Goal: Submit feedback/report problem: Provide input to the site owners about the experience or issues

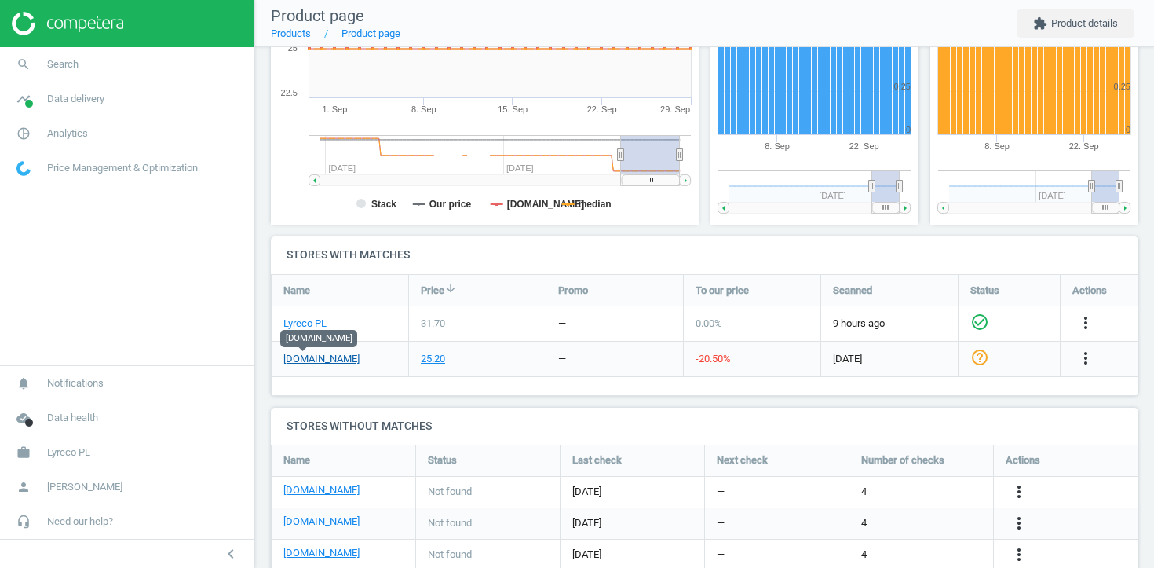
click at [314, 356] on link "[DOMAIN_NAME]" at bounding box center [321, 359] width 76 height 14
drag, startPoint x: 345, startPoint y: 356, endPoint x: 269, endPoint y: 353, distance: 76.2
click at [269, 353] on div "Wymienne wkłady do filtra wody AQUAPHOR MAXFOR+, 3 sztuki, 4744131016160 sku : …" at bounding box center [704, 209] width 899 height 1006
copy div "Lyreco PL 31.70 — 0.00 % 9 hours ago check_circle_outline more_vert frisco.pl"
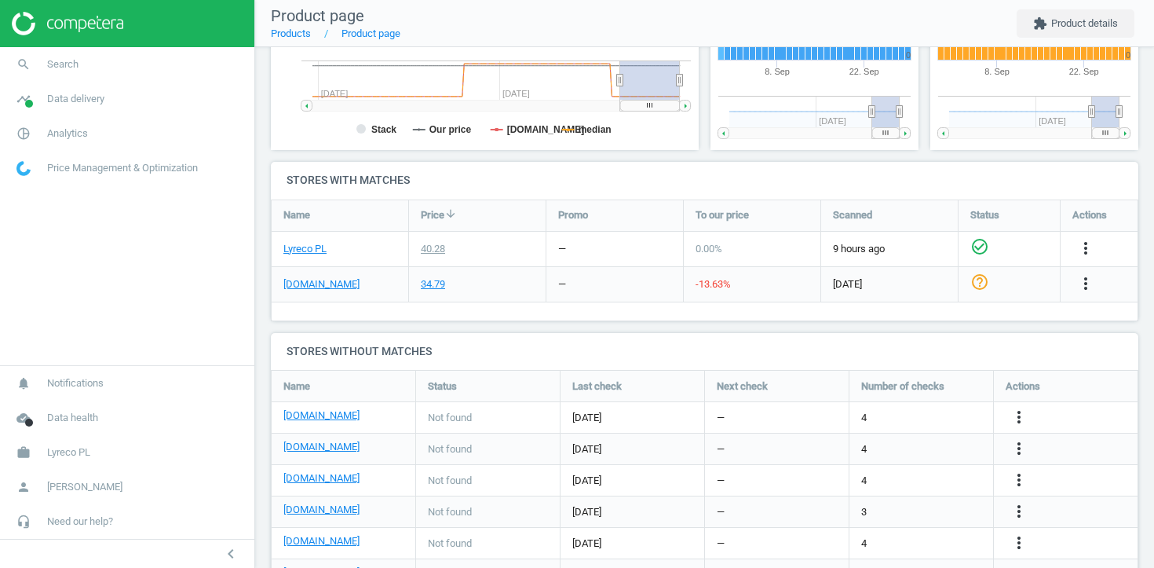
scroll to position [485, 0]
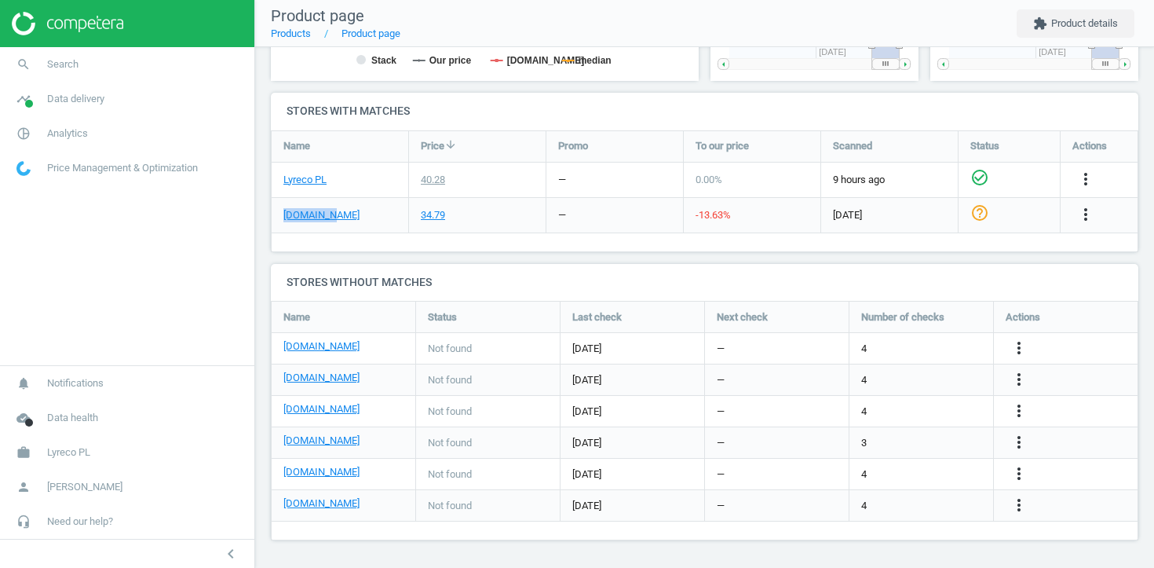
drag, startPoint x: 328, startPoint y: 210, endPoint x: 275, endPoint y: 212, distance: 53.4
click at [275, 212] on div "[DOMAIN_NAME]" at bounding box center [340, 215] width 137 height 35
copy link "[DOMAIN_NAME]"
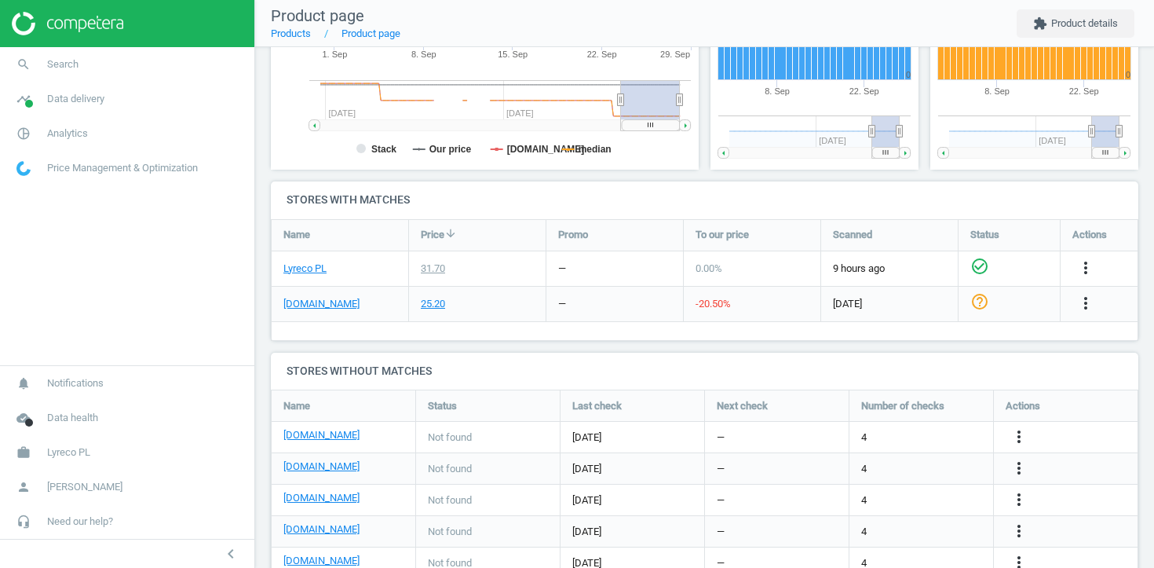
scroll to position [397, 0]
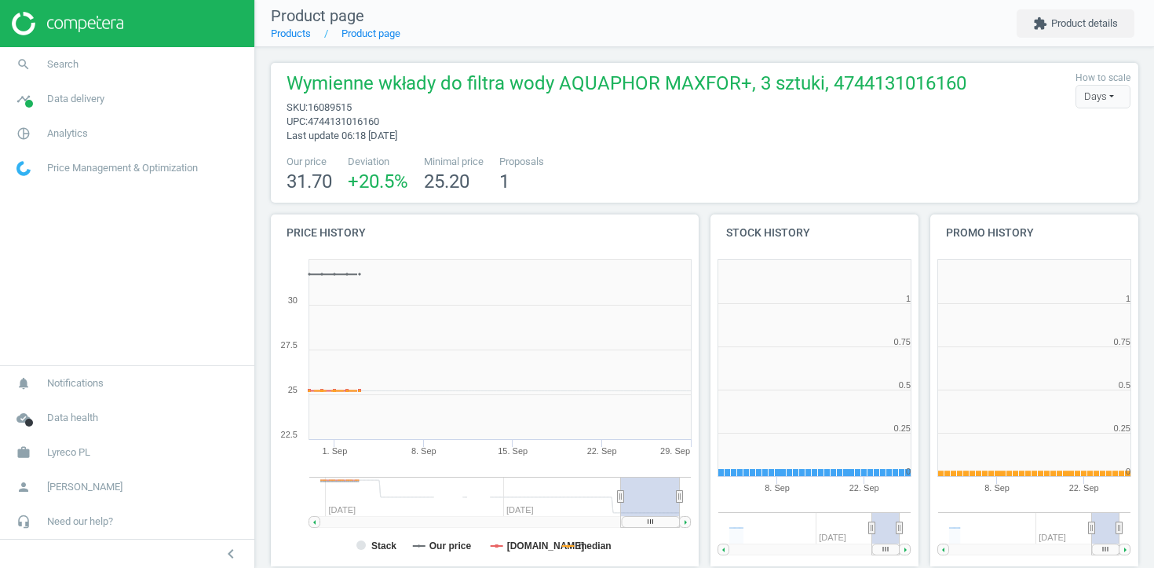
scroll to position [315, 209]
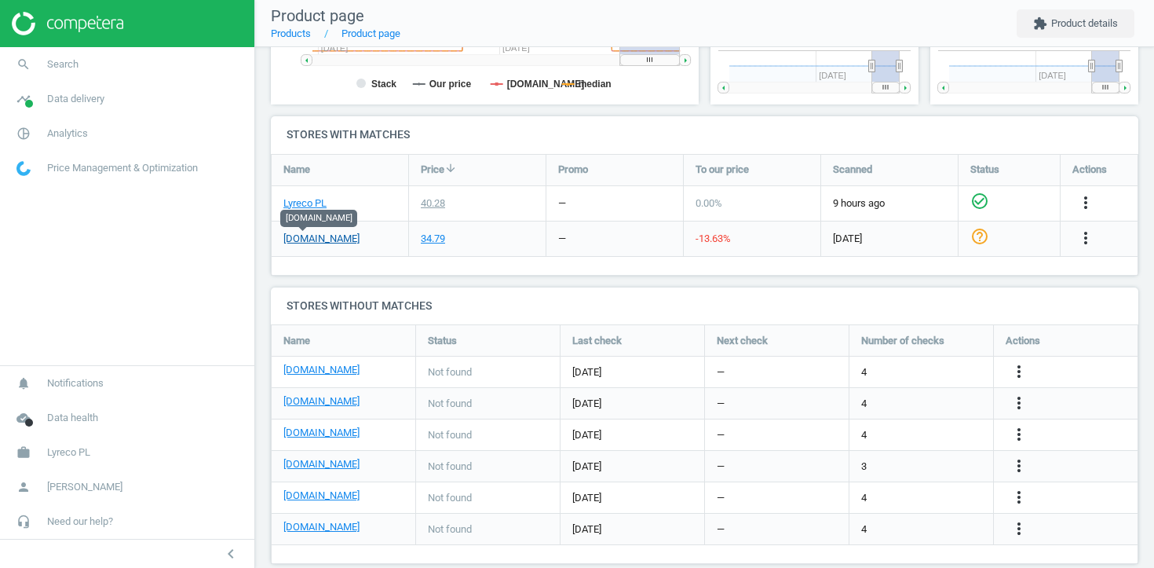
click at [307, 234] on link "[DOMAIN_NAME]" at bounding box center [321, 239] width 76 height 14
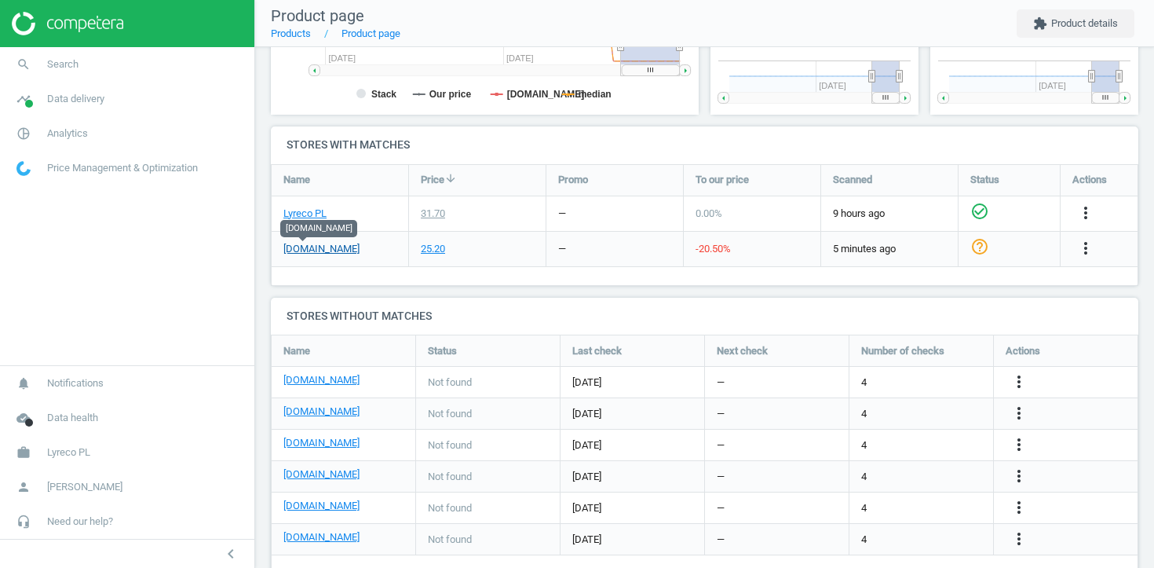
click at [315, 246] on link "frisco.pl" at bounding box center [321, 249] width 76 height 14
click at [320, 254] on link "frisco.pl" at bounding box center [321, 249] width 76 height 14
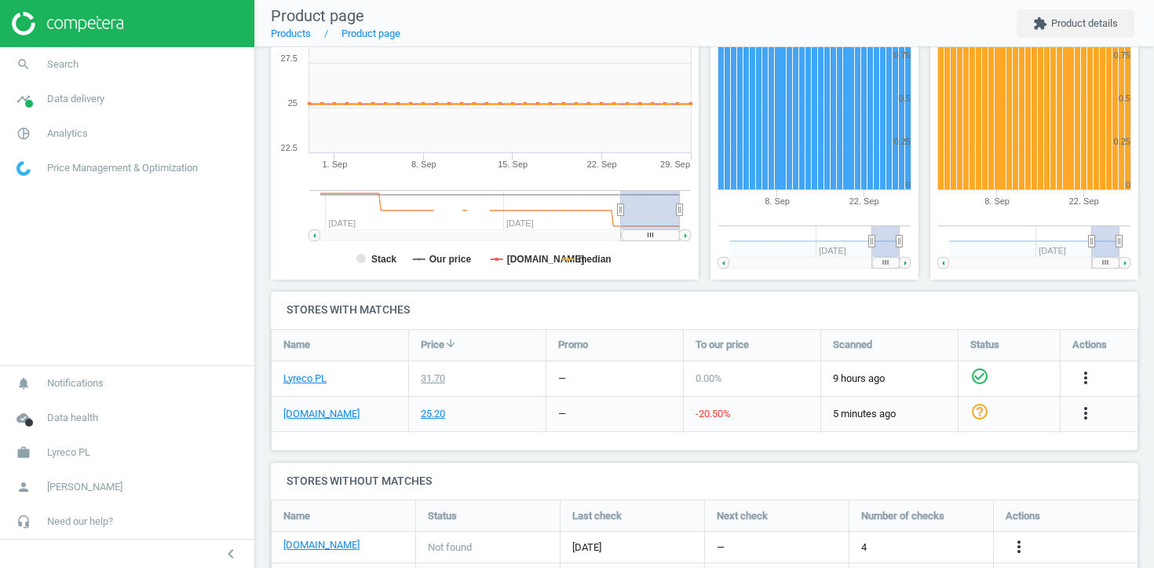
scroll to position [279, 0]
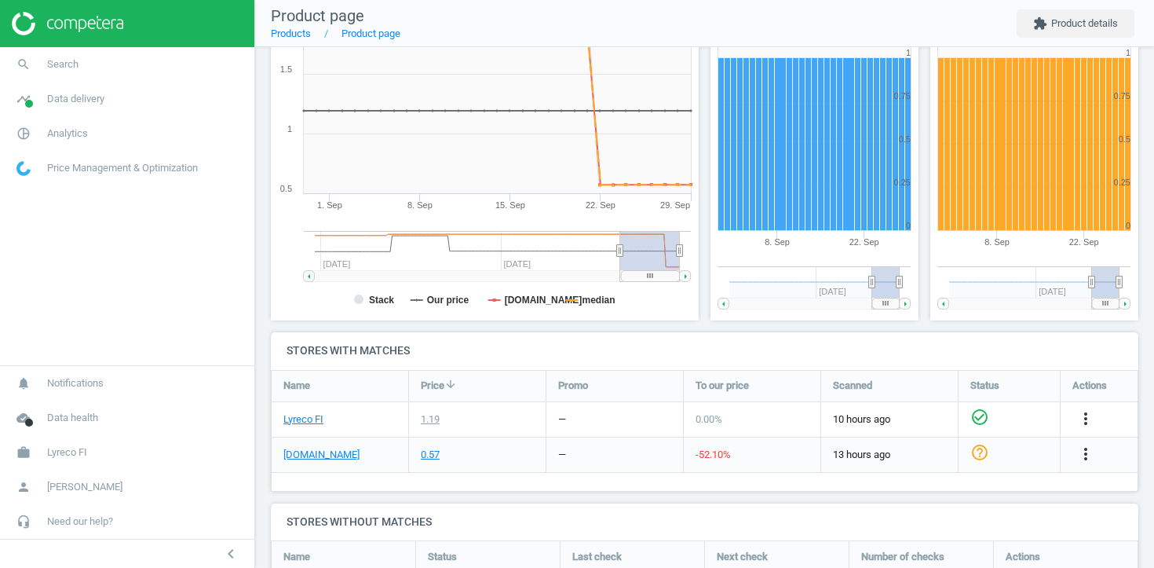
scroll to position [245, 0]
click at [299, 456] on link "pamark.fi" at bounding box center [321, 455] width 76 height 14
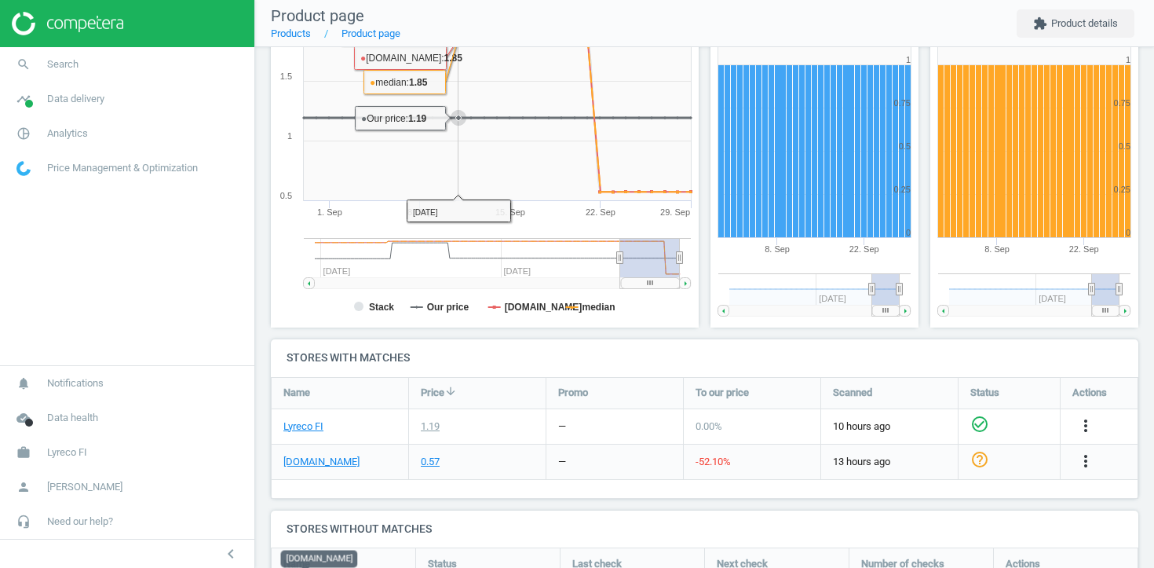
scroll to position [412, 0]
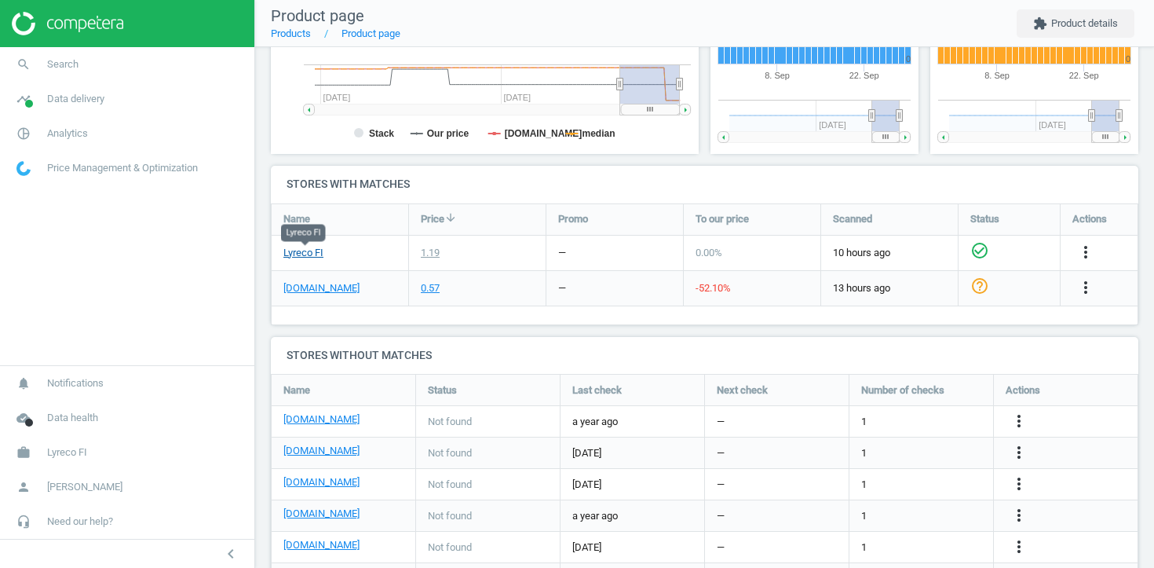
click at [320, 253] on link "Lyreco FI" at bounding box center [303, 253] width 40 height 14
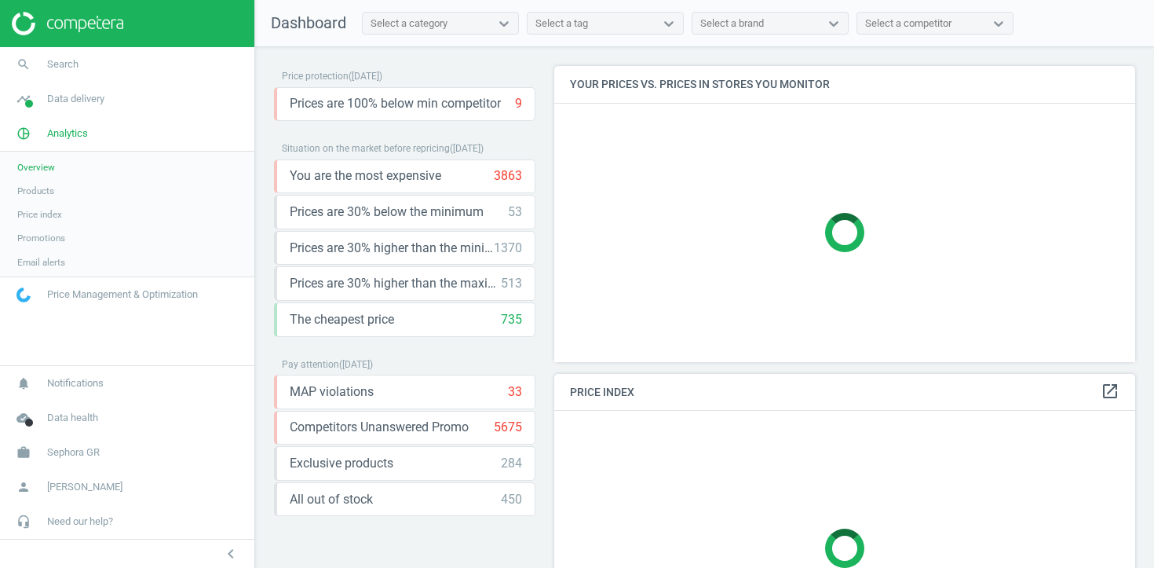
scroll to position [297, 582]
click at [50, 193] on span "Products" at bounding box center [35, 191] width 37 height 13
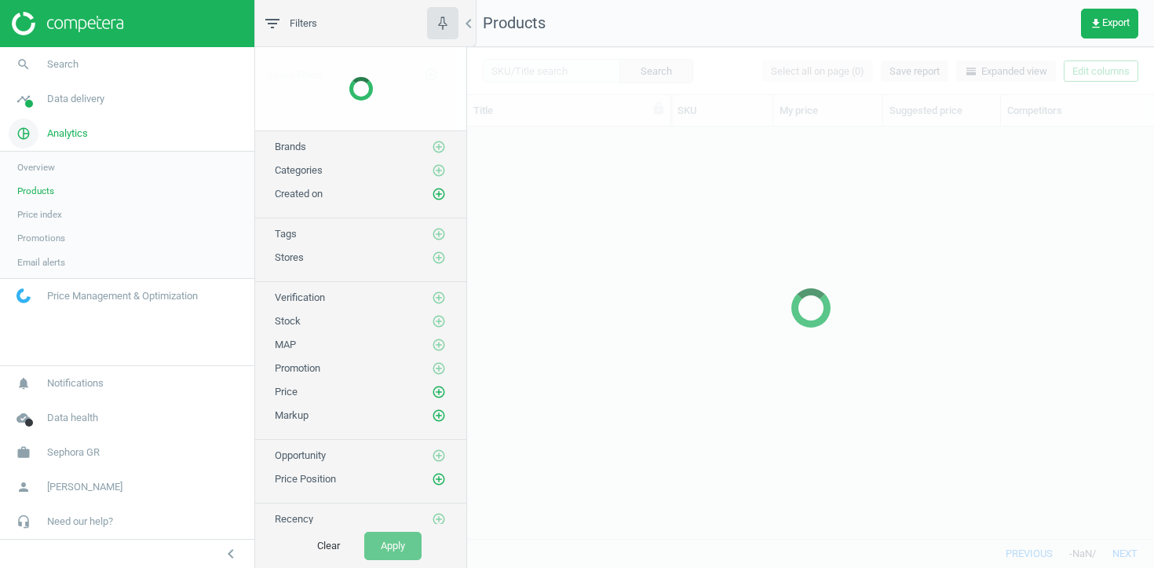
scroll to position [411, 687]
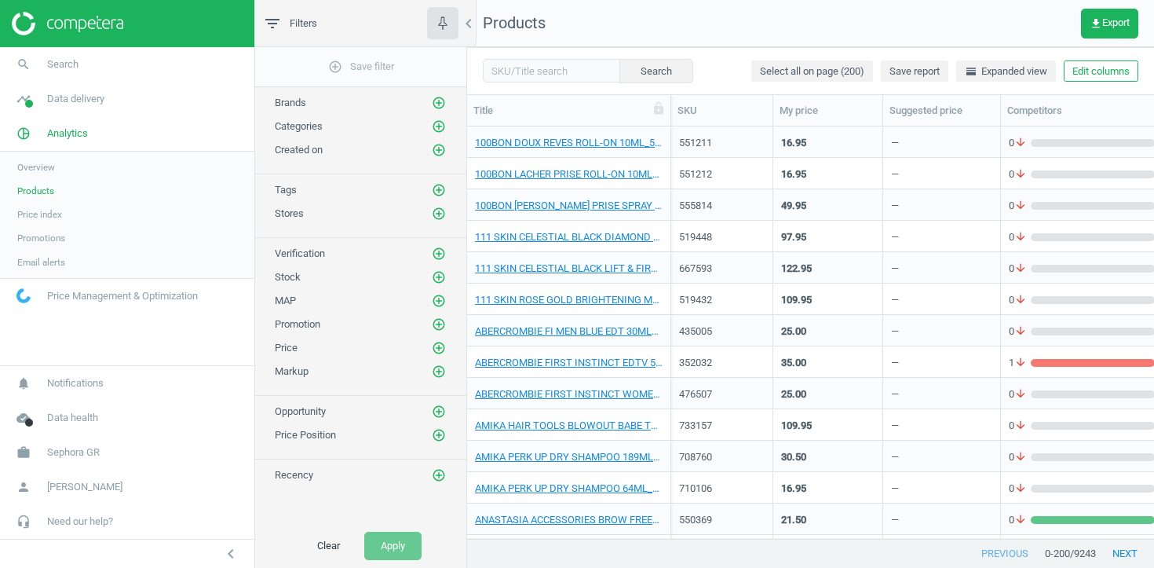
click at [541, 57] on div "Search Select all on page (200) Save report horizontal_split Expanded view Edit…" at bounding box center [810, 70] width 687 height 47
click at [541, 62] on input "text" at bounding box center [551, 71] width 137 height 24
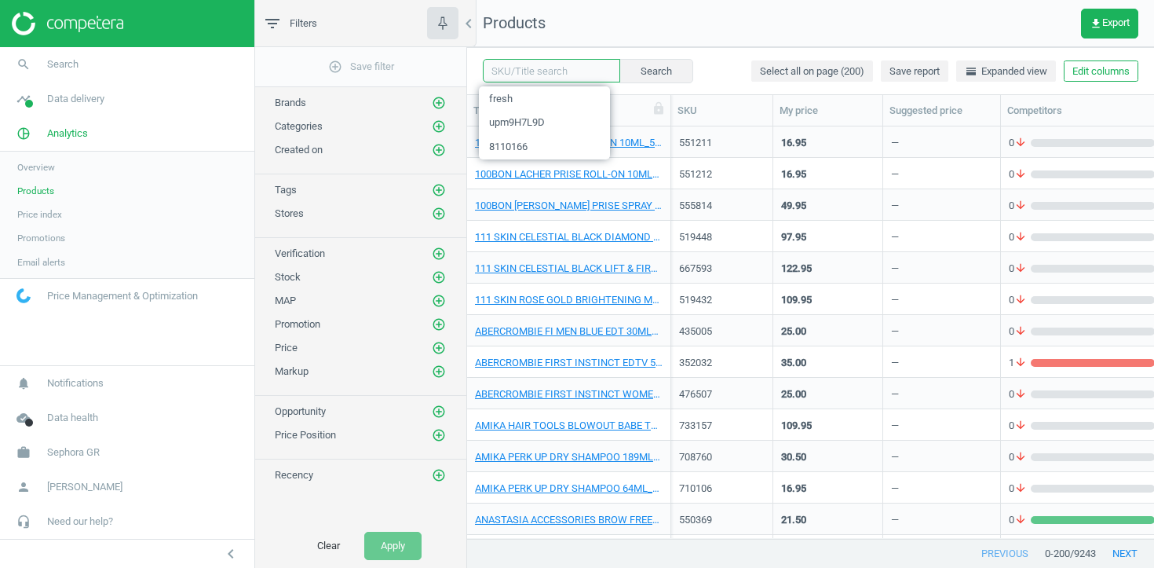
paste input "702370"
type input "702370"
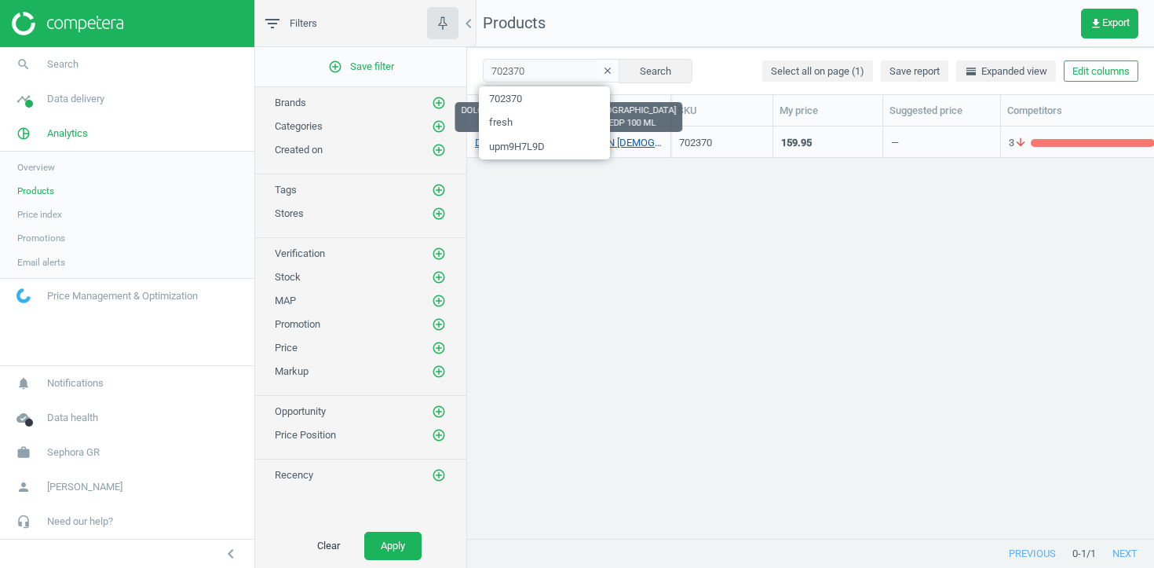
click at [616, 140] on link "DOLCE & GABBANA DEVOTION FEMALE EDP 100 ML_702370-DEVOTION EDP 100 ML" at bounding box center [569, 143] width 188 height 14
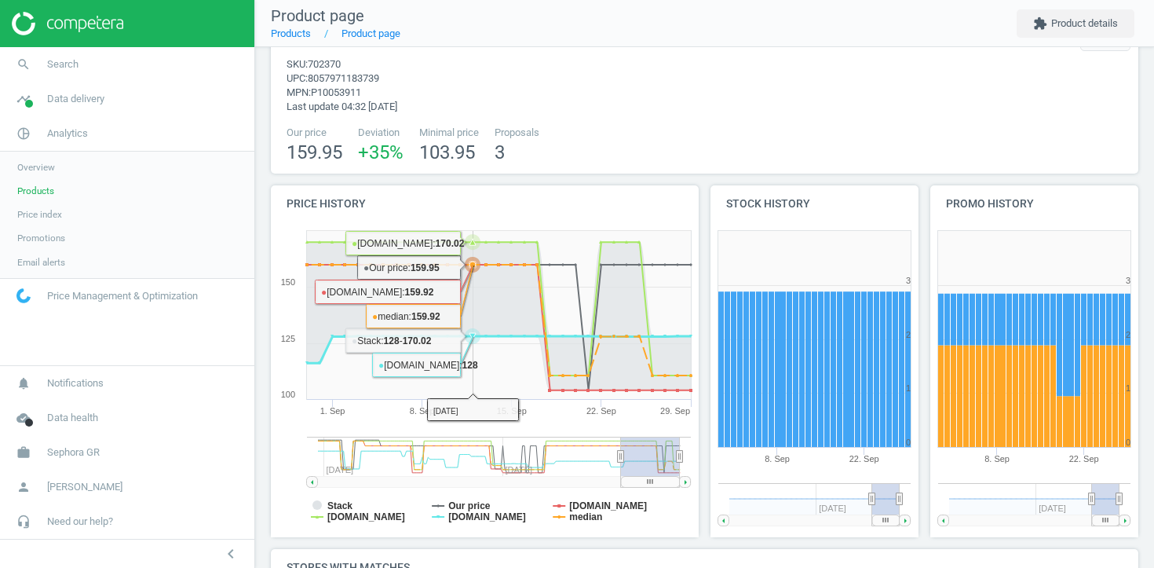
scroll to position [281, 0]
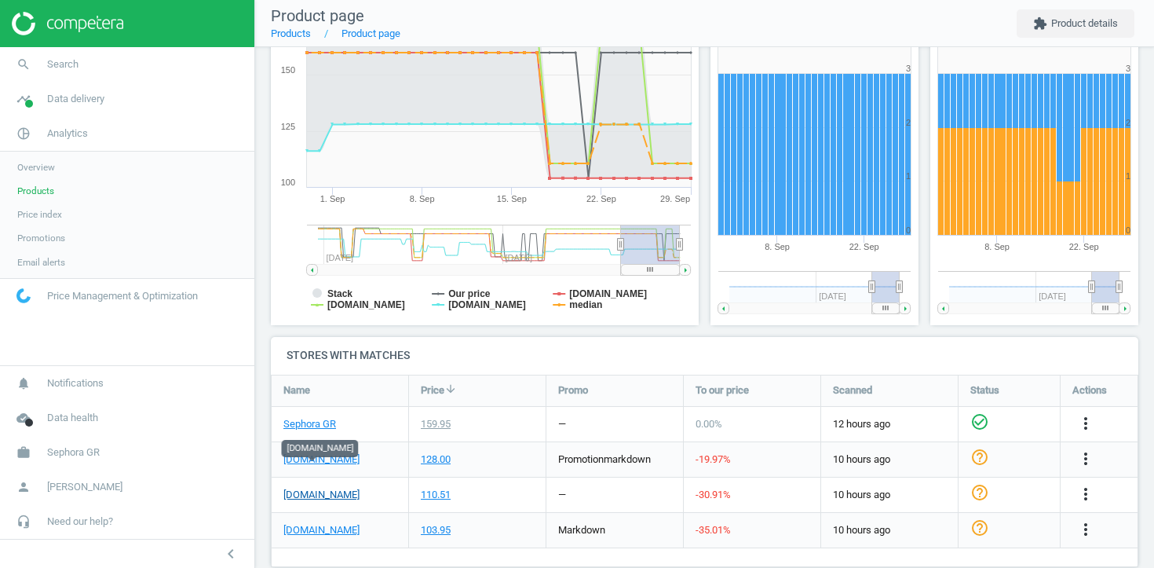
click at [309, 488] on link "atticadps.gr" at bounding box center [321, 495] width 76 height 14
click at [60, 57] on span "Search" at bounding box center [62, 64] width 31 height 14
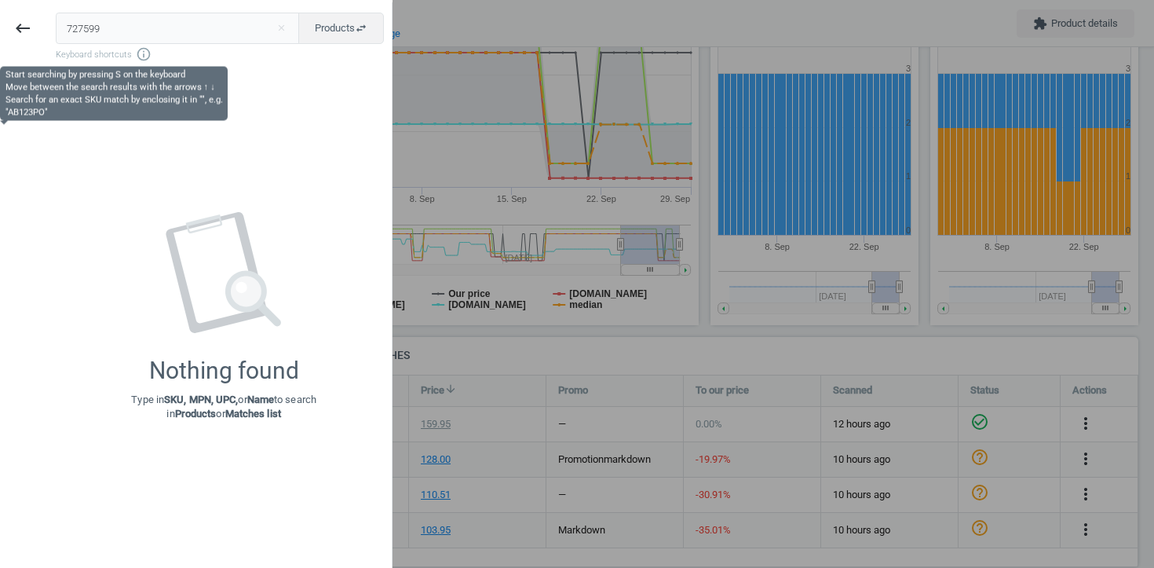
type input "727599"
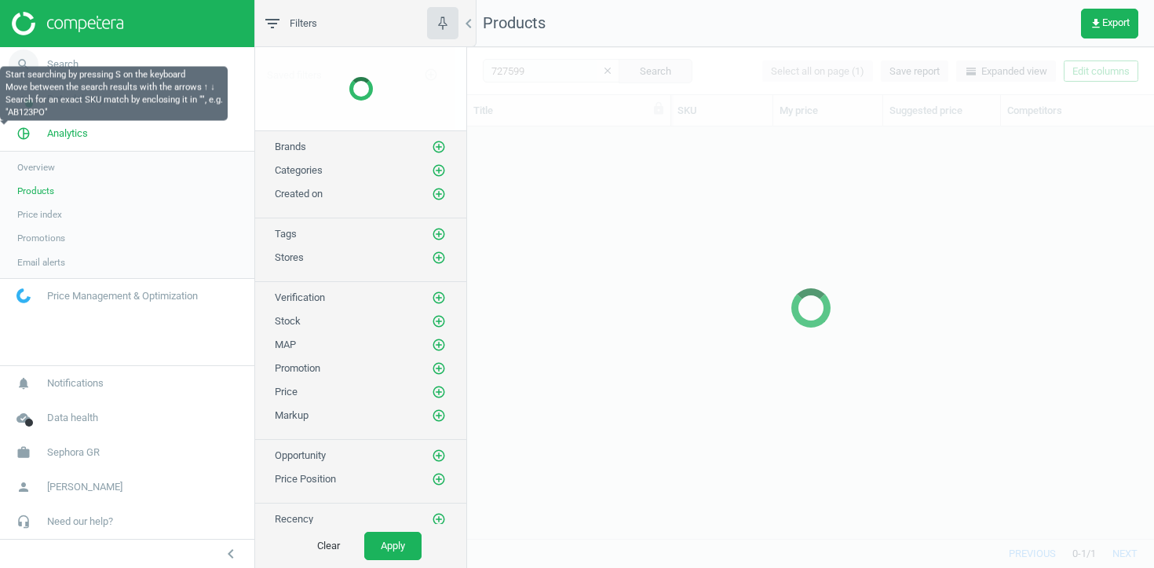
scroll to position [411, 687]
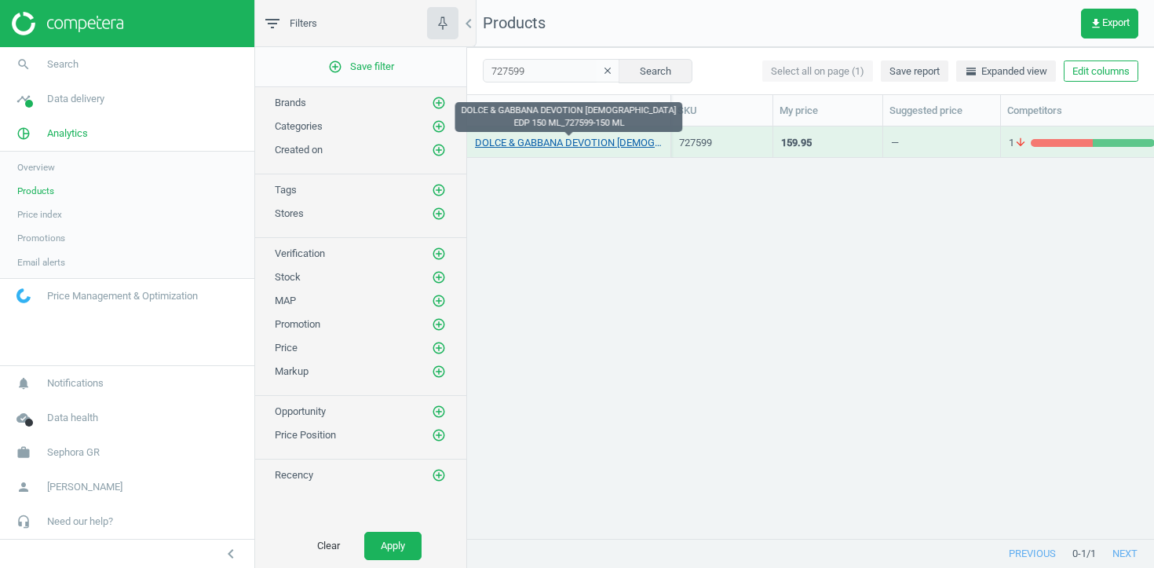
click at [499, 144] on link "DOLCE & GABBANA DEVOTION FEMALE EDP 150 ML_727599-150 ML" at bounding box center [569, 143] width 188 height 14
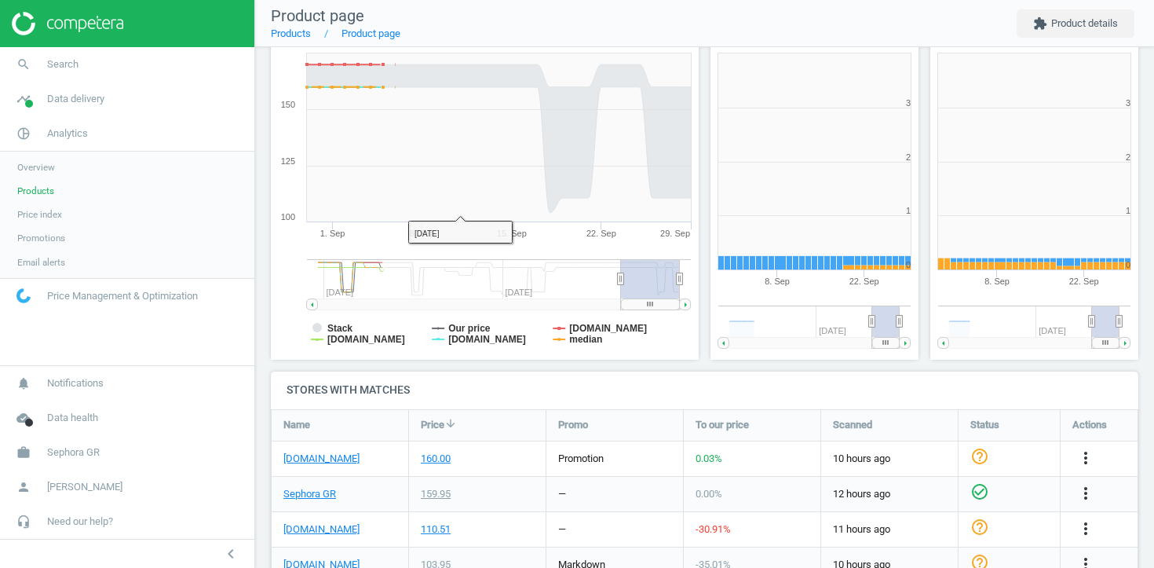
scroll to position [281, 0]
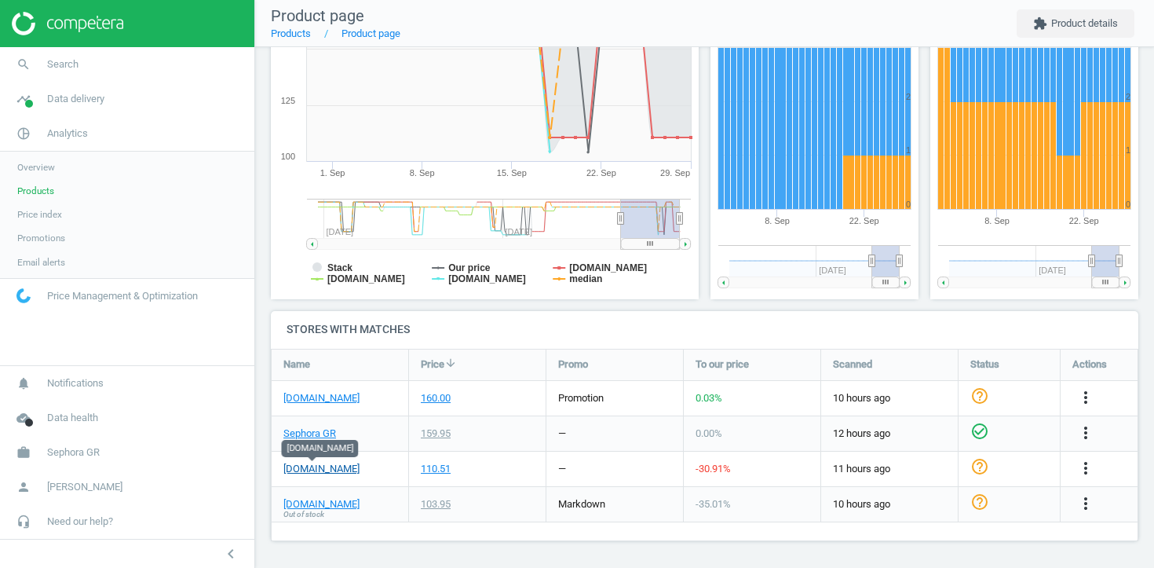
click at [311, 470] on link "atticadps.gr" at bounding box center [321, 469] width 76 height 14
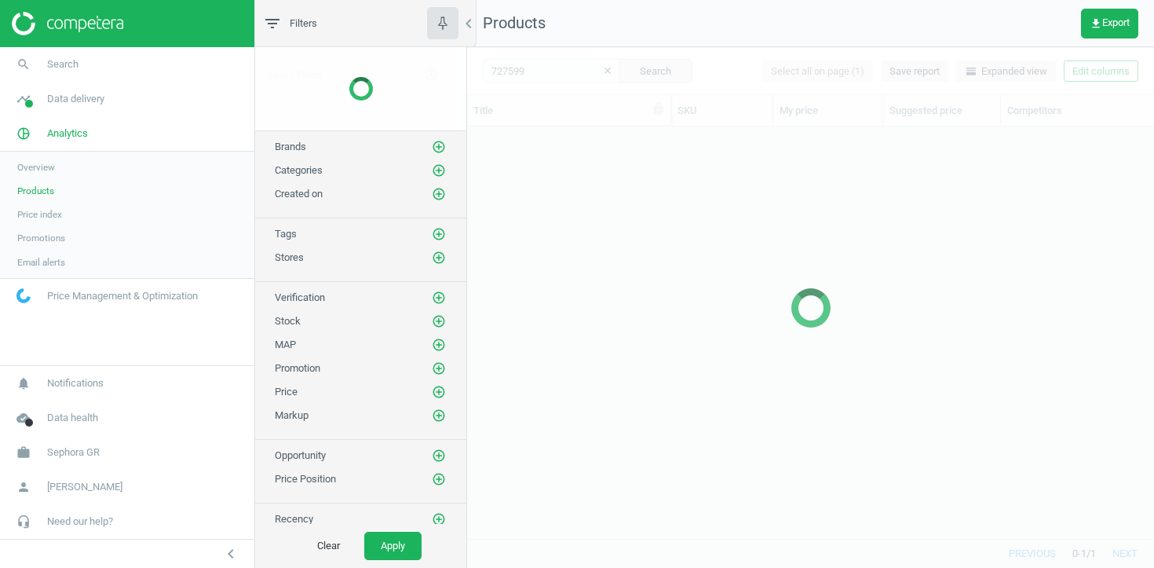
scroll to position [411, 687]
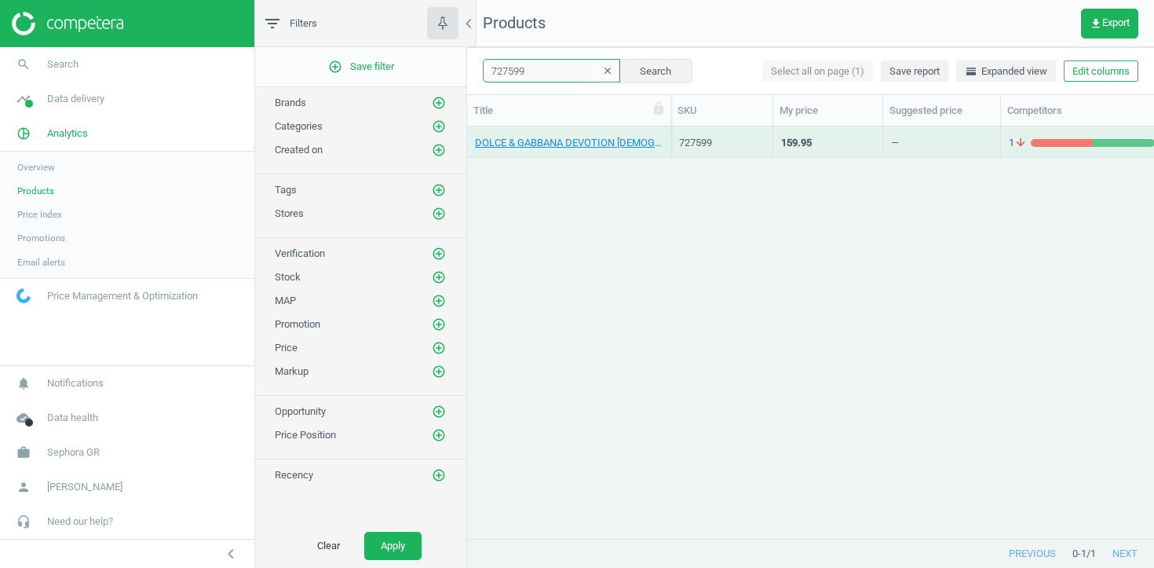
click at [545, 64] on input "727599" at bounding box center [551, 71] width 137 height 24
paste input "70624"
type input "770624"
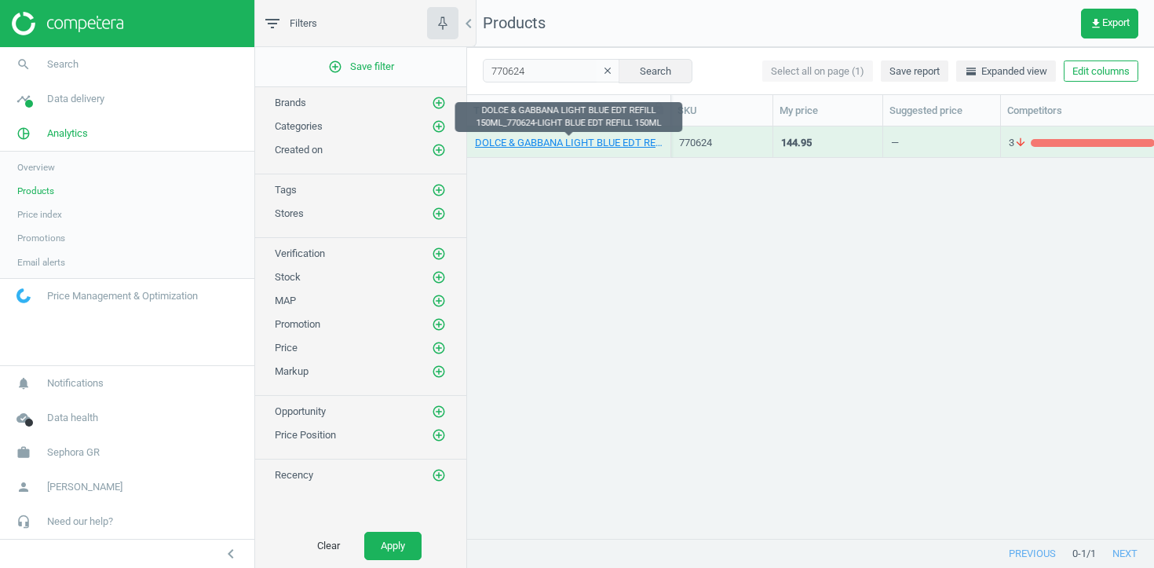
click at [533, 139] on link "DOLCE & GABBANA LIGHT BLUE EDT REFILL 150ML_770624-LIGHT BLUE EDT REFILL 150ML" at bounding box center [569, 143] width 188 height 14
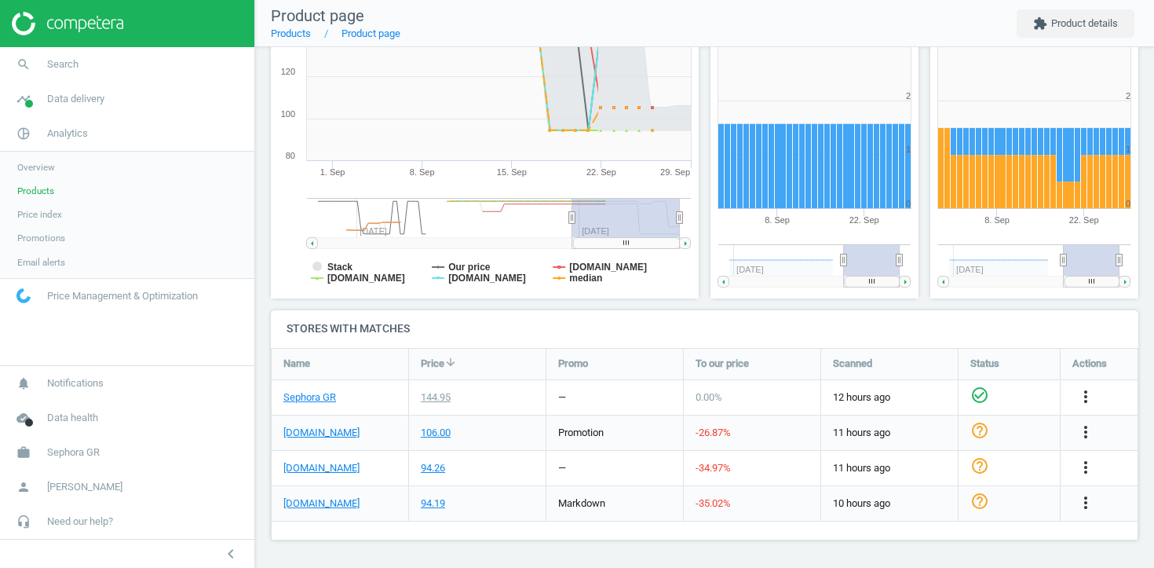
scroll to position [307, 0]
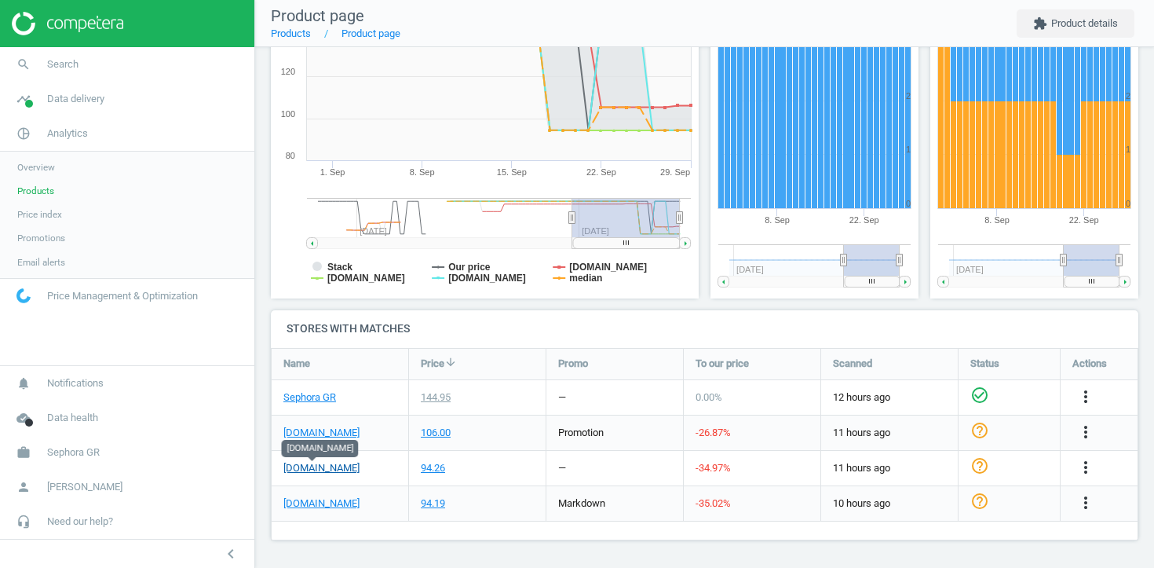
click at [313, 466] on link "atticadps.gr" at bounding box center [321, 468] width 76 height 14
click at [144, 64] on link "search Search" at bounding box center [127, 64] width 254 height 35
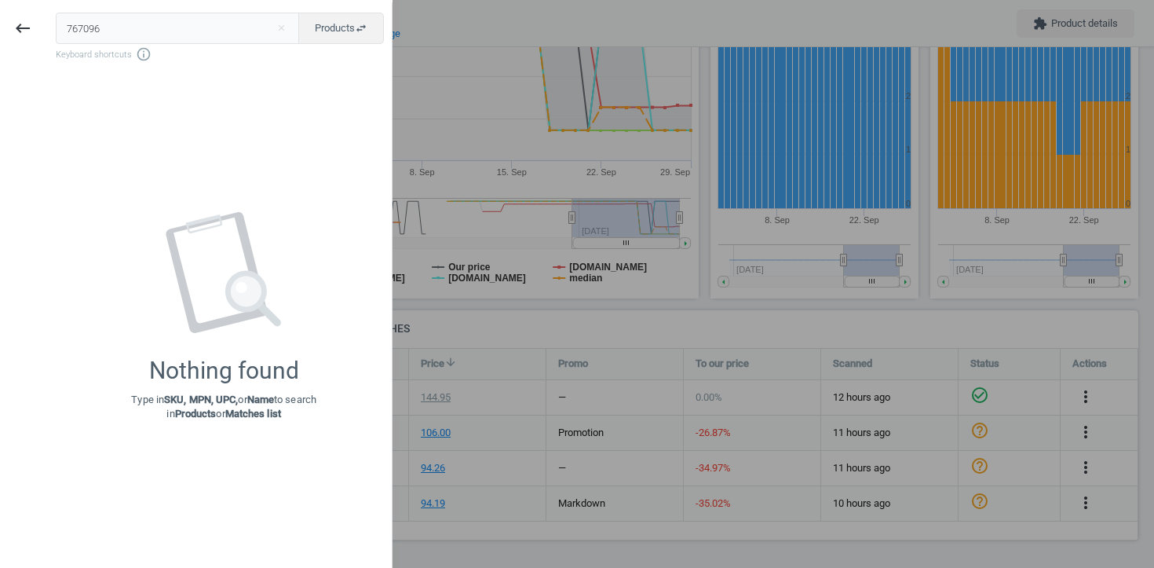
type input "767096"
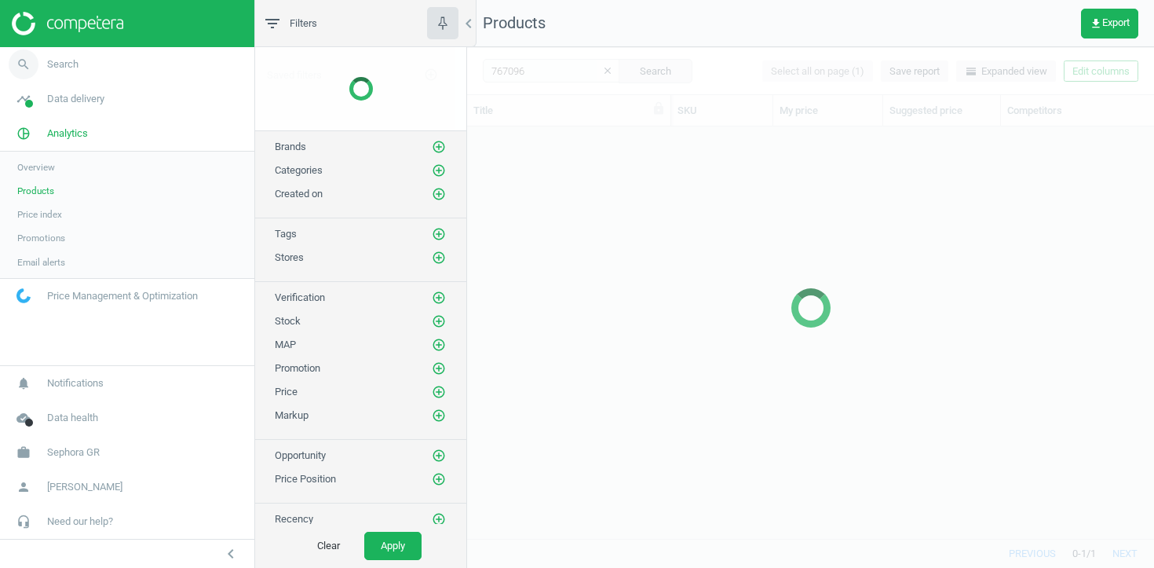
scroll to position [411, 687]
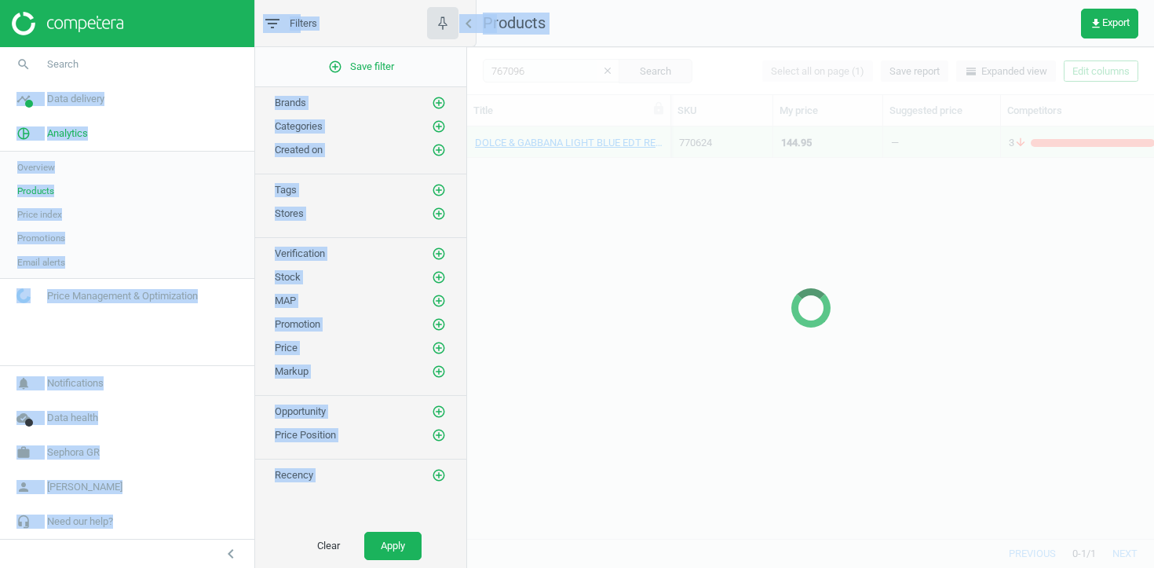
drag, startPoint x: 144, startPoint y: 64, endPoint x: 576, endPoint y: 193, distance: 449.9
click at [576, 193] on section "search Search timeline Data delivery Overview Matches dashboard Matches Rematch…" at bounding box center [577, 284] width 1154 height 568
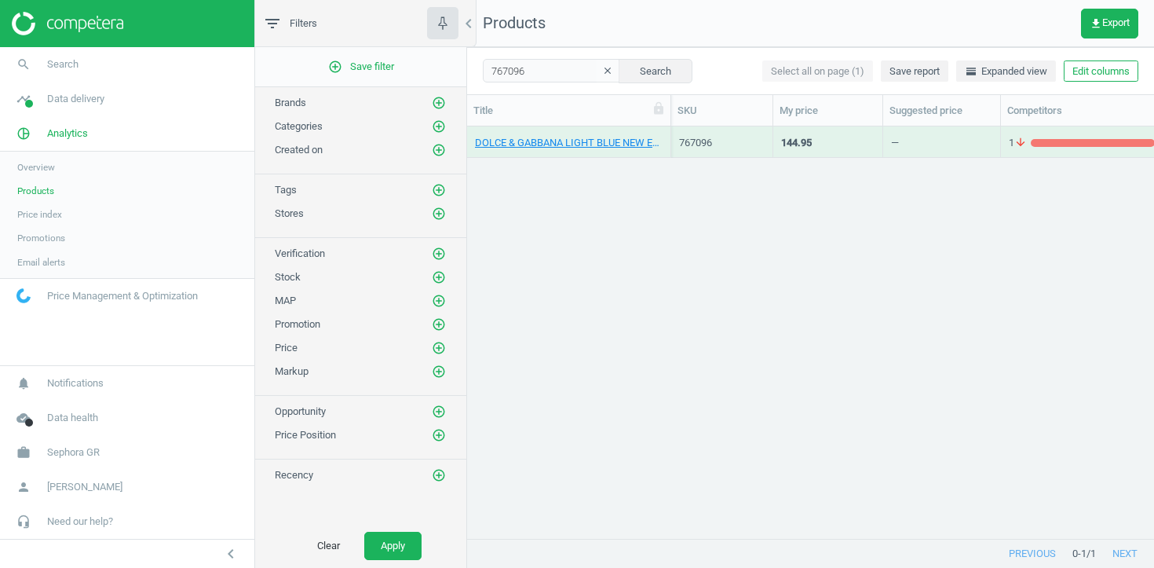
click at [581, 131] on div "DOLCE & GABBANA LIGHT BLUE NEW EDT 100 ML_767096-NEW LB EDT 100ML" at bounding box center [569, 141] width 188 height 27
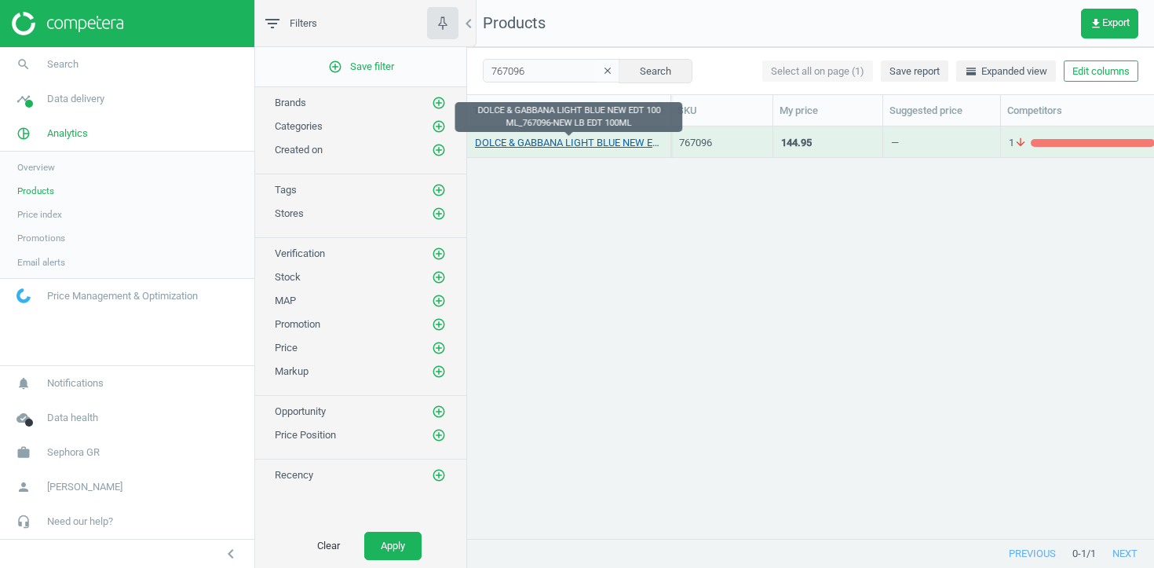
click at [581, 137] on link "DOLCE & GABBANA LIGHT BLUE NEW EDT 100 ML_767096-NEW LB EDT 100ML" at bounding box center [569, 143] width 188 height 14
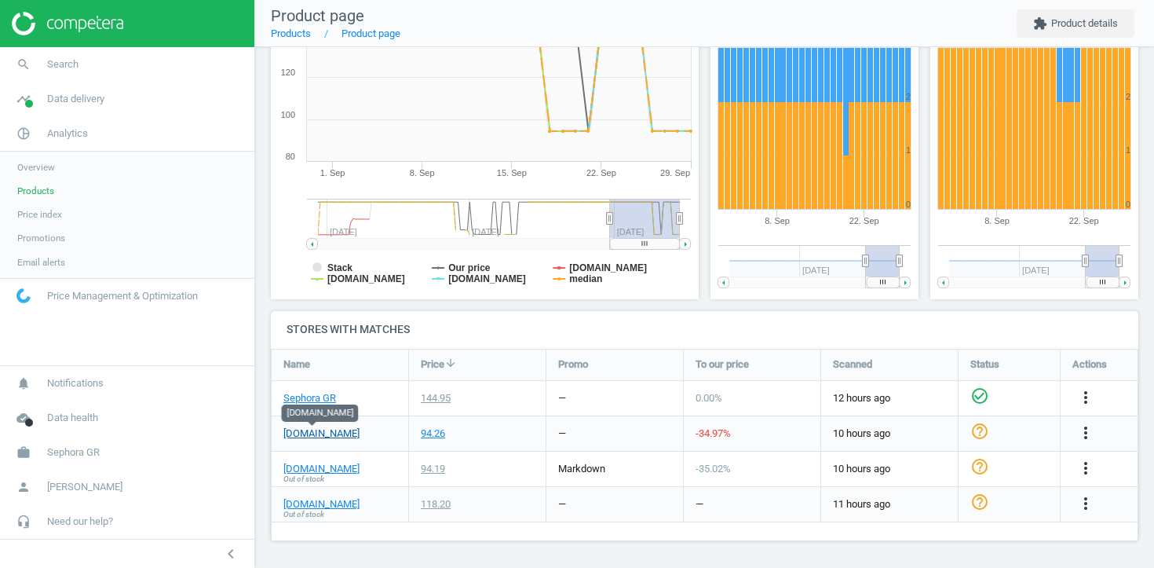
click at [331, 430] on link "atticadps.gr" at bounding box center [321, 433] width 76 height 14
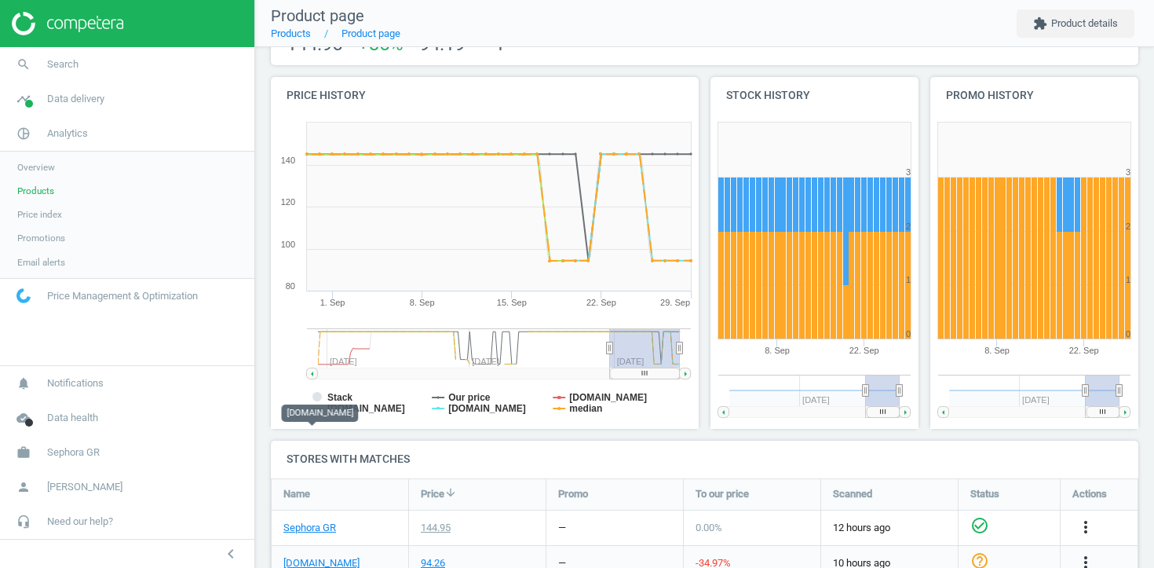
scroll to position [281, 0]
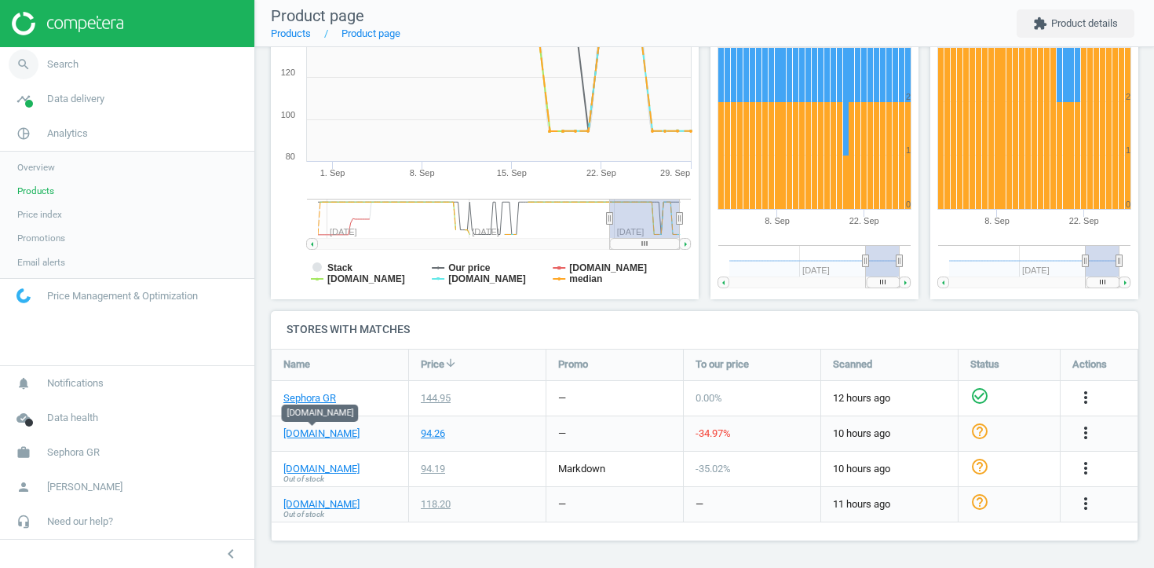
click at [101, 70] on link "search Search" at bounding box center [127, 64] width 254 height 35
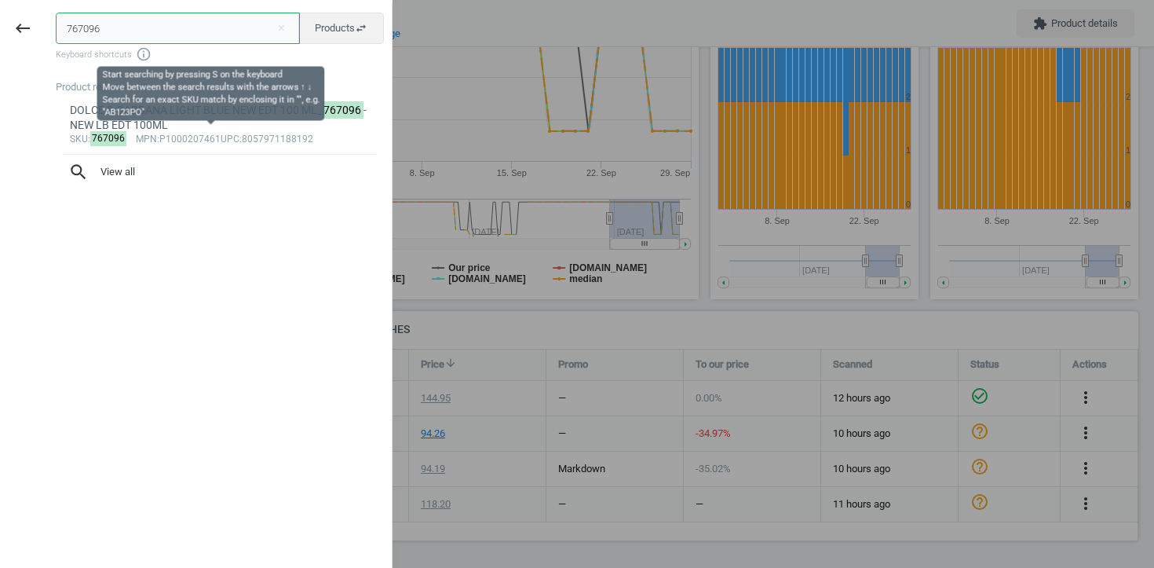
paste input "770624"
type input "770624 767096"
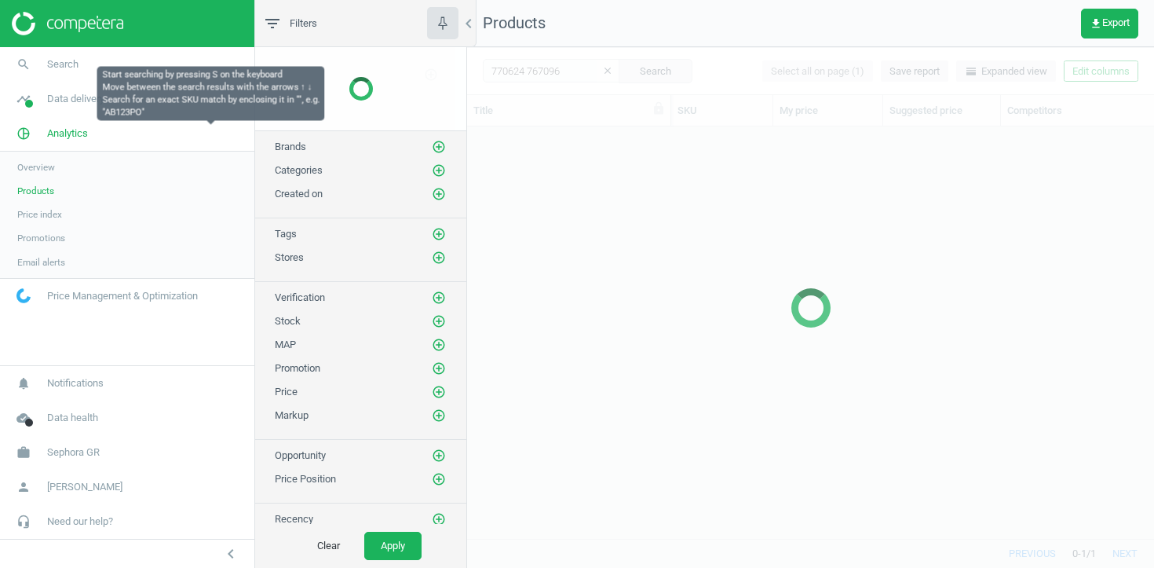
scroll to position [411, 687]
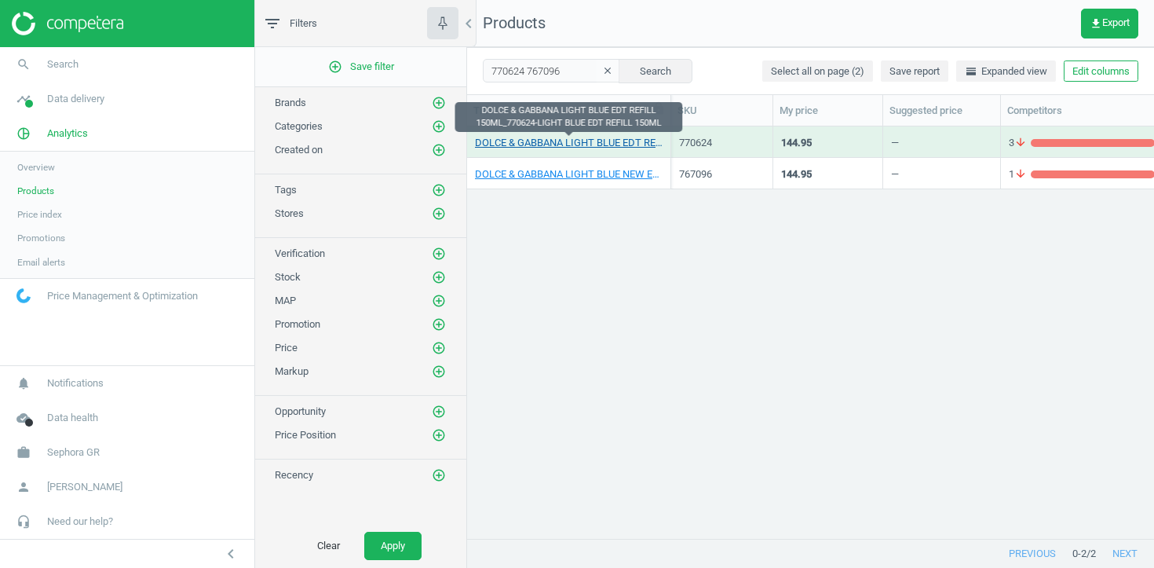
click at [564, 143] on link "DOLCE & GABBANA LIGHT BLUE EDT REFILL 150ML_770624-LIGHT BLUE EDT REFILL 150ML" at bounding box center [569, 143] width 188 height 14
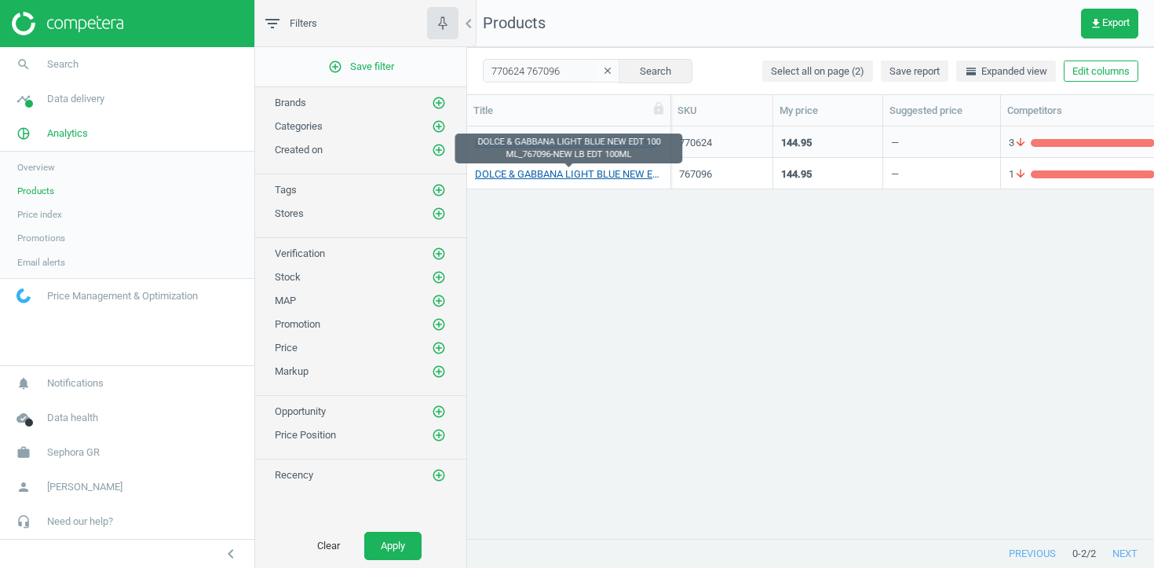
click at [562, 175] on link "DOLCE & GABBANA LIGHT BLUE NEW EDT 100 ML_767096-NEW LB EDT 100ML" at bounding box center [569, 174] width 188 height 14
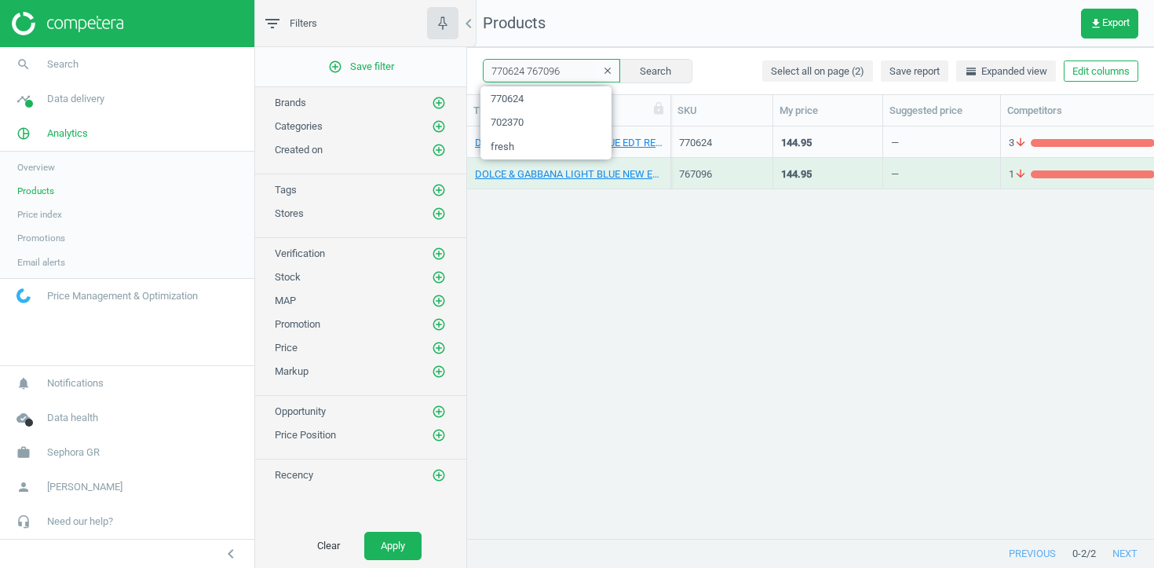
click at [556, 61] on input "770624 767096" at bounding box center [551, 71] width 137 height 24
paste input "661190"
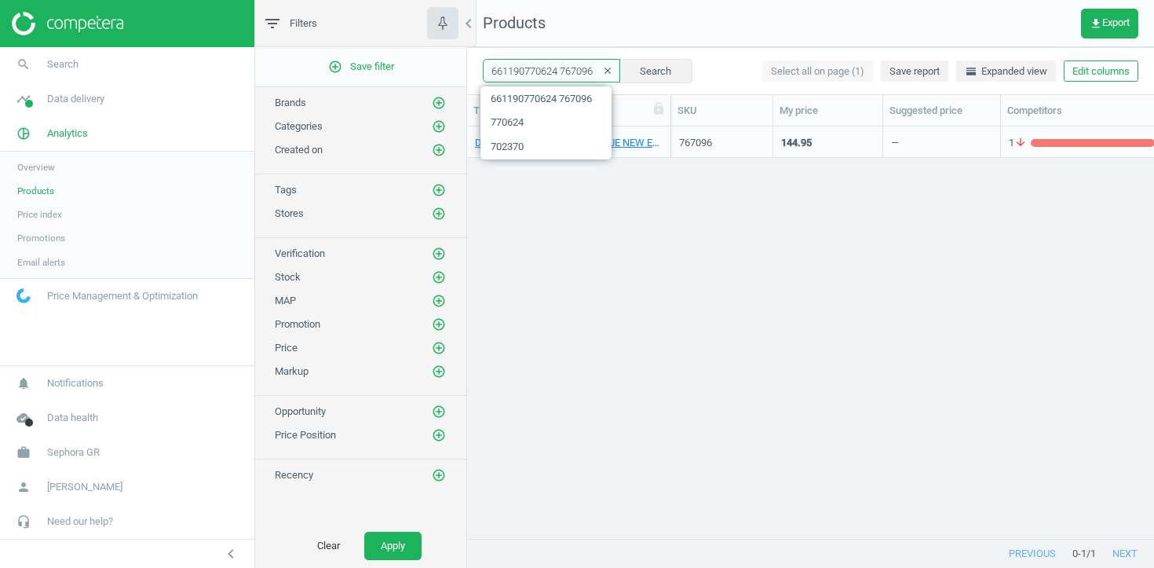
paste input "text"
type input "661190"
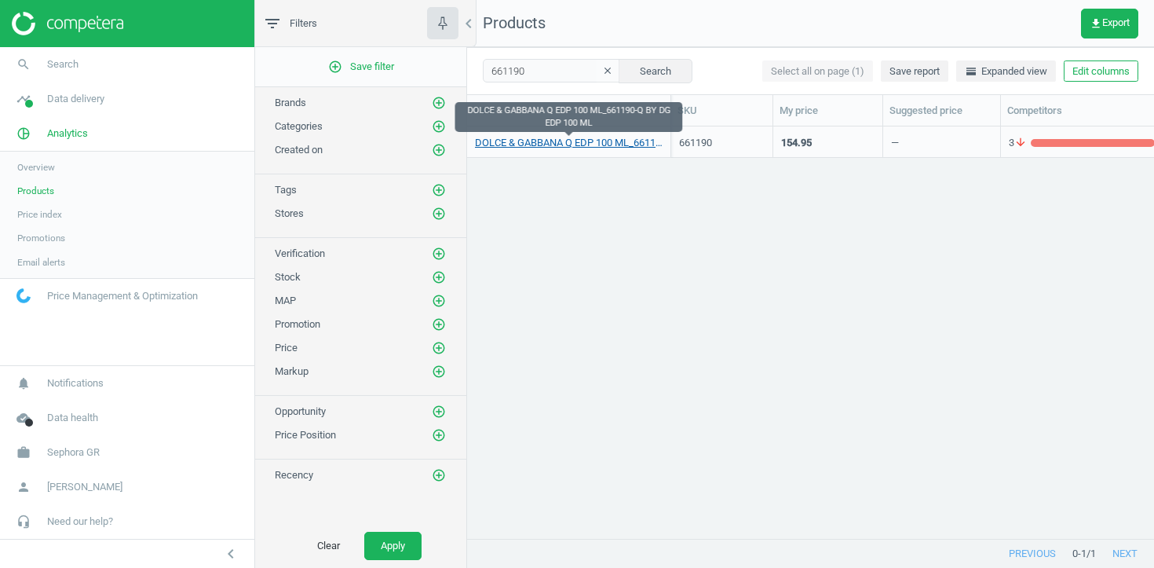
click at [590, 143] on link "DOLCE & GABBANA Q EDP 100 ML_661190-Q BY DG EDP 100 ML" at bounding box center [569, 143] width 188 height 14
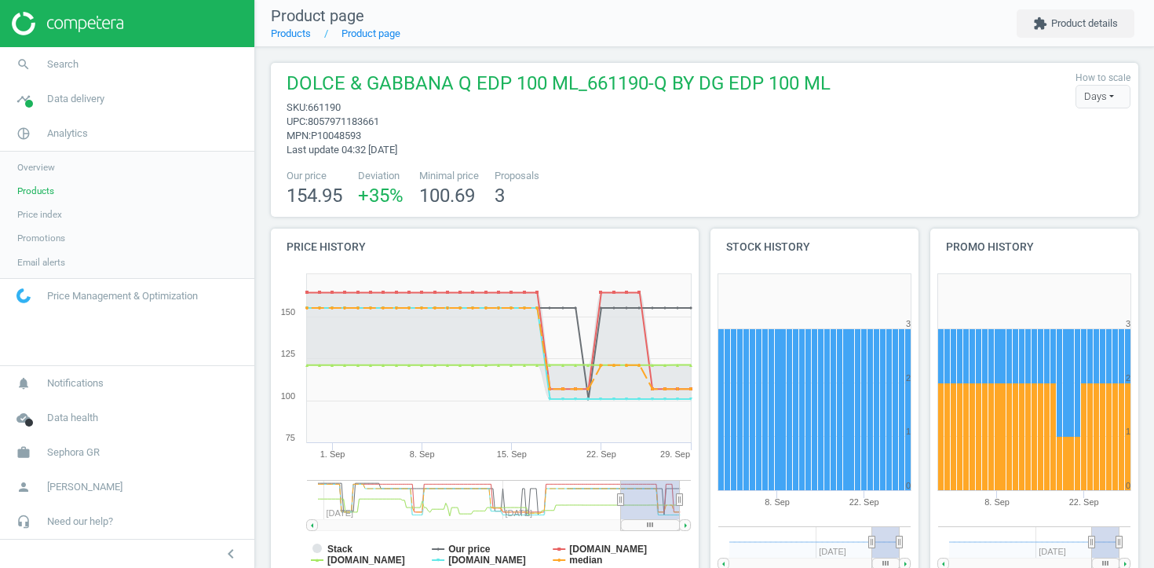
scroll to position [281, 0]
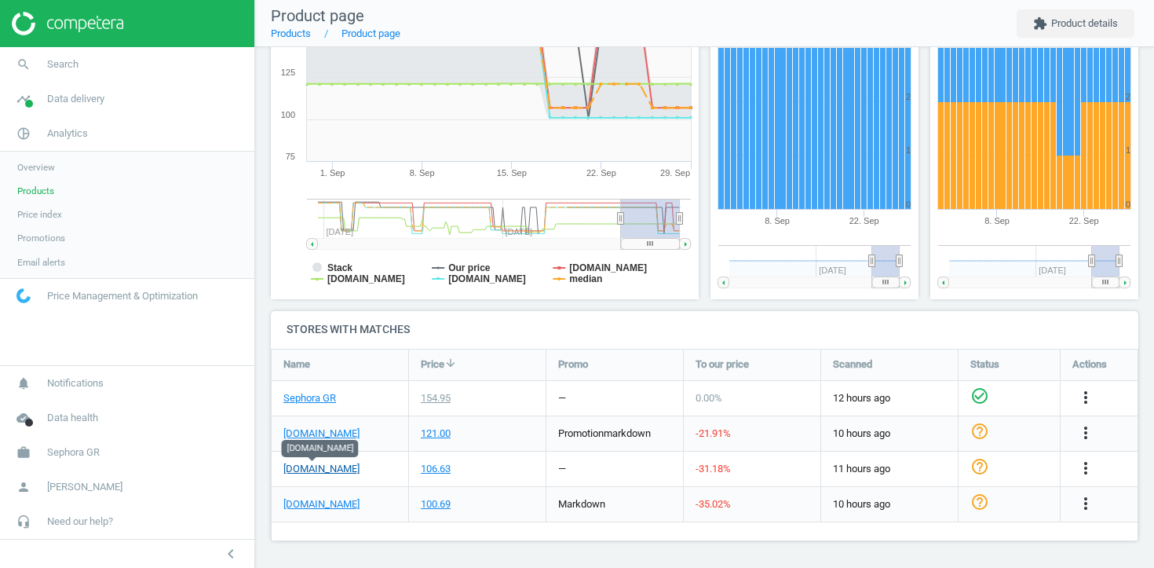
click at [317, 470] on link "atticadps.gr" at bounding box center [321, 469] width 76 height 14
click at [140, 60] on link "search Search" at bounding box center [127, 64] width 254 height 35
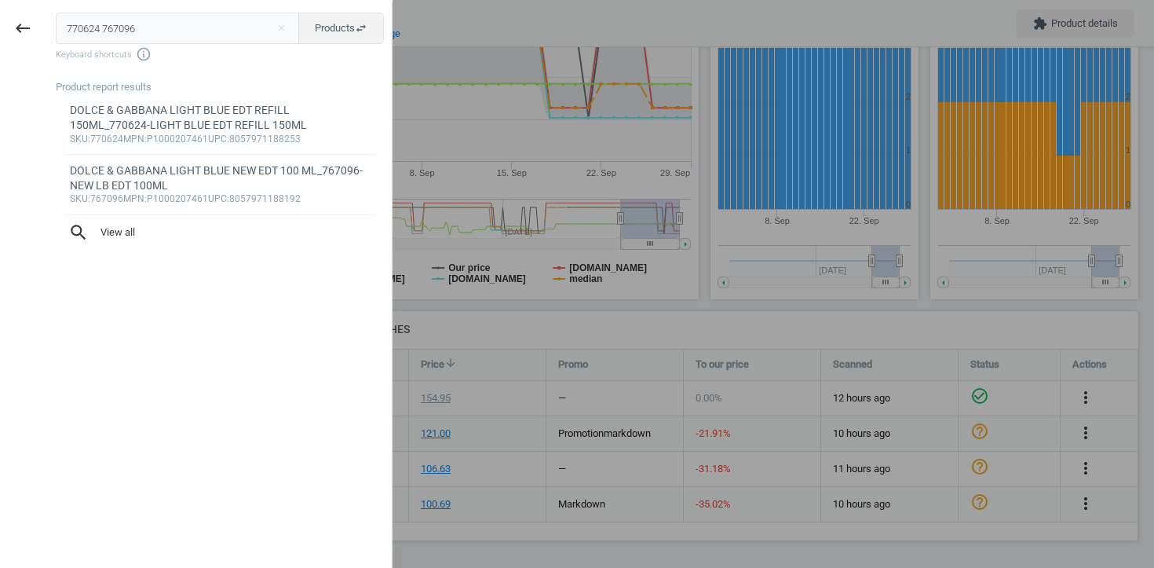
click at [216, 27] on input "770624 767096" at bounding box center [178, 28] width 244 height 31
type input "727600"
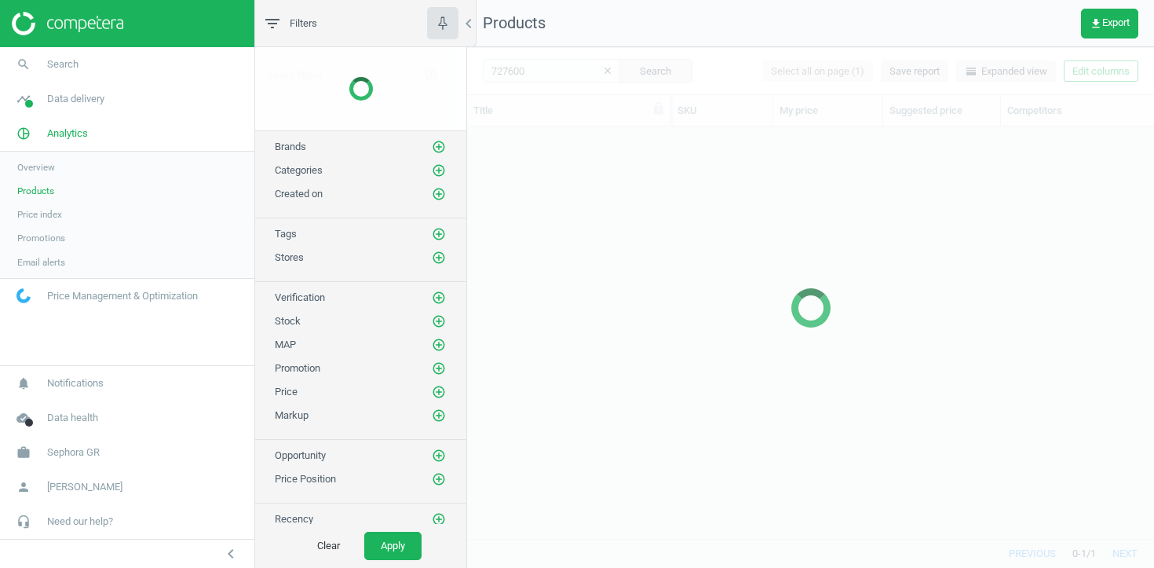
scroll to position [411, 687]
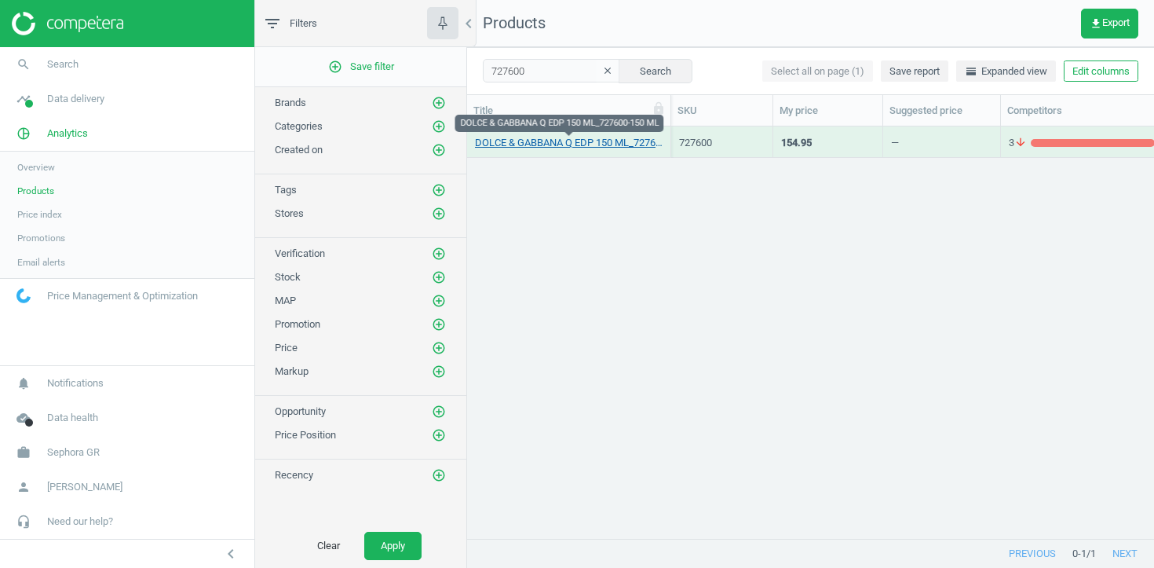
click at [598, 148] on link "DOLCE & GABBANA Q EDP 150 ML_727600-150 ML" at bounding box center [569, 143] width 188 height 14
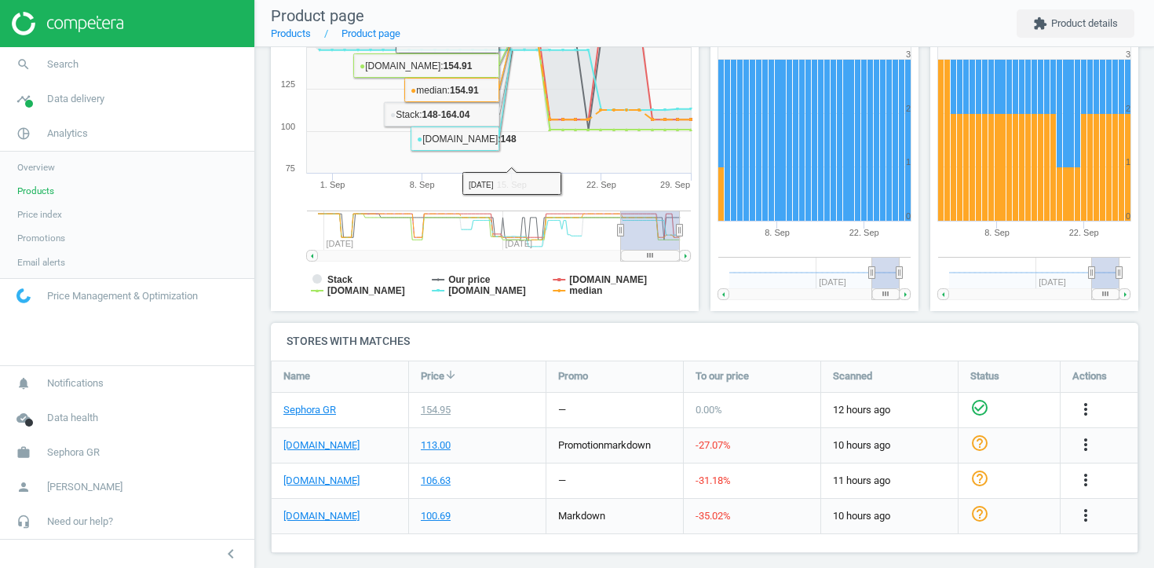
scroll to position [267, 0]
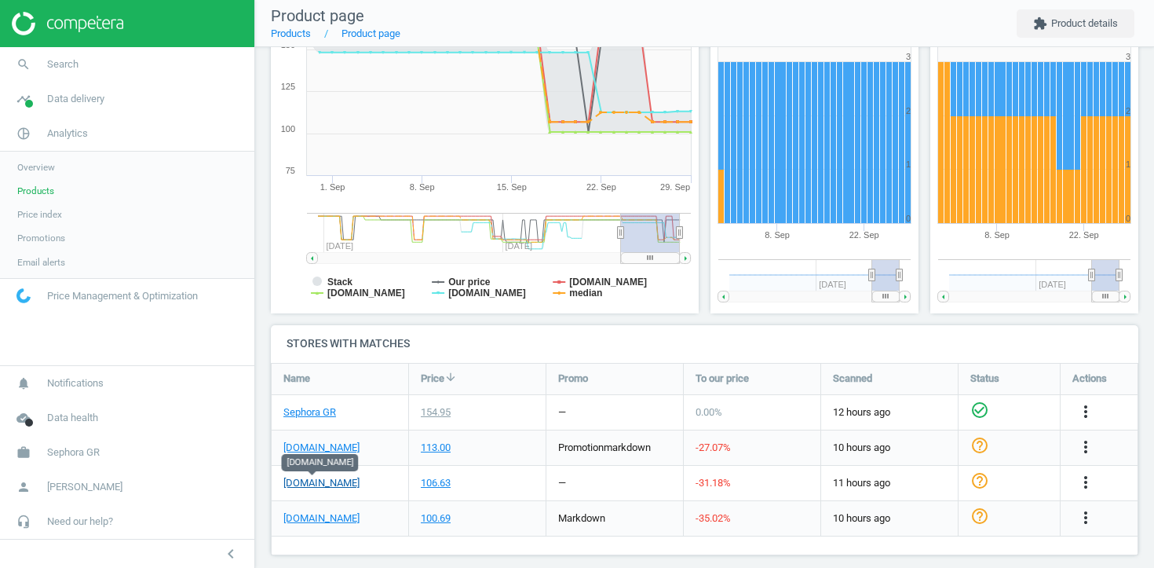
click at [298, 477] on link "atticadps.gr" at bounding box center [321, 483] width 76 height 14
click at [115, 58] on link "search Search" at bounding box center [127, 64] width 254 height 35
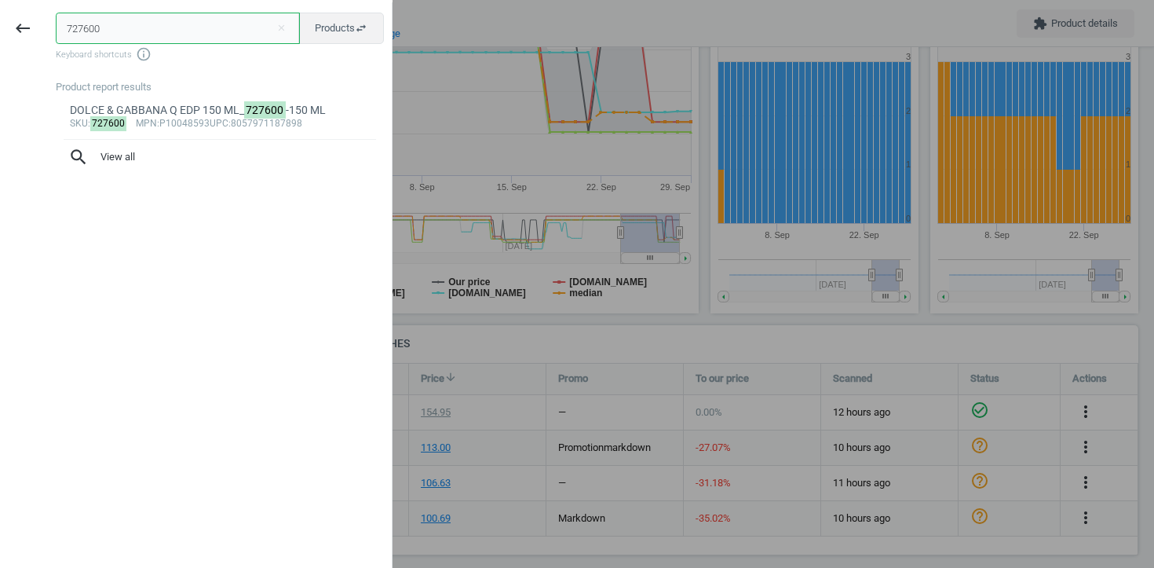
paste input "66119"
type input "661190"
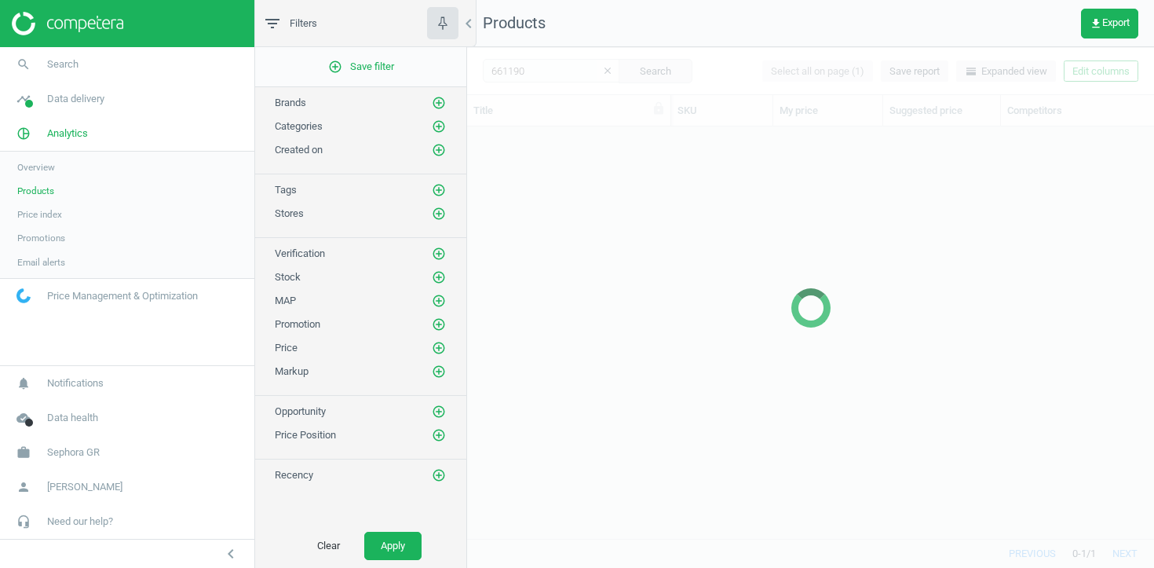
scroll to position [411, 687]
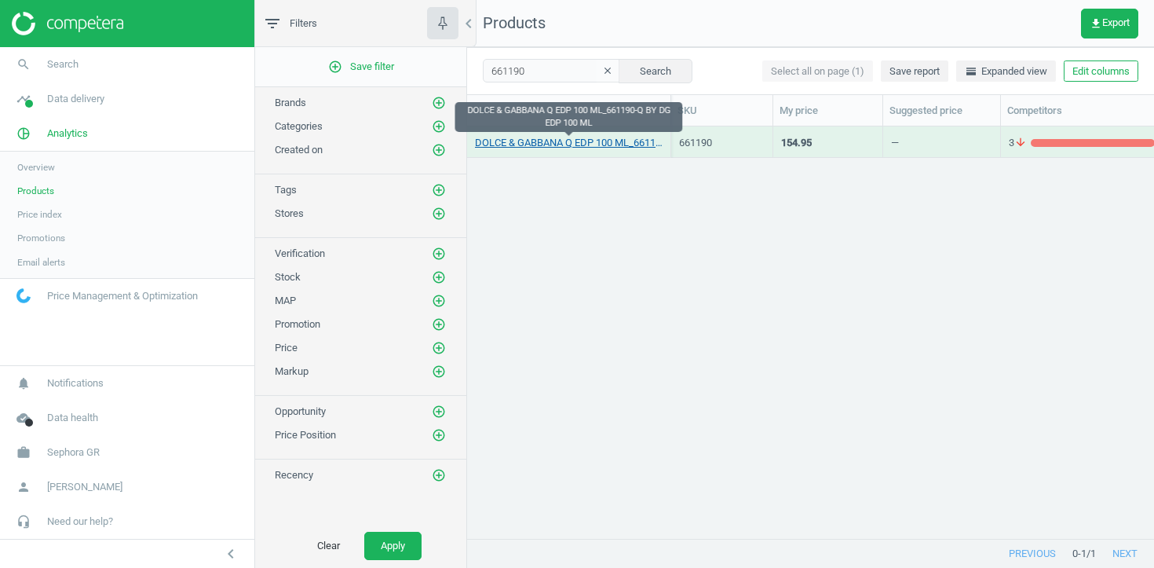
click at [587, 140] on link "DOLCE & GABBANA Q EDP 100 ML_661190-Q BY DG EDP 100 ML" at bounding box center [569, 143] width 188 height 14
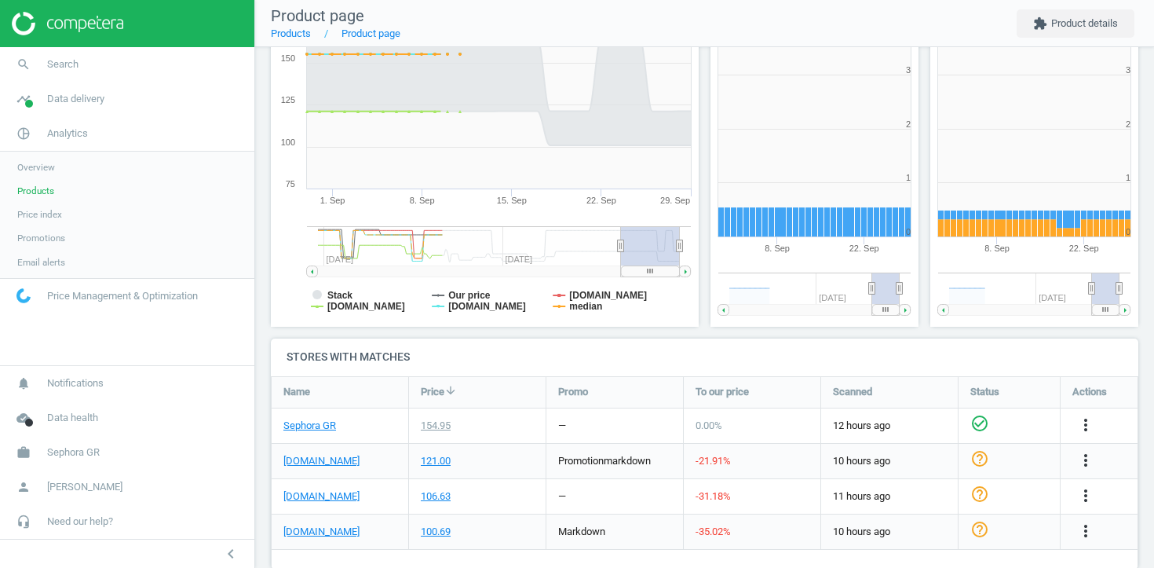
scroll to position [281, 0]
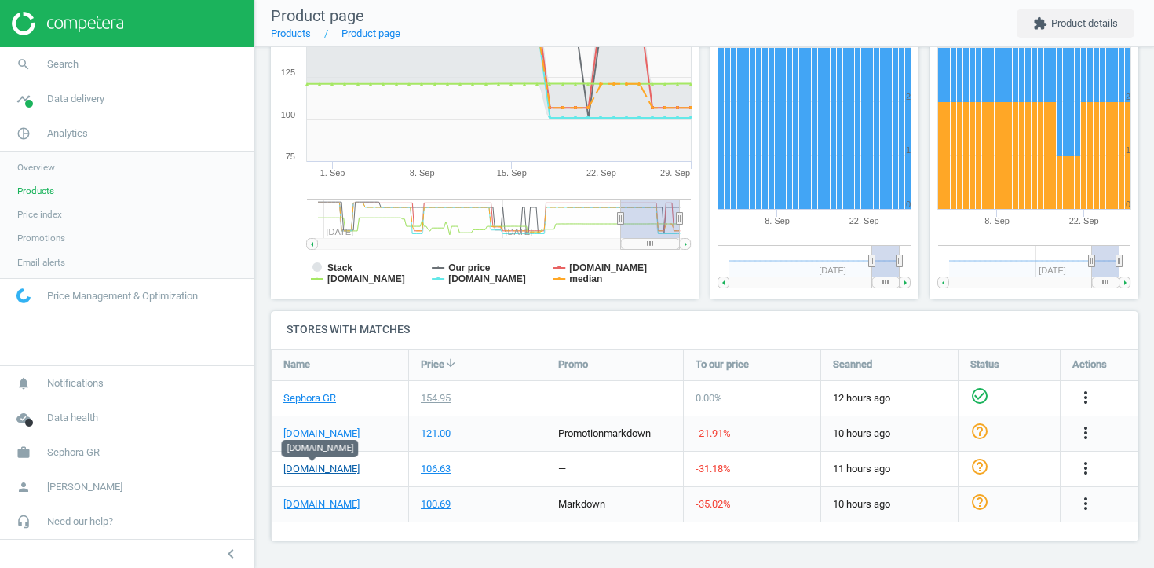
click at [317, 472] on link "atticadps.gr" at bounding box center [321, 469] width 76 height 14
click at [178, 139] on link "pie_chart_outlined Analytics" at bounding box center [127, 133] width 254 height 35
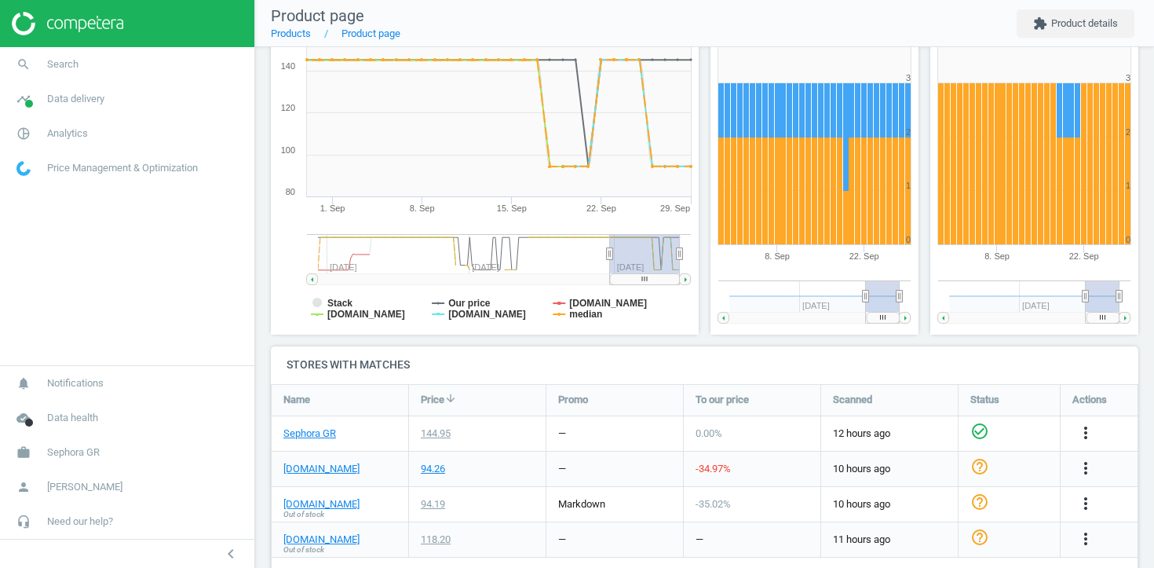
scroll to position [281, 0]
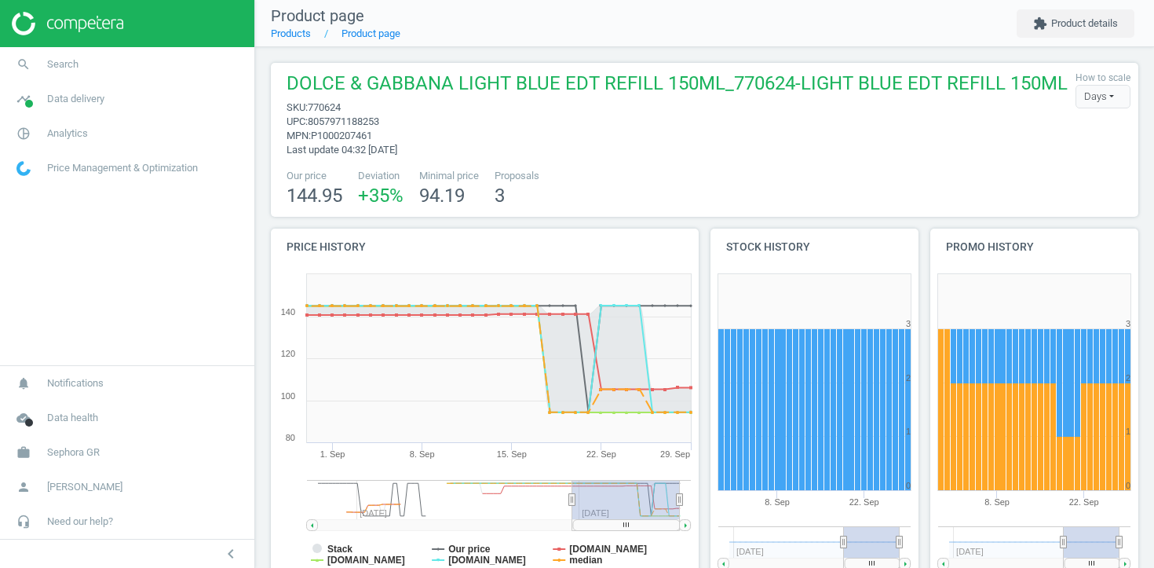
scroll to position [307, 0]
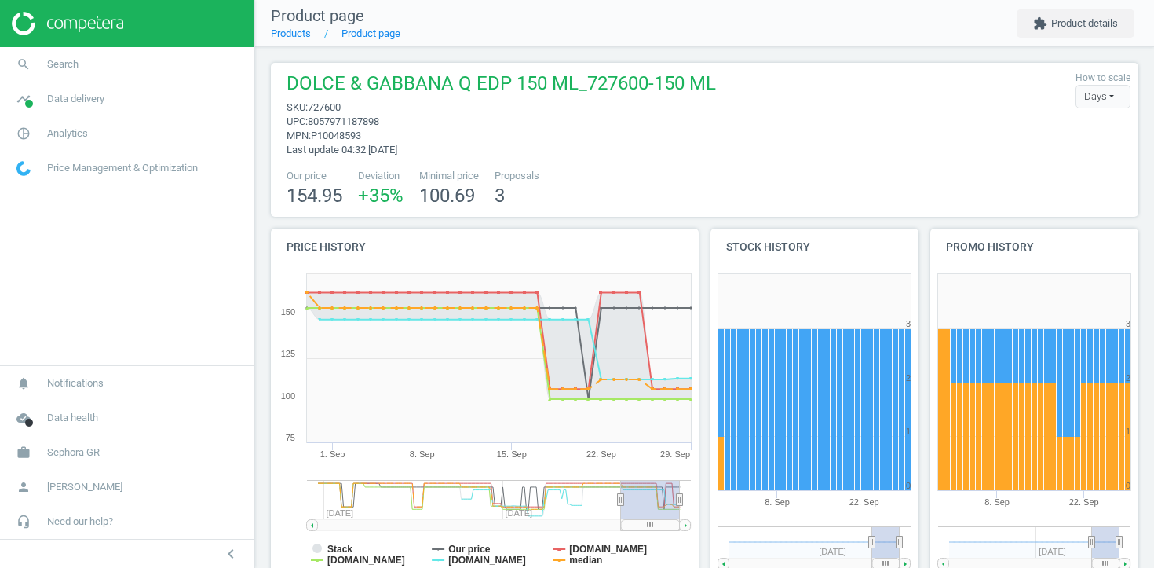
scroll to position [281, 0]
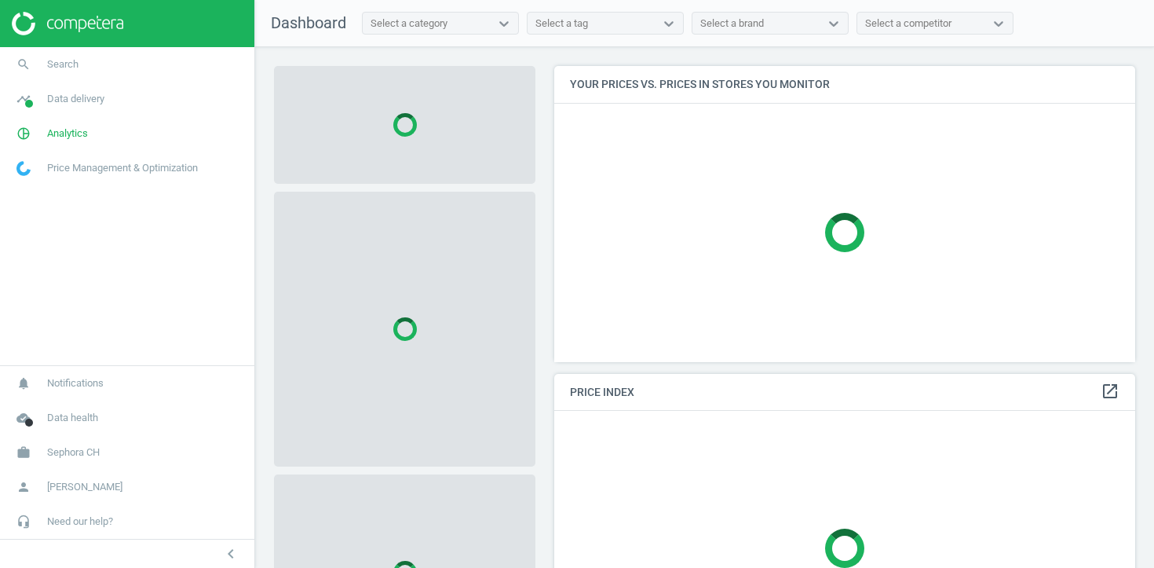
scroll to position [297, 582]
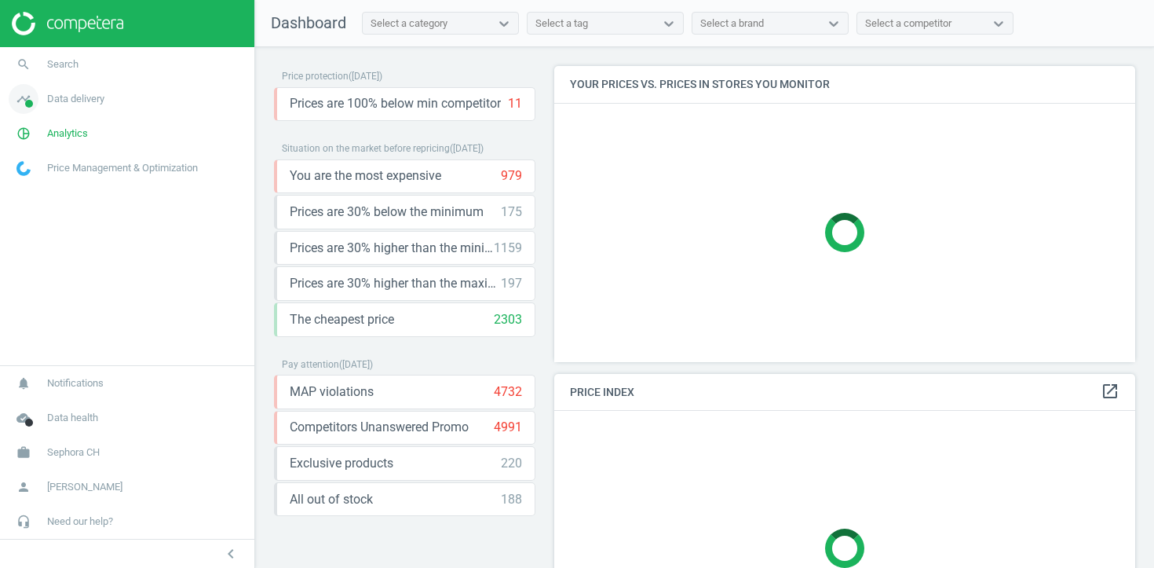
click at [141, 105] on link "timeline Data delivery" at bounding box center [127, 99] width 254 height 35
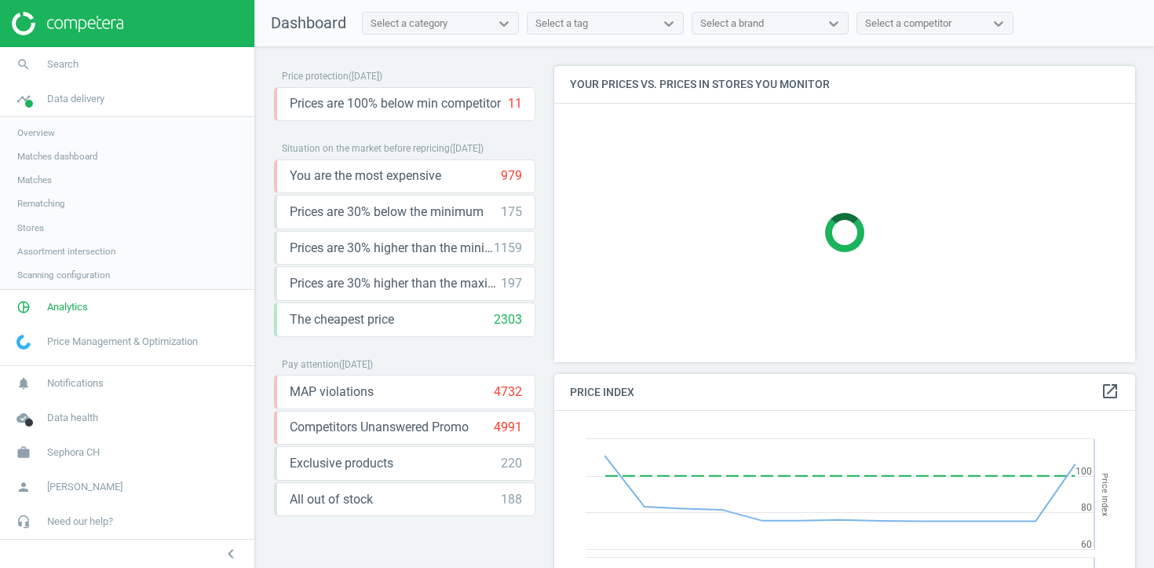
scroll to position [362, 582]
click at [27, 137] on span "Overview" at bounding box center [36, 132] width 38 height 13
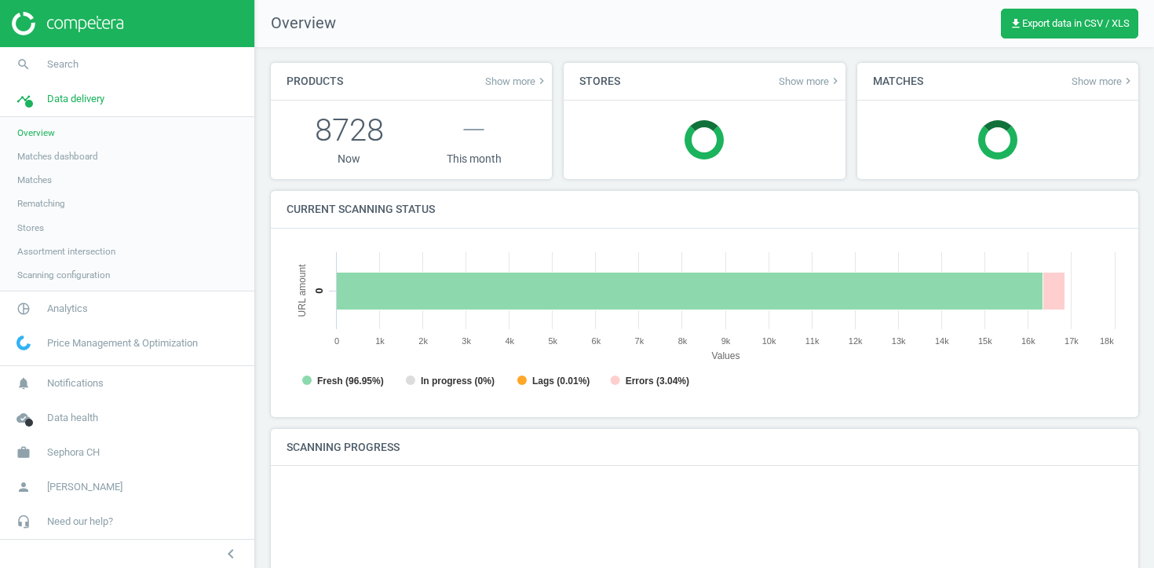
scroll to position [315, 837]
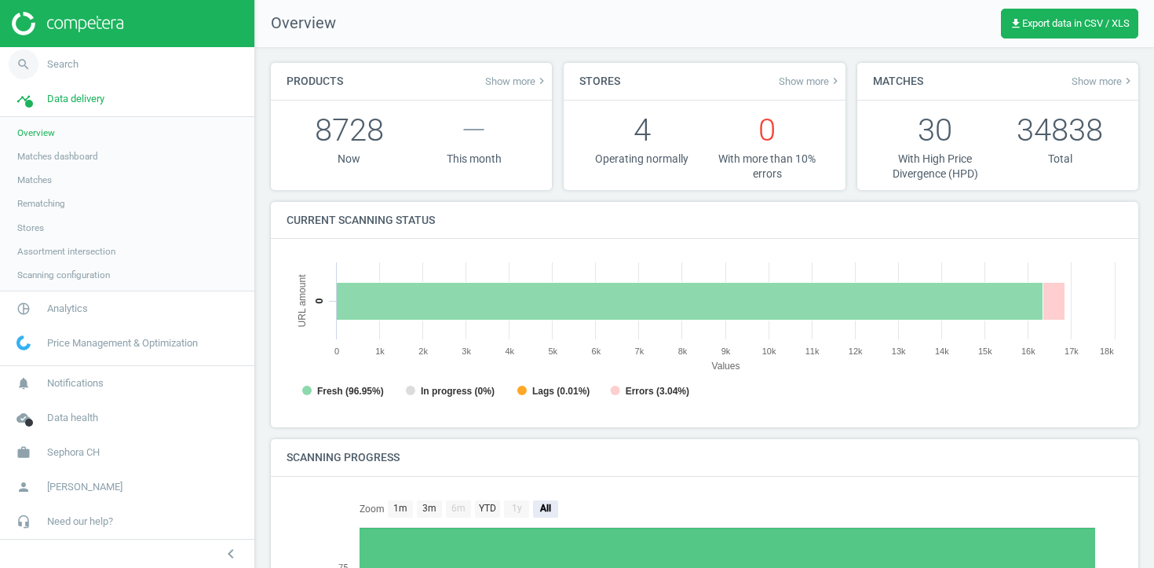
click at [167, 59] on link "search Search" at bounding box center [127, 64] width 254 height 35
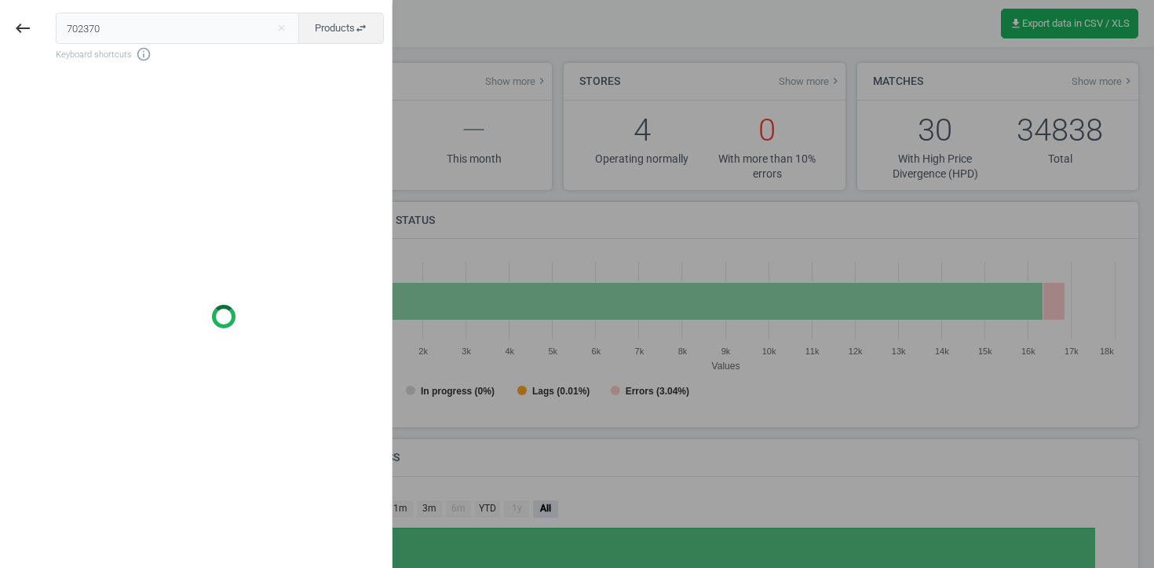
type input "702370"
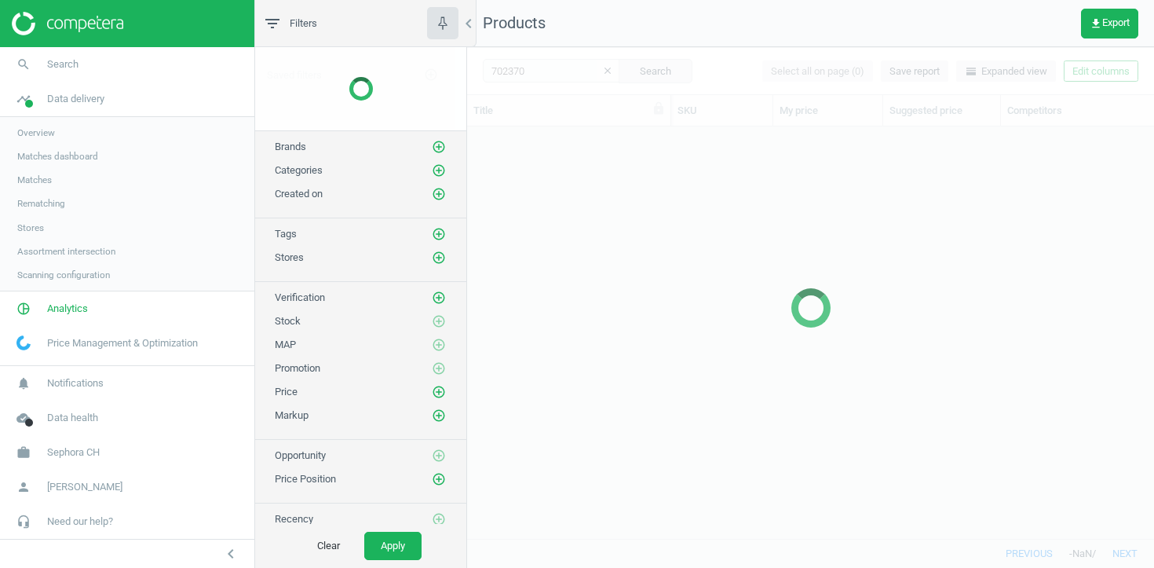
scroll to position [411, 687]
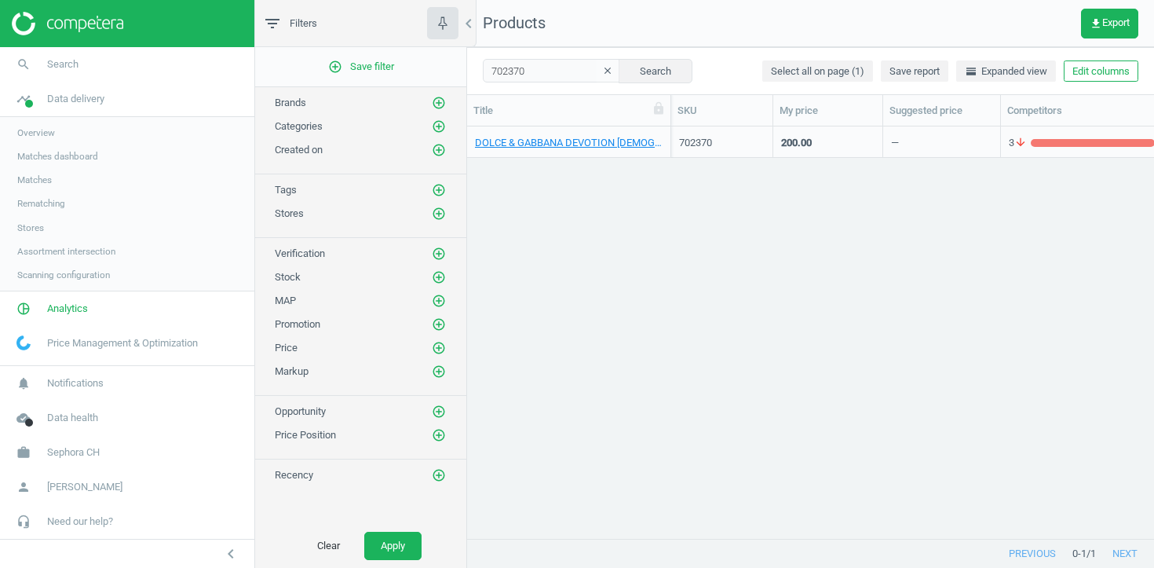
click at [549, 83] on div "702370 clear Search Select all on page (1) Save report horizontal_split Expande…" at bounding box center [810, 70] width 687 height 47
click at [548, 70] on input "702370" at bounding box center [551, 71] width 137 height 24
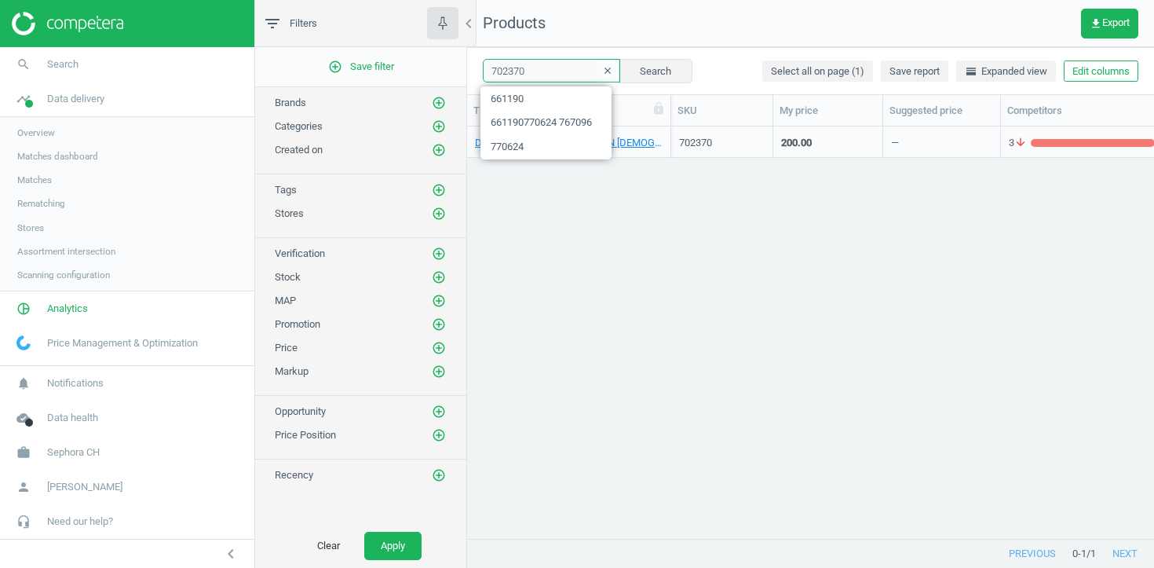
paste input "727599 770624 767096 661190 727600 731304 731305 695136 695134 477954 477951 71…"
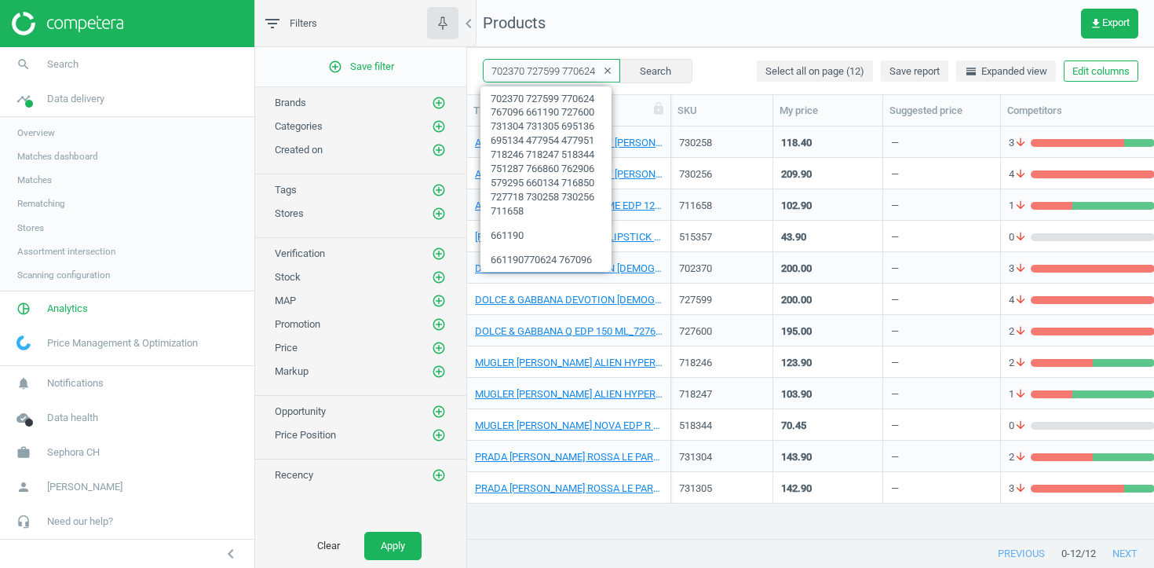
click at [552, 62] on input "702370 727599 770624 767096 661190 727600 731304 731305 695136 695134 477954 47…" at bounding box center [551, 71] width 137 height 24
paste input "30258 730256 711658 711657 466183 466185 736583 650114 528749 528750 464973 464…"
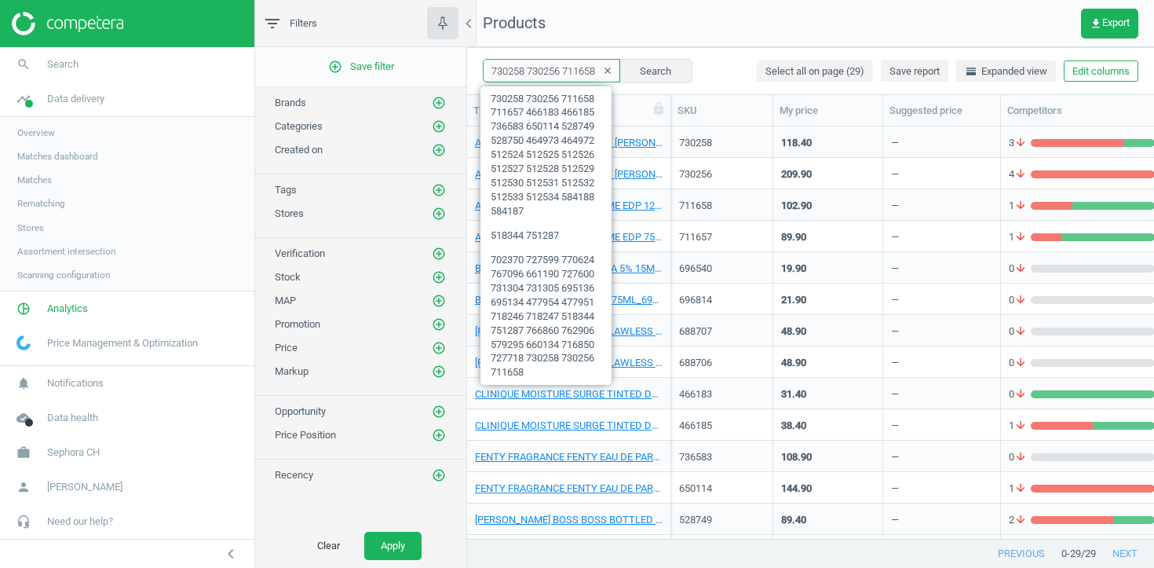
click at [513, 68] on input "730258 730256 711658 711657 466183 466185 736583 650114 528749 528750 464973 46…" at bounding box center [551, 71] width 137 height 24
paste input "ARMANI ACQUA DI GIO H. EDT RECH . VAPO 100ML_730258-ACQUA DI GIO H. EDT RECH . …"
type input "ARMANI ACQUA DI GIO H. EDT RECH . VAPO 100ML_730258-ACQUA DI GIO H. EDT RECH . …"
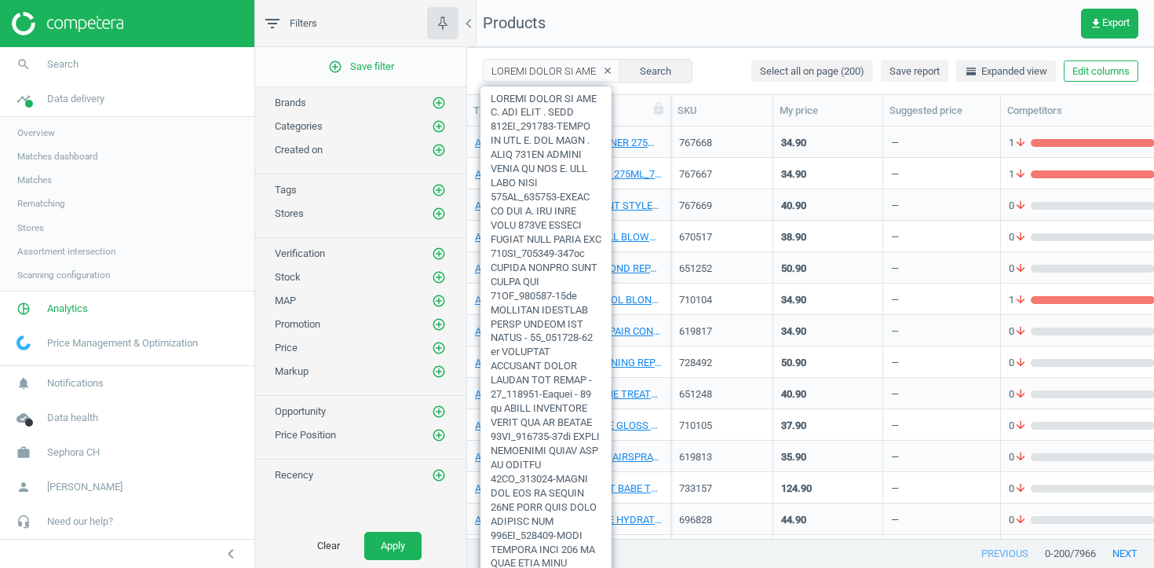
click at [598, 79] on button "clear" at bounding box center [608, 71] width 24 height 22
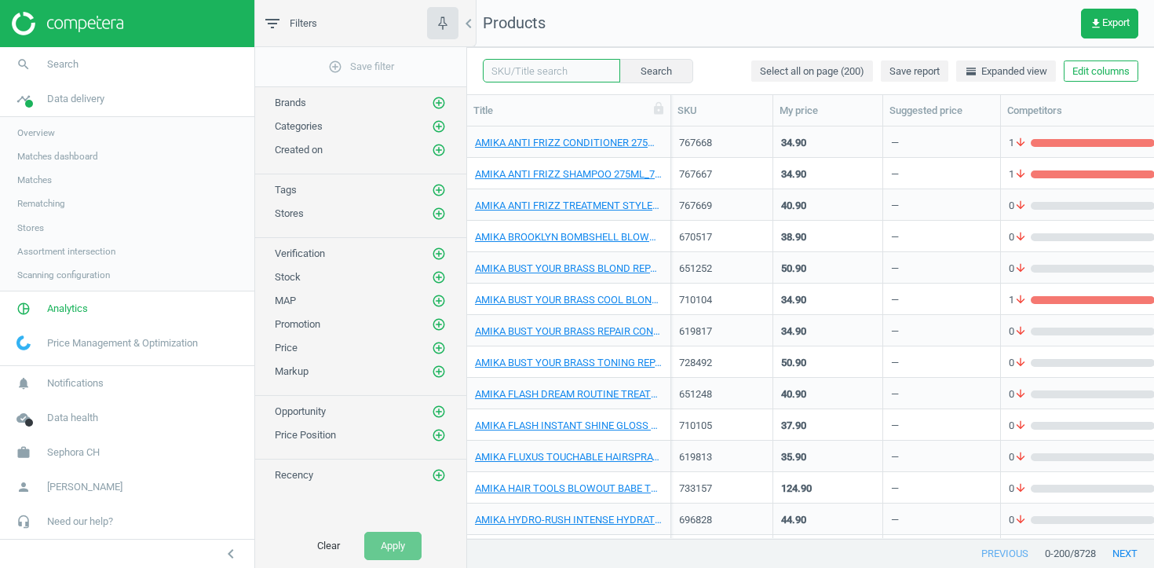
click at [550, 68] on input "text" at bounding box center [551, 71] width 137 height 24
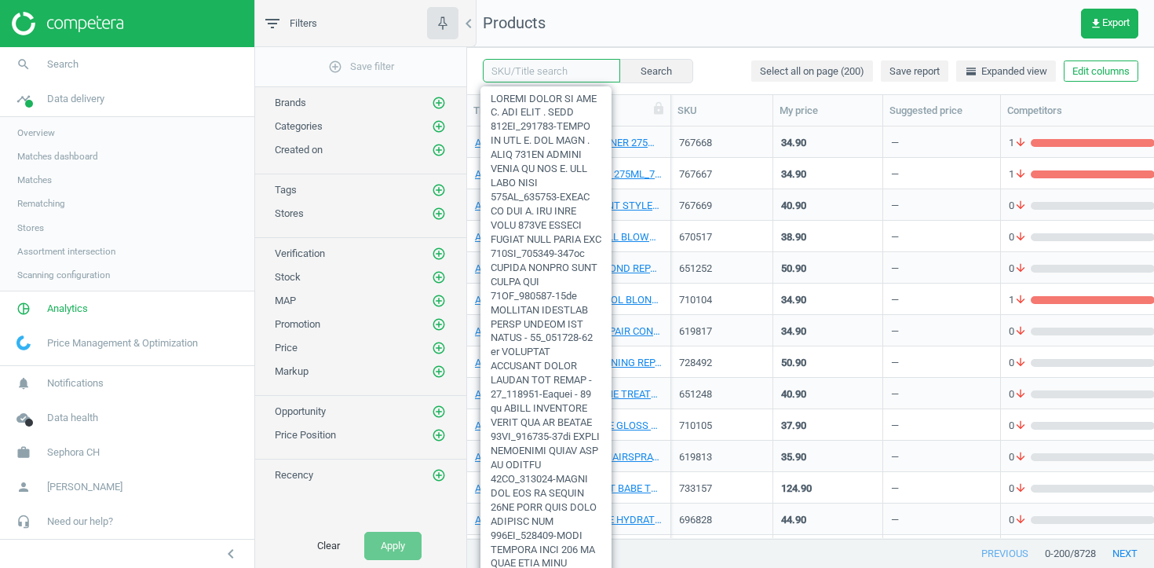
paste input "730258 730256 711658 711657 466183 466185 736583 650114 528749 528750 464973 46…"
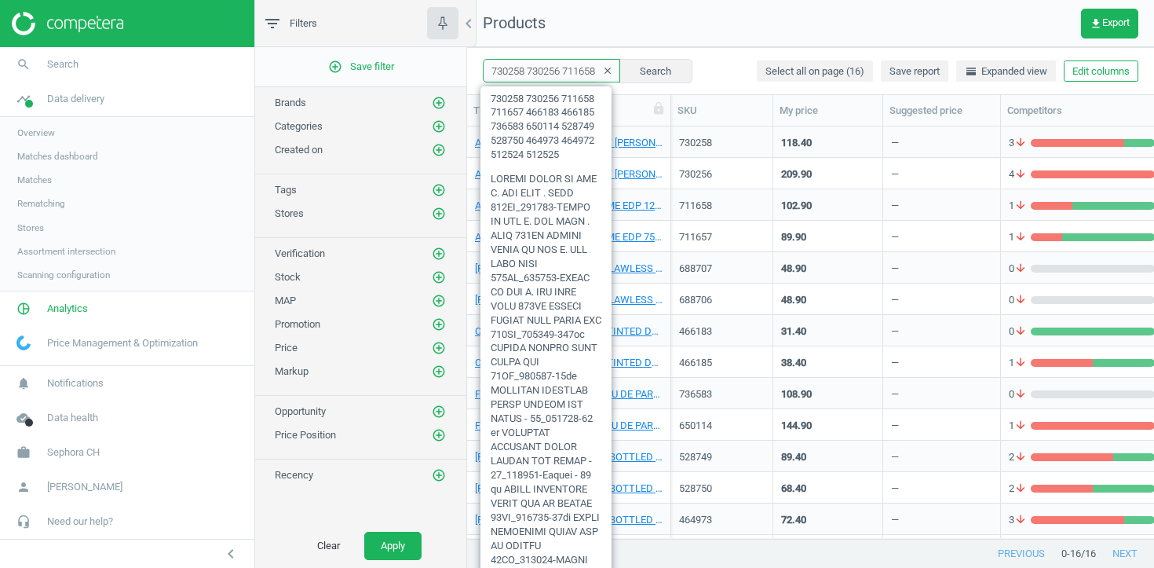
click at [570, 66] on input "730258 730256 711658 711657 466183 466185 736583 650114 528749 528750 464973 46…" at bounding box center [551, 71] width 137 height 24
paste input "text"
click at [652, 70] on button "Search" at bounding box center [656, 71] width 74 height 24
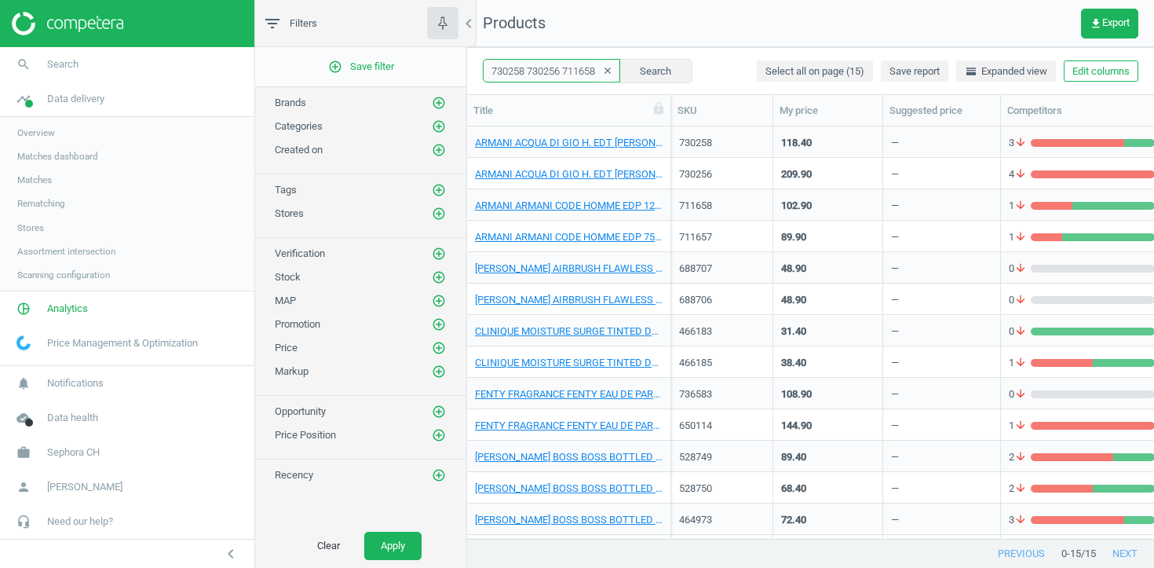
click at [532, 59] on input "730258 730256 711658 711657 466183 466185 736583 650114 528749 528750 464973 46…" at bounding box center [551, 71] width 137 height 24
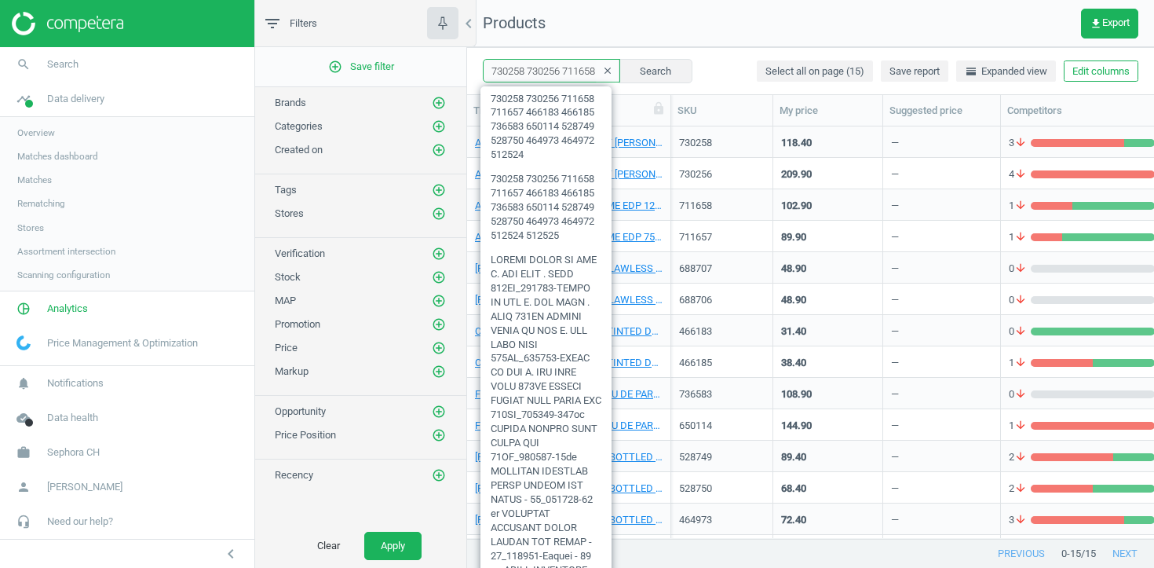
paste input "text"
type input "730258 730256 711658 711657"
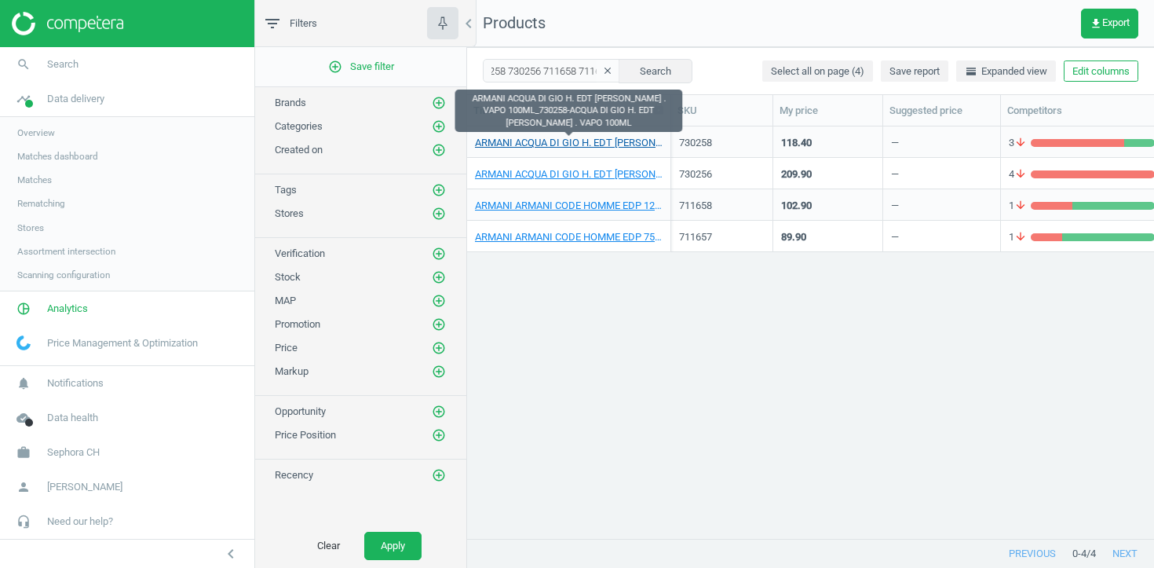
click at [568, 144] on link "ARMANI ACQUA DI GIO H. EDT RECH . VAPO 100ML_730258-ACQUA DI GIO H. EDT RECH . …" at bounding box center [569, 143] width 188 height 14
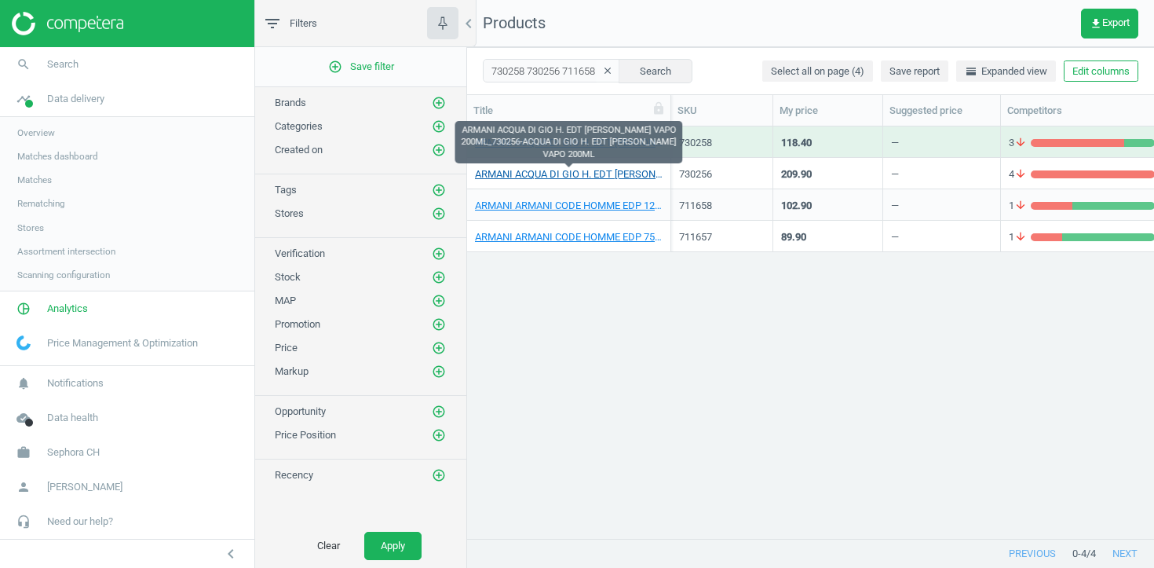
click at [568, 170] on link "ARMANI ACQUA DI GIO H. EDT RECH VAPO 200ML_730256-ACQUA DI GIO H. EDT RECH VAPO…" at bounding box center [569, 174] width 188 height 14
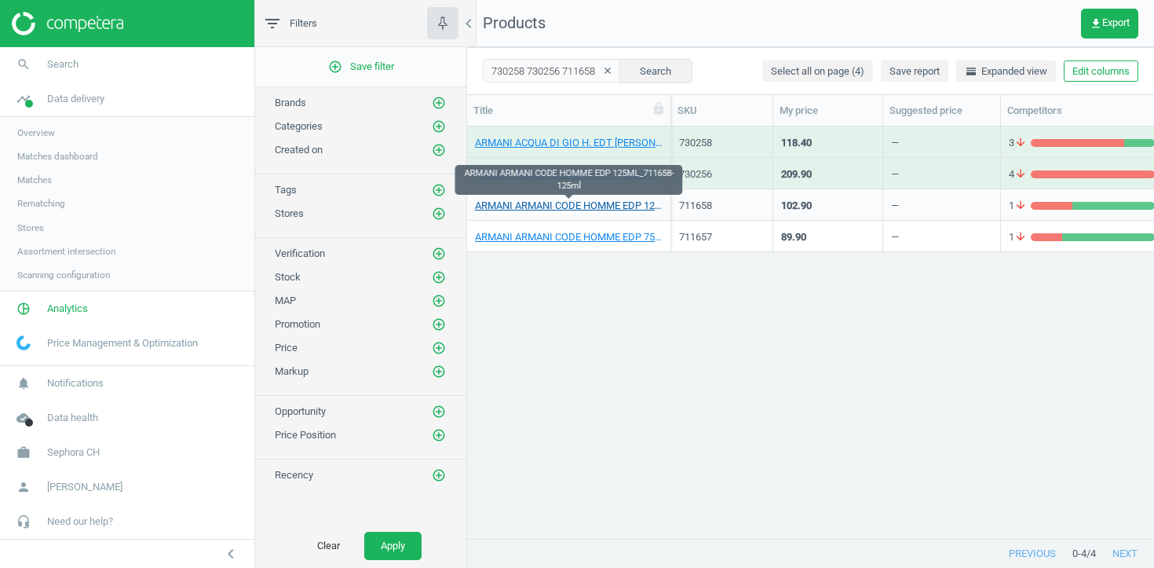
click at [568, 200] on link "ARMANI ARMANI CODE HOMME EDP 125ML_711658-125ml" at bounding box center [569, 206] width 188 height 14
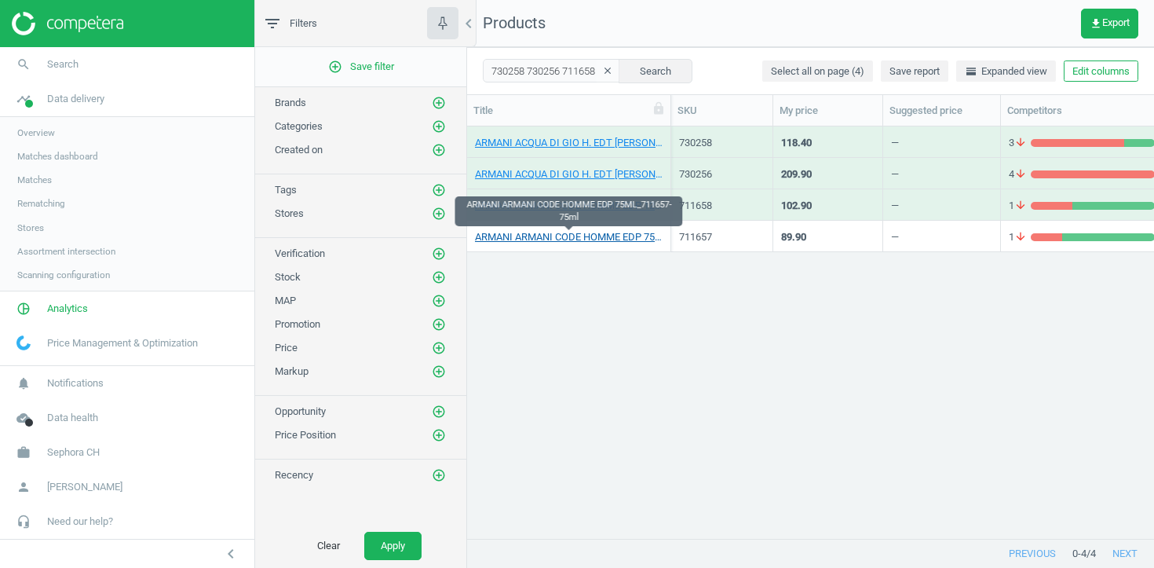
click at [567, 234] on link "ARMANI ARMANI CODE HOMME EDP 75ML_711657-75ml" at bounding box center [569, 237] width 188 height 14
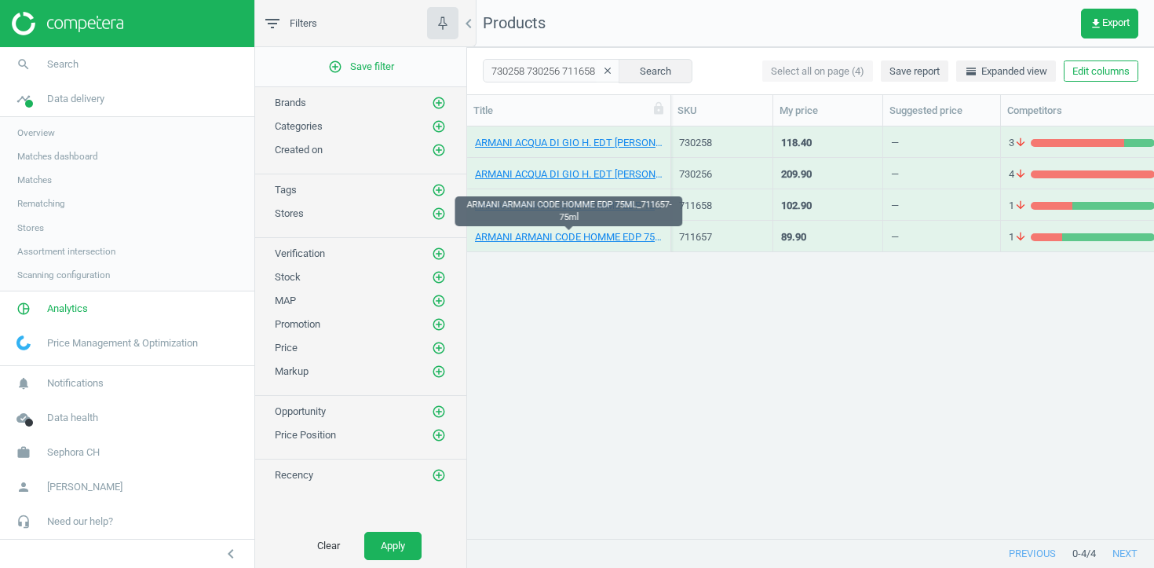
click at [602, 71] on icon "clear" at bounding box center [607, 70] width 11 height 11
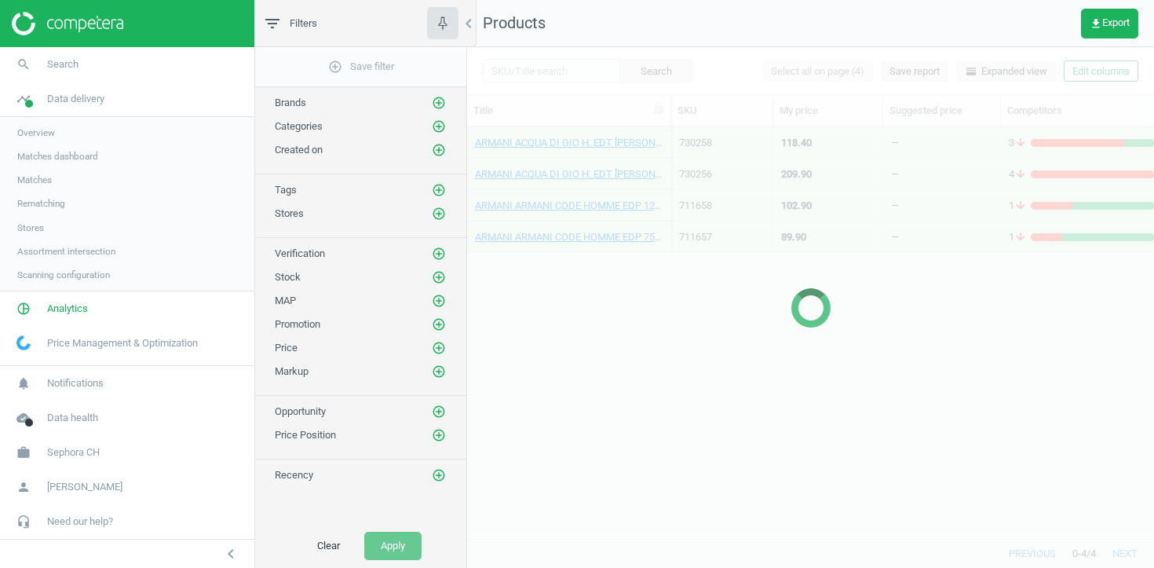
click at [561, 74] on div at bounding box center [810, 307] width 687 height 521
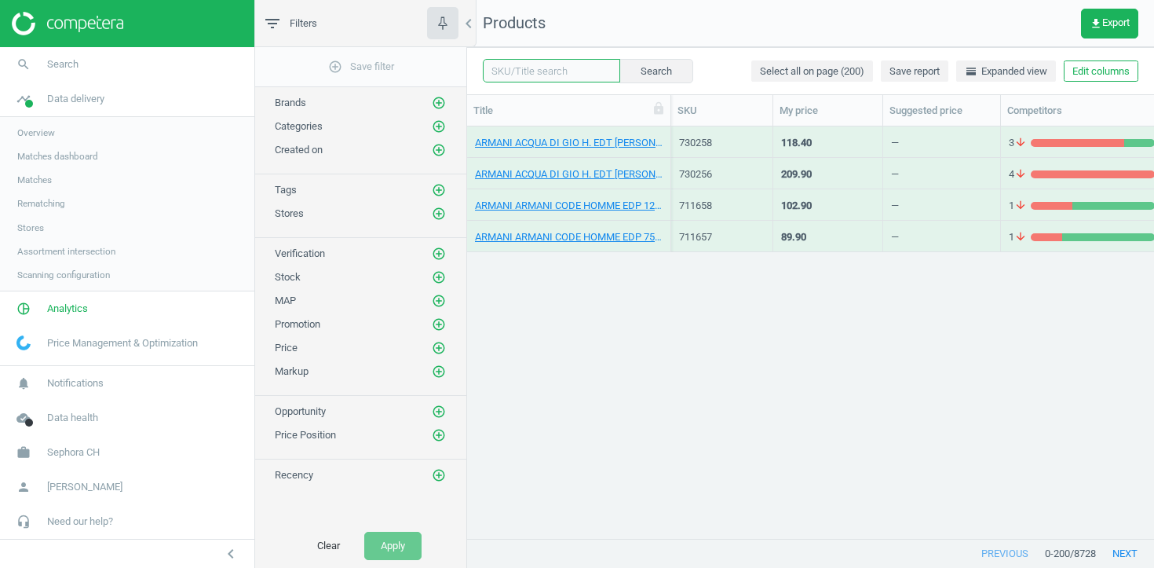
click at [561, 74] on input "text" at bounding box center [551, 71] width 137 height 24
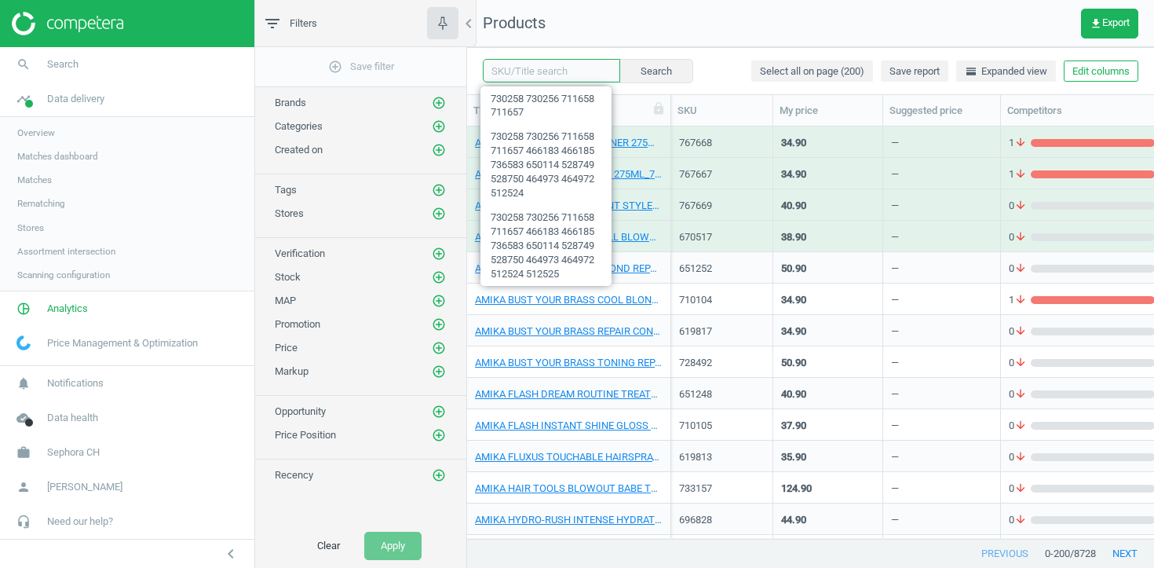
paste input "466183 466185 736583 650114"
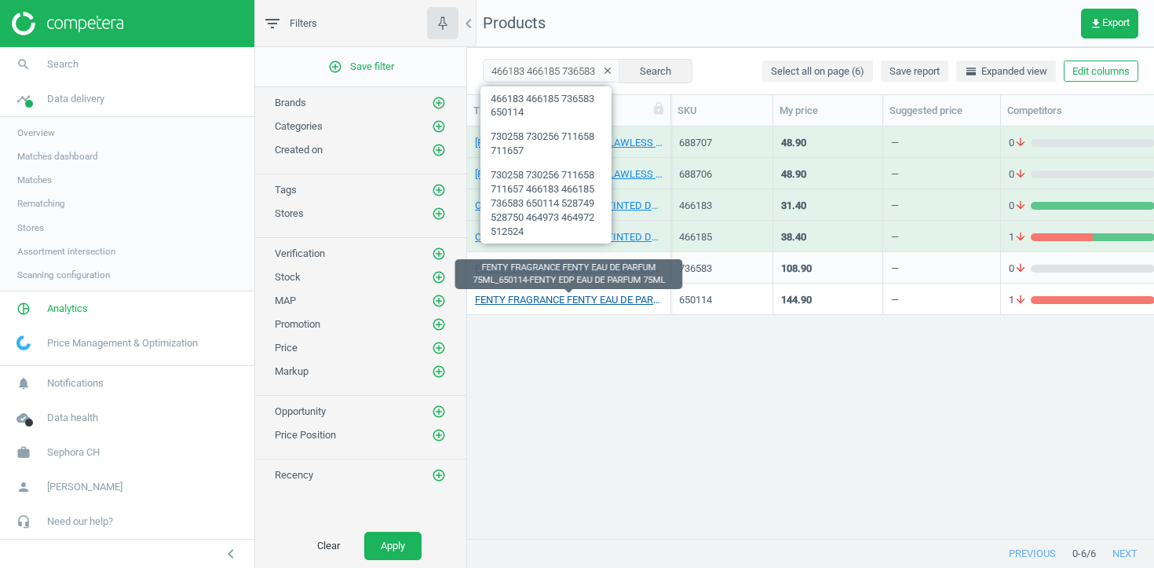
click at [628, 304] on link "FENTY FRAGRANCE FENTY EAU DE PARFUM 75ML_650114-FENTY EDP EAU DE PARFUM 75ML" at bounding box center [569, 300] width 188 height 14
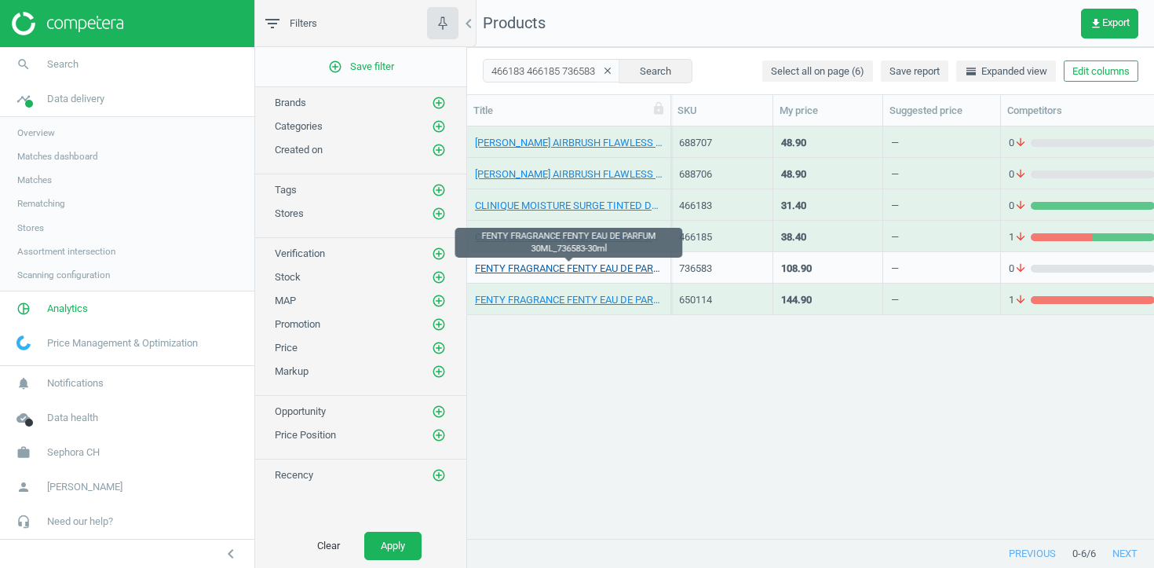
click at [627, 271] on link "FENTY FRAGRANCE FENTY EAU DE PARFUM 30ML_736583-30ml" at bounding box center [569, 268] width 188 height 14
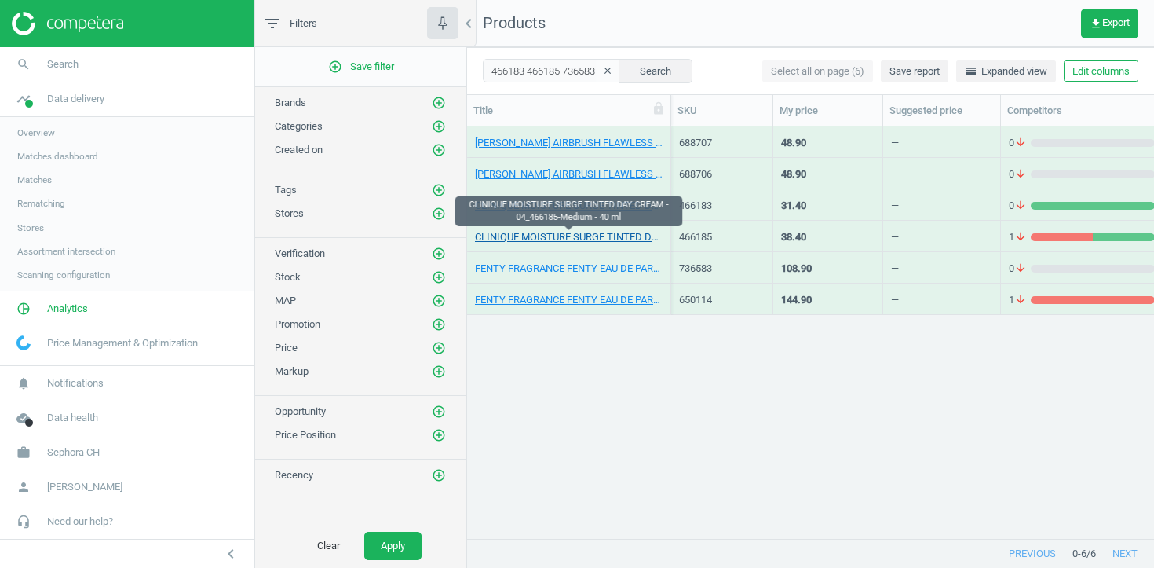
click at [618, 238] on link "CLINIQUE MOISTURE SURGE TINTED DAY CREAM - 04_466185-Medium - 40 ml" at bounding box center [569, 237] width 188 height 14
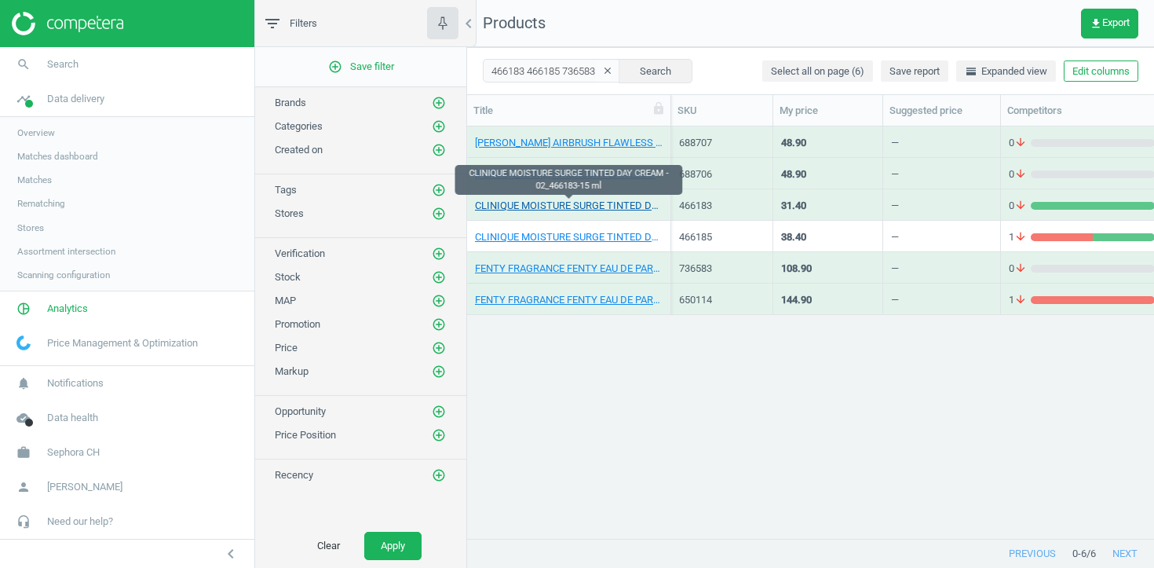
click at [618, 208] on link "CLINIQUE MOISTURE SURGE TINTED DAY CREAM - 02_466183-15 ml" at bounding box center [569, 206] width 188 height 14
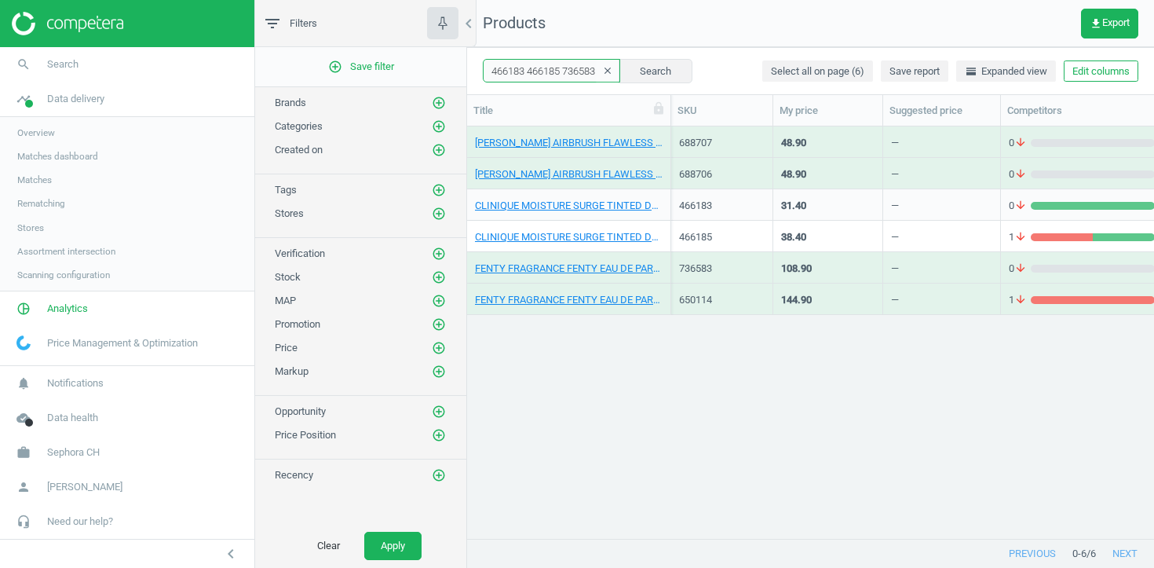
click at [560, 75] on input "466183 466185 736583 650114" at bounding box center [551, 71] width 137 height 24
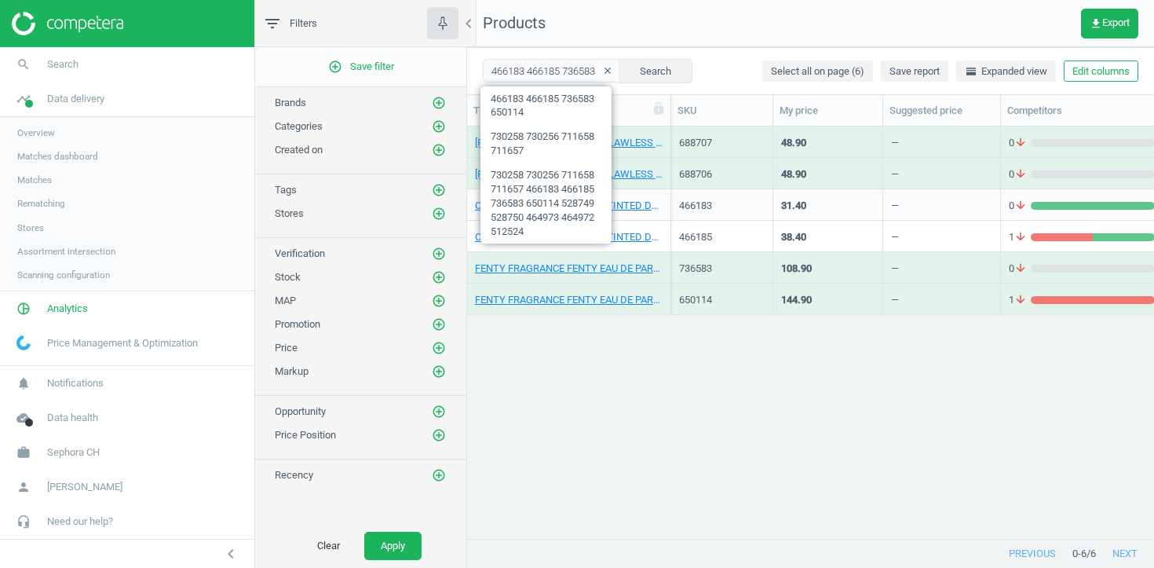
click at [689, 400] on div "CHARLOTTE TILBURY AIRBRUSH FLAWLESS LIP BLUR - FLAME BLUR_688707-AIRBRUSH FLAWL…" at bounding box center [810, 331] width 687 height 411
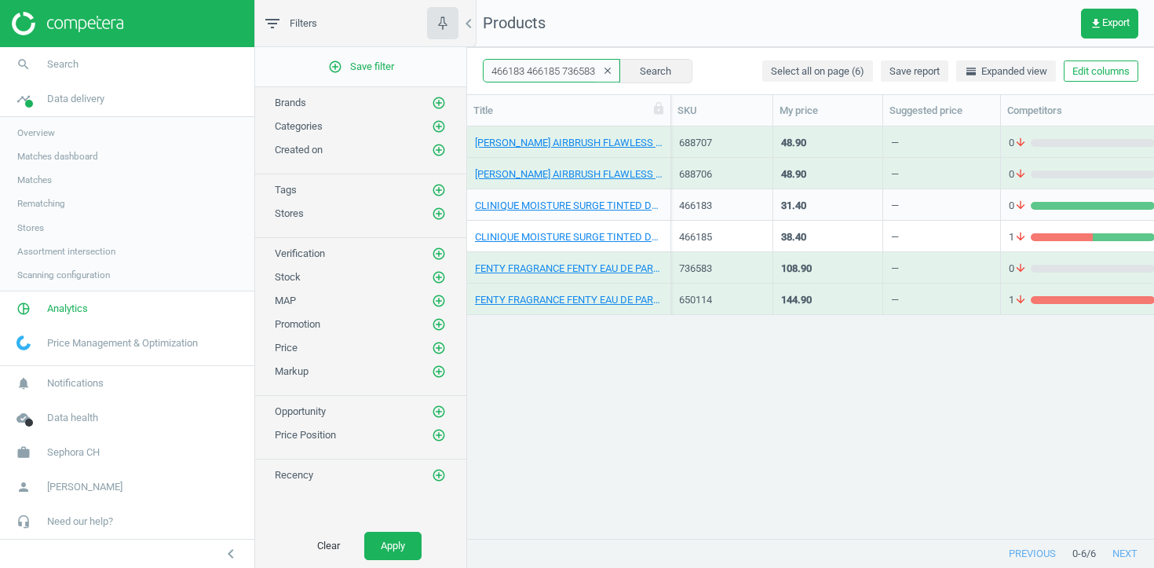
click at [532, 65] on input "466183 466185 736583 650114" at bounding box center [551, 71] width 137 height 24
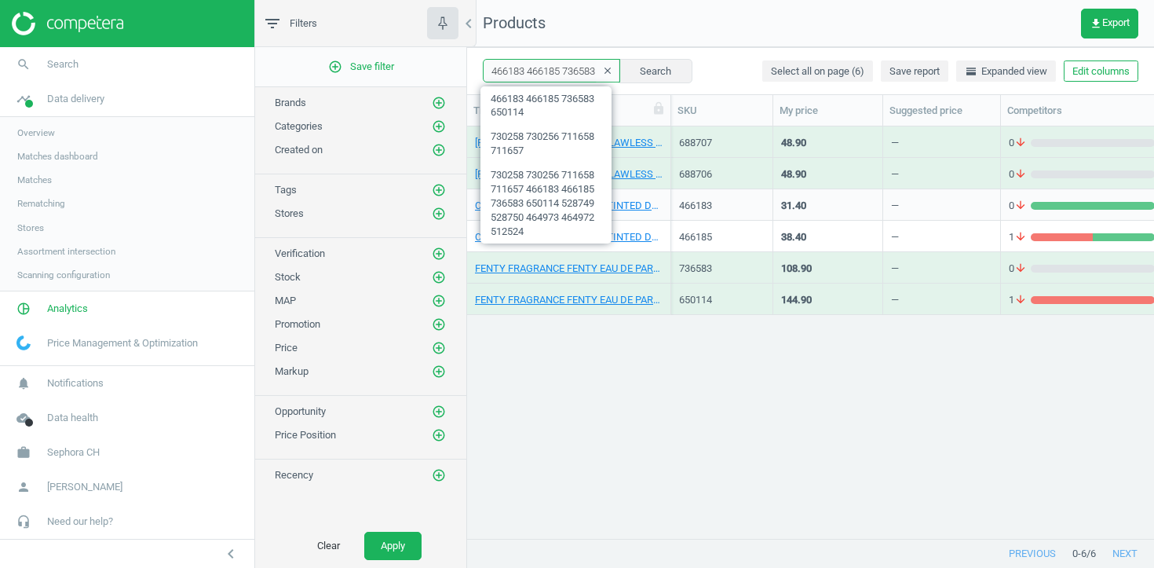
paste input "528749 528750 464973 464972"
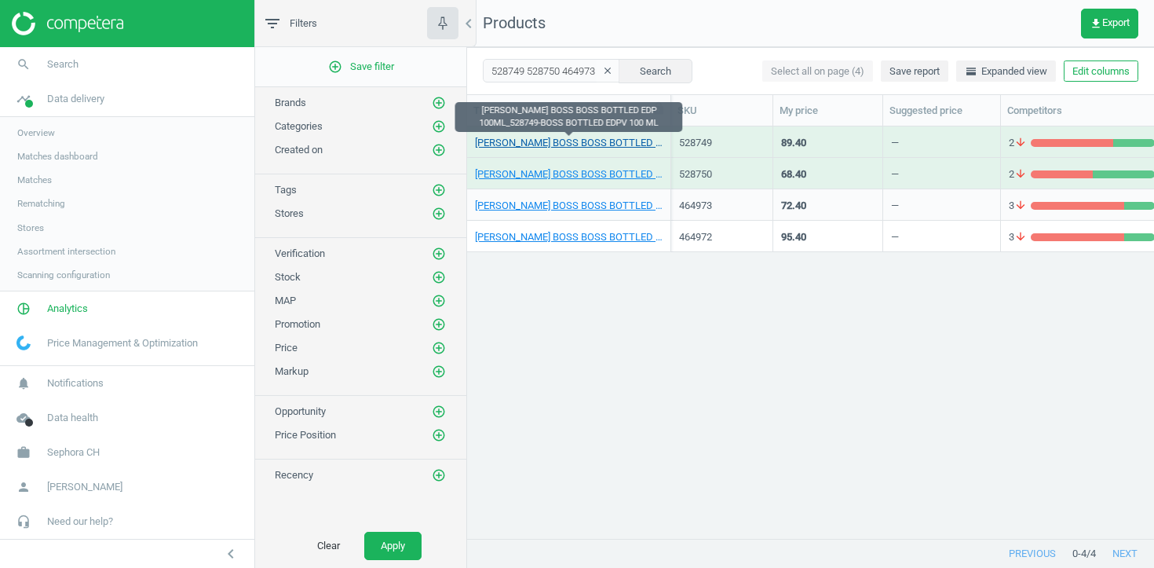
click at [571, 136] on link "HUGO BOSS BOSS BOTTLED EDP 100ML_528749-BOSS BOTTLED EDPV 100 ML" at bounding box center [569, 143] width 188 height 14
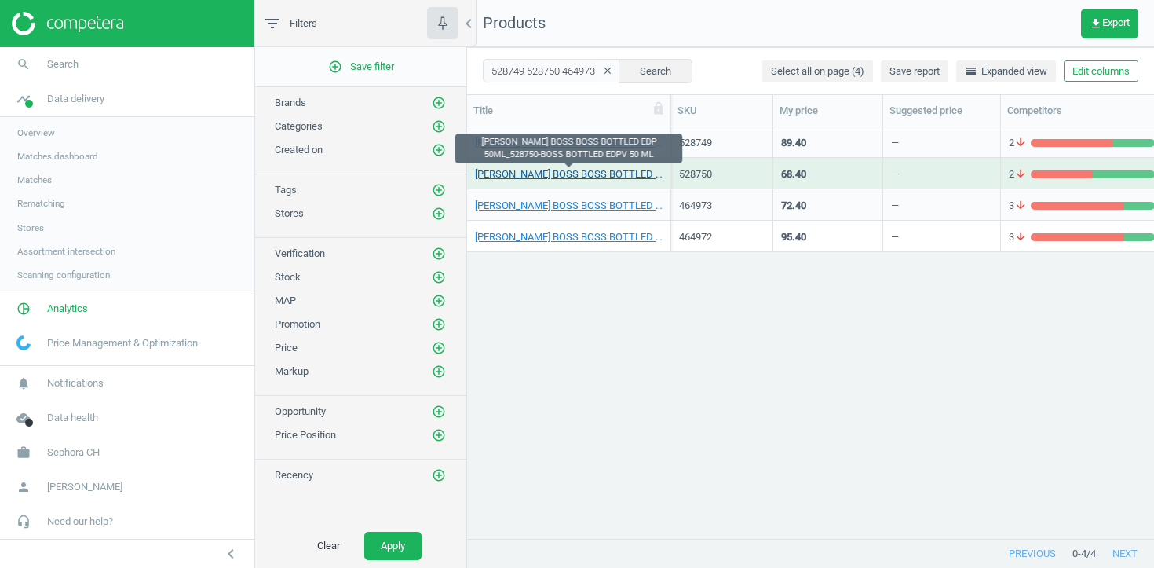
click at [571, 172] on link "HUGO BOSS BOSS BOTTLED EDP 50ML_528750-BOSS BOTTLED EDPV 50 ML" at bounding box center [569, 174] width 188 height 14
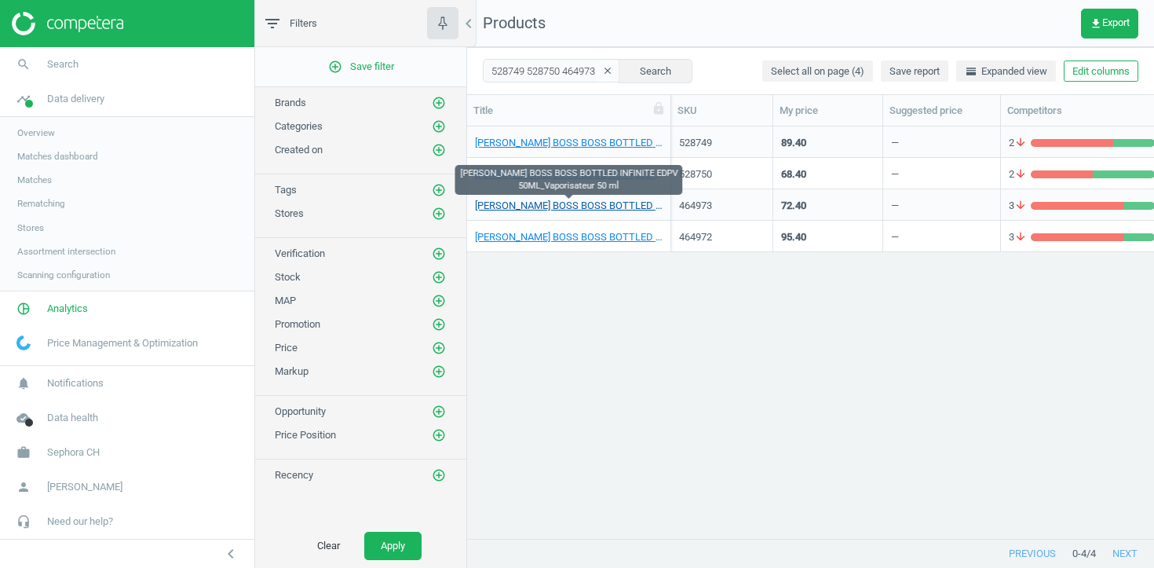
click at [571, 209] on link "HUGO BOSS BOSS BOTTLED INFINITE EDPV 50ML_Vaporisateur 50 ml" at bounding box center [569, 206] width 188 height 14
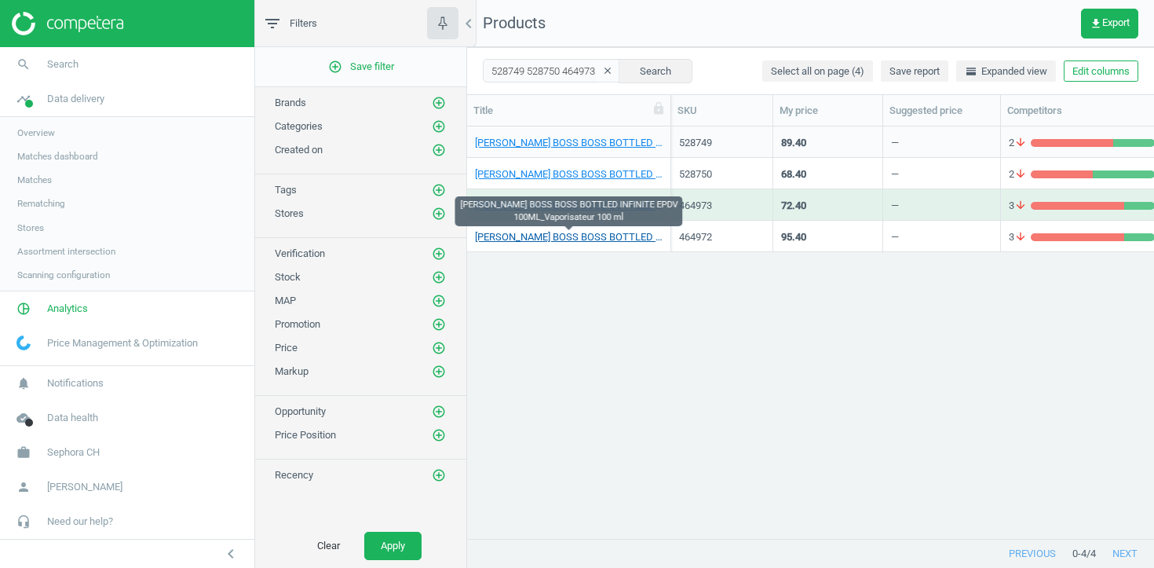
click at [571, 236] on link "HUGO BOSS BOSS BOTTLED INFINITE EPDV 100ML_Vaporisateur 100 ml" at bounding box center [569, 237] width 188 height 14
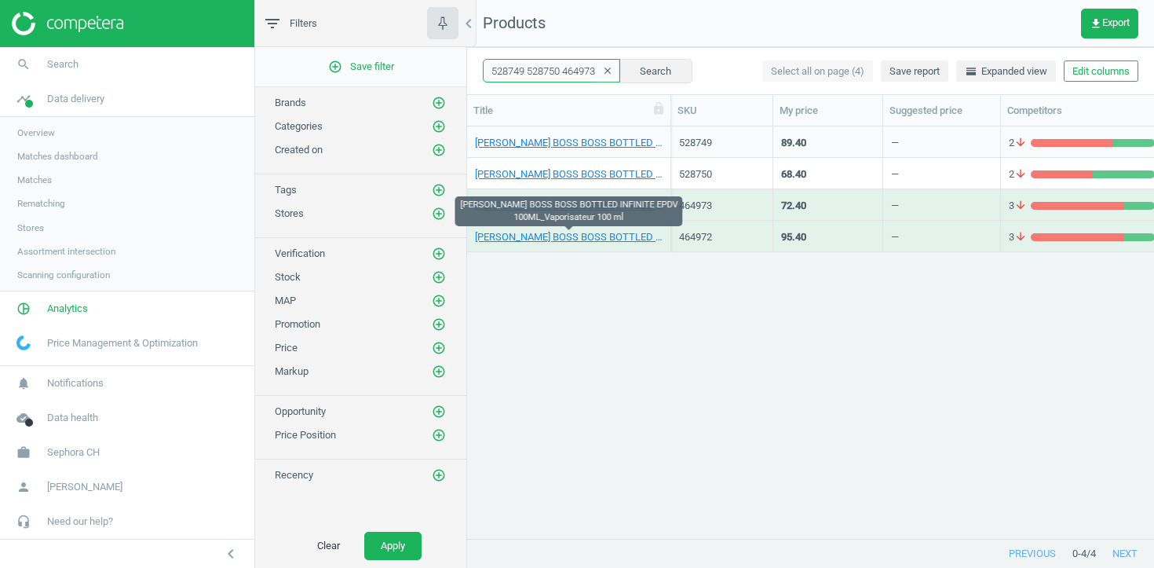
click at [565, 66] on input "528749 528750 464973 464972" at bounding box center [551, 71] width 137 height 24
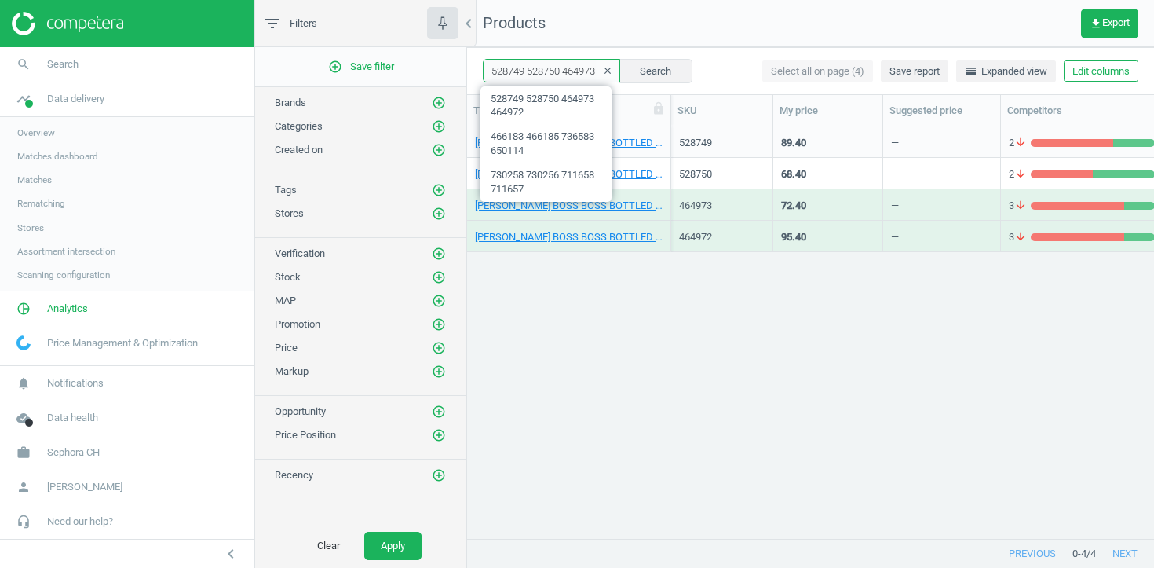
paste input "12524 512525 512526 512527 512528 512529 512530 512531 512532 512533 512534"
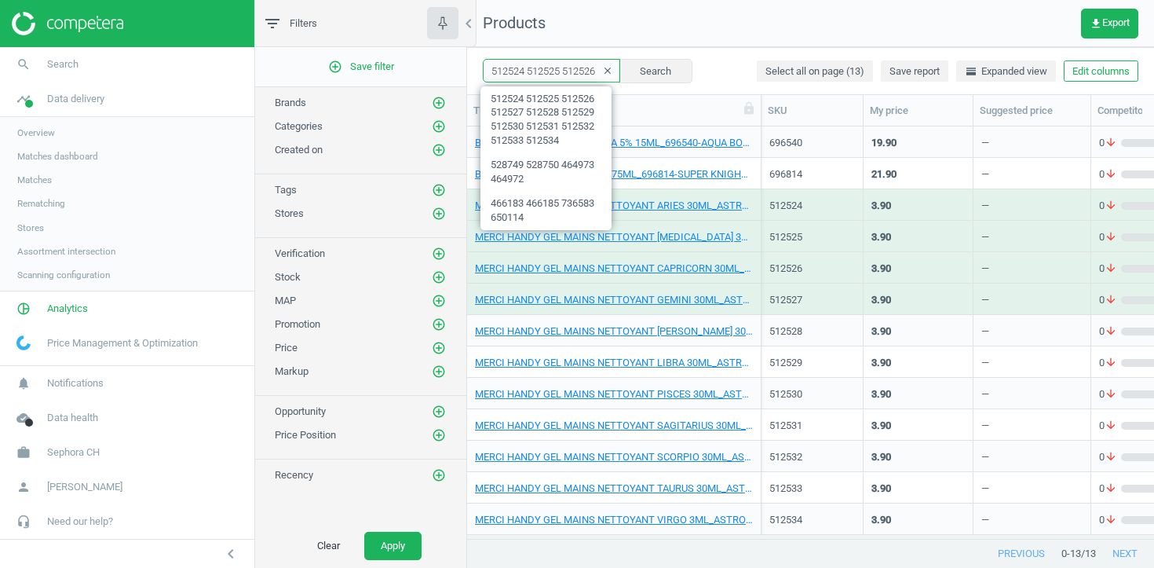
drag, startPoint x: 671, startPoint y: 108, endPoint x: 858, endPoint y: 115, distance: 187.8
click at [769, 115] on div at bounding box center [761, 110] width 16 height 31
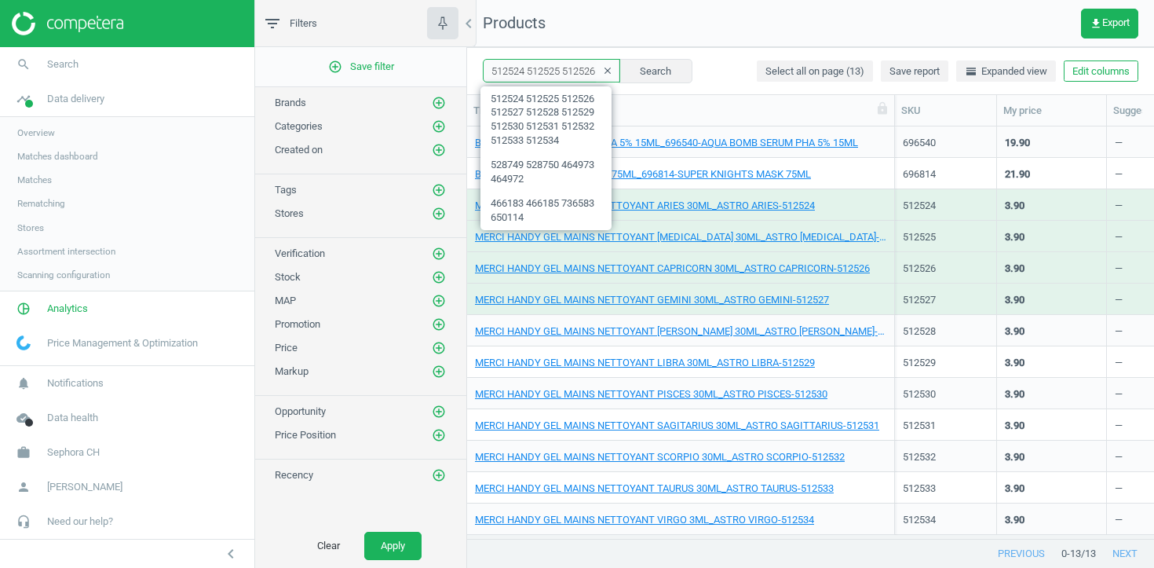
drag, startPoint x: 858, startPoint y: 115, endPoint x: 894, endPoint y: 118, distance: 35.4
click at [894, 118] on div at bounding box center [894, 110] width 16 height 31
click at [959, 196] on div "512524" at bounding box center [944, 204] width 86 height 27
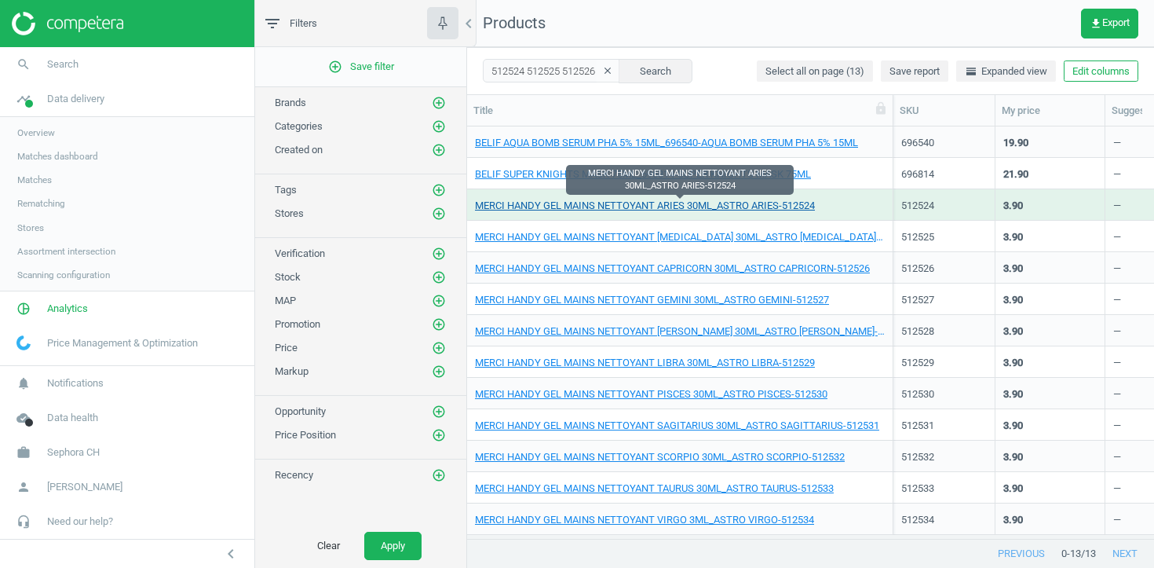
click at [764, 205] on link "MERCI HANDY GEL MAINS NETTOYANT ARIES 30ML_ASTRO ARIES-512524" at bounding box center [645, 206] width 340 height 14
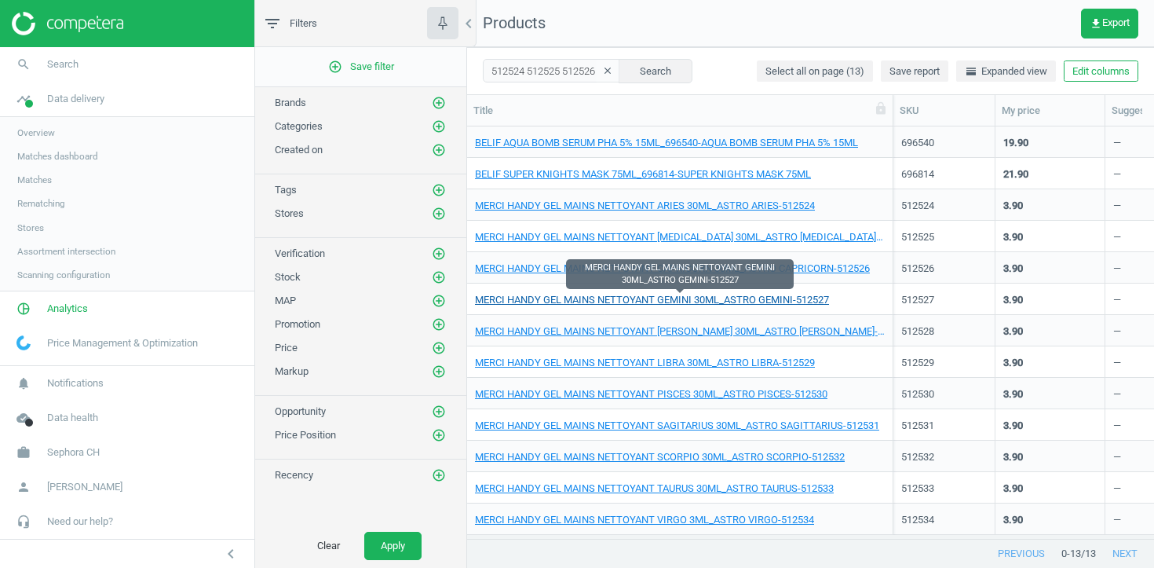
click at [750, 298] on link "MERCI HANDY GEL MAINS NETTOYANT GEMINI 30ML_ASTRO GEMINI-512527" at bounding box center [652, 300] width 354 height 14
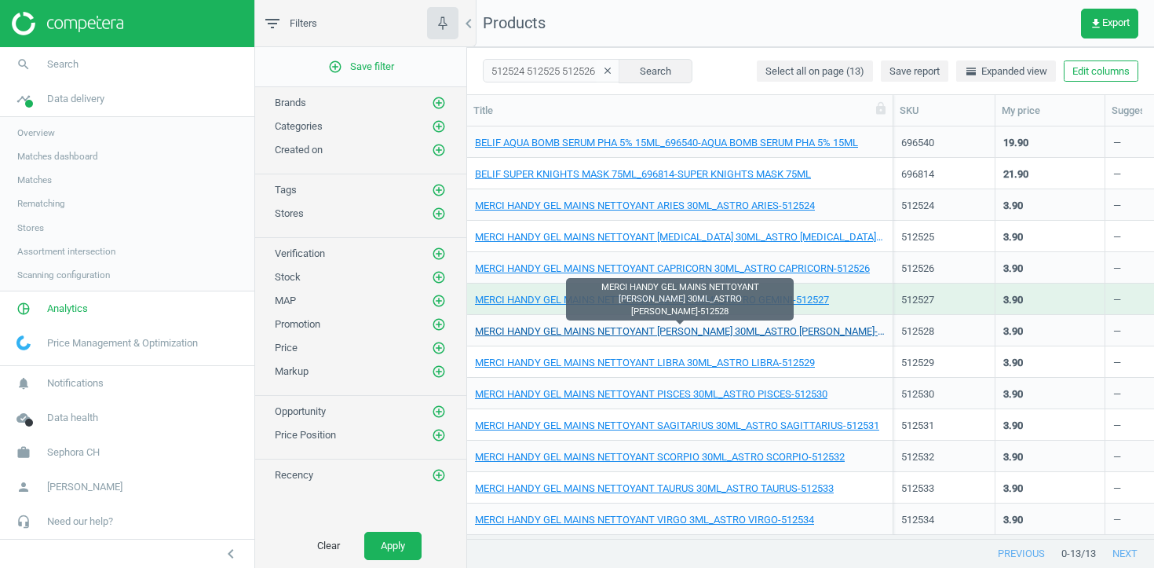
click at [749, 331] on link "MERCI HANDY GEL MAINS NETTOYANT LEO 30ML_ASTRO LEO-512528" at bounding box center [680, 331] width 410 height 14
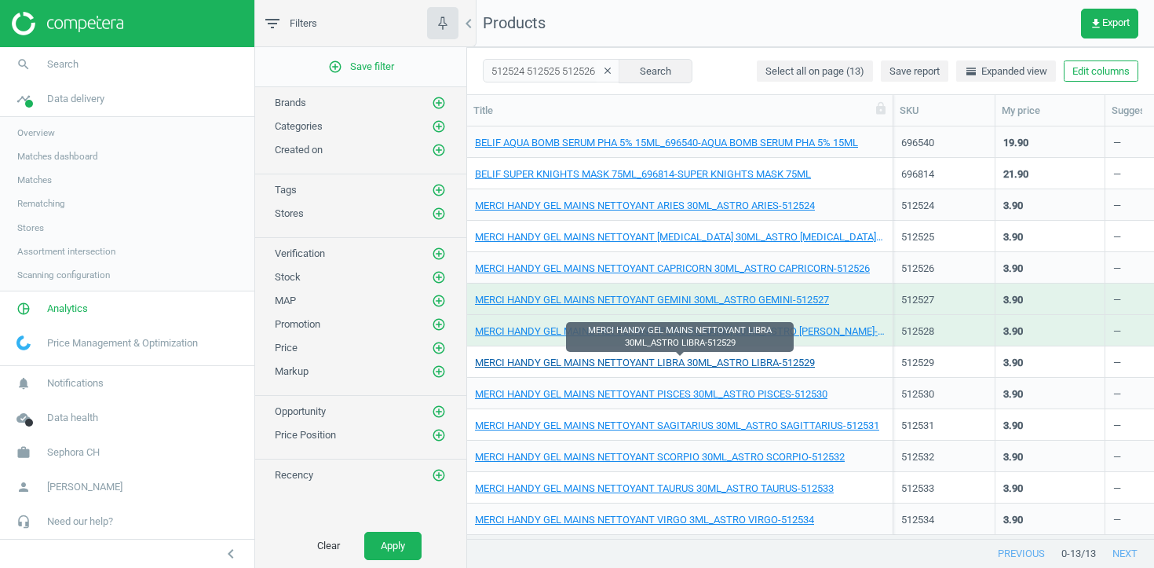
click at [753, 360] on link "MERCI HANDY GEL MAINS NETTOYANT LIBRA 30ML_ASTRO LIBRA-512529" at bounding box center [645, 363] width 340 height 14
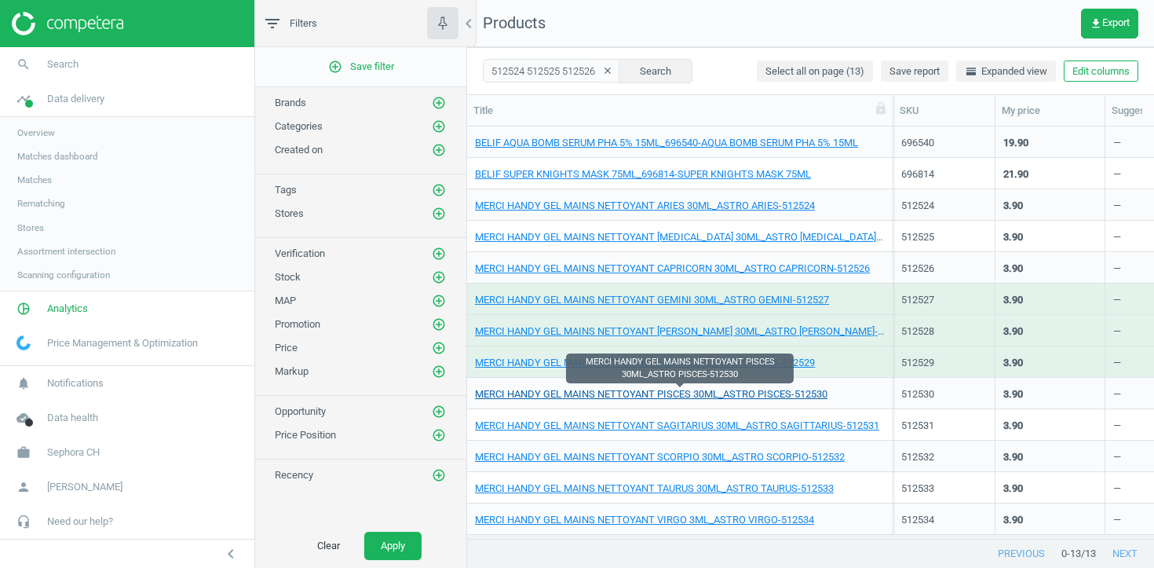
click at [753, 397] on link "MERCI HANDY GEL MAINS NETTOYANT PISCES 30ML_ASTRO PISCES-512530" at bounding box center [651, 394] width 353 height 14
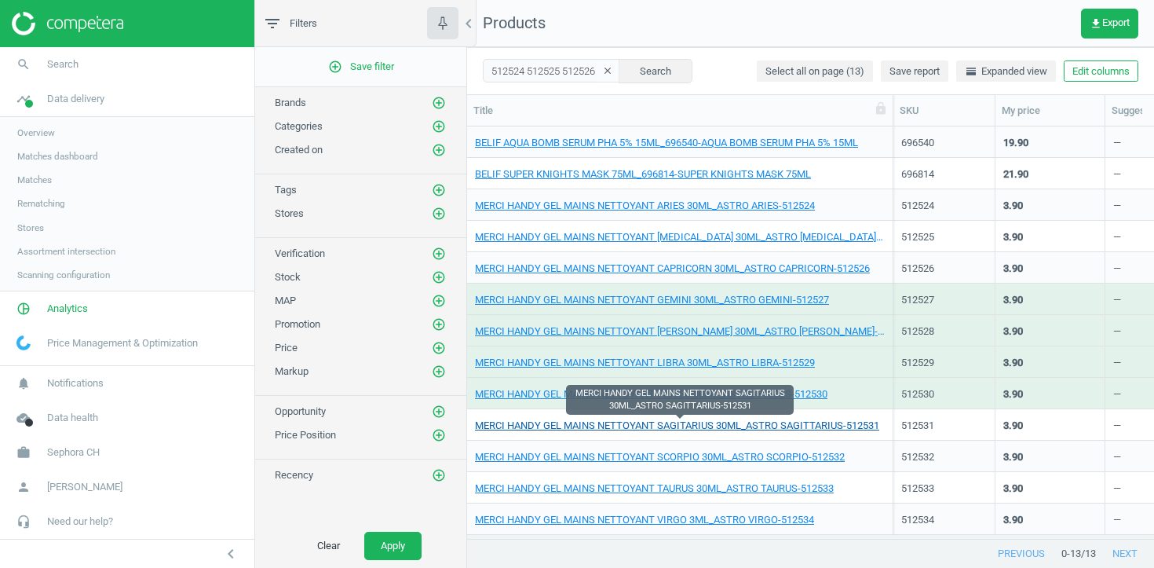
click at [754, 425] on link "MERCI HANDY GEL MAINS NETTOYANT SAGITARIUS 30ML_ASTRO SAGITTARIUS-512531" at bounding box center [677, 426] width 404 height 14
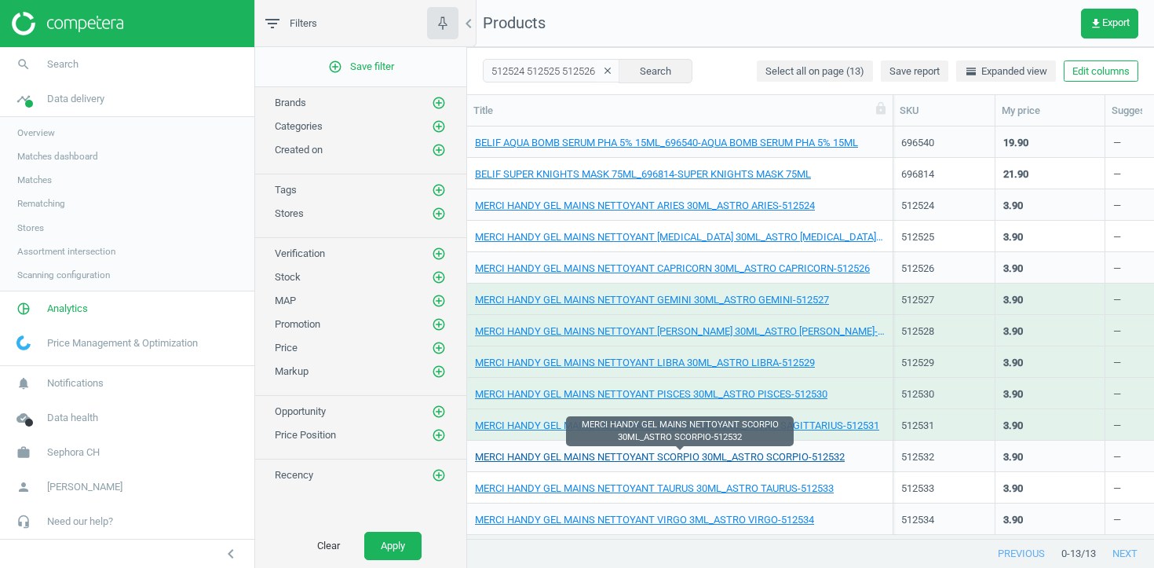
click at [754, 455] on link "MERCI HANDY GEL MAINS NETTOYANT SCORPIO 30ML_ASTRO SCORPIO-512532" at bounding box center [660, 457] width 370 height 14
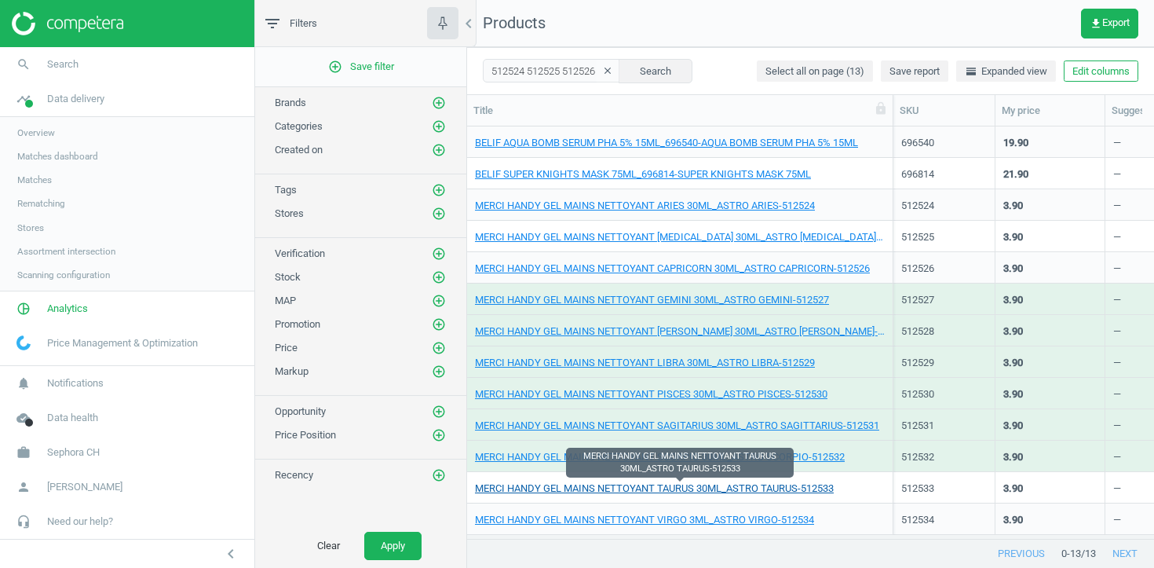
click at [752, 484] on link "MERCI HANDY GEL MAINS NETTOYANT TAURUS 30ML_ASTRO TAURUS-512533" at bounding box center [654, 488] width 359 height 14
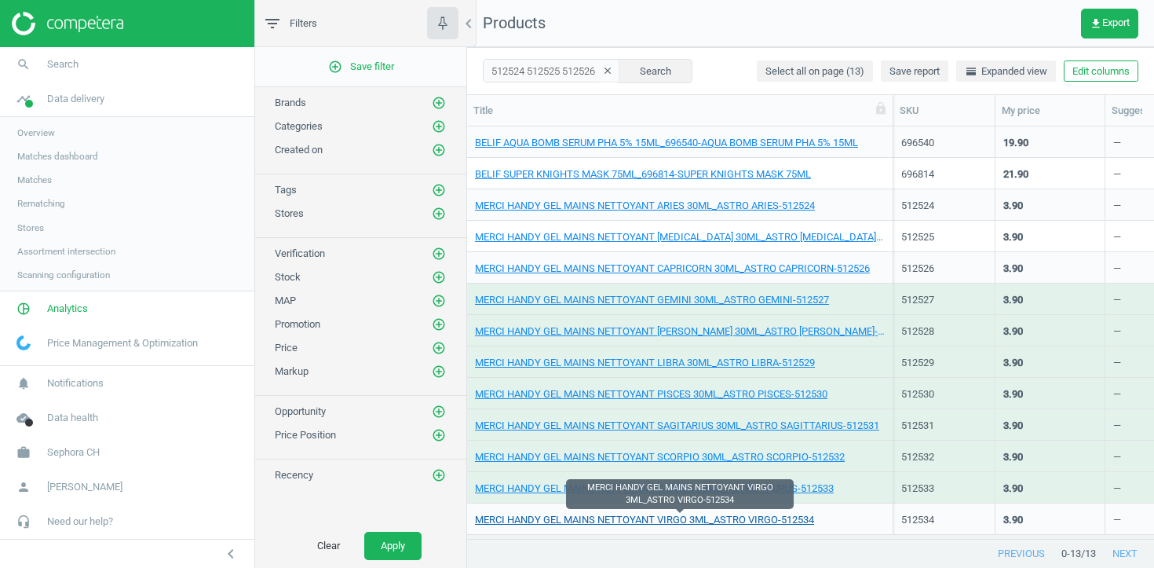
click at [752, 513] on link "MERCI HANDY GEL MAINS NETTOYANT VIRGO 3ML_ASTRO VIRGO-512534" at bounding box center [644, 520] width 339 height 14
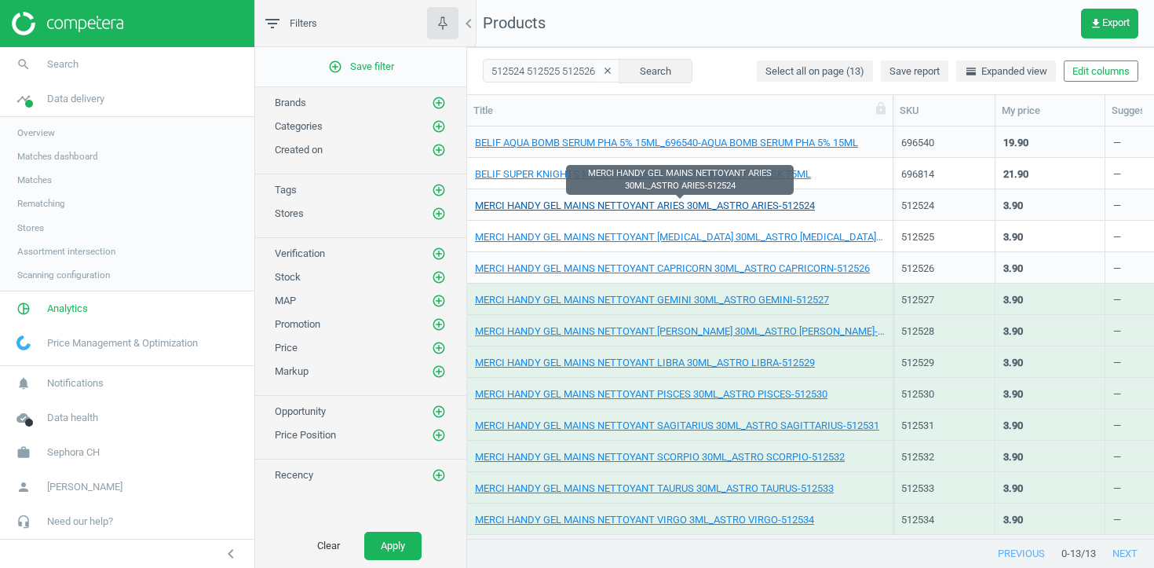
click at [544, 199] on link "MERCI HANDY GEL MAINS NETTOYANT ARIES 30ML_ASTRO ARIES-512524" at bounding box center [645, 206] width 340 height 14
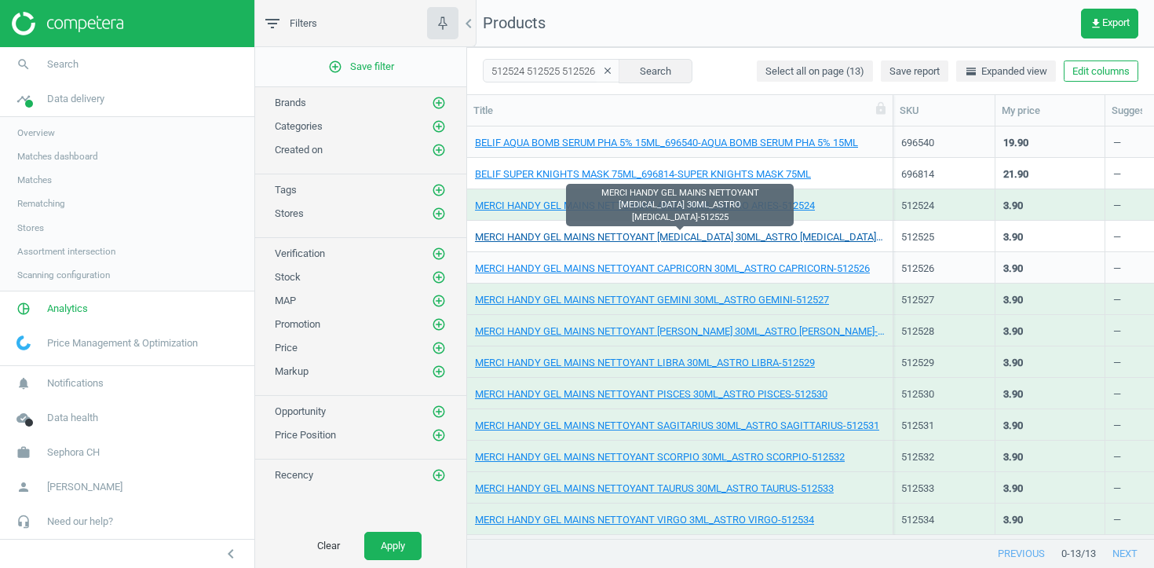
click at [551, 236] on link "MERCI HANDY GEL MAINS NETTOYANT CANCER 30ML_ASTRO CANCER-512525" at bounding box center [680, 237] width 410 height 14
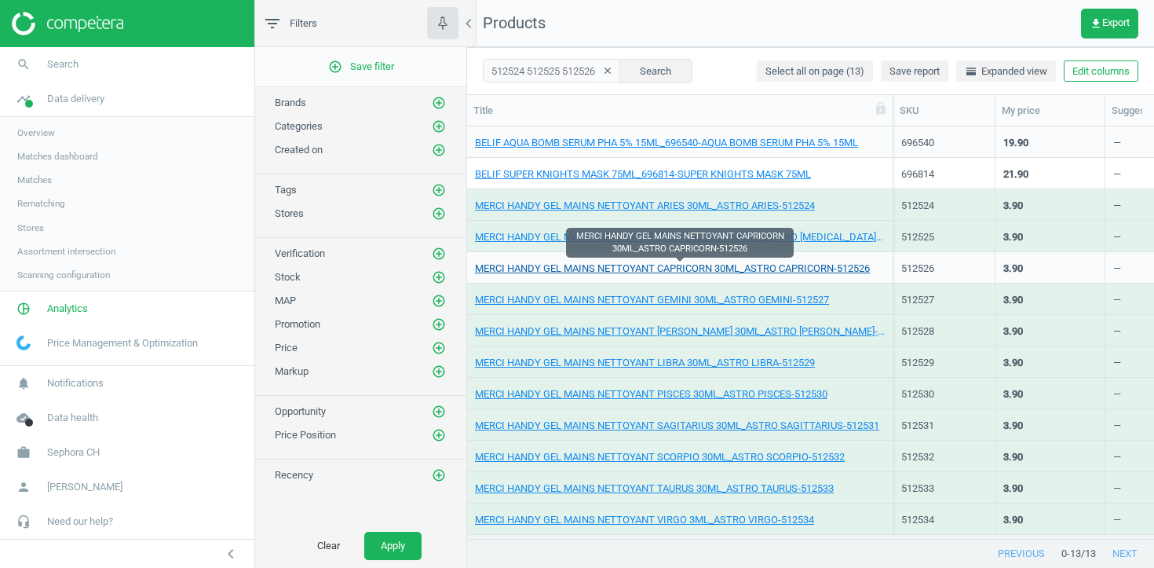
click at [551, 265] on link "MERCI HANDY GEL MAINS NETTOYANT CAPRICORN 30ML_ASTRO CAPRICORN-512526" at bounding box center [672, 268] width 395 height 14
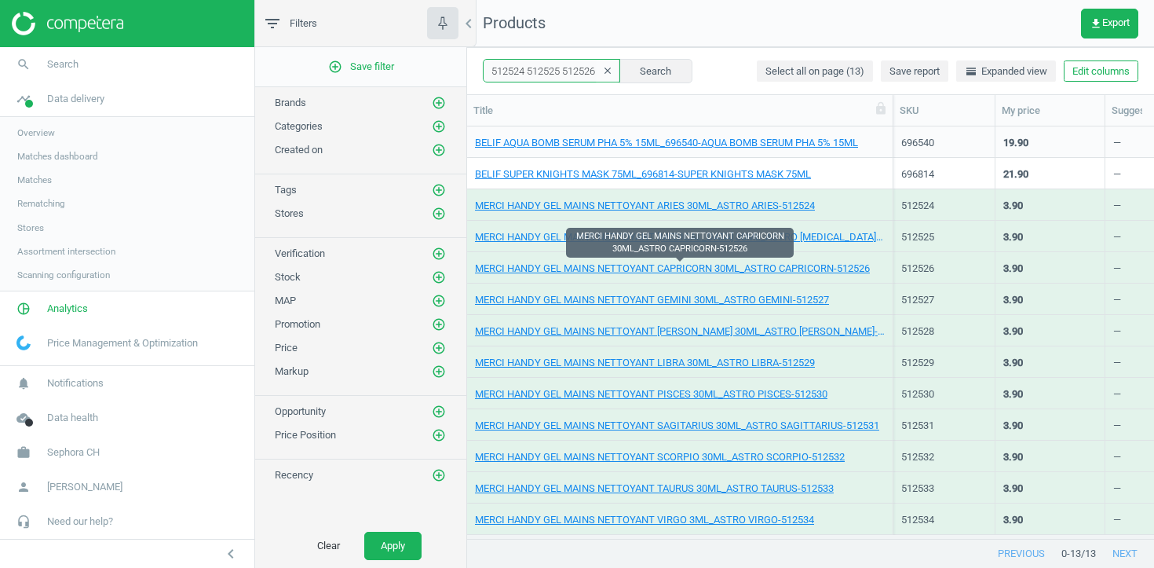
click at [543, 68] on input "512524 512525 512526 512527 512528 512529 512530 512531 512532 512533 512534" at bounding box center [551, 71] width 137 height 24
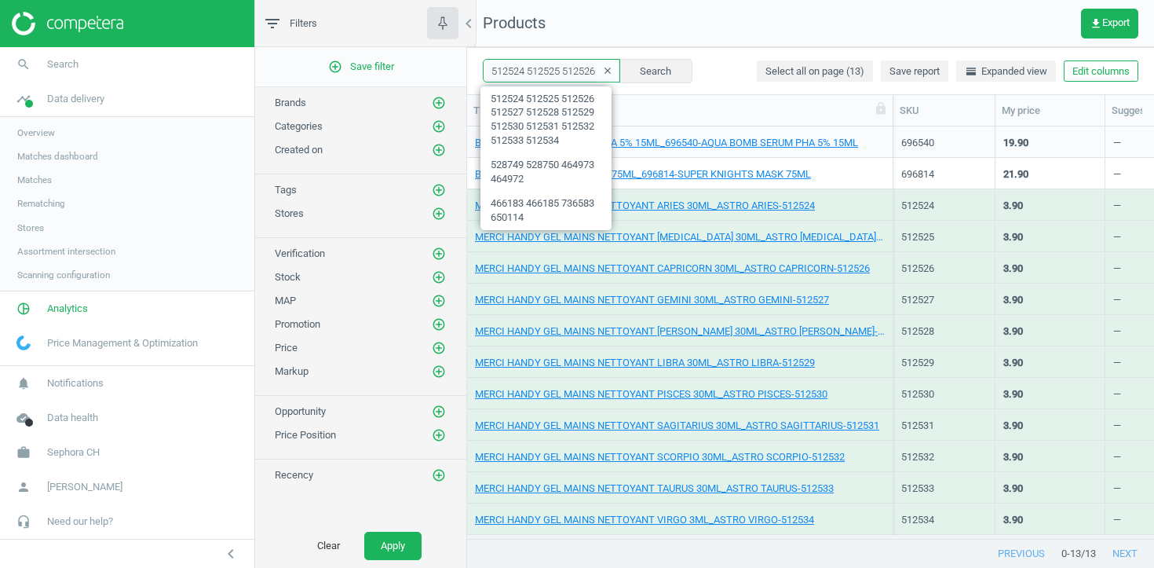
paste input "84188 584187"
type input "584188 584187"
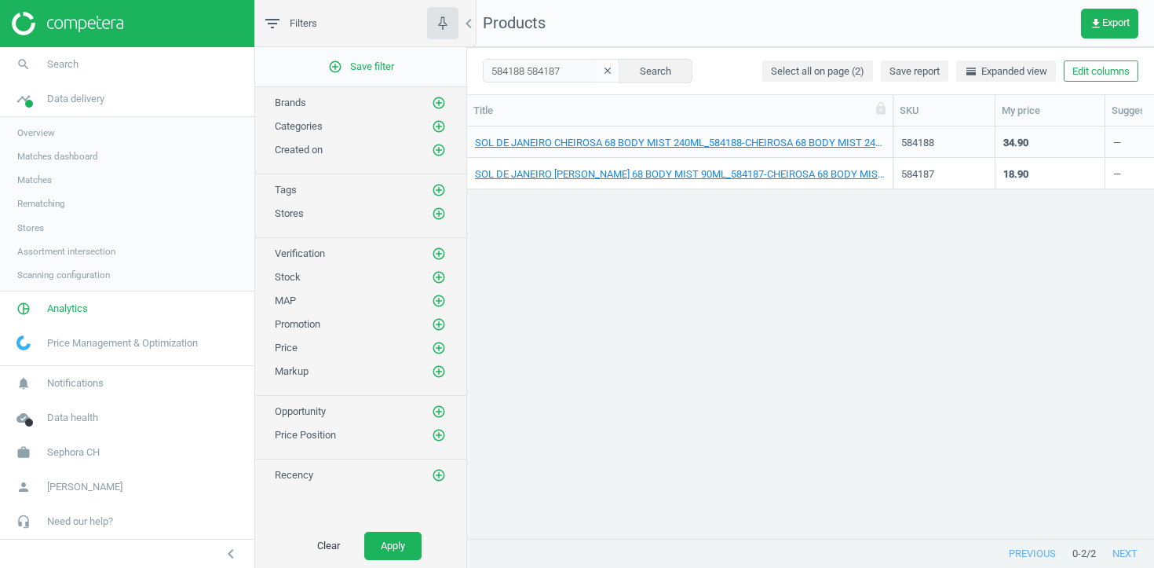
click at [886, 133] on div "SOL DE JANEIRO CHEIROSA 68 BODY MIST 240ML_584188-CHEIROSA 68 BODY MIST 240ML" at bounding box center [680, 141] width 426 height 31
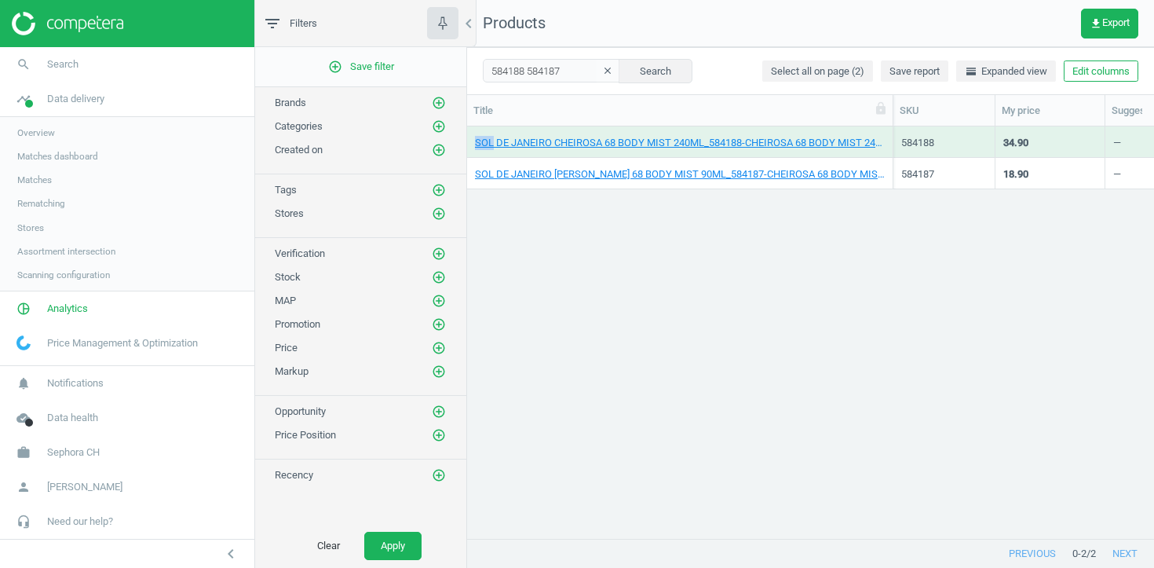
click at [886, 133] on div "SOL DE JANEIRO CHEIROSA 68 BODY MIST 240ML_584188-CHEIROSA 68 BODY MIST 240ML" at bounding box center [680, 141] width 426 height 31
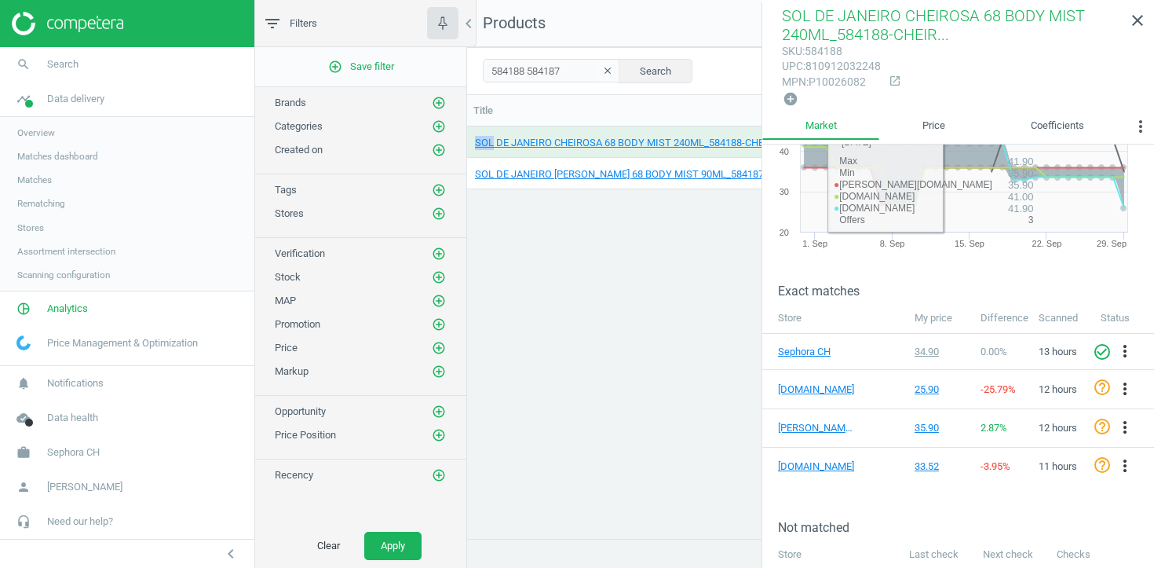
scroll to position [105, 0]
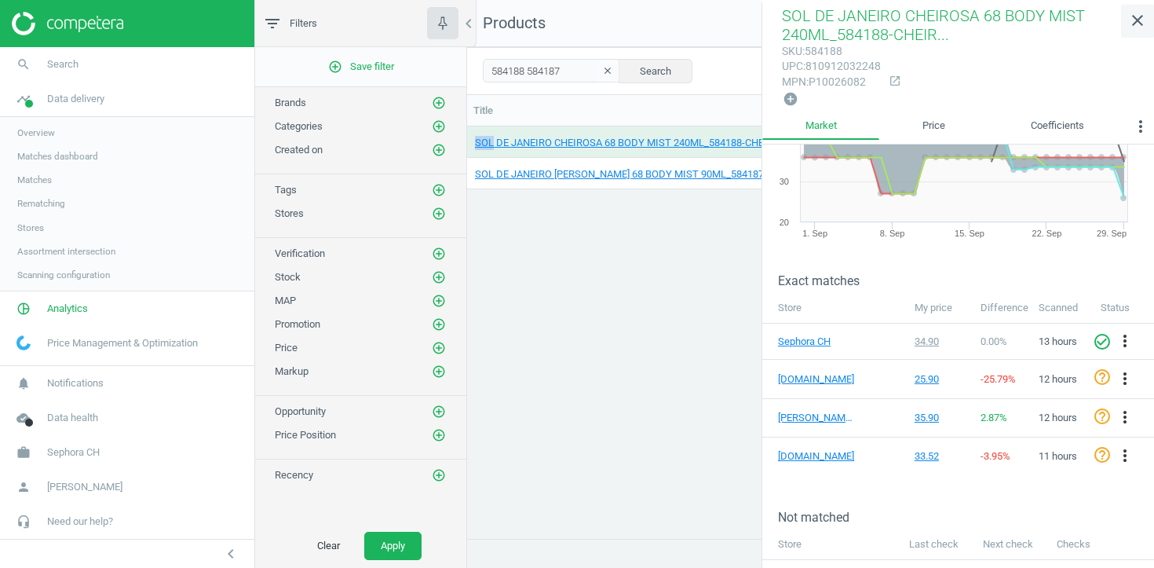
click at [1141, 20] on icon "close" at bounding box center [1137, 20] width 19 height 19
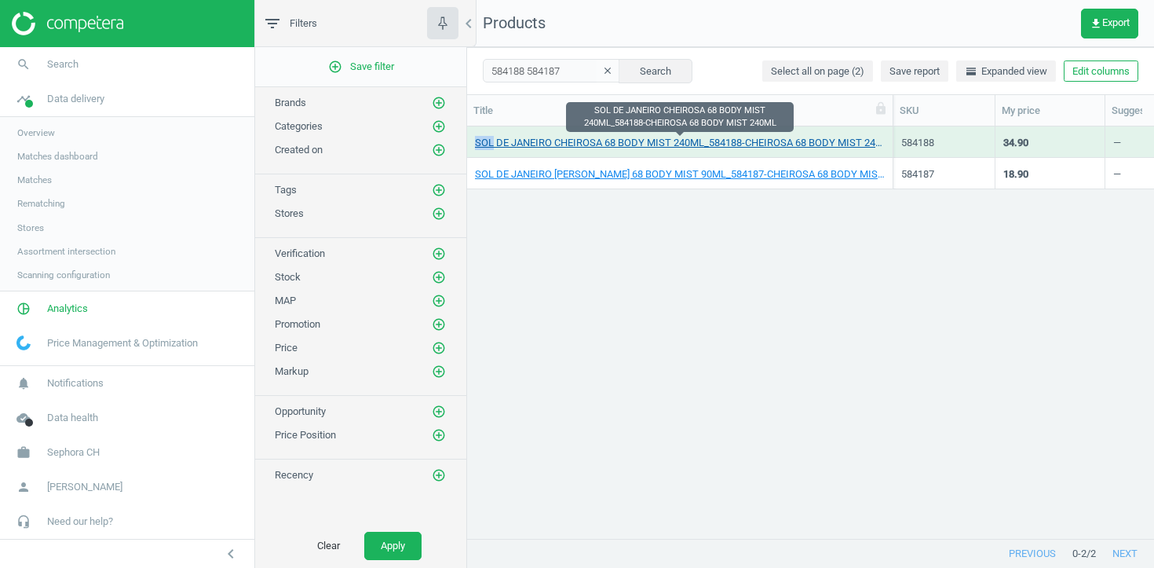
click at [762, 143] on link "SOL DE JANEIRO CHEIROSA 68 BODY MIST 240ML_584188-CHEIROSA 68 BODY MIST 240ML" at bounding box center [680, 143] width 410 height 14
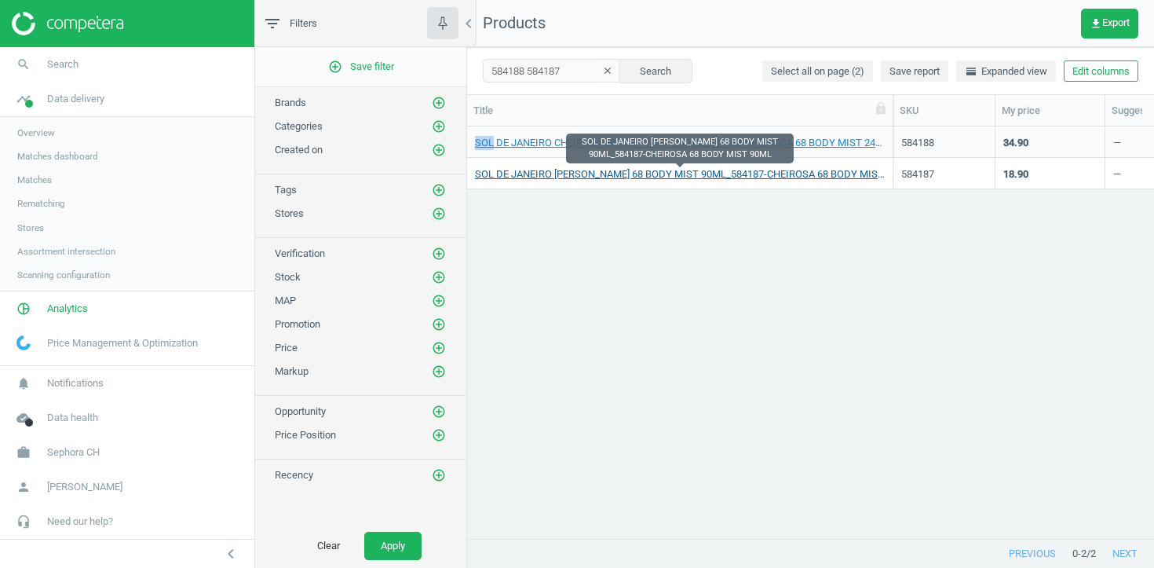
click at [762, 170] on link "SOL DE JANEIRO CHEIROSA 68 BODY MIST 90ML_584187-CHEIROSA 68 BODY MIST 90ML" at bounding box center [680, 174] width 410 height 14
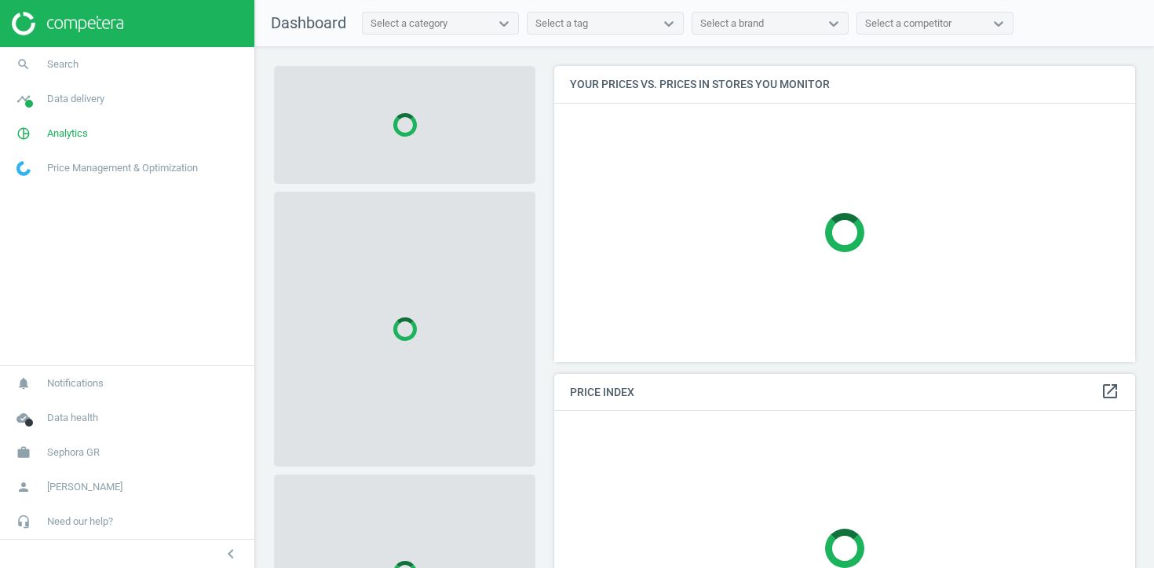
scroll to position [297, 582]
click at [93, 65] on link "search Search" at bounding box center [127, 64] width 254 height 35
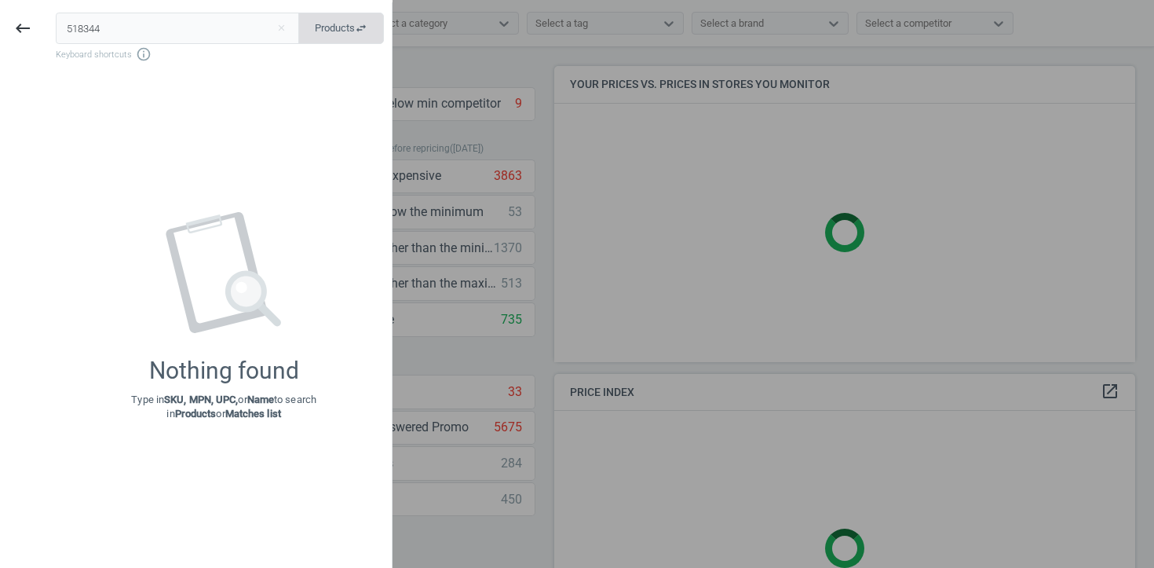
type input "518344"
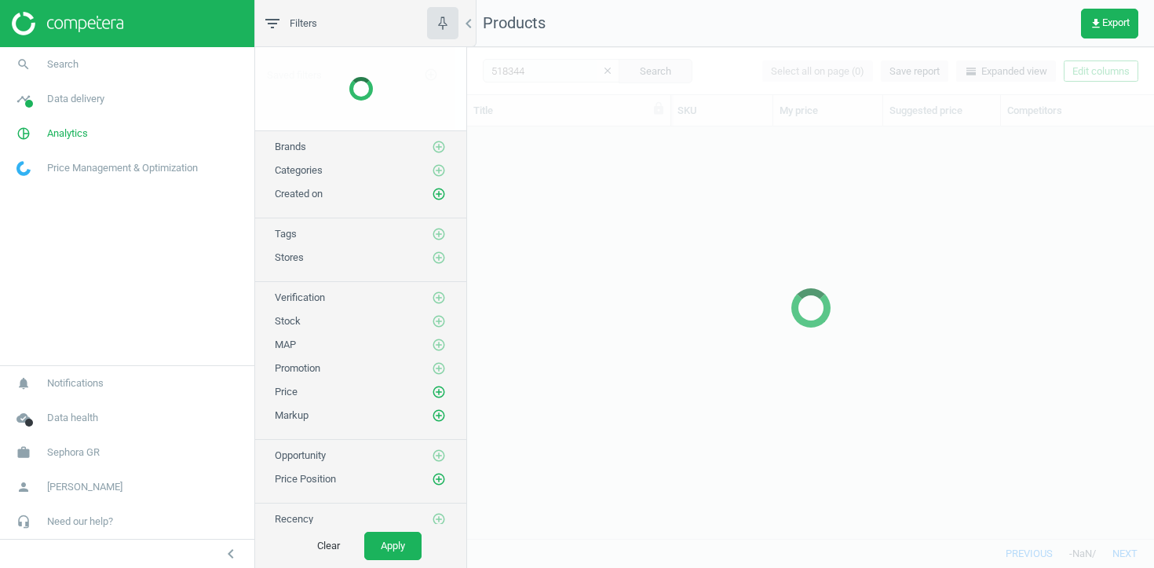
scroll to position [411, 687]
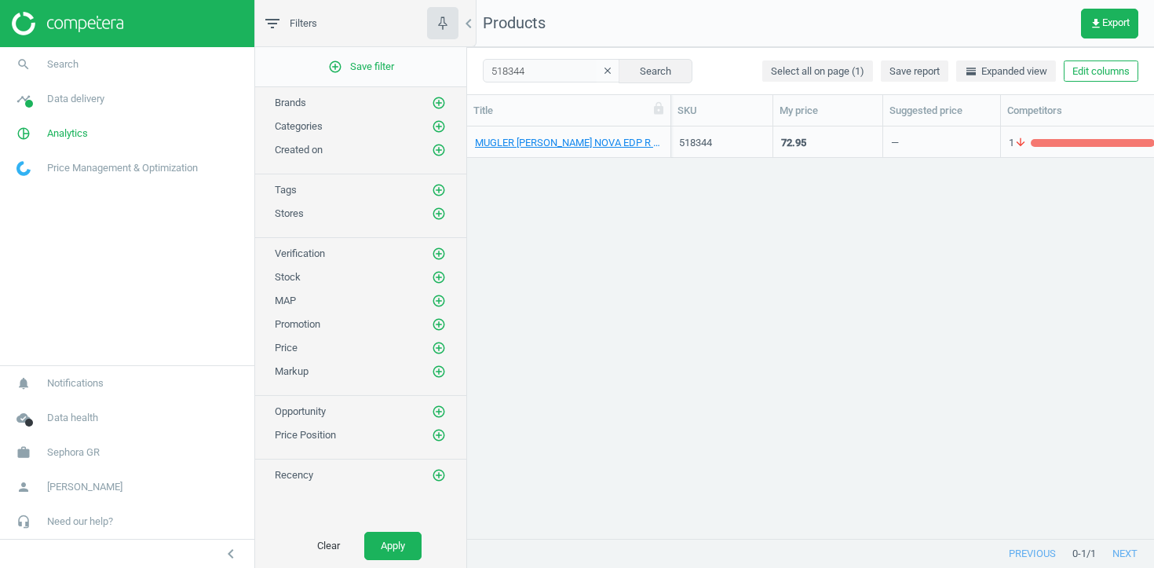
click at [602, 71] on icon "clear" at bounding box center [607, 70] width 11 height 11
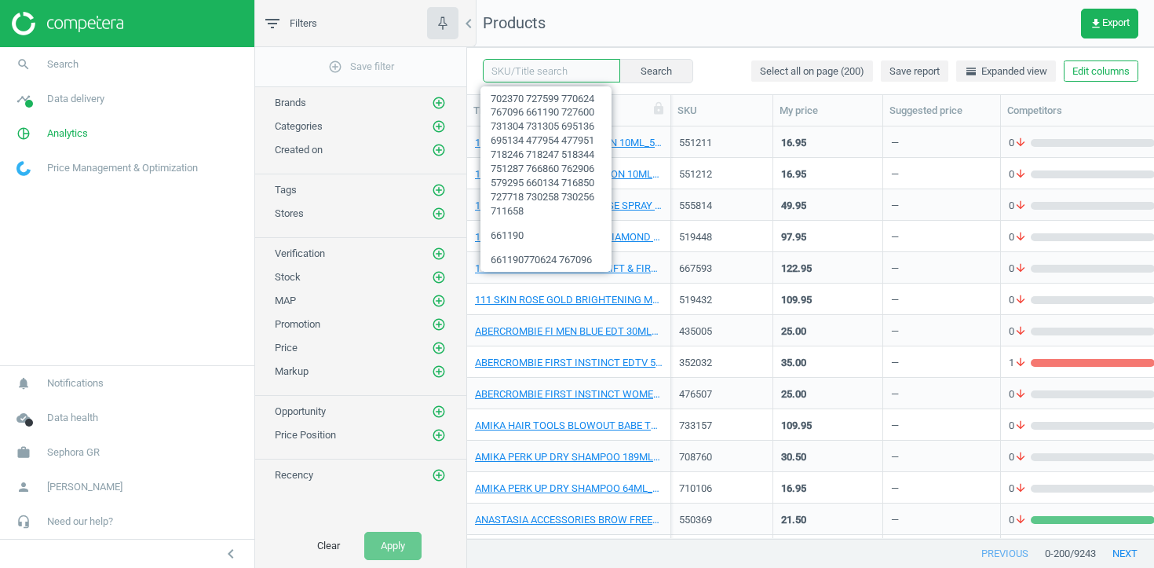
click at [569, 59] on input "text" at bounding box center [551, 71] width 137 height 24
paste input "518344 751287"
type input "518344 751287"
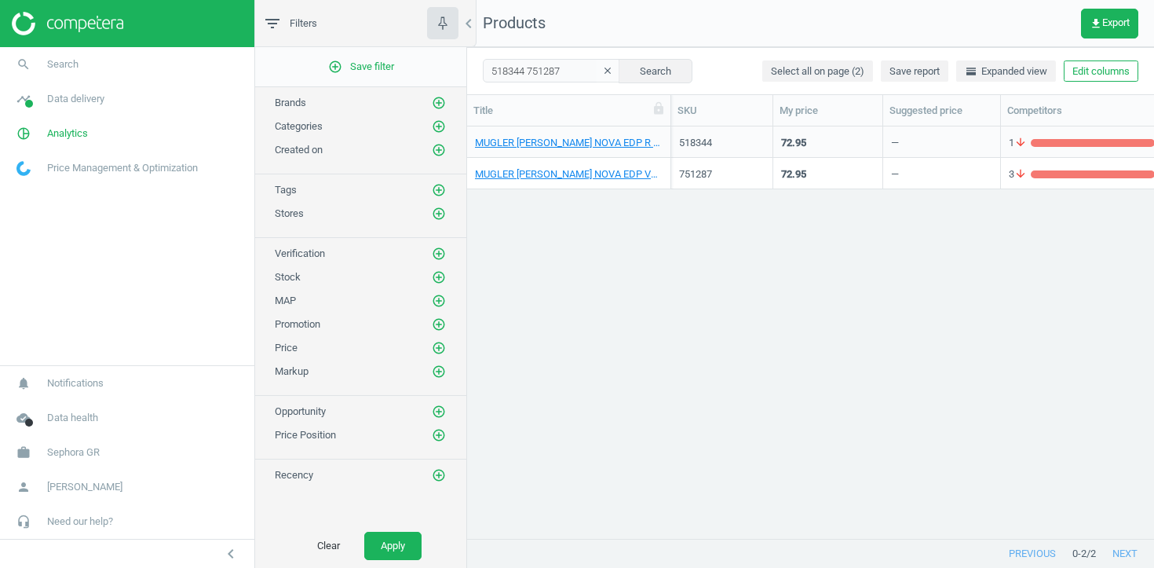
click at [667, 136] on div "MUGLER THIERRY ANGEL NOVA EDP R 30ML_ANGEL NOVA EDP 30ML-518344" at bounding box center [569, 141] width 204 height 31
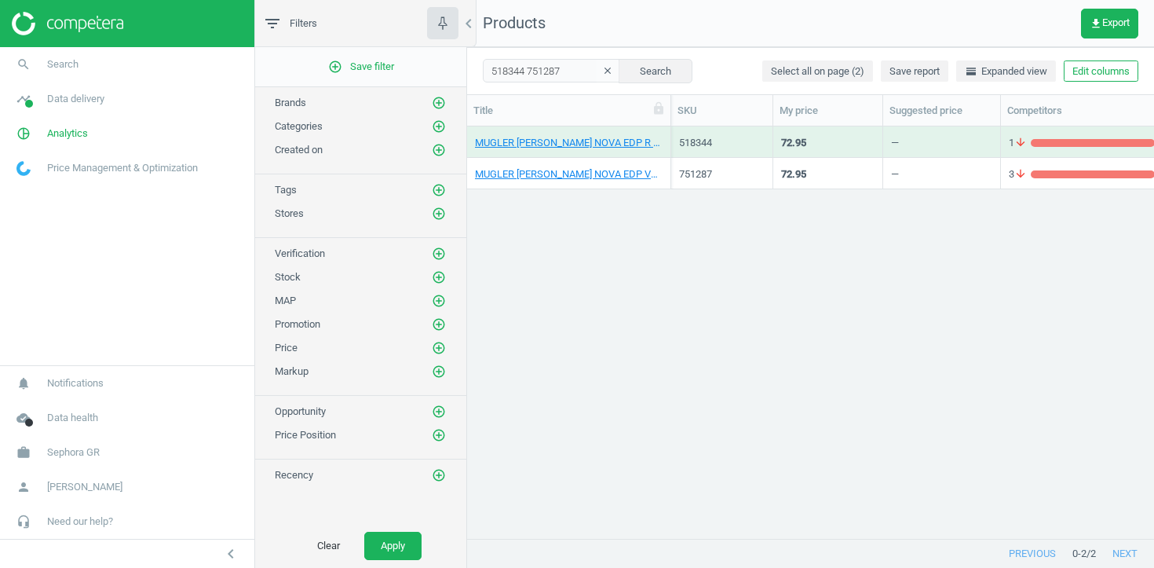
click at [667, 136] on div "MUGLER THIERRY ANGEL NOVA EDP R 30ML_ANGEL NOVA EDP 30ML-518344" at bounding box center [569, 141] width 204 height 31
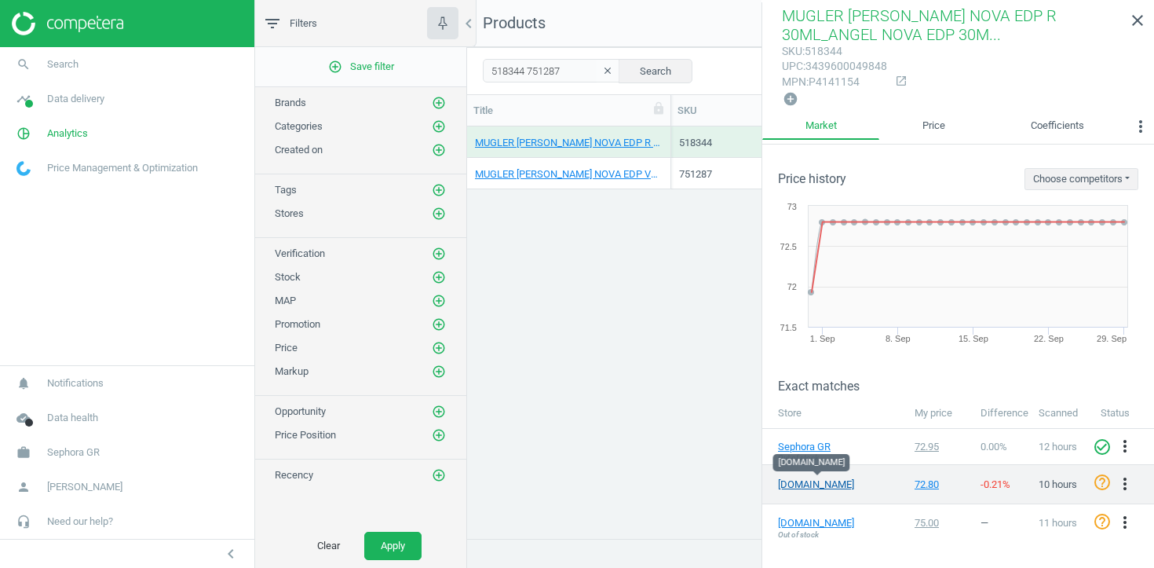
click at [806, 481] on link "hondoscenter.com" at bounding box center [817, 484] width 79 height 14
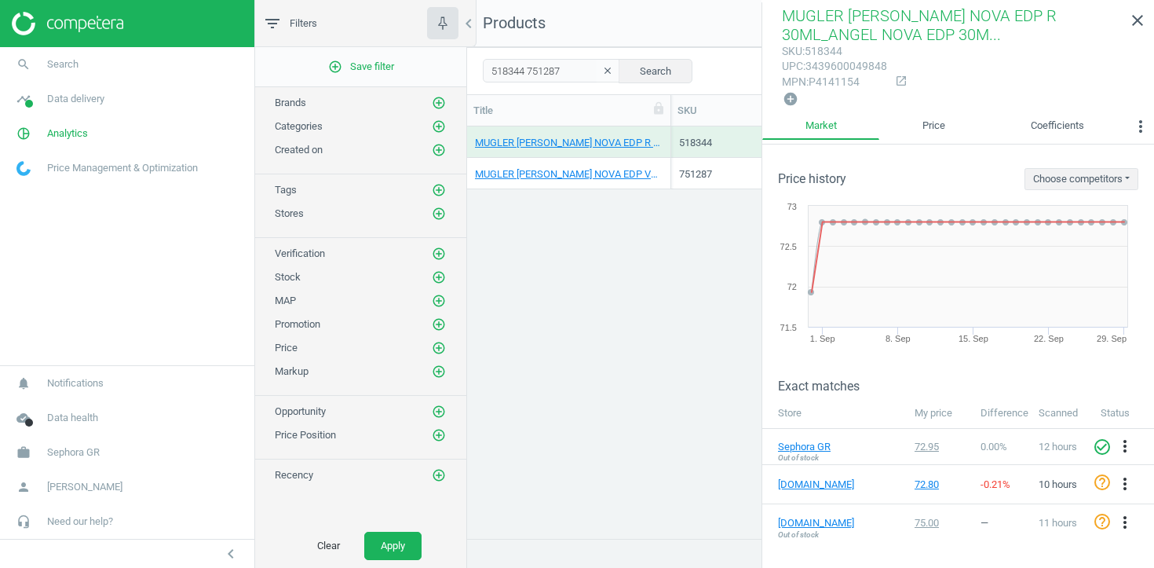
click at [667, 164] on div "MUGLER THIERRY ANGEL NOVA EDP V25ML_751287-ANGEL NOVA EDP V25ML" at bounding box center [569, 173] width 204 height 31
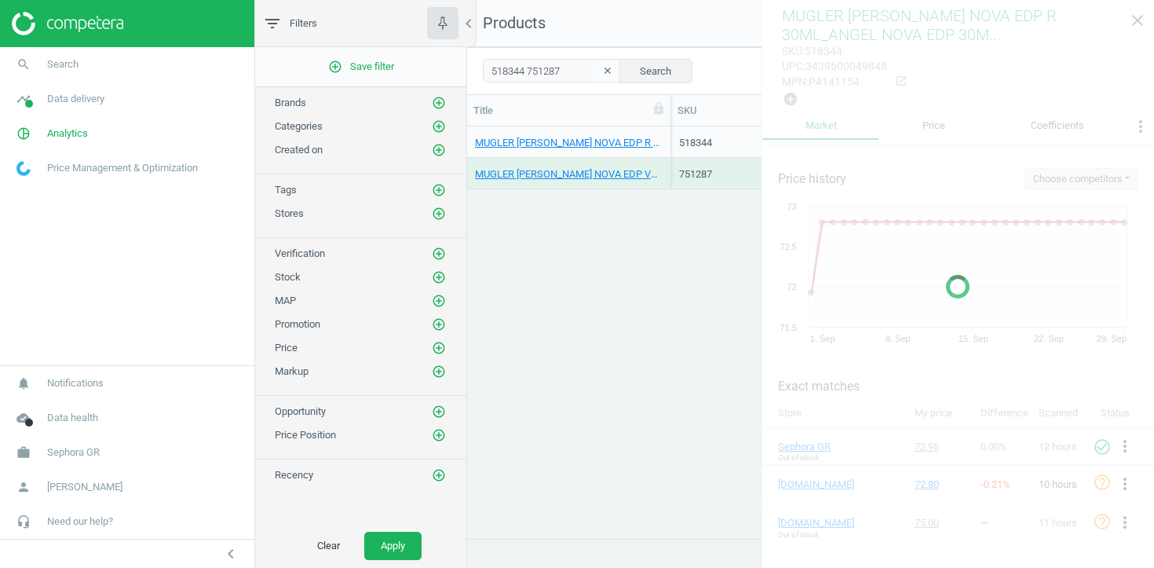
click at [667, 164] on div "MUGLER THIERRY ANGEL NOVA EDP V25ML_751287-ANGEL NOVA EDP V25ML" at bounding box center [569, 173] width 204 height 31
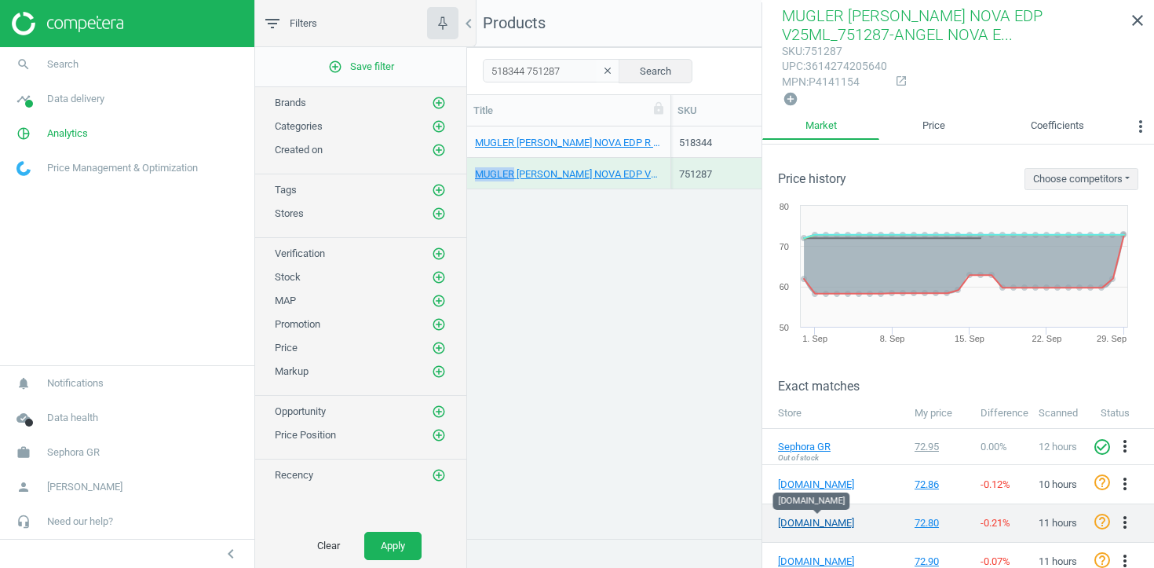
click at [804, 521] on link "hondoscenter.com" at bounding box center [817, 523] width 79 height 14
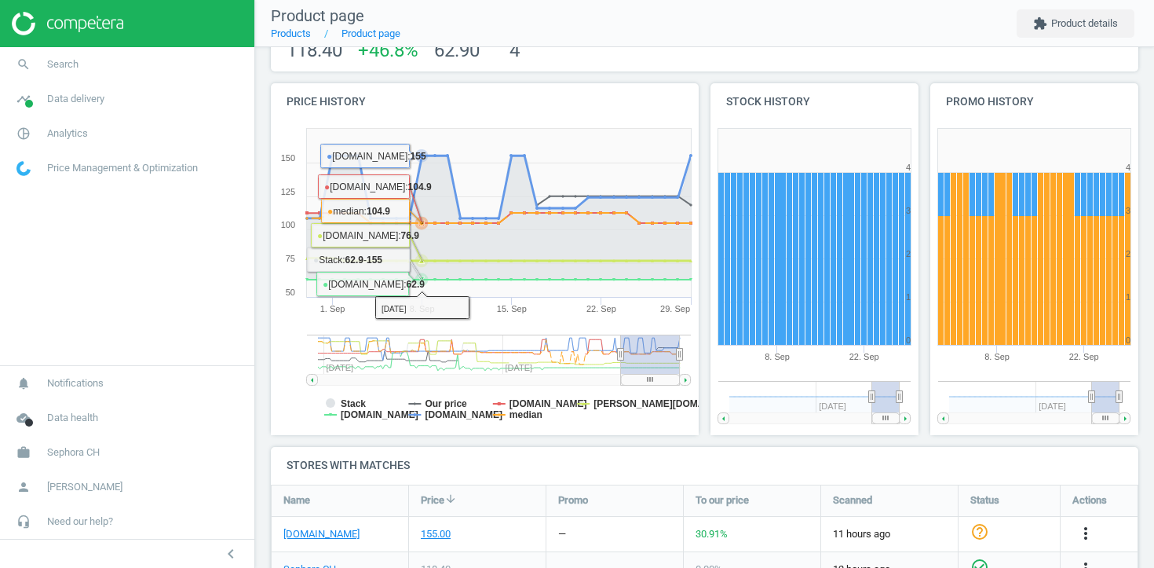
scroll to position [342, 0]
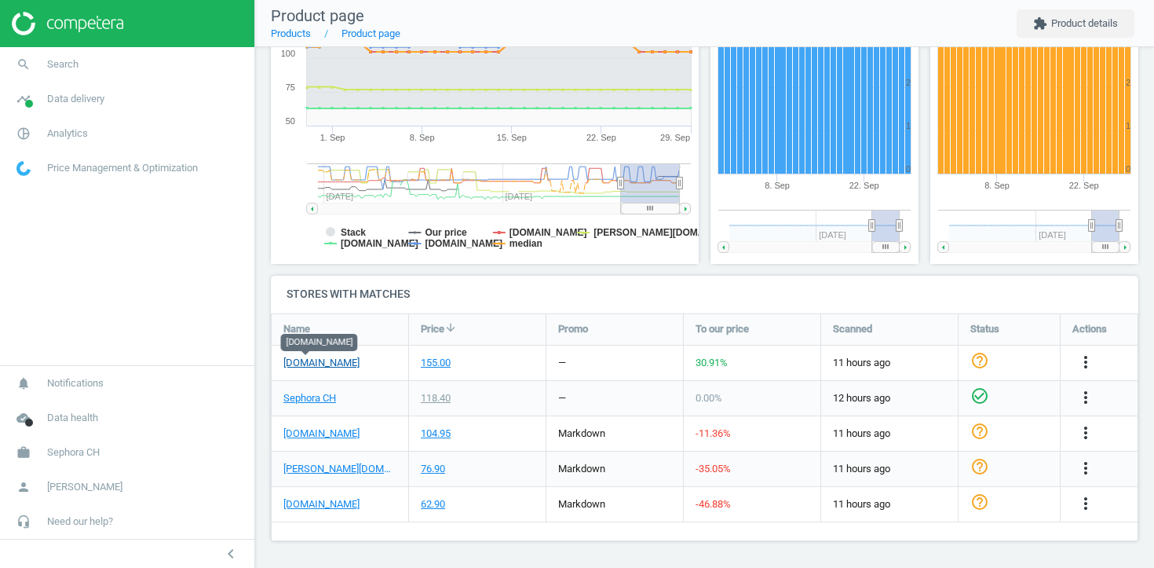
click at [309, 362] on link "[DOMAIN_NAME]" at bounding box center [321, 363] width 76 height 14
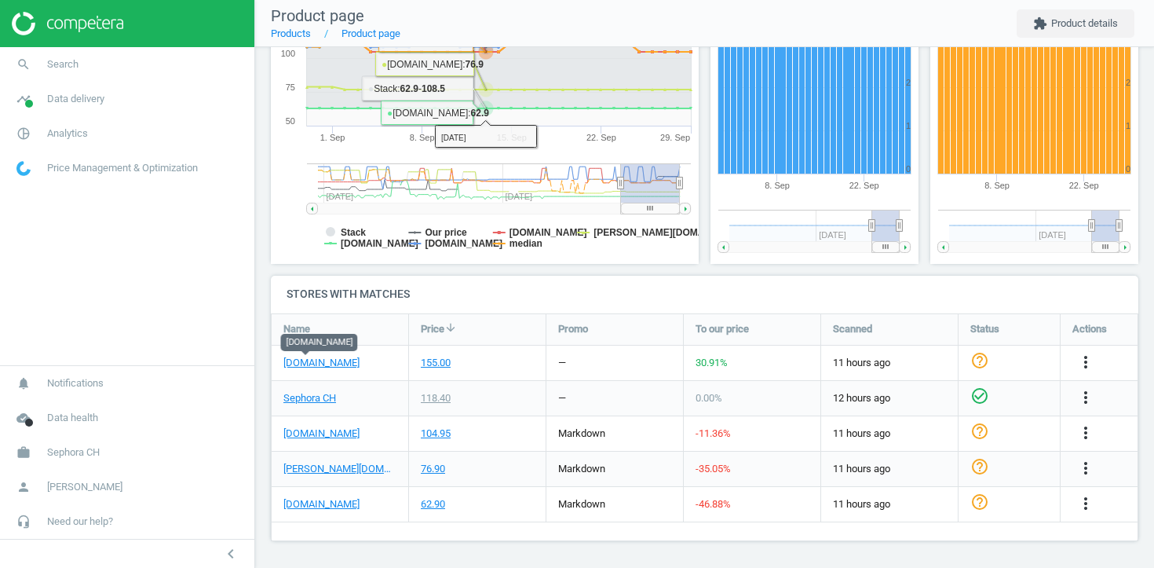
scroll to position [0, 0]
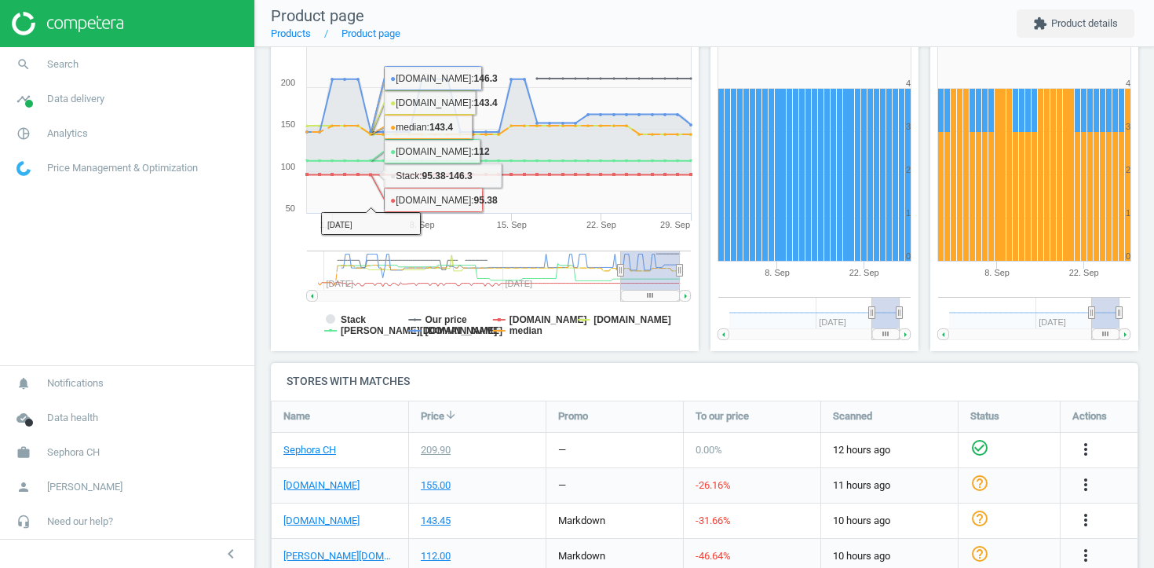
scroll to position [342, 0]
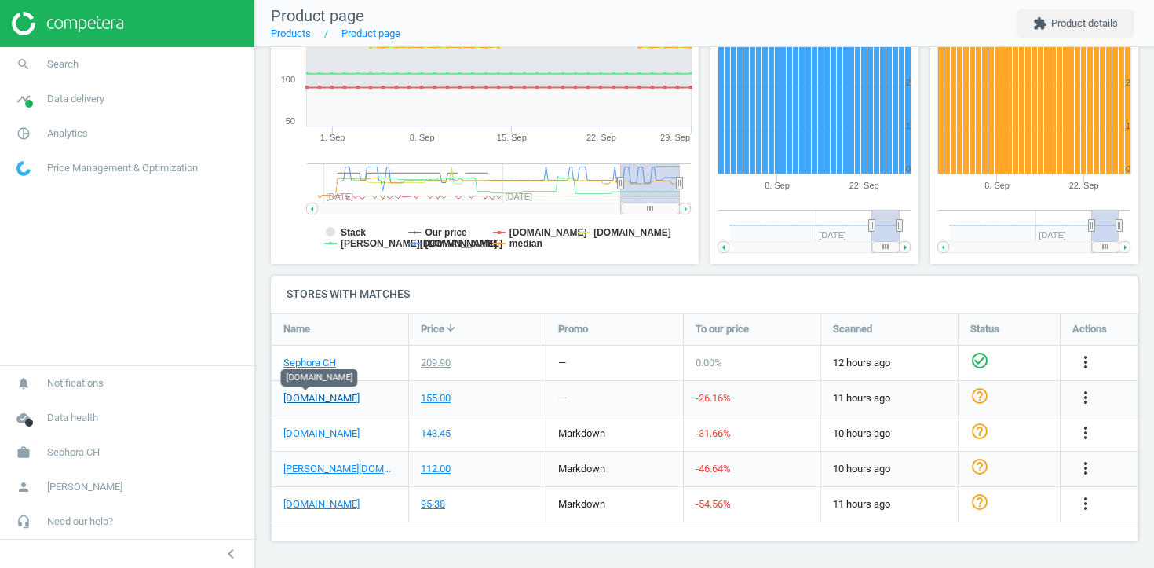
click at [311, 399] on link "[DOMAIN_NAME]" at bounding box center [321, 398] width 76 height 14
click at [1087, 394] on icon "more_vert" at bounding box center [1085, 397] width 19 height 19
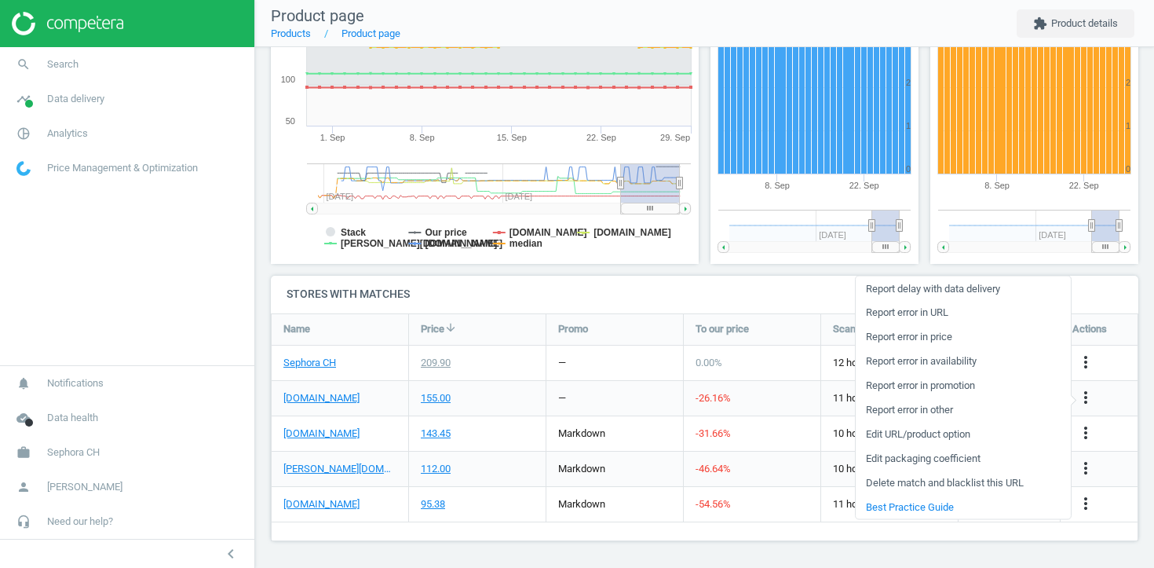
click at [941, 409] on link "Report error in other" at bounding box center [963, 409] width 215 height 24
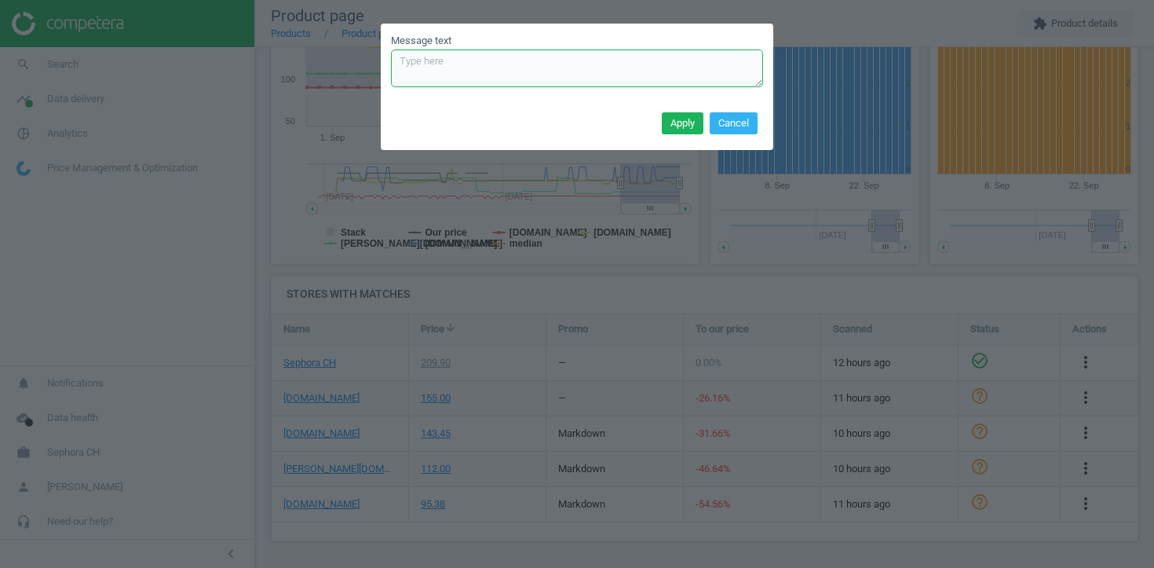
click at [636, 68] on textarea "Message text" at bounding box center [577, 68] width 372 height 38
type textarea "wrong size"
click at [672, 127] on button "Apply" at bounding box center [683, 123] width 42 height 22
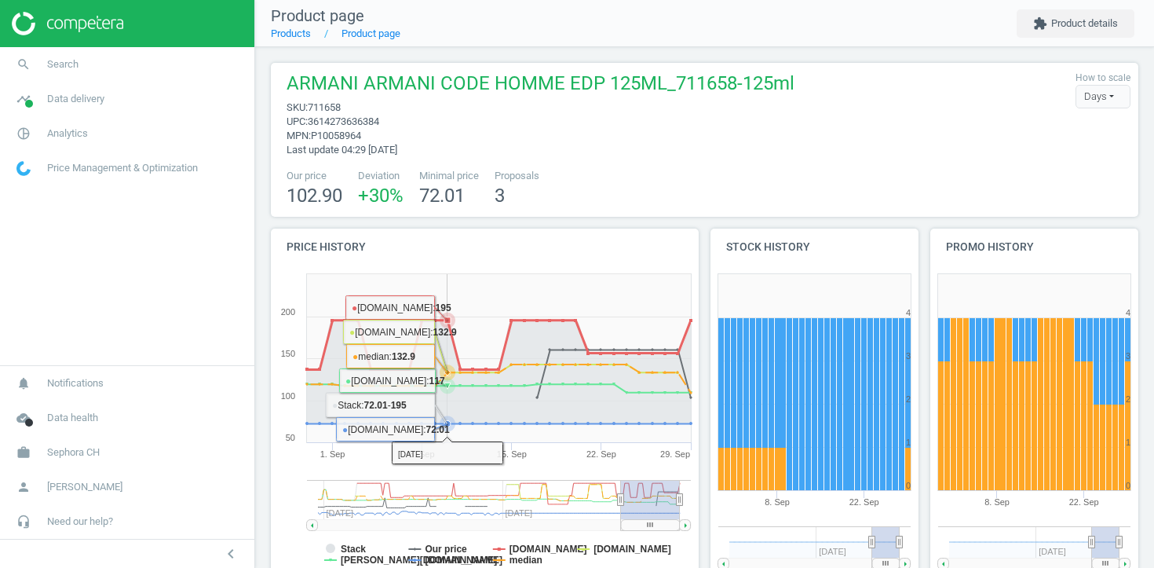
scroll to position [316, 0]
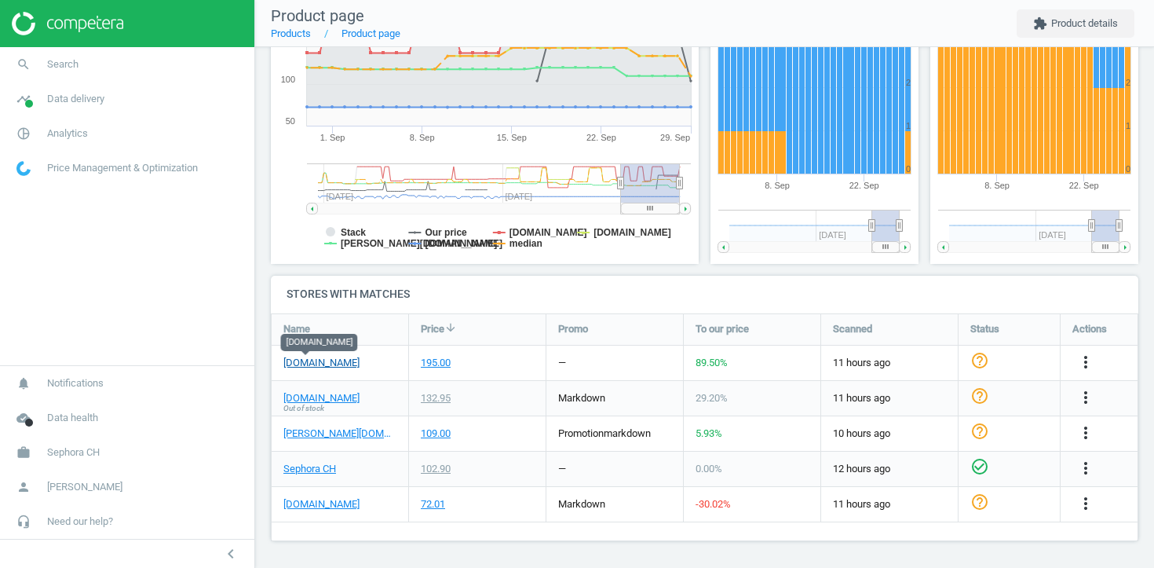
click at [309, 356] on link "[DOMAIN_NAME]" at bounding box center [321, 363] width 76 height 14
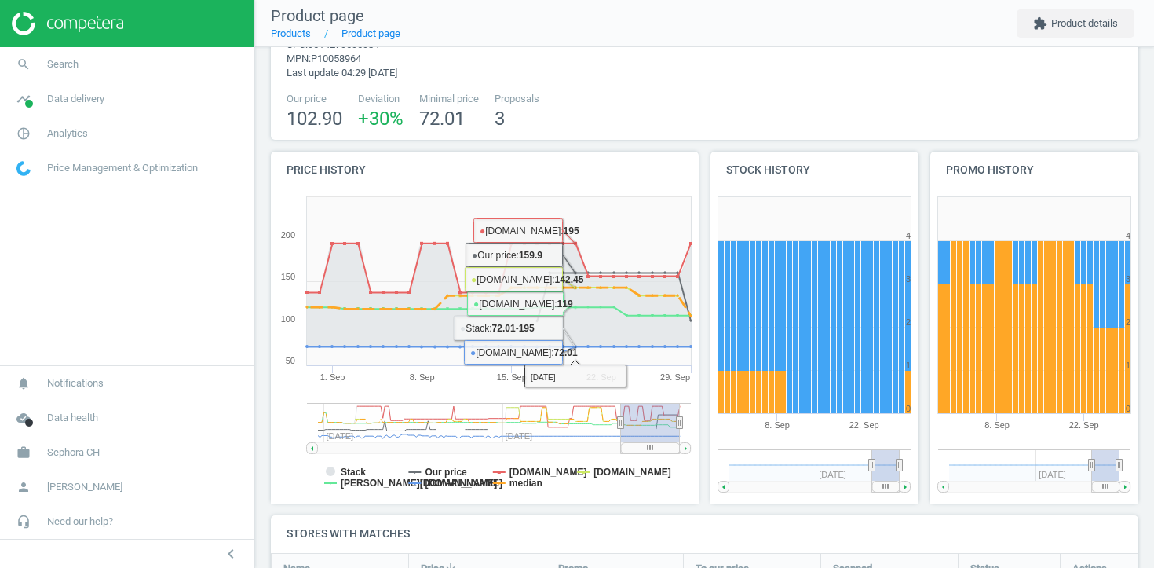
scroll to position [0, 0]
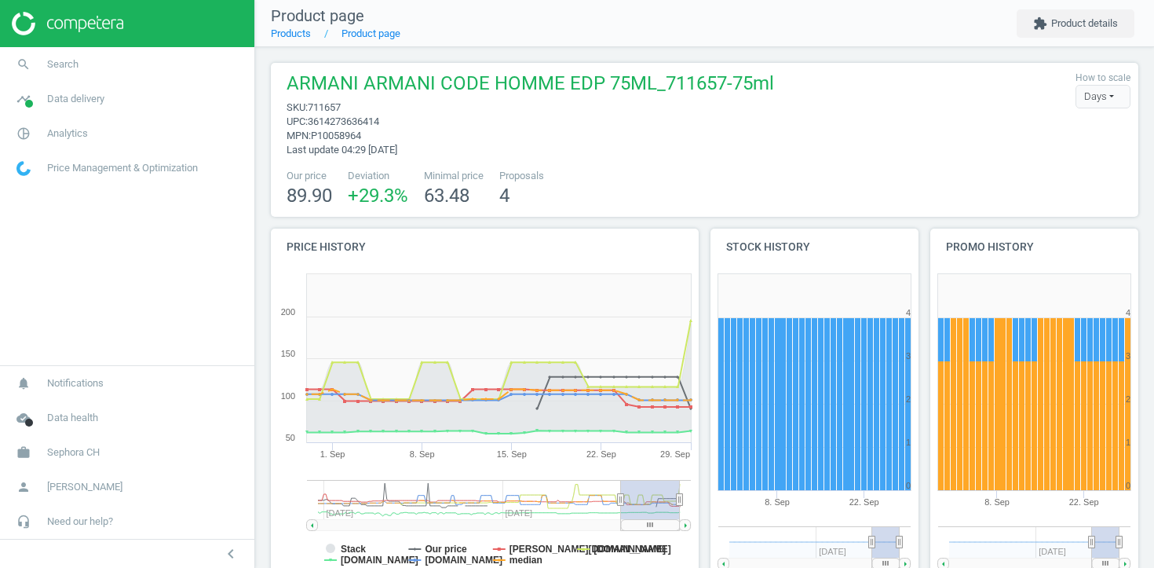
scroll to position [316, 0]
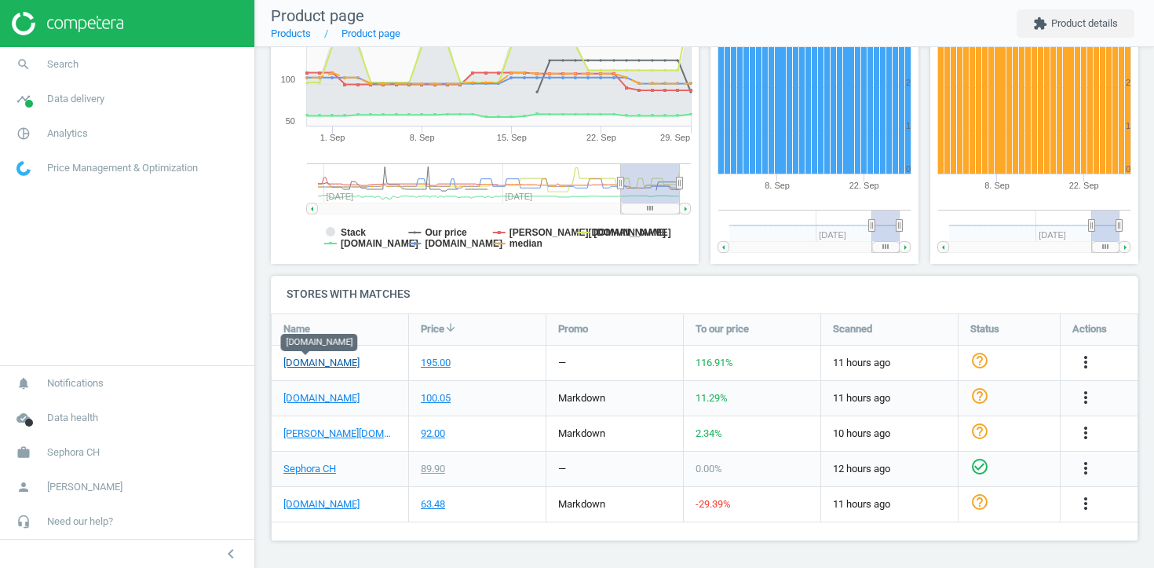
click at [309, 359] on link "[DOMAIN_NAME]" at bounding box center [321, 363] width 76 height 14
click at [1084, 359] on icon "more_vert" at bounding box center [1085, 362] width 19 height 19
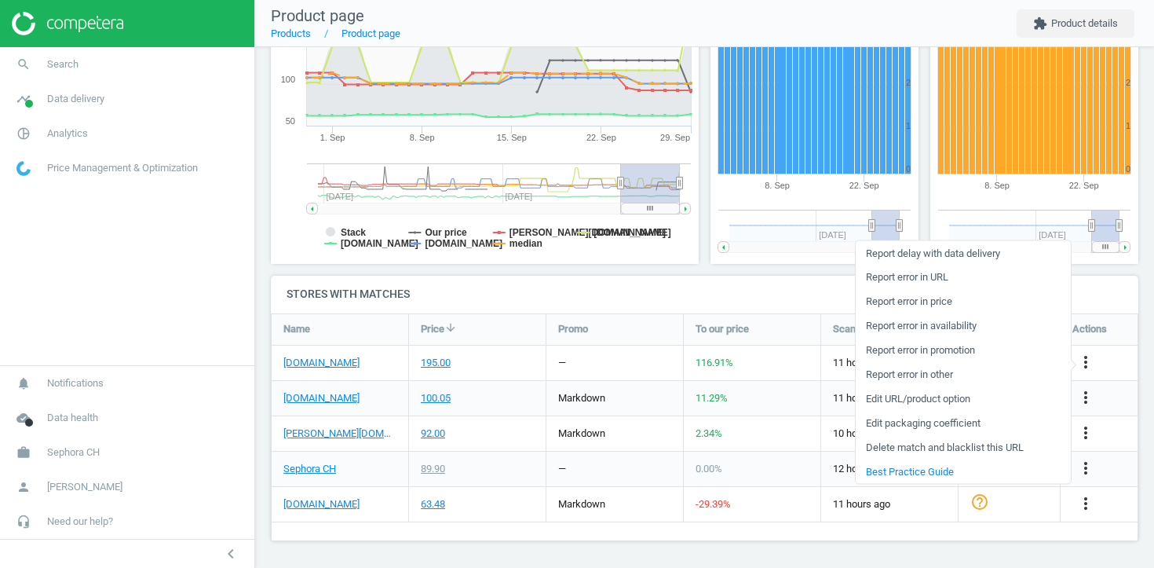
click at [942, 375] on link "Report error in other" at bounding box center [963, 374] width 215 height 24
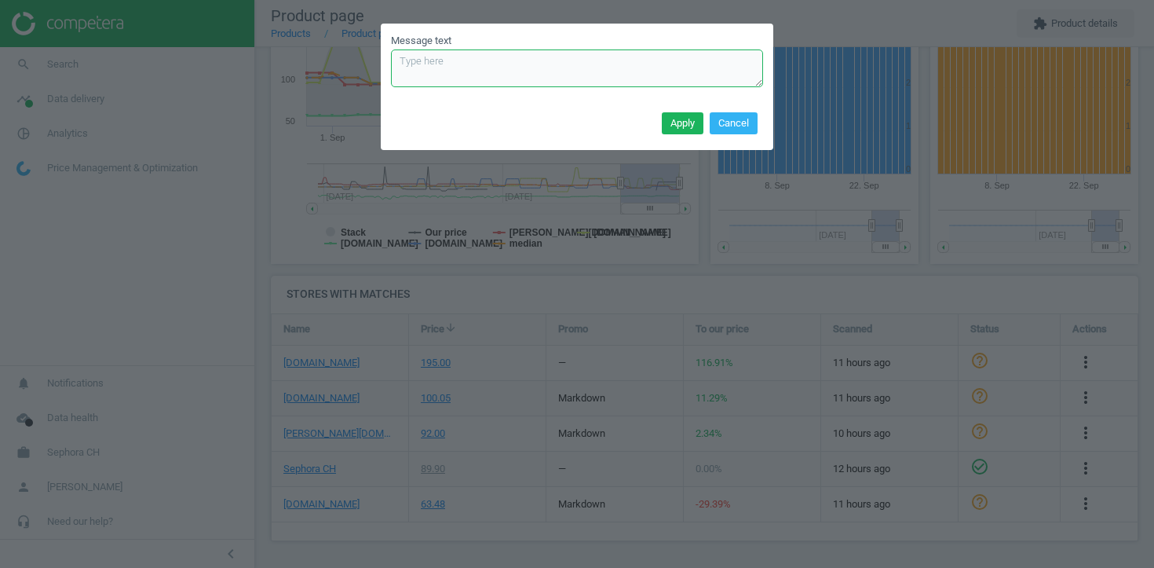
click at [690, 77] on textarea "Message text" at bounding box center [577, 68] width 372 height 38
click at [429, 65] on textarea "wronh size" at bounding box center [577, 68] width 372 height 38
type textarea "wrong size"
click at [679, 128] on button "Apply" at bounding box center [683, 123] width 42 height 22
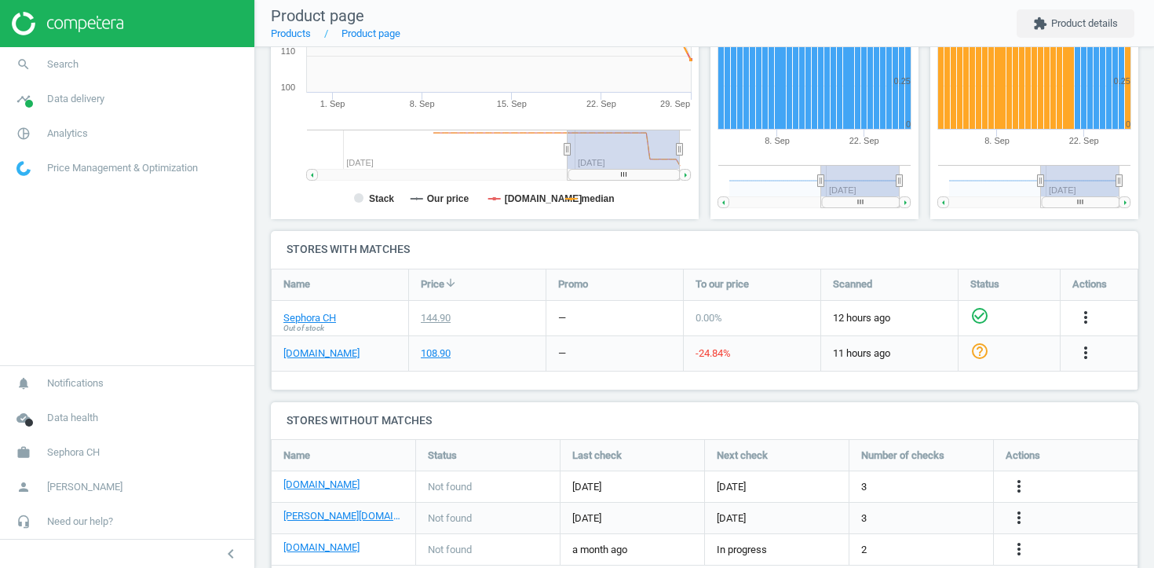
scroll to position [431, 0]
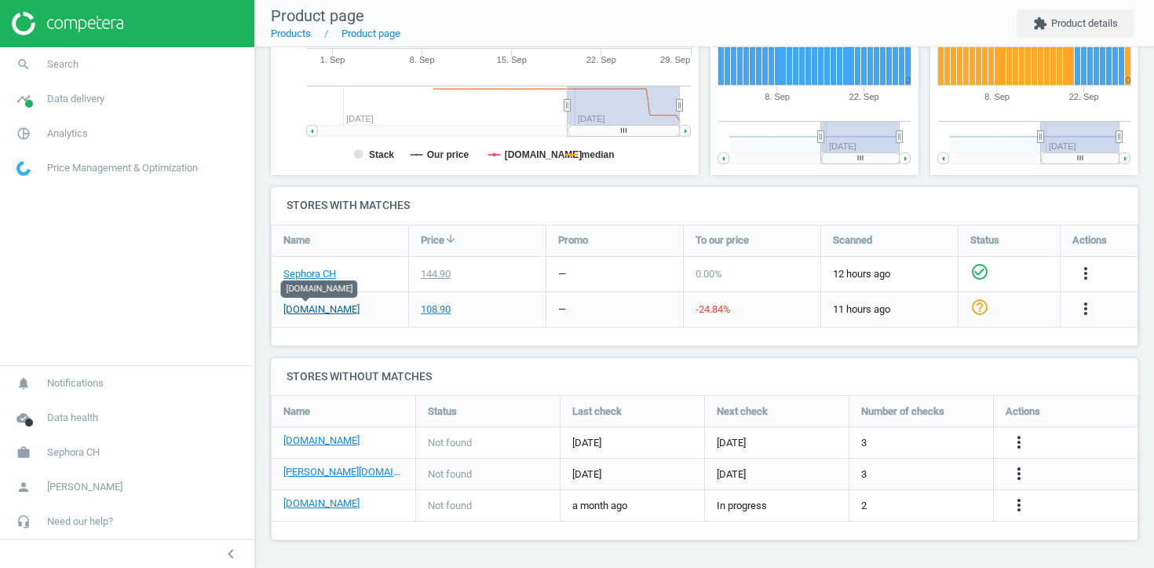
click at [322, 306] on link "[DOMAIN_NAME]" at bounding box center [321, 309] width 76 height 14
click at [1091, 305] on icon "more_vert" at bounding box center [1085, 308] width 19 height 19
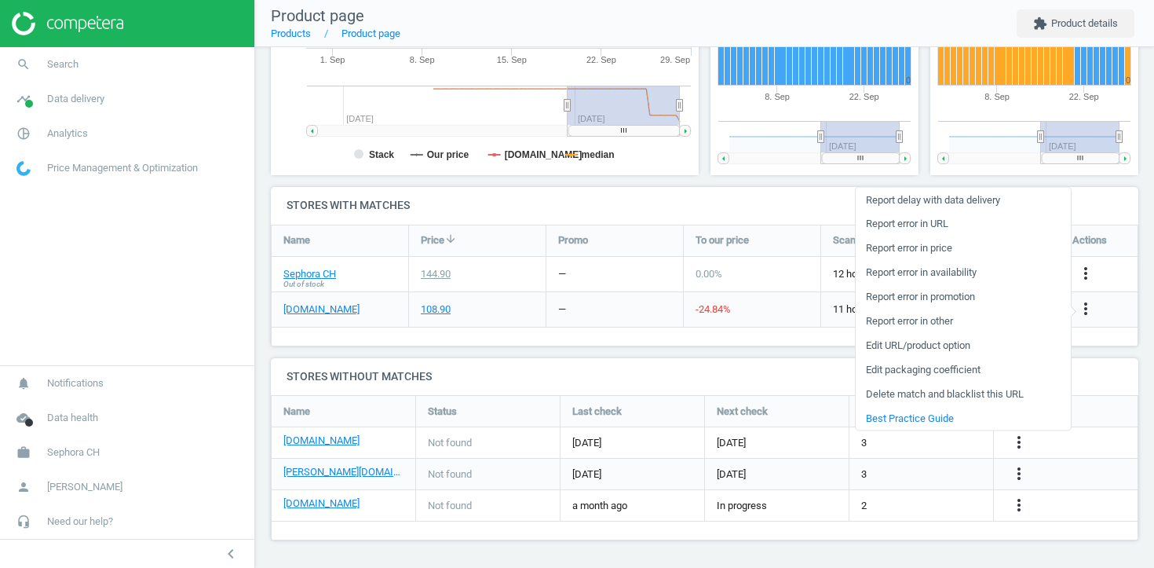
click at [948, 343] on link "Edit URL/product option" at bounding box center [963, 345] width 215 height 24
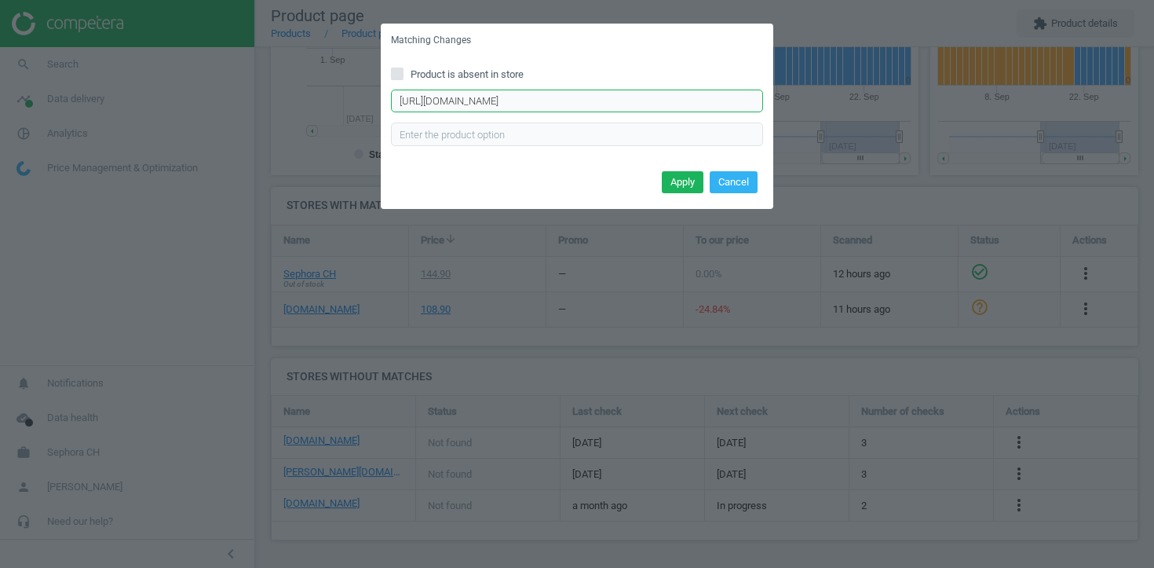
click at [649, 101] on input "https://www.manor.ch/de/p/10001842150?id=10001842150" at bounding box center [577, 102] width 372 height 24
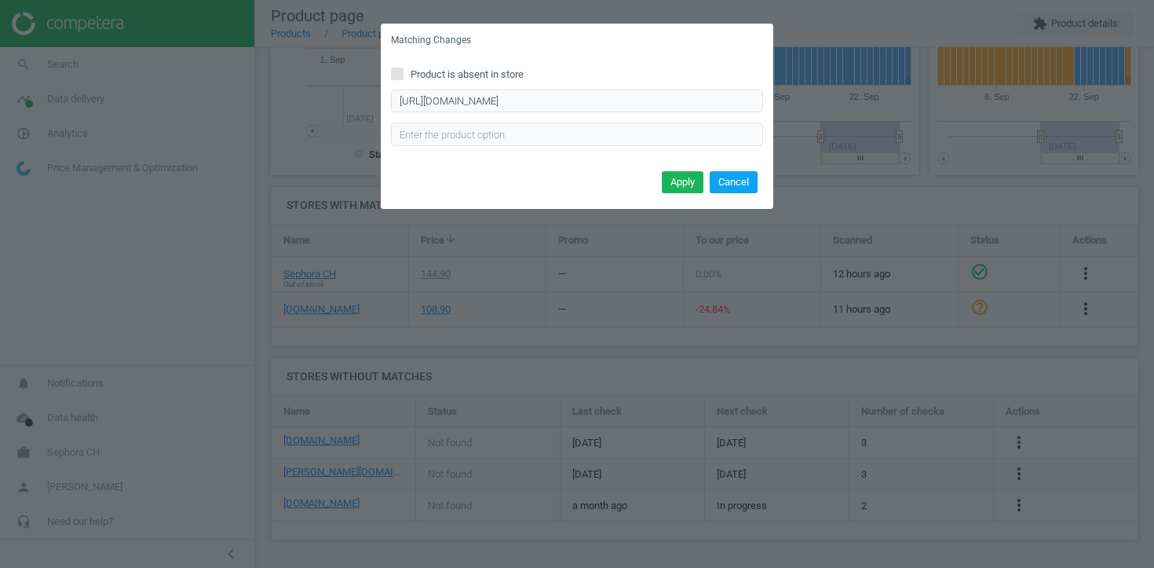
click at [728, 189] on button "Cancel" at bounding box center [734, 182] width 48 height 22
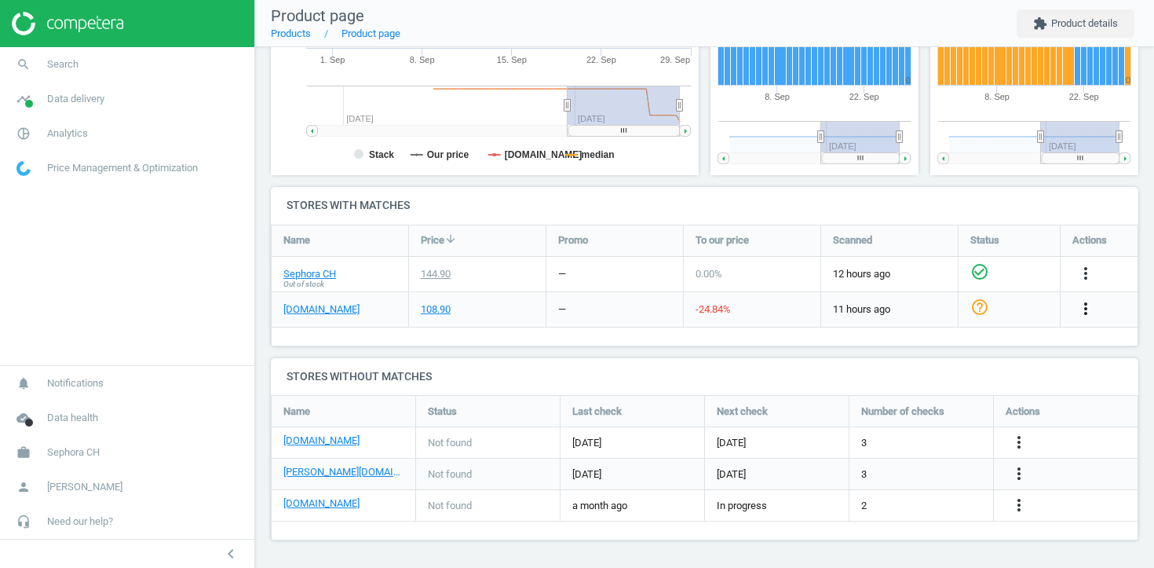
click at [1082, 313] on icon "more_vert" at bounding box center [1085, 308] width 19 height 19
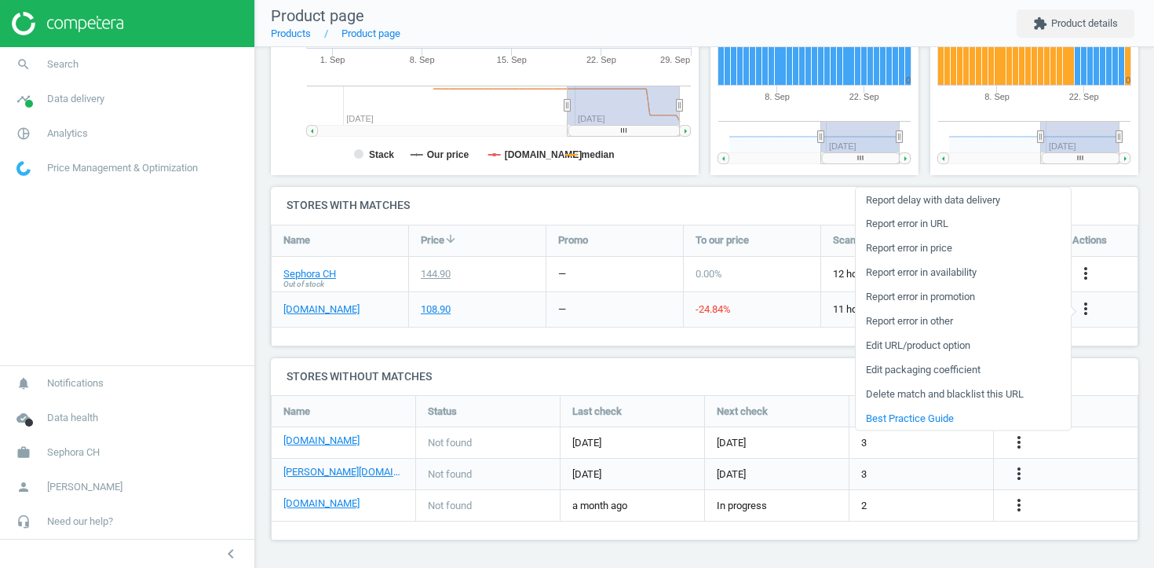
click at [949, 276] on link "Report error in availability" at bounding box center [963, 272] width 215 height 24
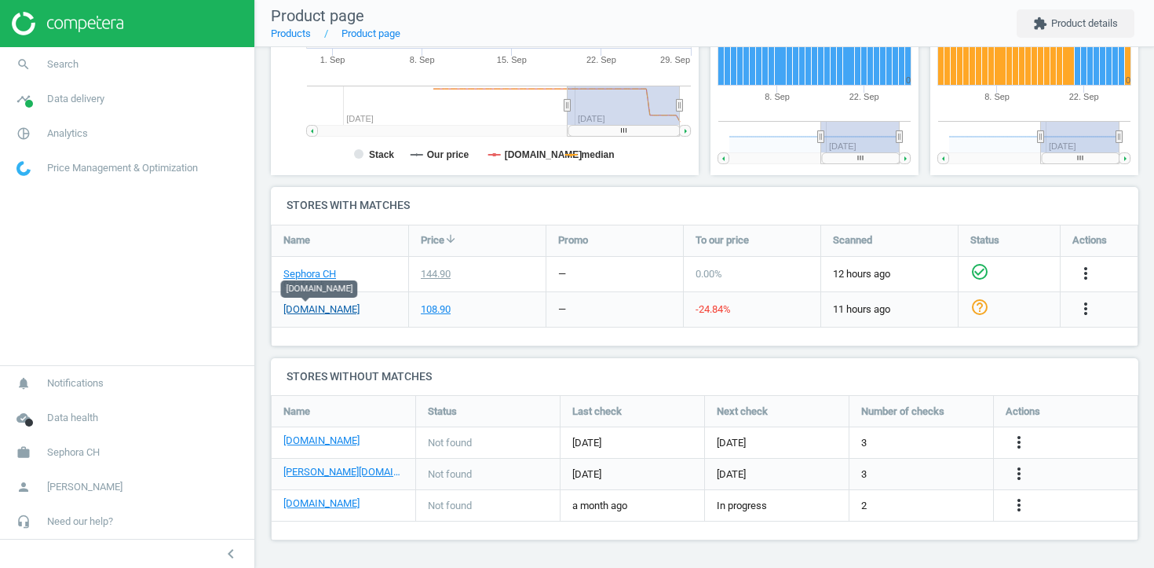
click at [314, 309] on link "[DOMAIN_NAME]" at bounding box center [321, 309] width 76 height 14
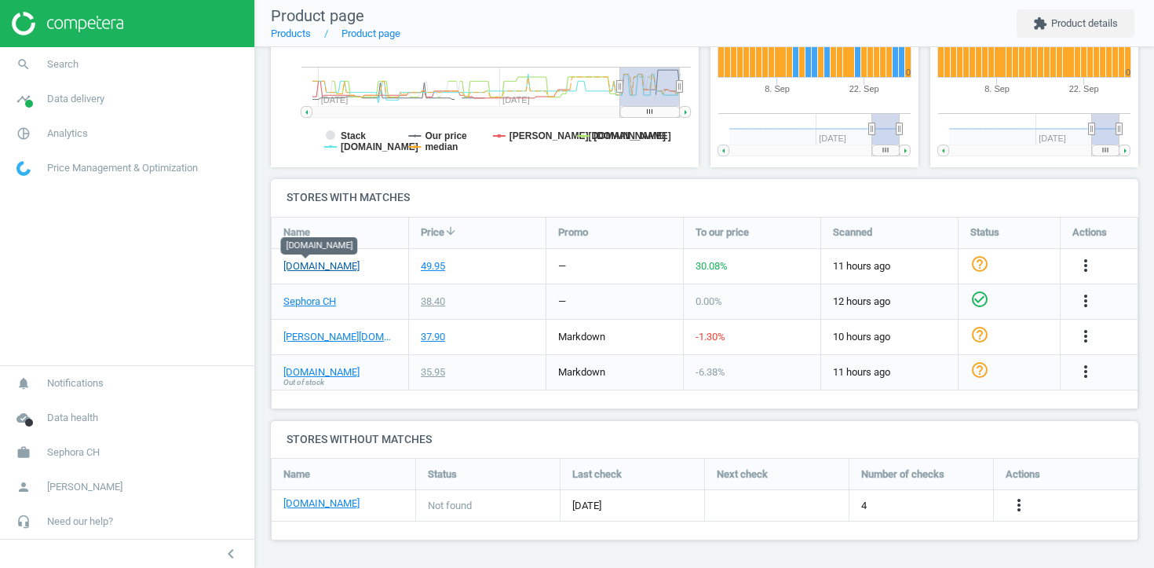
click at [315, 261] on link "[DOMAIN_NAME]" at bounding box center [321, 266] width 76 height 14
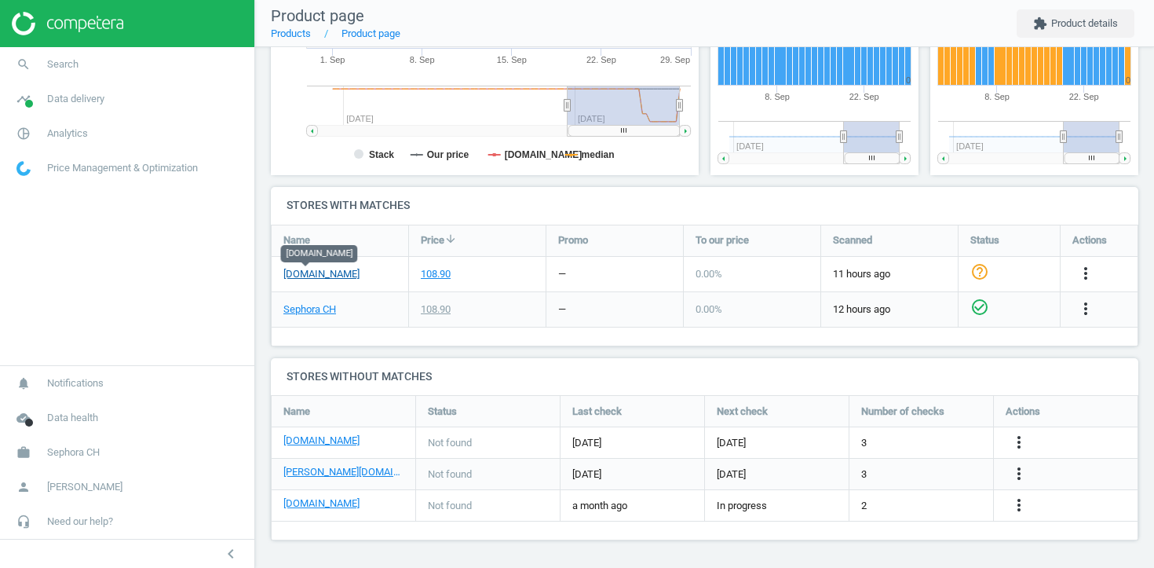
click at [311, 272] on link "[DOMAIN_NAME]" at bounding box center [321, 274] width 76 height 14
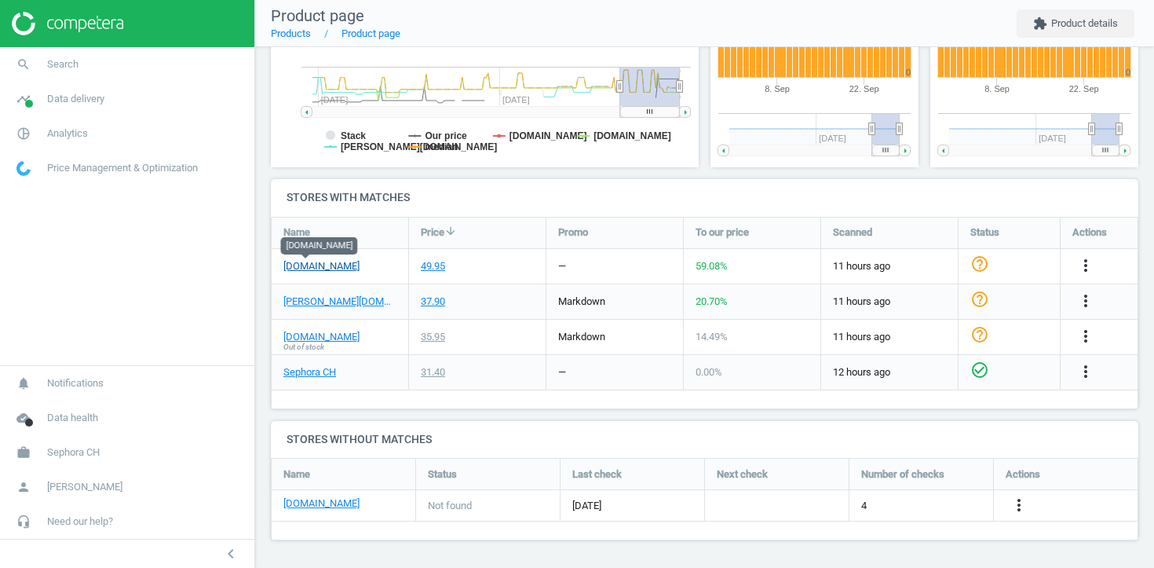
click at [309, 269] on link "[DOMAIN_NAME]" at bounding box center [321, 266] width 76 height 14
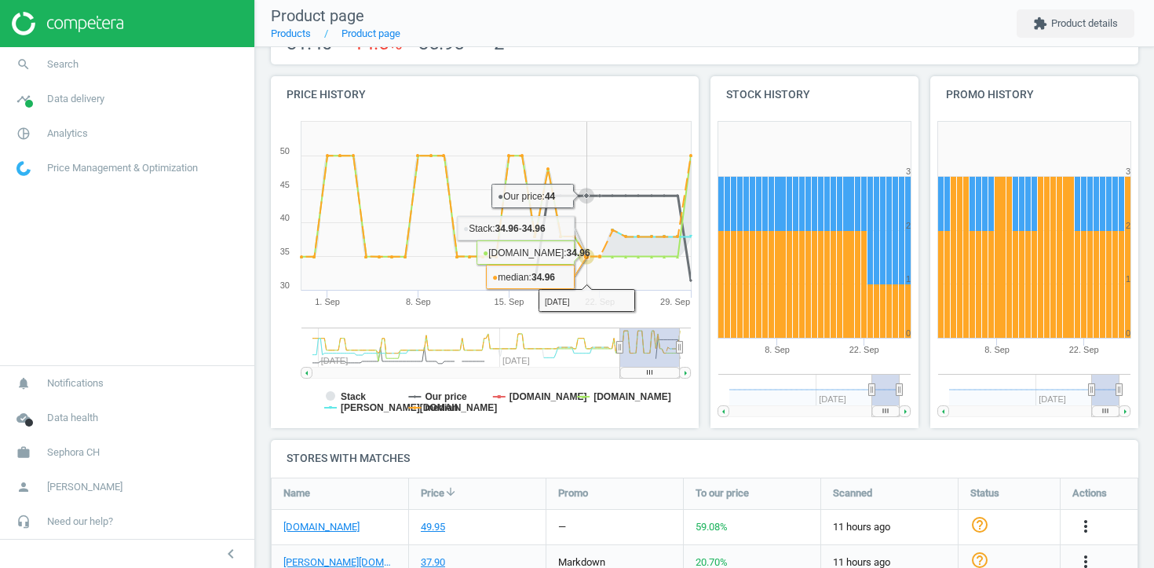
scroll to position [395, 0]
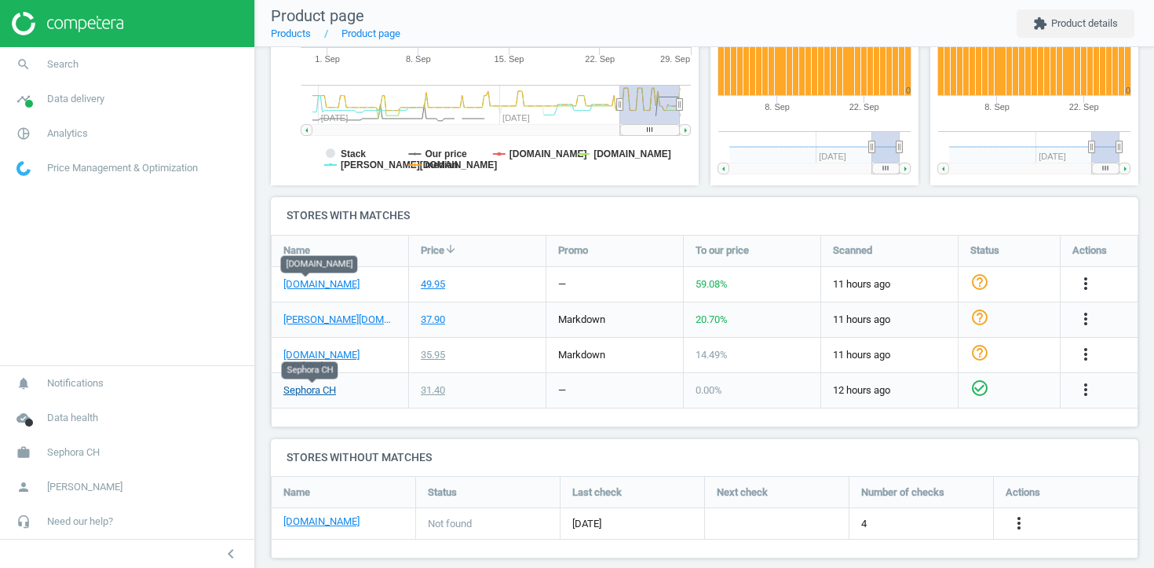
click at [311, 383] on link "Sephora CH" at bounding box center [309, 390] width 53 height 14
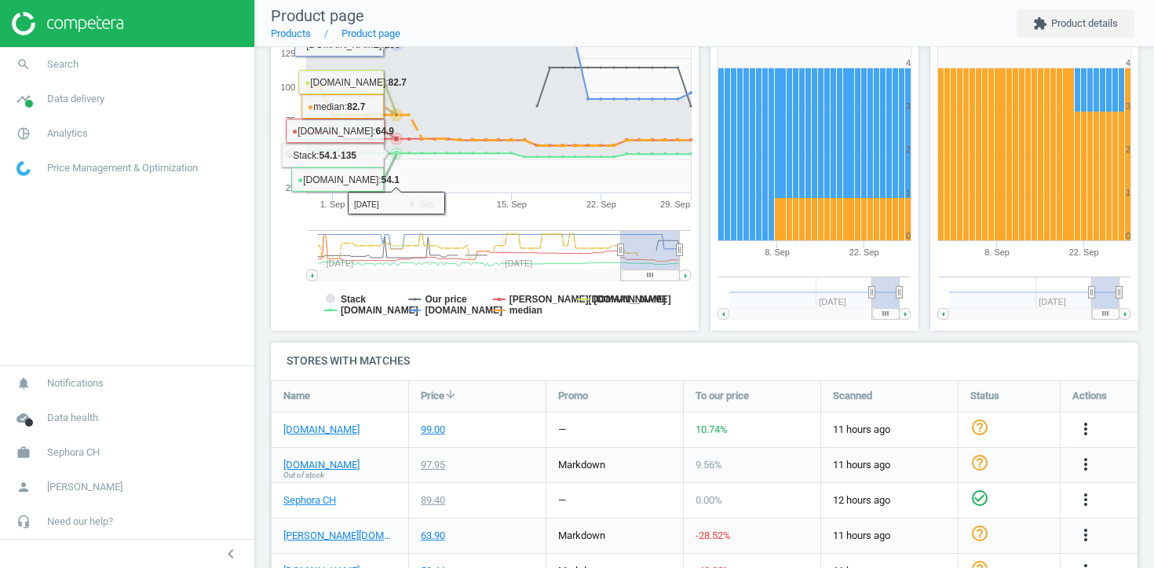
scroll to position [316, 0]
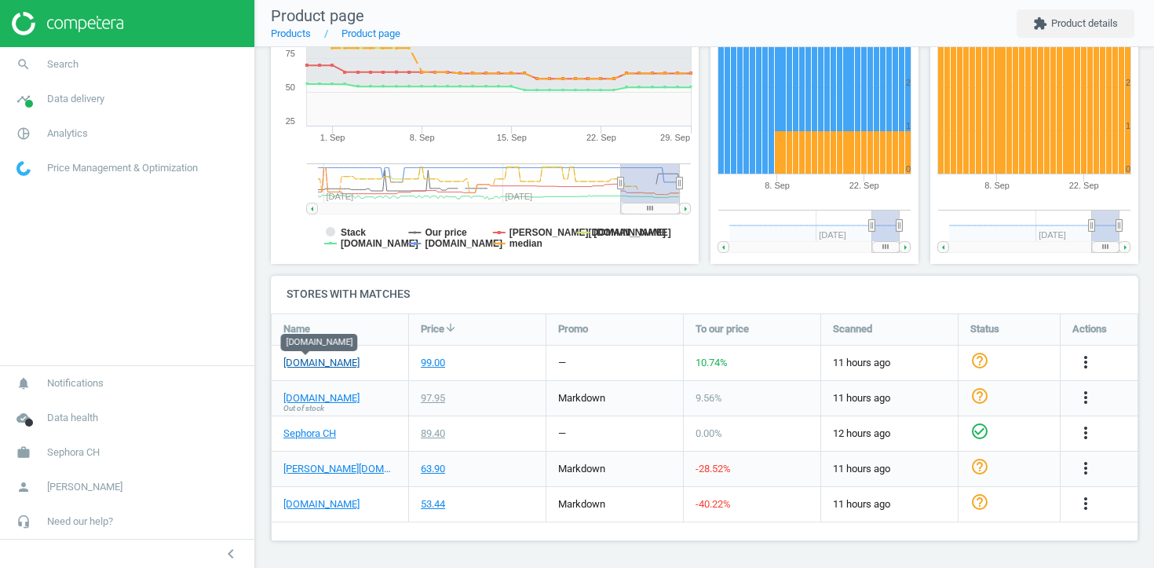
click at [312, 358] on link "[DOMAIN_NAME]" at bounding box center [321, 363] width 76 height 14
click at [1081, 360] on icon "more_vert" at bounding box center [1085, 362] width 19 height 19
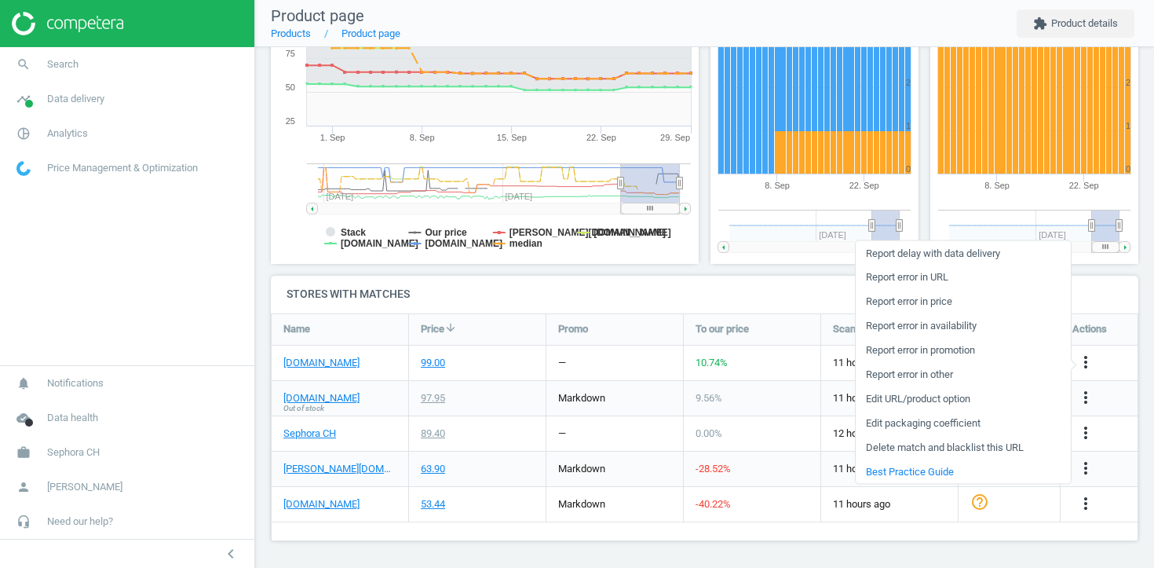
click at [933, 274] on link "Report error in URL" at bounding box center [963, 277] width 215 height 24
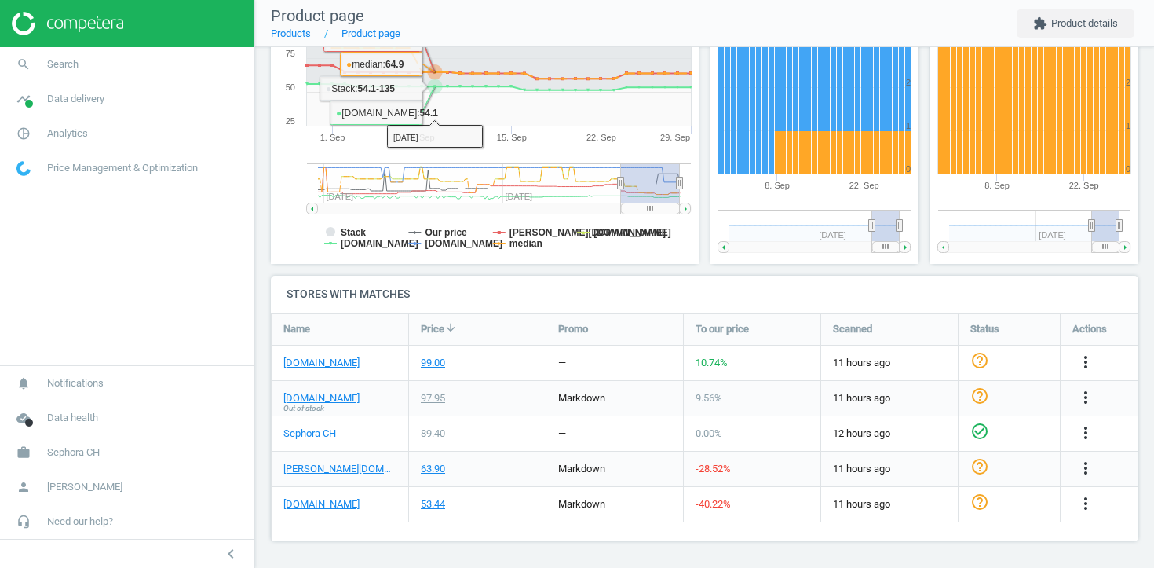
scroll to position [0, 0]
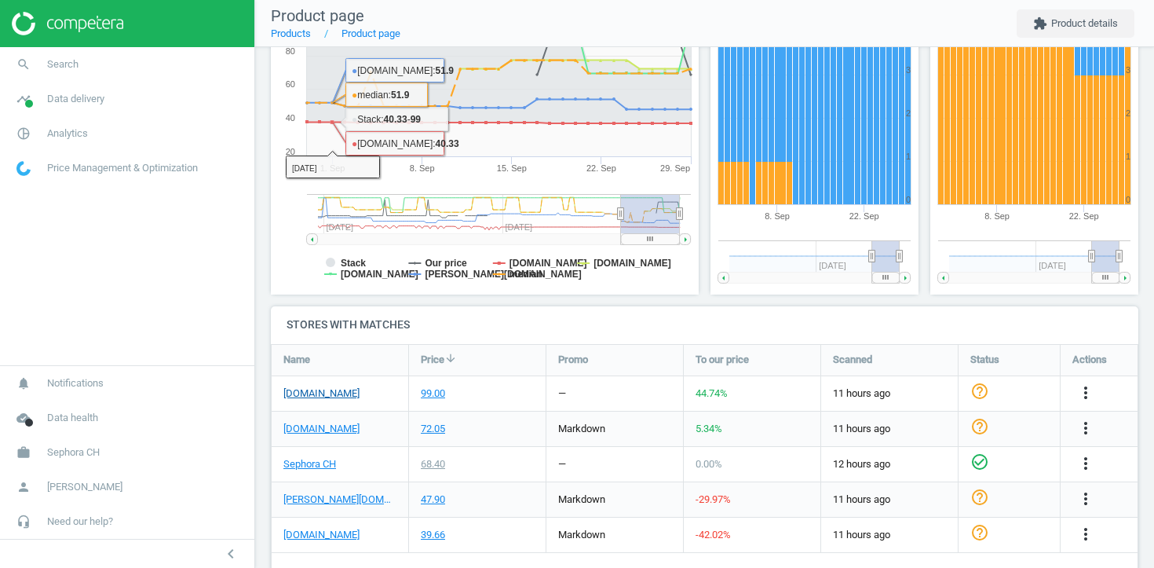
scroll to position [291, 0]
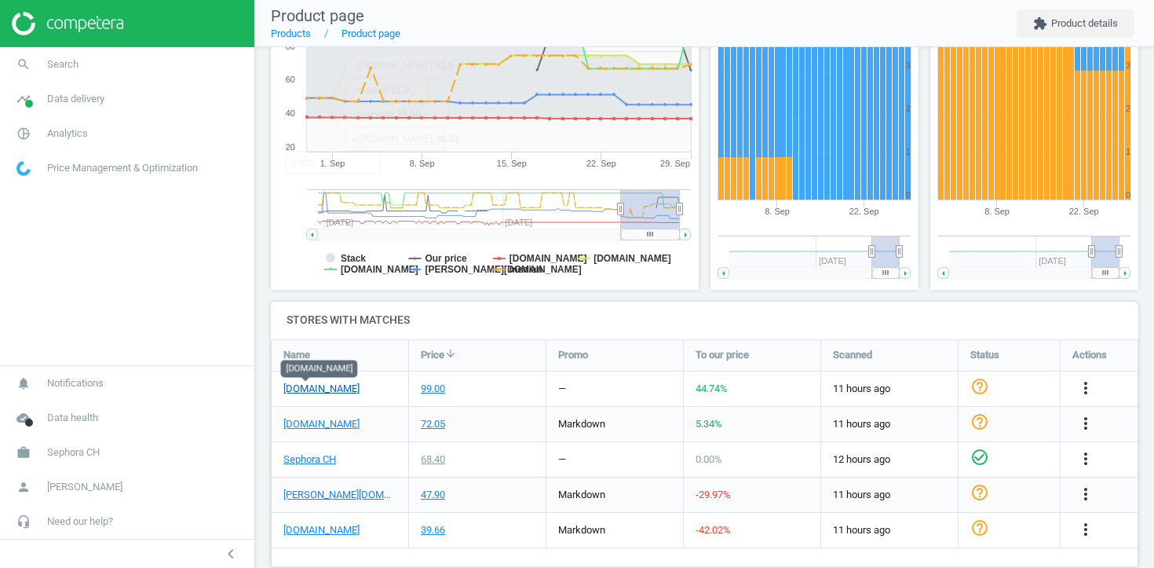
click at [314, 392] on link "[DOMAIN_NAME]" at bounding box center [321, 389] width 76 height 14
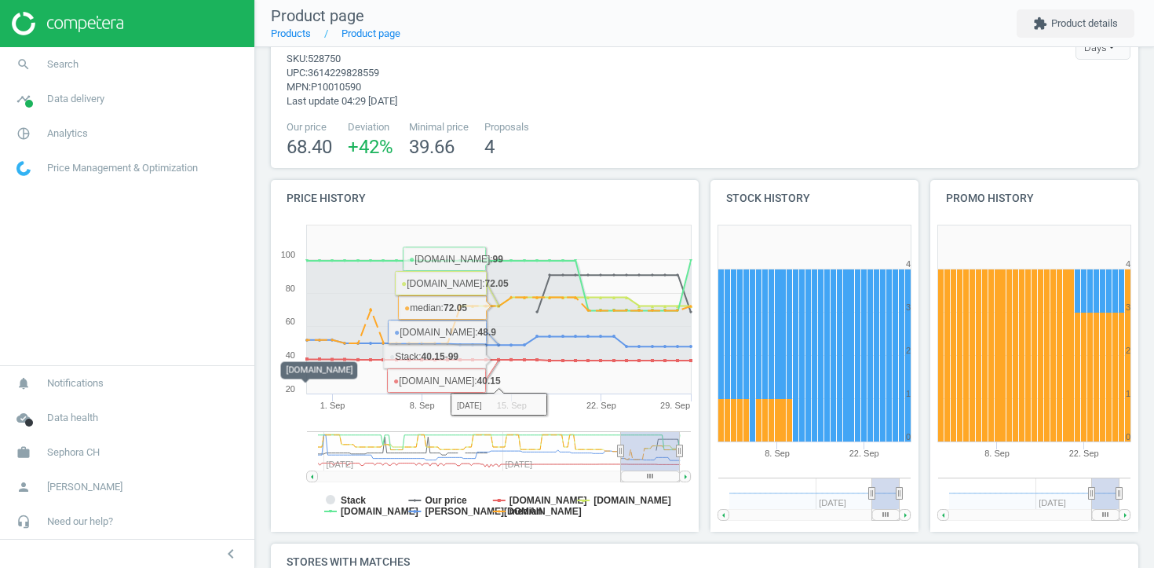
scroll to position [0, 0]
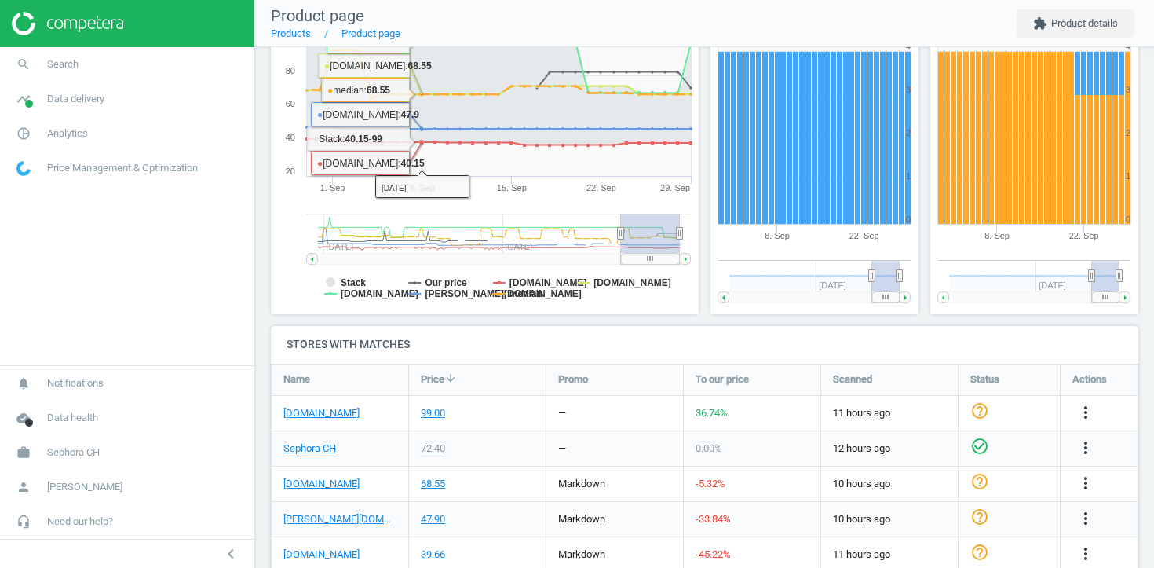
scroll to position [316, 0]
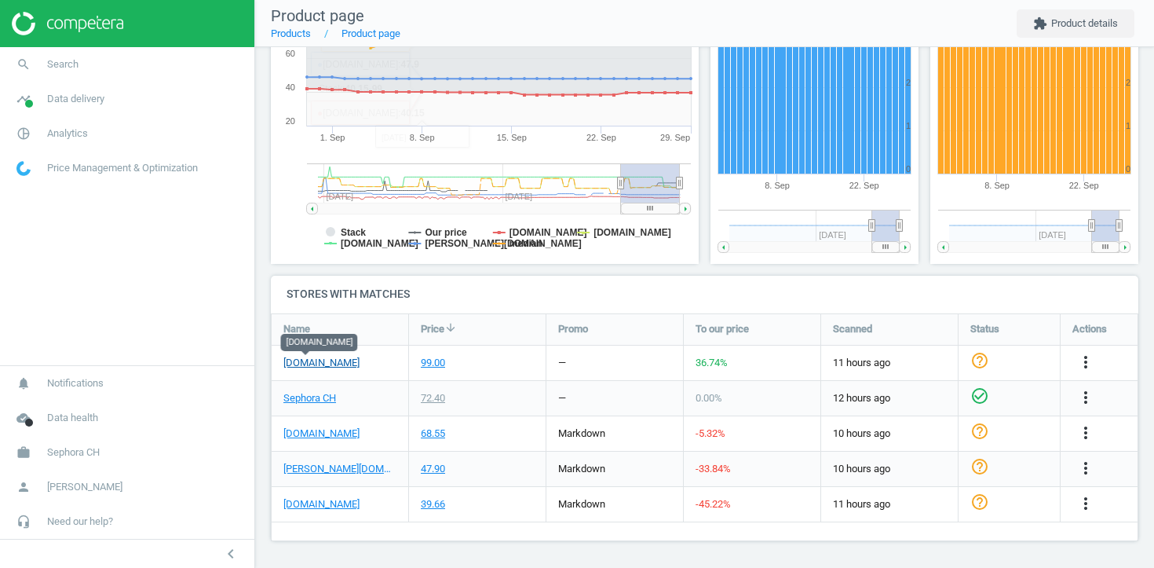
click at [317, 364] on link "[DOMAIN_NAME]" at bounding box center [321, 363] width 76 height 14
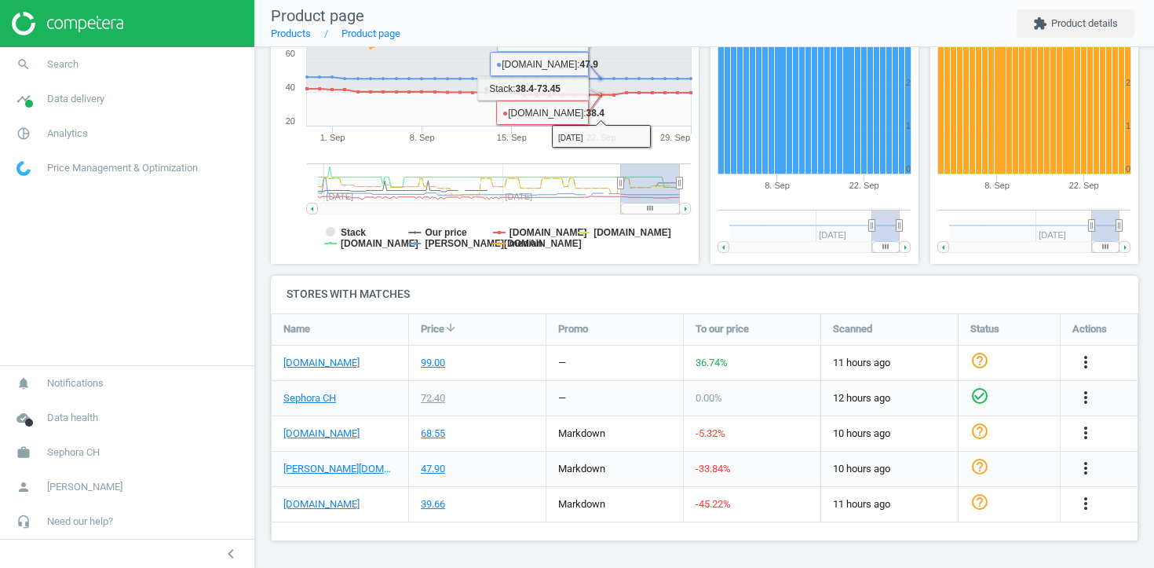
scroll to position [0, 0]
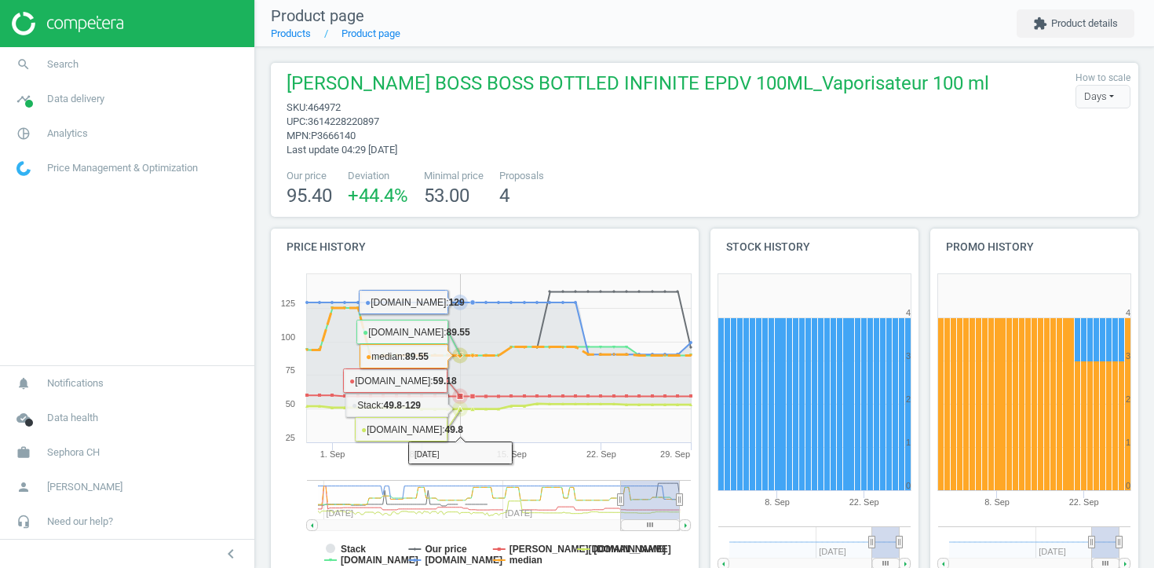
scroll to position [316, 0]
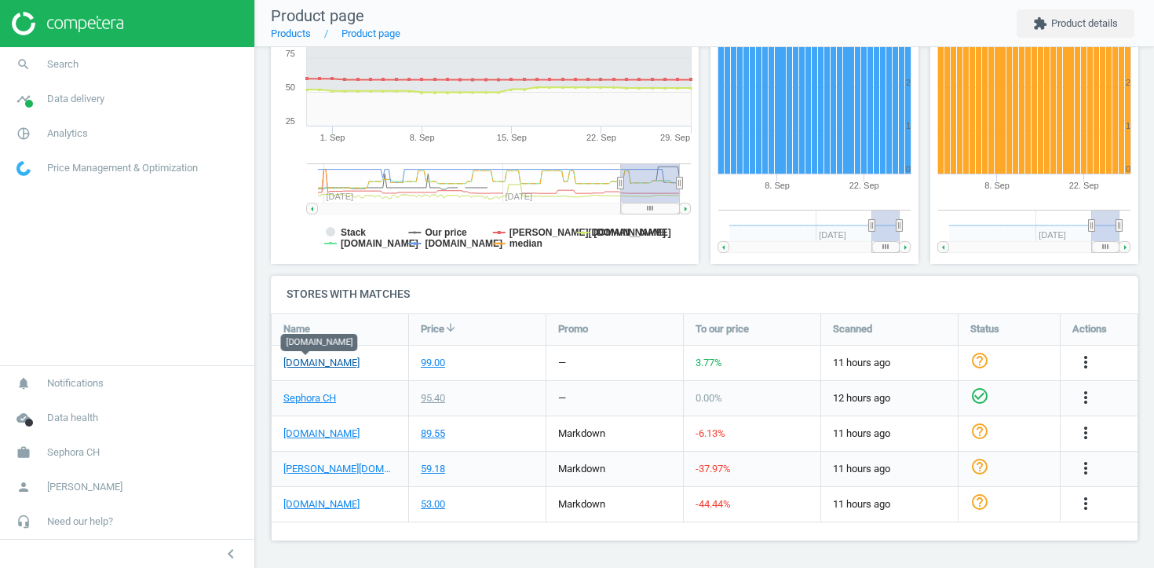
click at [309, 362] on link "manor.ch" at bounding box center [321, 363] width 76 height 14
click at [1080, 362] on icon "more_vert" at bounding box center [1085, 362] width 19 height 19
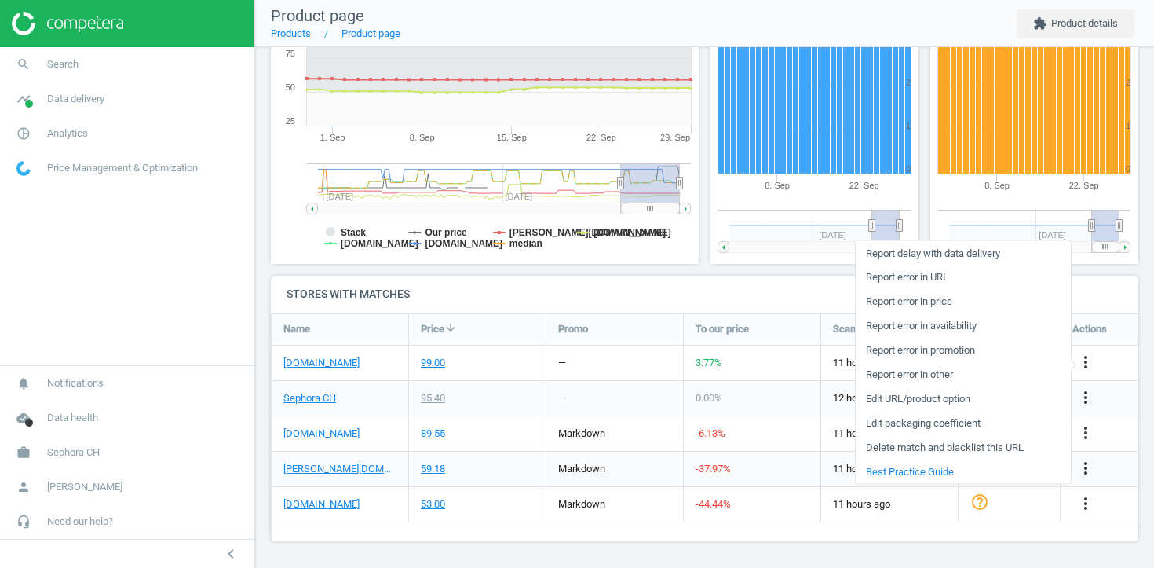
click at [938, 273] on link "Report error in URL" at bounding box center [963, 277] width 215 height 24
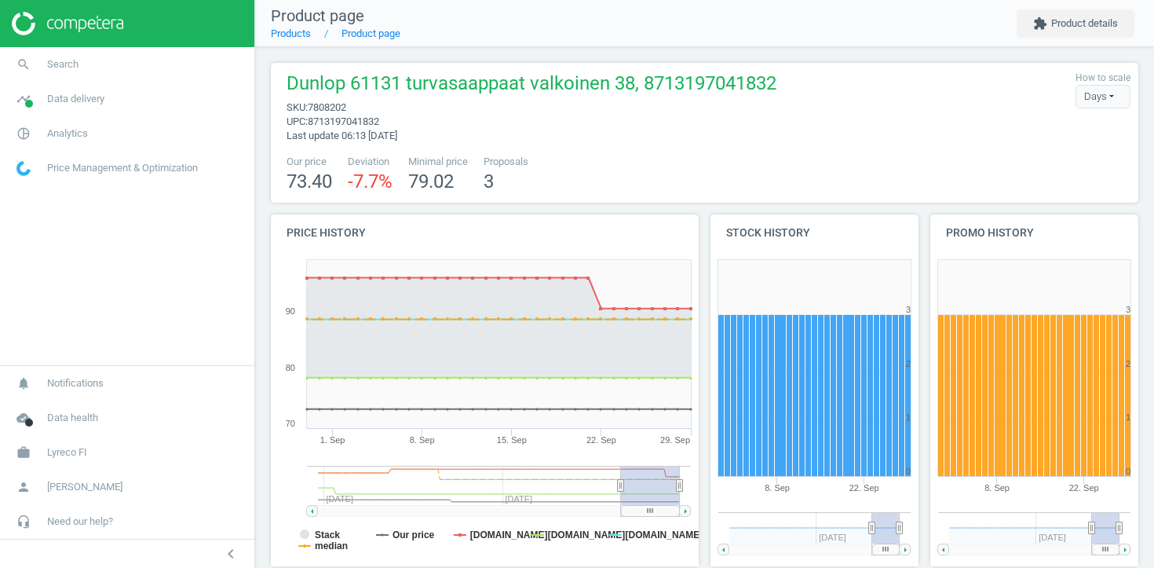
click at [337, 108] on span "7808202" at bounding box center [327, 107] width 38 height 12
copy span "7808202"
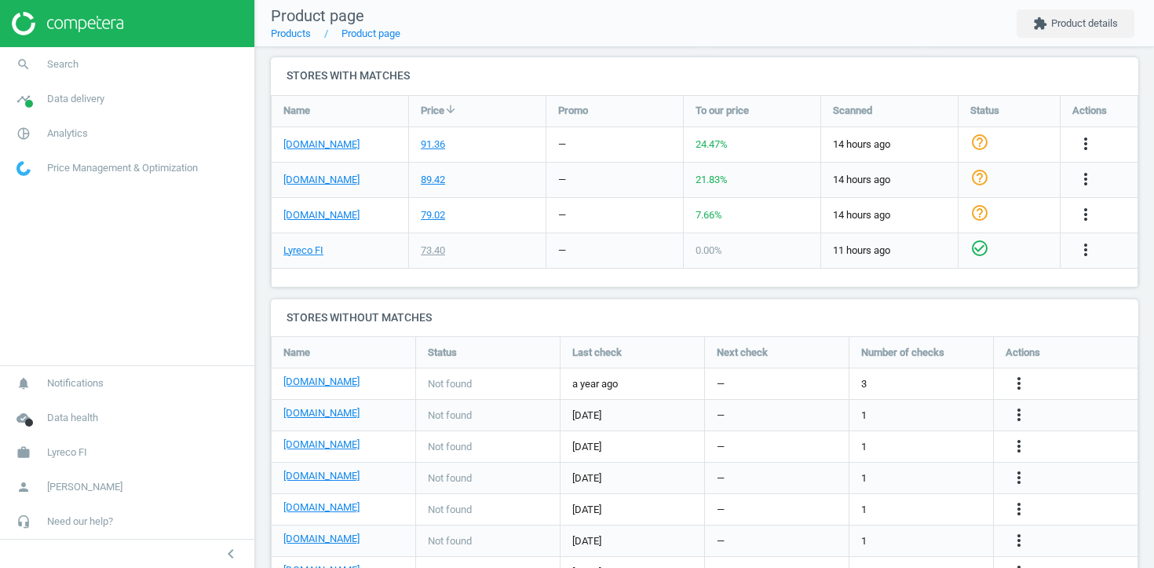
scroll to position [510, 0]
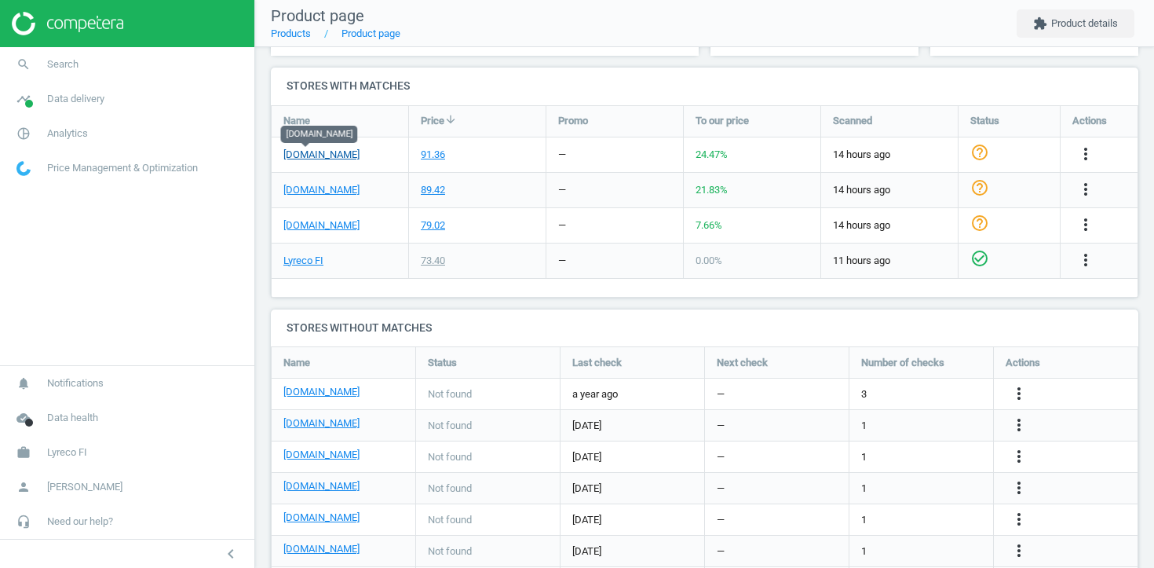
click at [313, 157] on link "[DOMAIN_NAME]" at bounding box center [321, 155] width 76 height 14
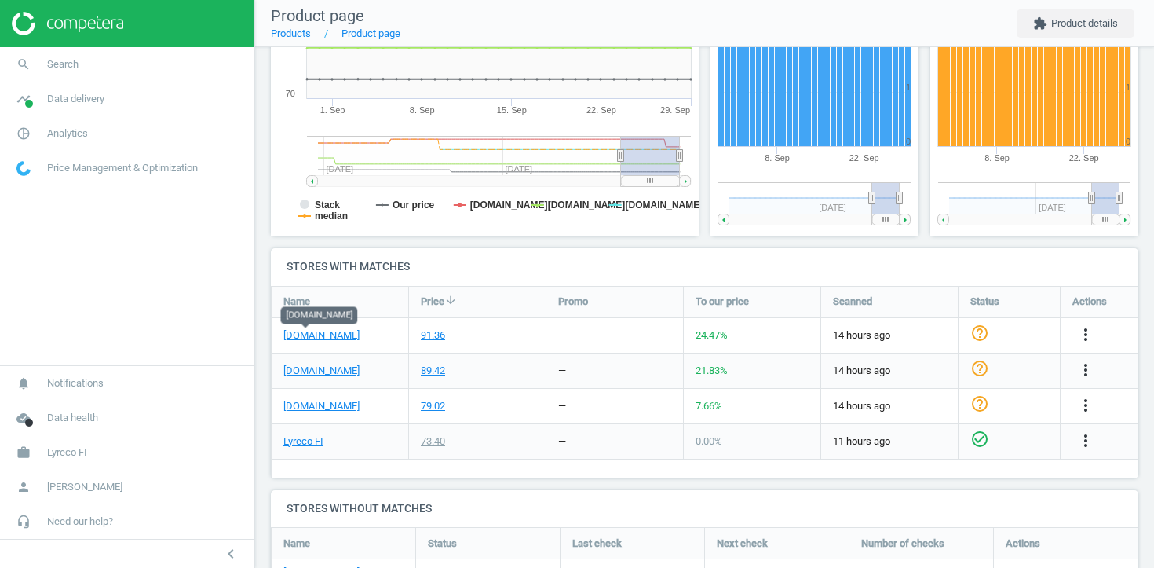
scroll to position [327, 0]
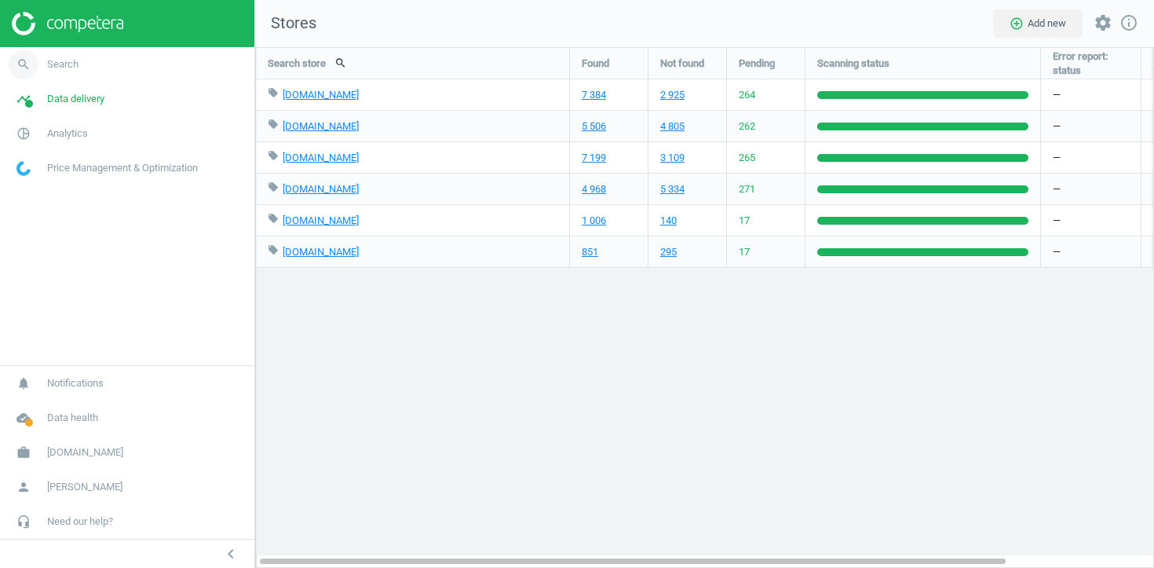
scroll to position [521, 900]
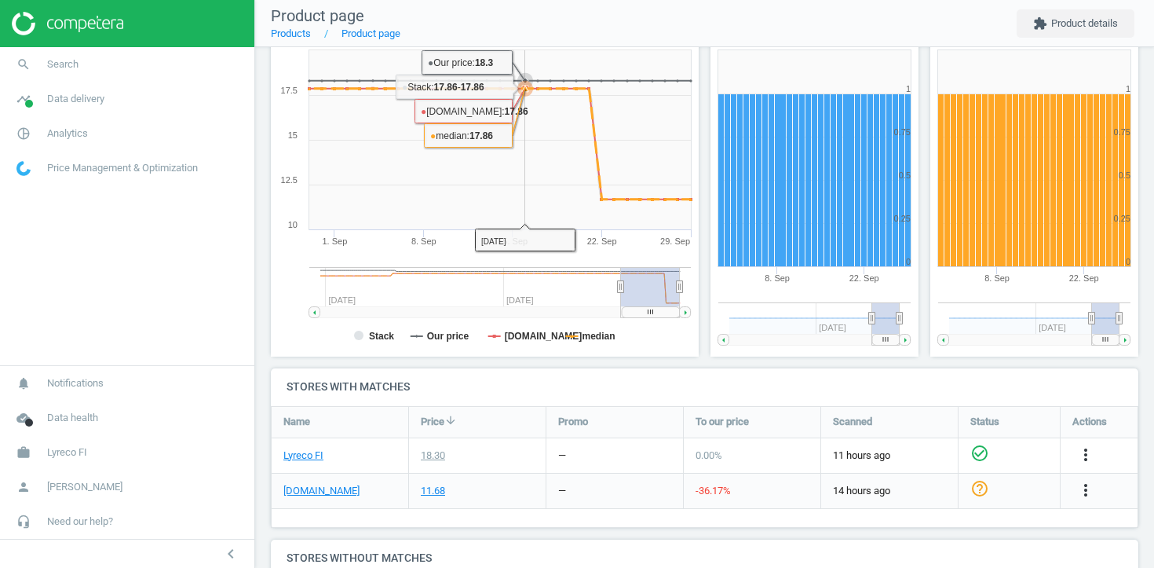
scroll to position [370, 0]
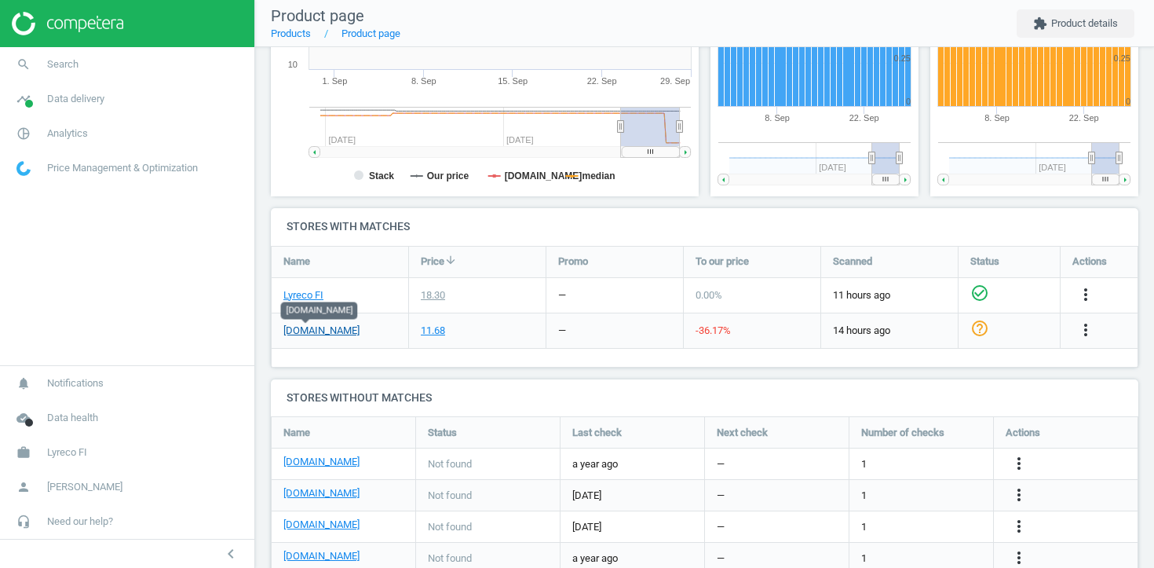
click at [316, 326] on link "pamark.fi" at bounding box center [321, 330] width 76 height 14
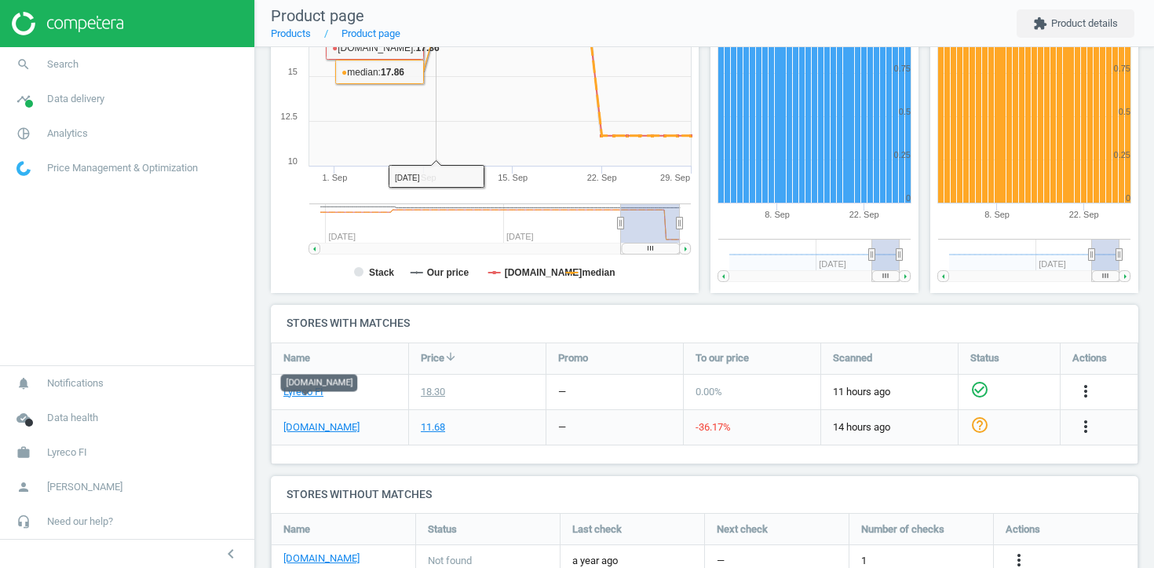
scroll to position [298, 0]
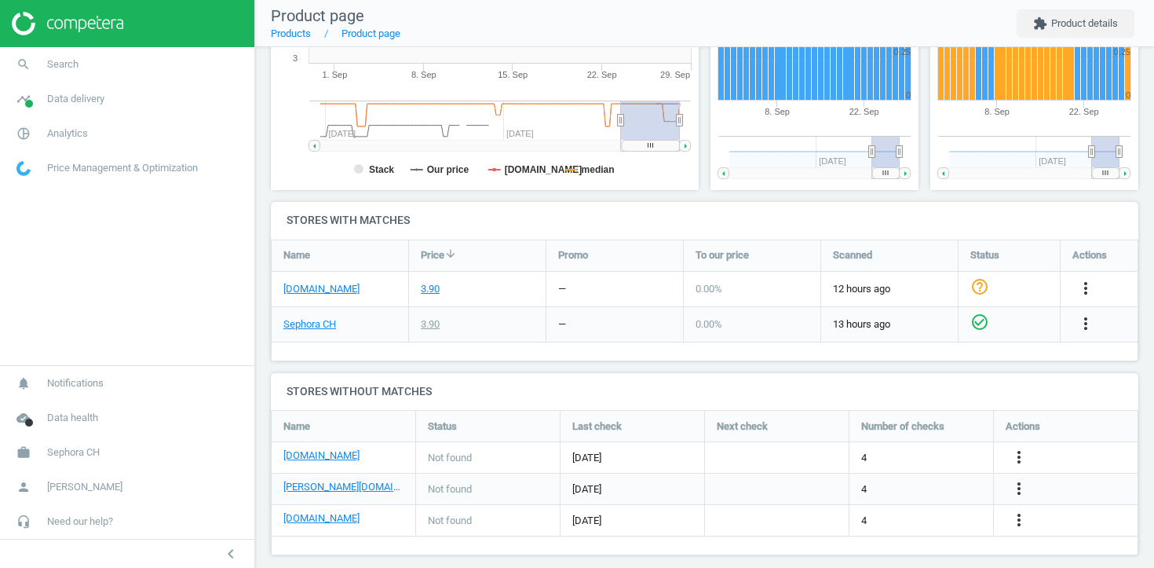
scroll to position [405, 0]
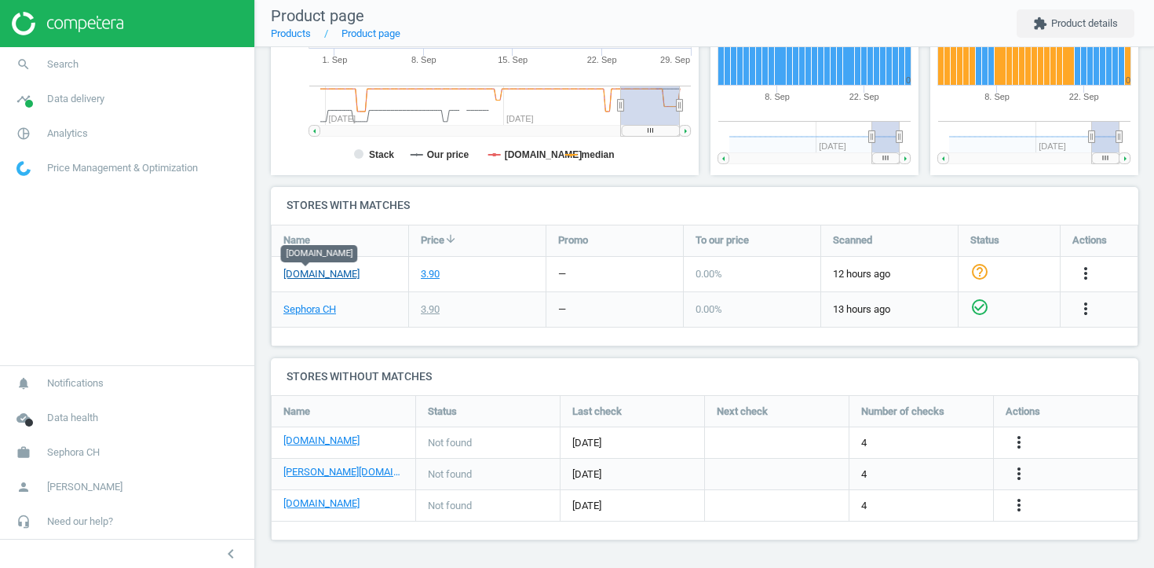
click at [315, 276] on link "[DOMAIN_NAME]" at bounding box center [321, 274] width 76 height 14
click at [318, 271] on link "[DOMAIN_NAME]" at bounding box center [321, 274] width 76 height 14
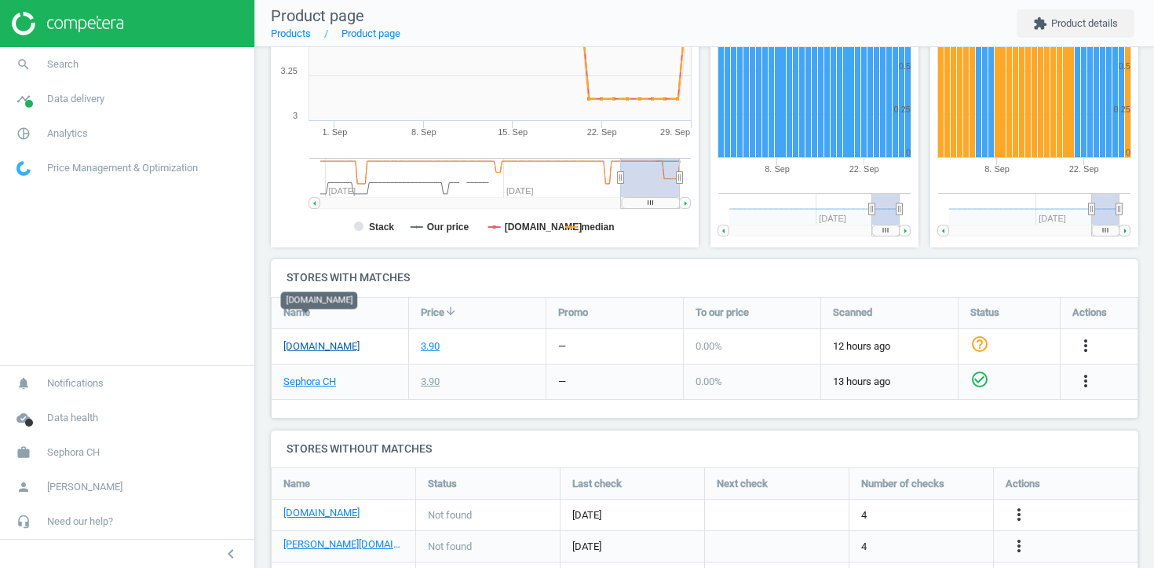
click at [307, 339] on link "[DOMAIN_NAME]" at bounding box center [321, 346] width 76 height 14
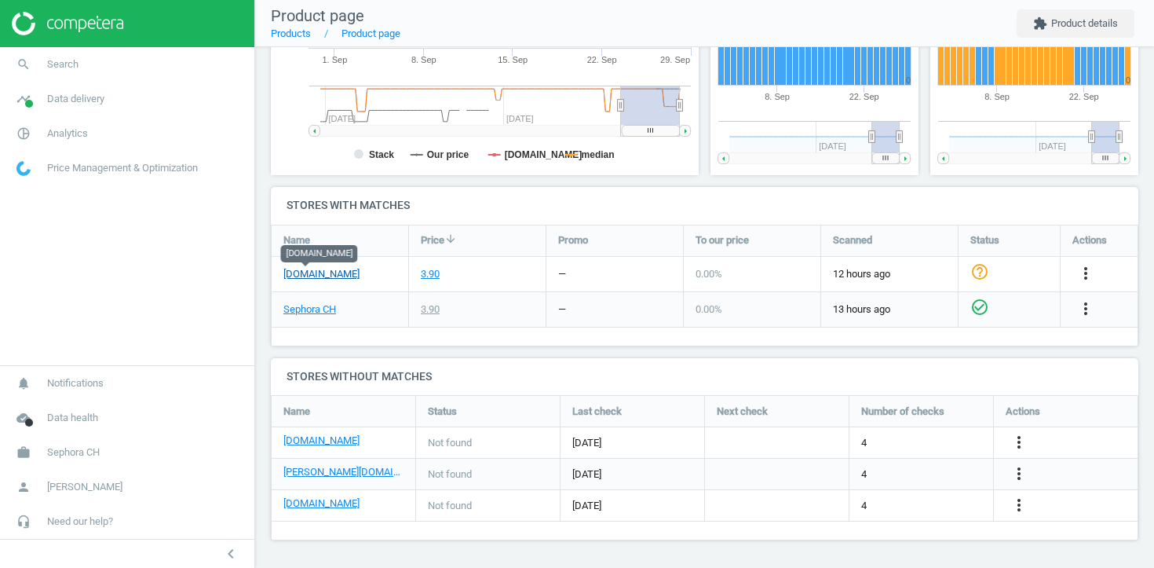
click at [323, 272] on link "[DOMAIN_NAME]" at bounding box center [321, 274] width 76 height 14
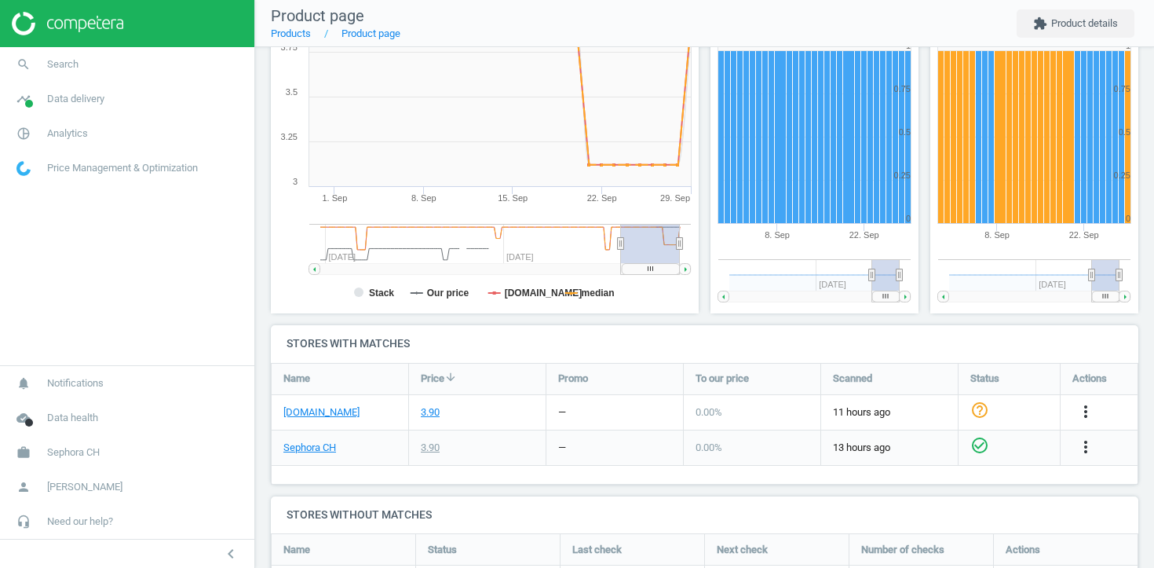
scroll to position [279, 0]
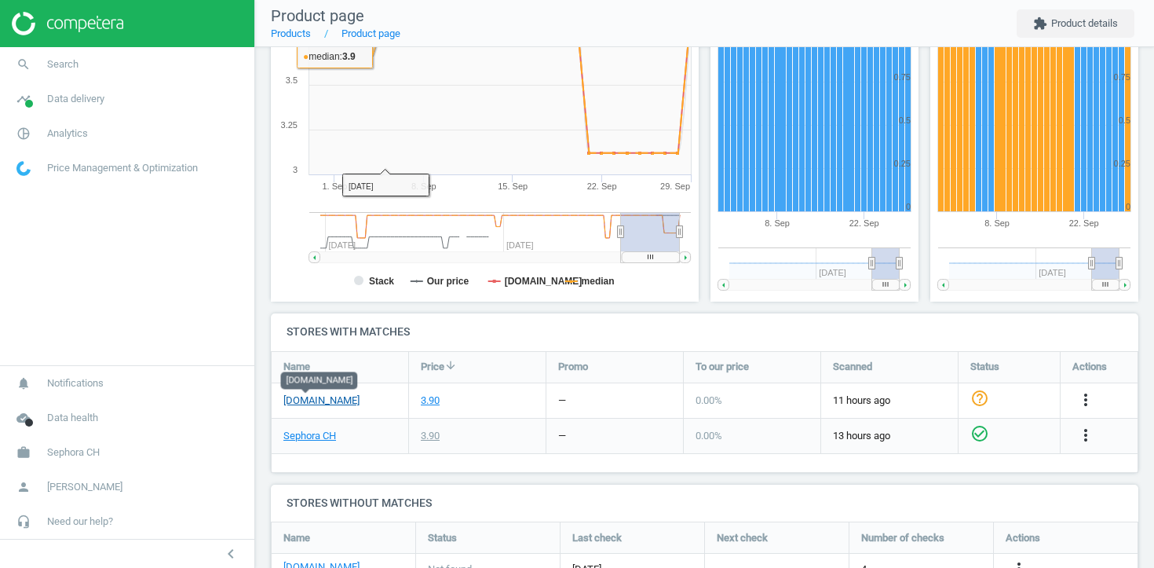
click at [308, 399] on link "[DOMAIN_NAME]" at bounding box center [321, 400] width 76 height 14
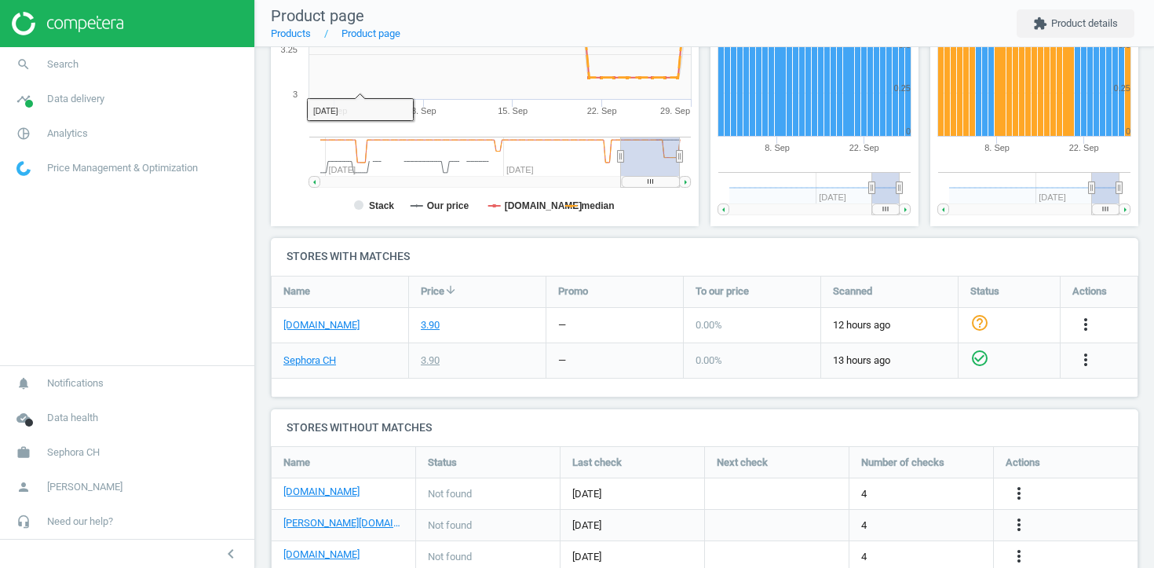
scroll to position [335, 0]
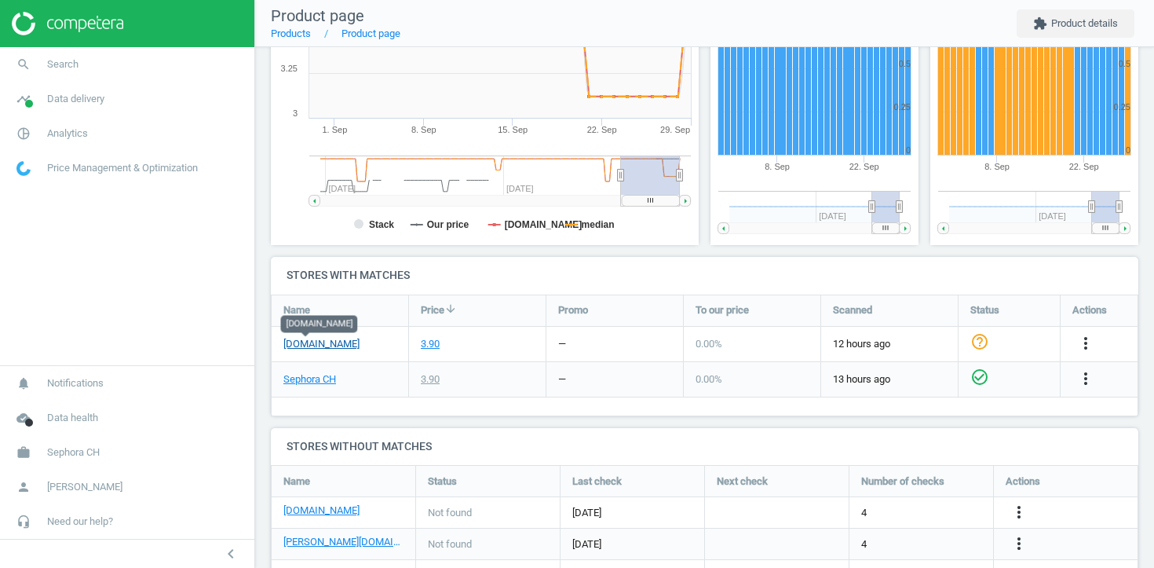
click at [314, 342] on link "[DOMAIN_NAME]" at bounding box center [321, 344] width 76 height 14
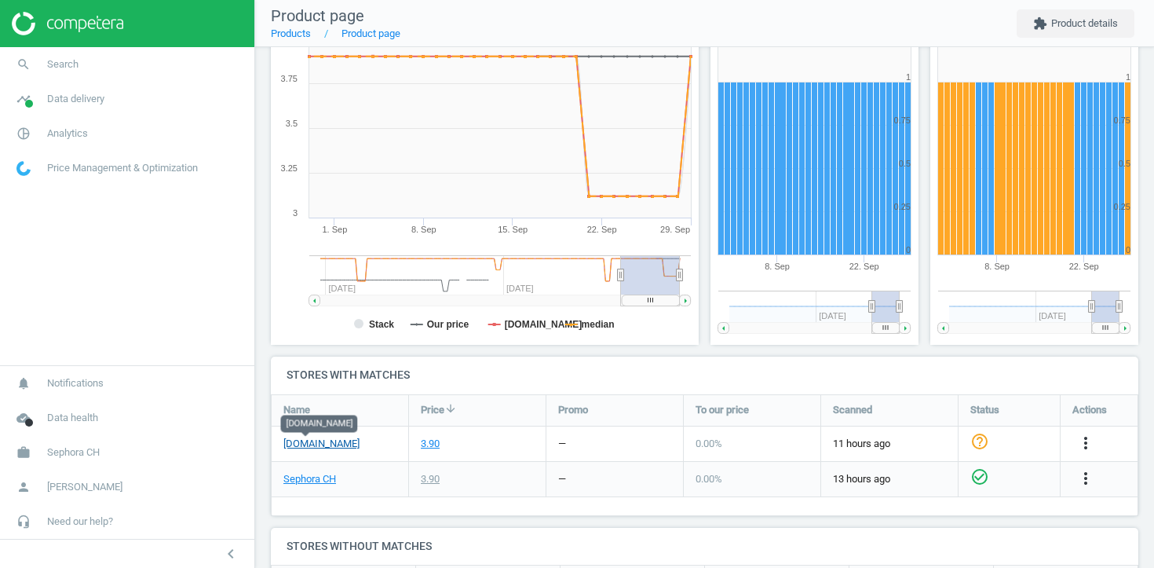
click at [300, 442] on link "[DOMAIN_NAME]" at bounding box center [321, 444] width 76 height 14
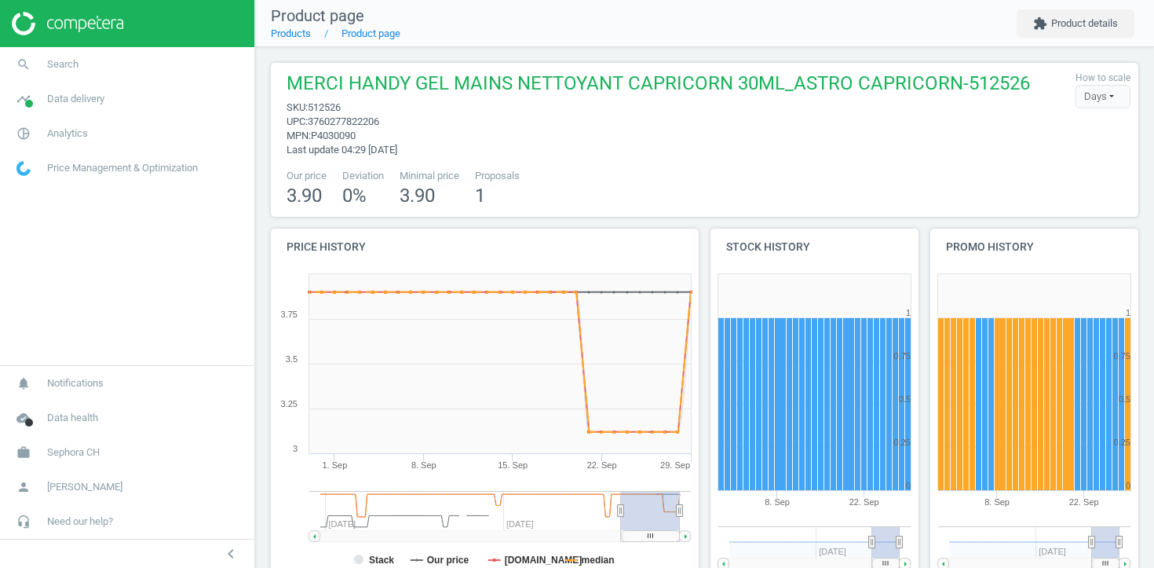
scroll to position [405, 0]
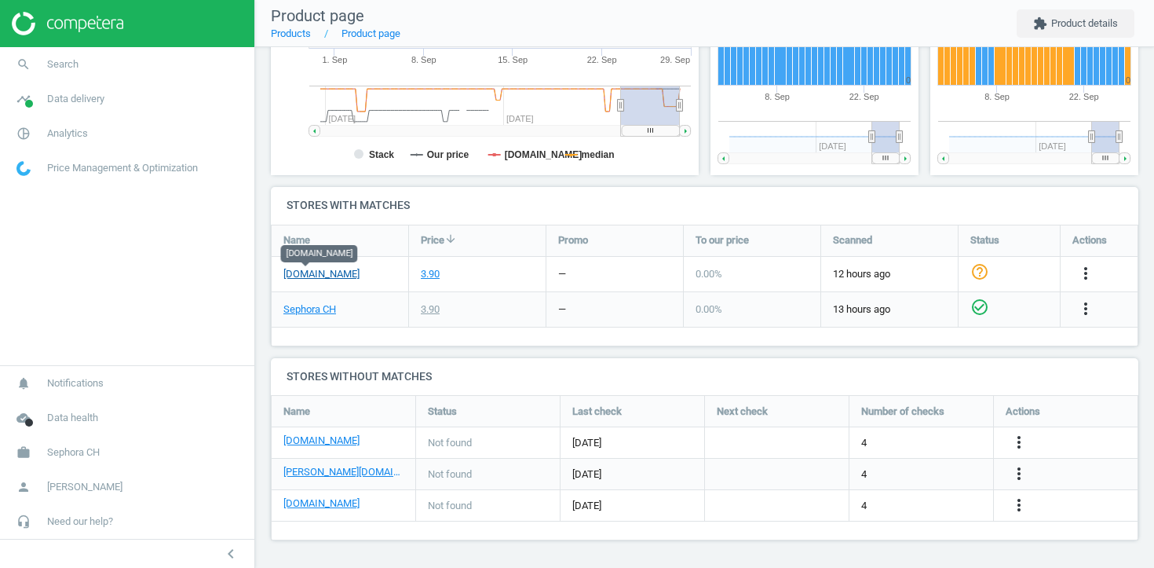
click at [313, 273] on link "manor.ch" at bounding box center [321, 274] width 76 height 14
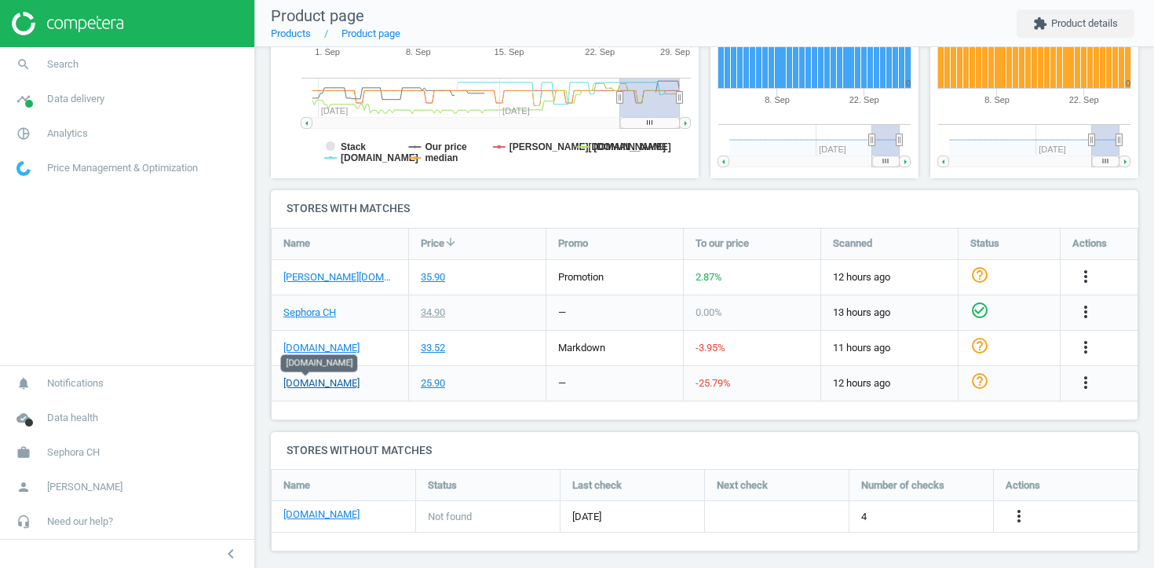
click at [315, 378] on link "manor.ch" at bounding box center [321, 383] width 76 height 14
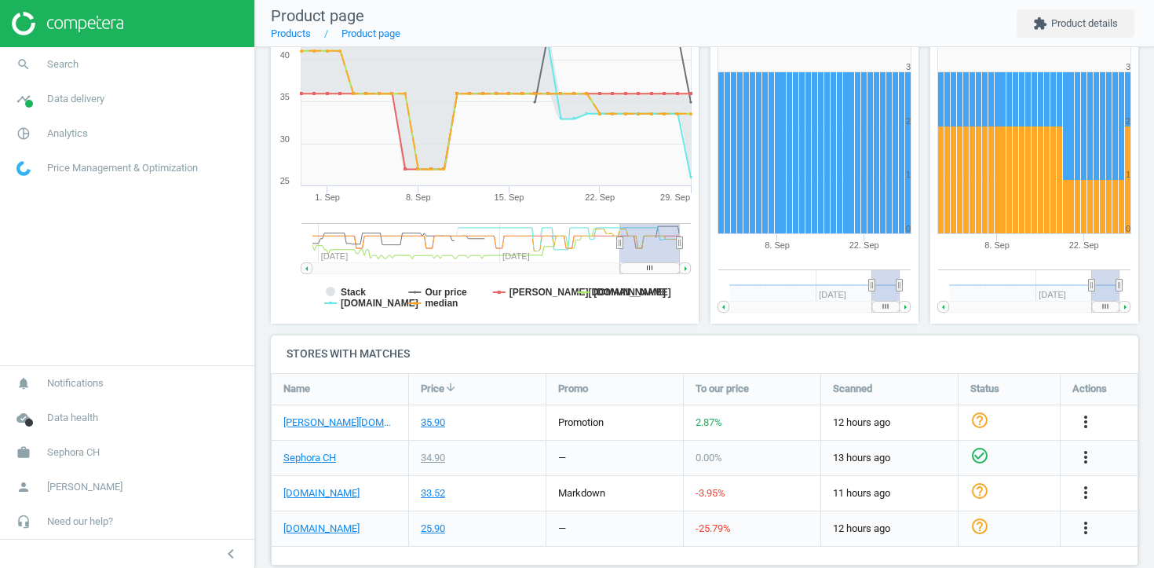
scroll to position [439, 0]
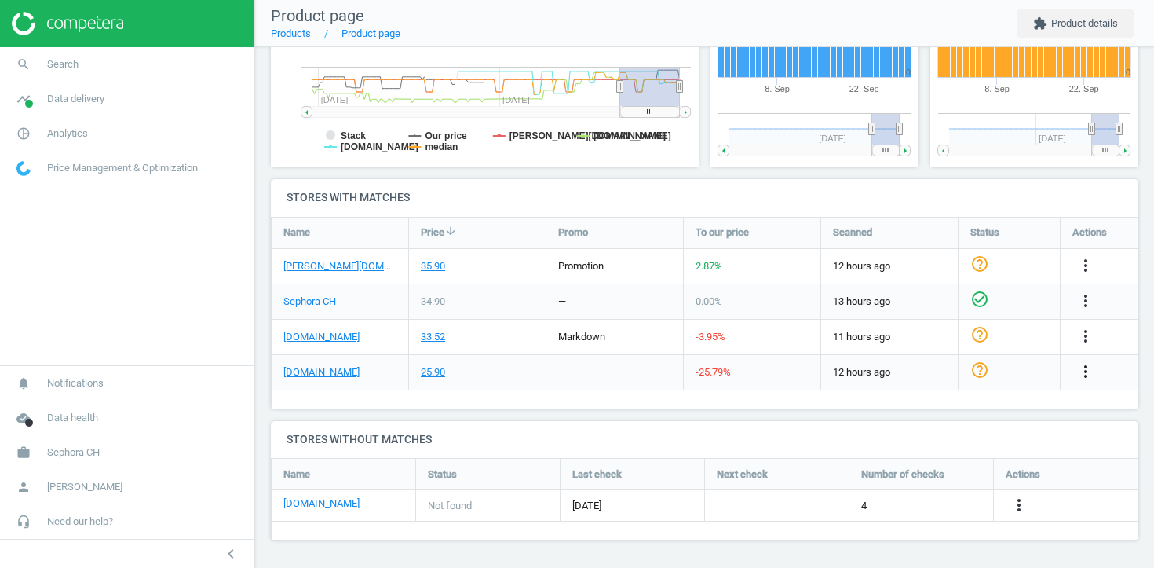
click at [1088, 367] on icon "more_vert" at bounding box center [1085, 371] width 19 height 19
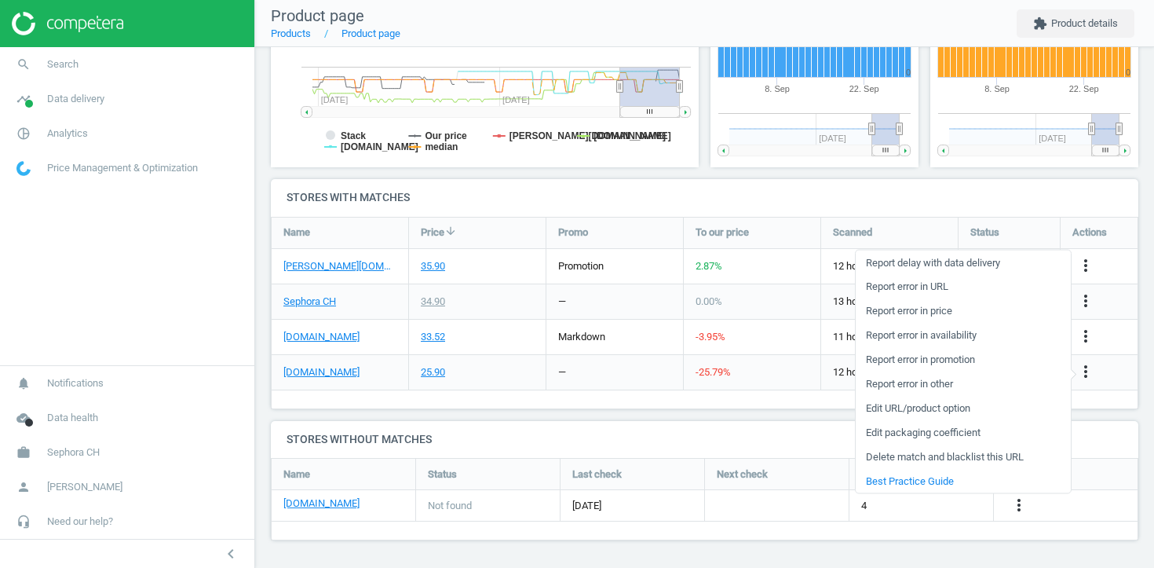
click at [936, 283] on link "Report error in URL" at bounding box center [963, 286] width 215 height 24
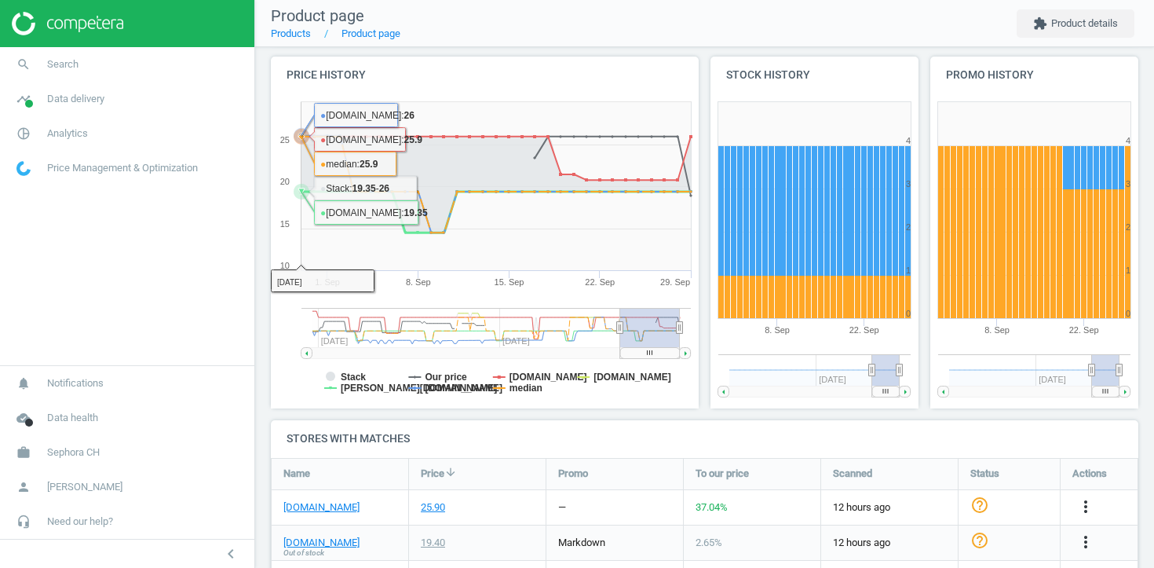
scroll to position [316, 0]
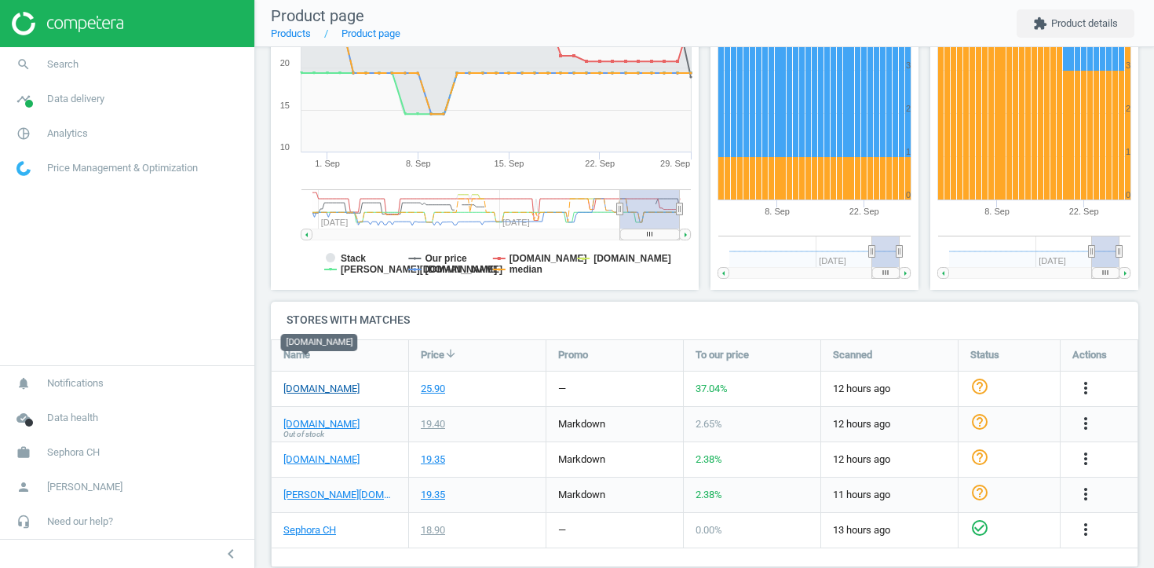
click at [313, 382] on link "[DOMAIN_NAME]" at bounding box center [321, 389] width 76 height 14
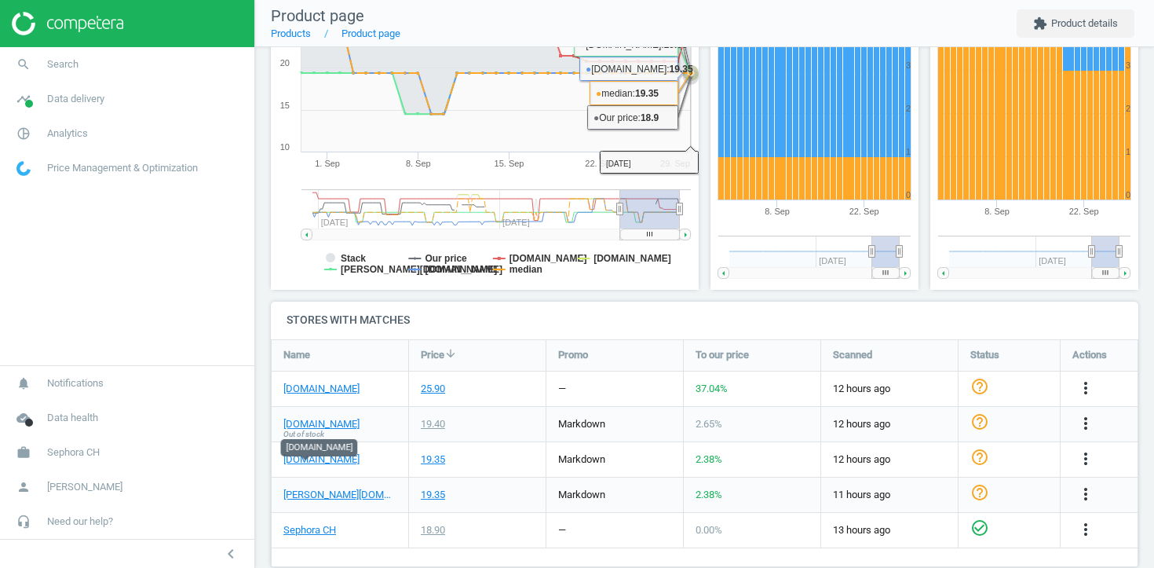
scroll to position [0, 0]
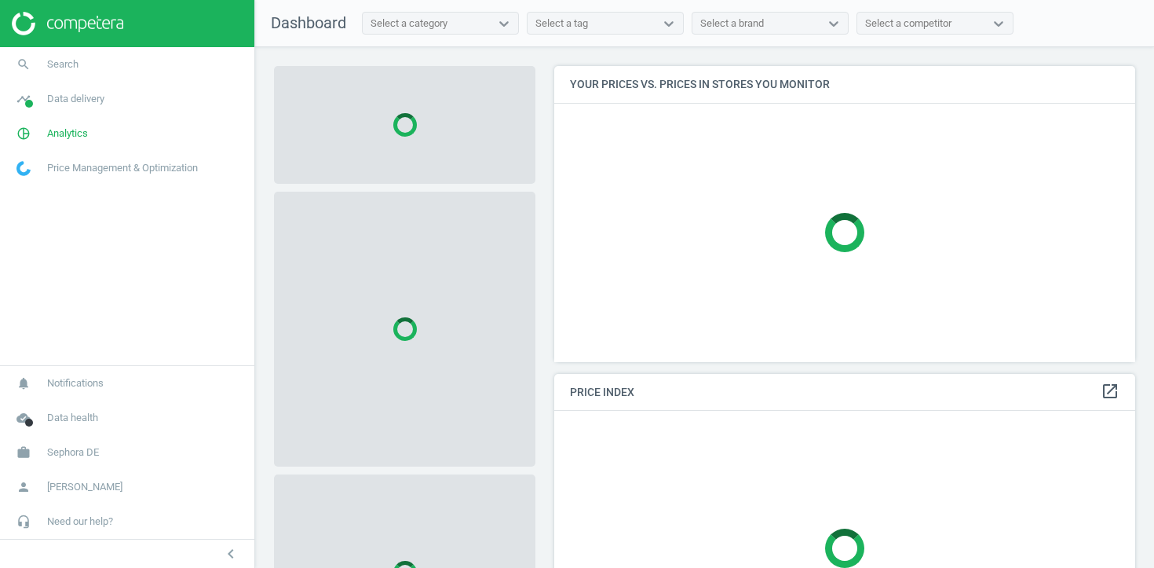
scroll to position [297, 582]
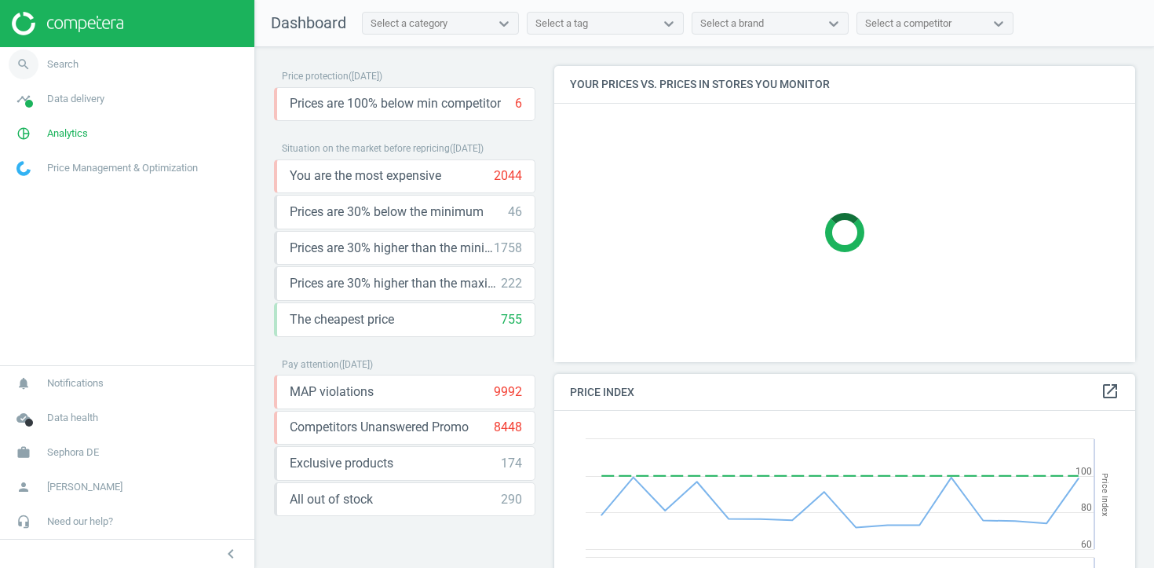
click at [152, 67] on link "search Search" at bounding box center [127, 64] width 254 height 35
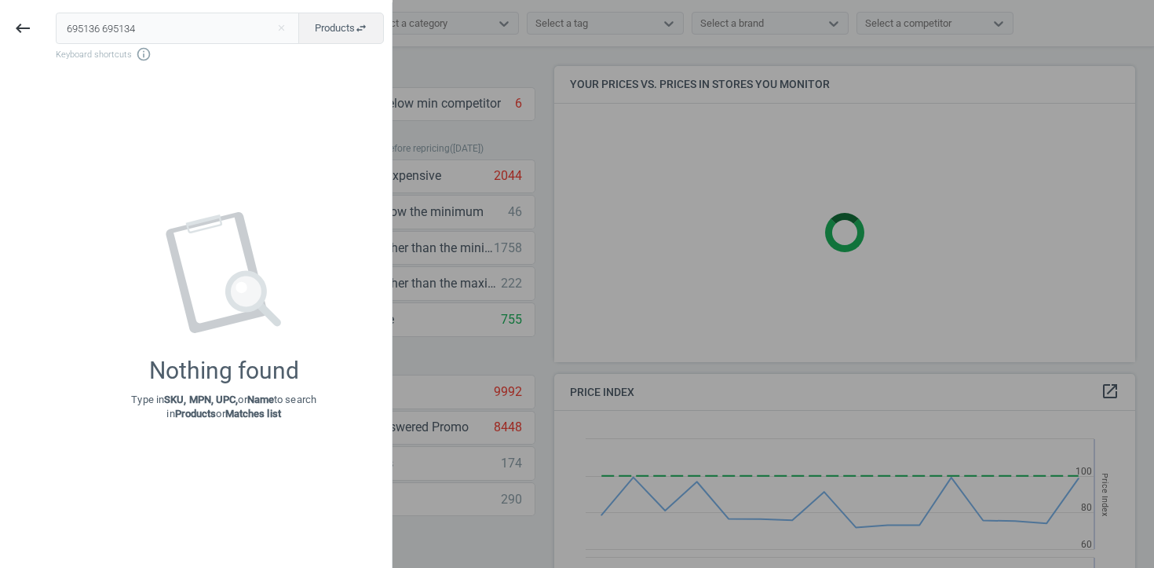
type input "695136 695134"
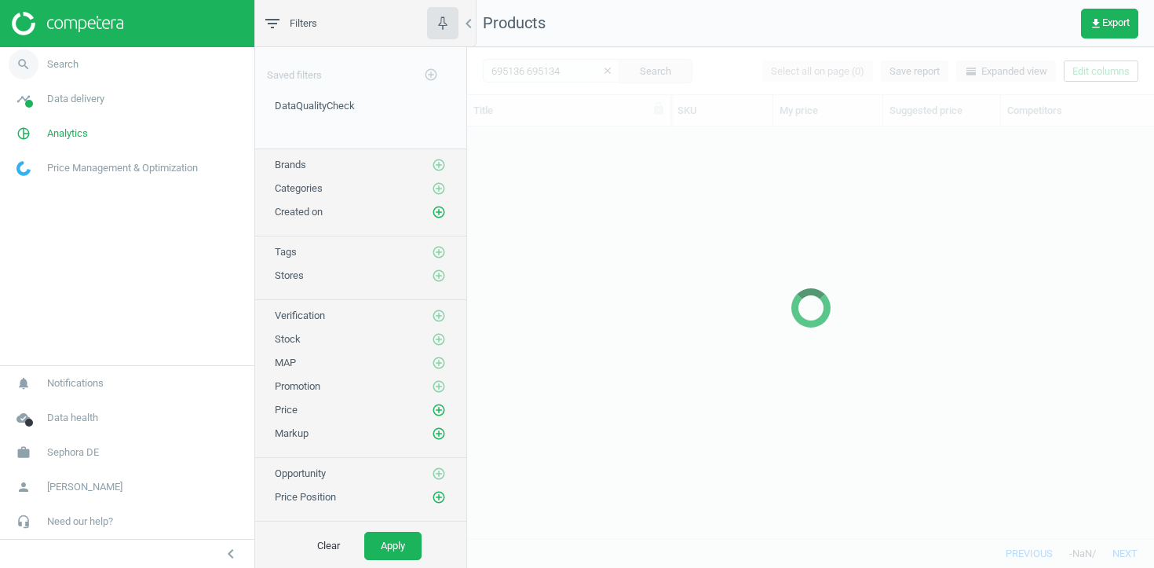
scroll to position [411, 687]
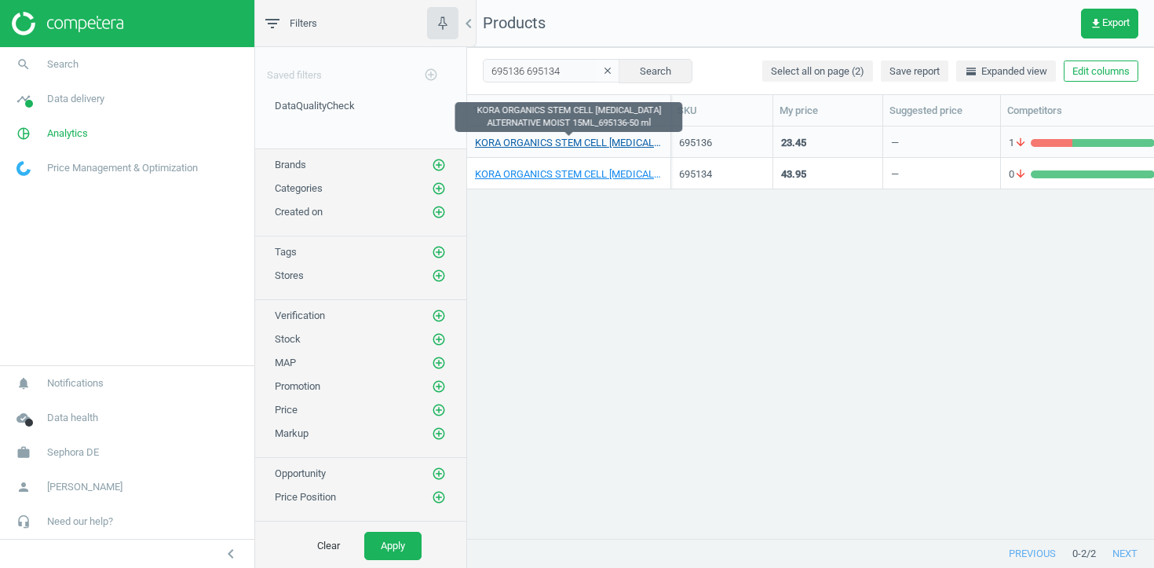
click at [583, 142] on link "KORA ORGANICS STEM CELL [MEDICAL_DATA] ALTERNATIVE MOIST 15ML_695136-50 ml" at bounding box center [569, 143] width 188 height 14
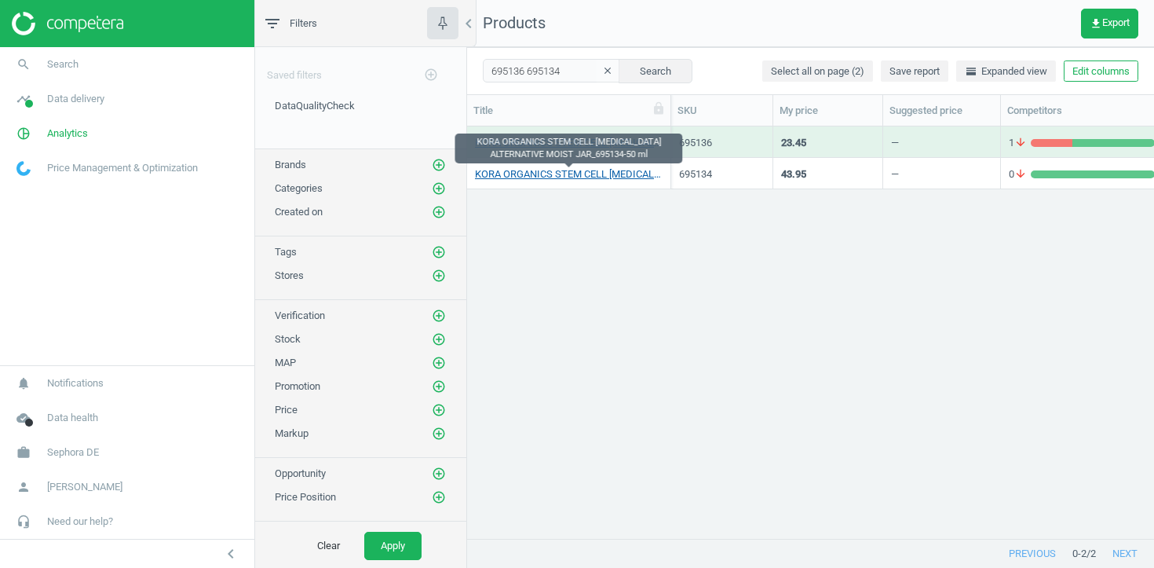
click at [583, 169] on link "KORA ORGANICS STEM CELL [MEDICAL_DATA] ALTERNATIVE MOIST JAR_695134-50 ml" at bounding box center [569, 174] width 188 height 14
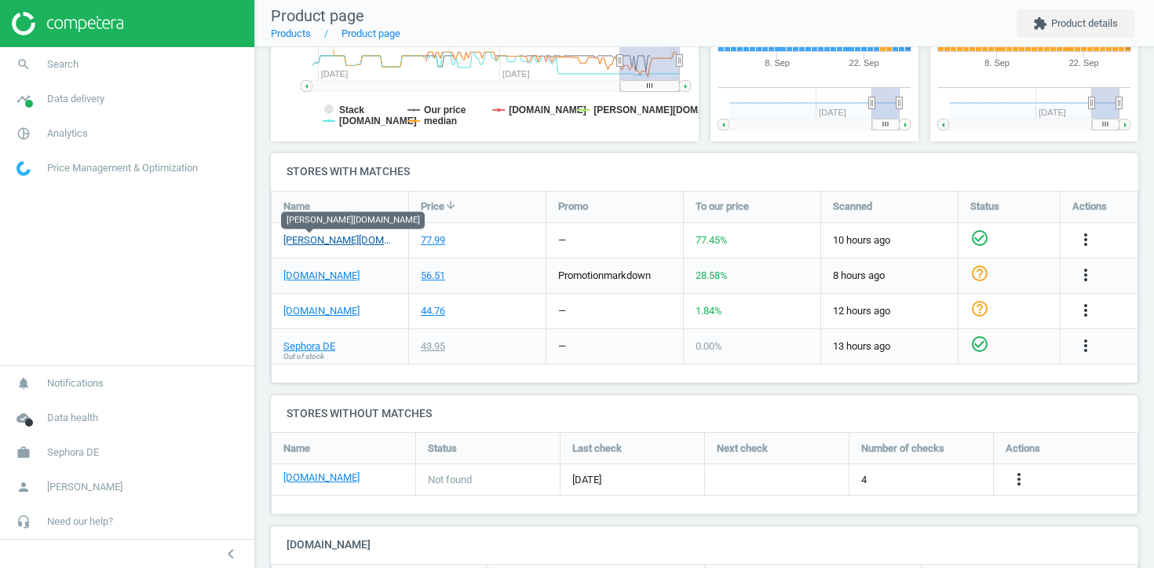
click at [316, 240] on link "douglas.de" at bounding box center [339, 240] width 113 height 14
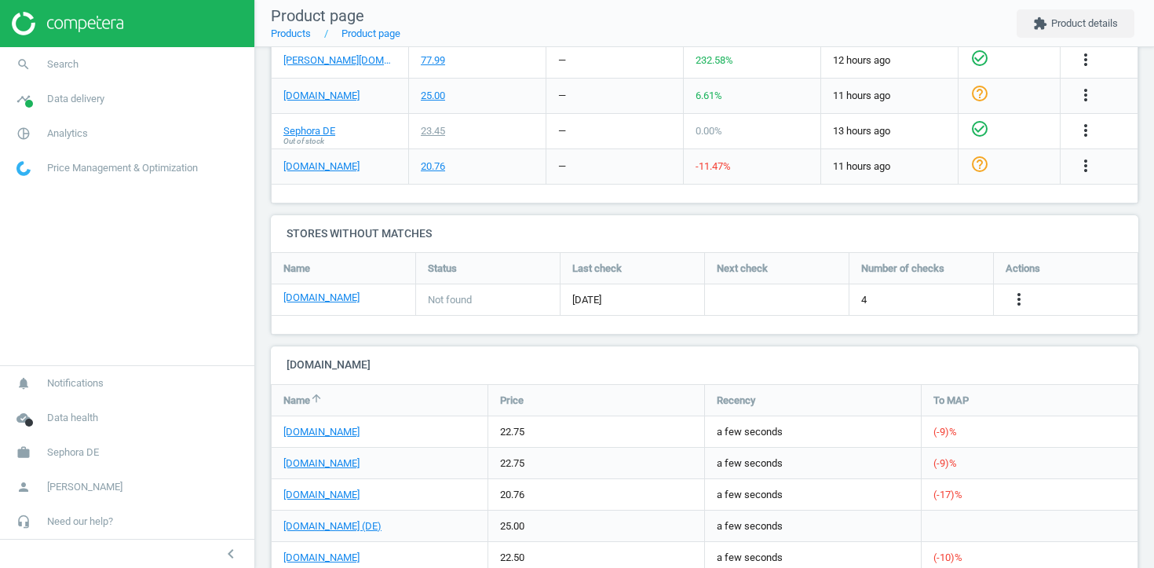
scroll to position [561, 0]
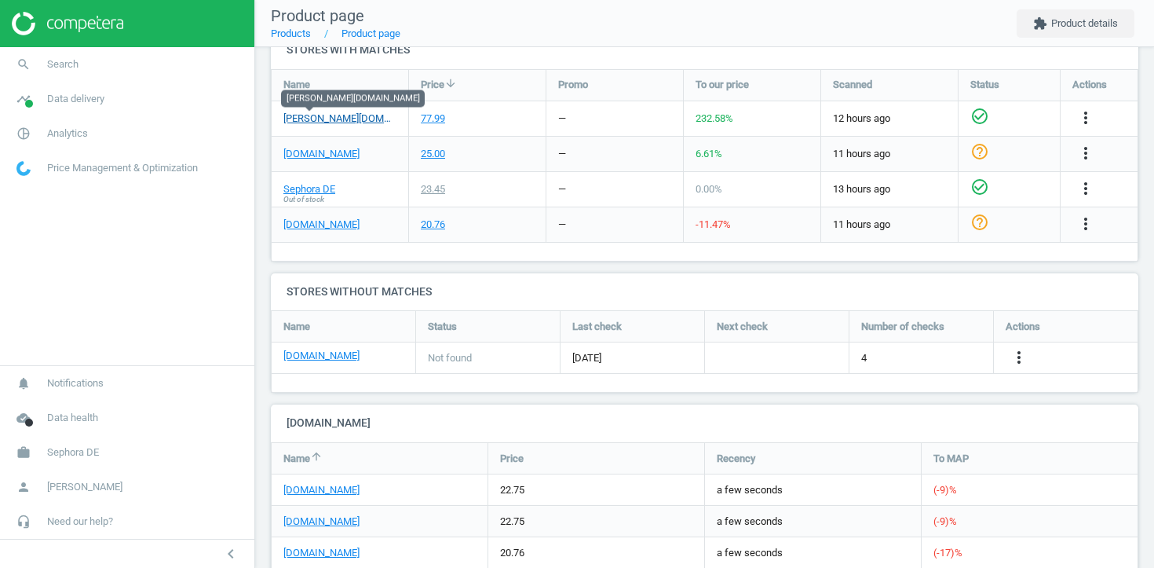
click at [331, 122] on link "douglas.de" at bounding box center [339, 118] width 113 height 14
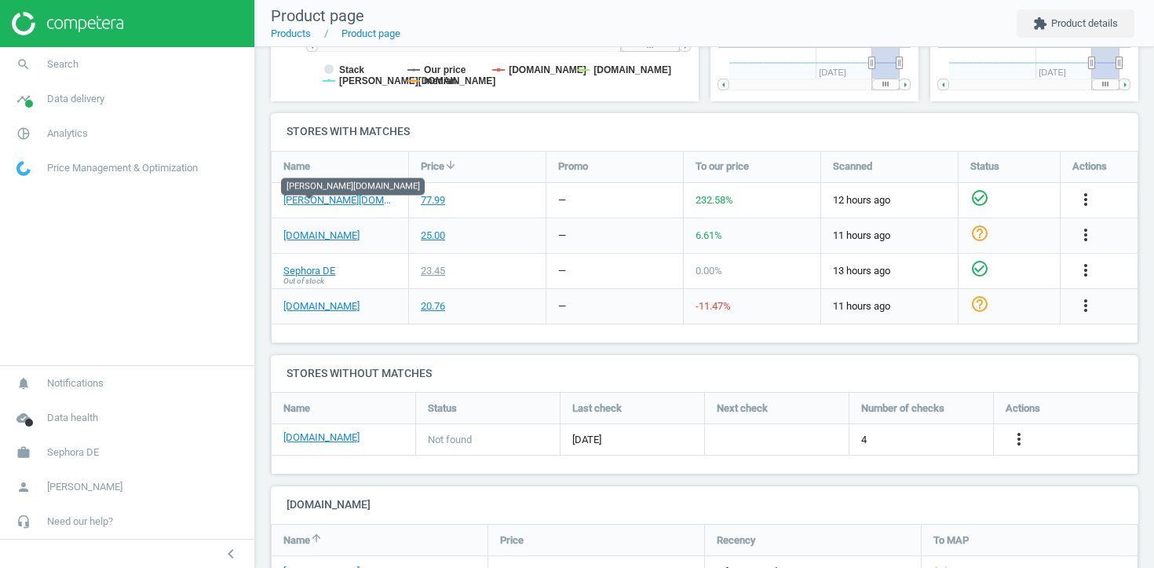
scroll to position [473, 0]
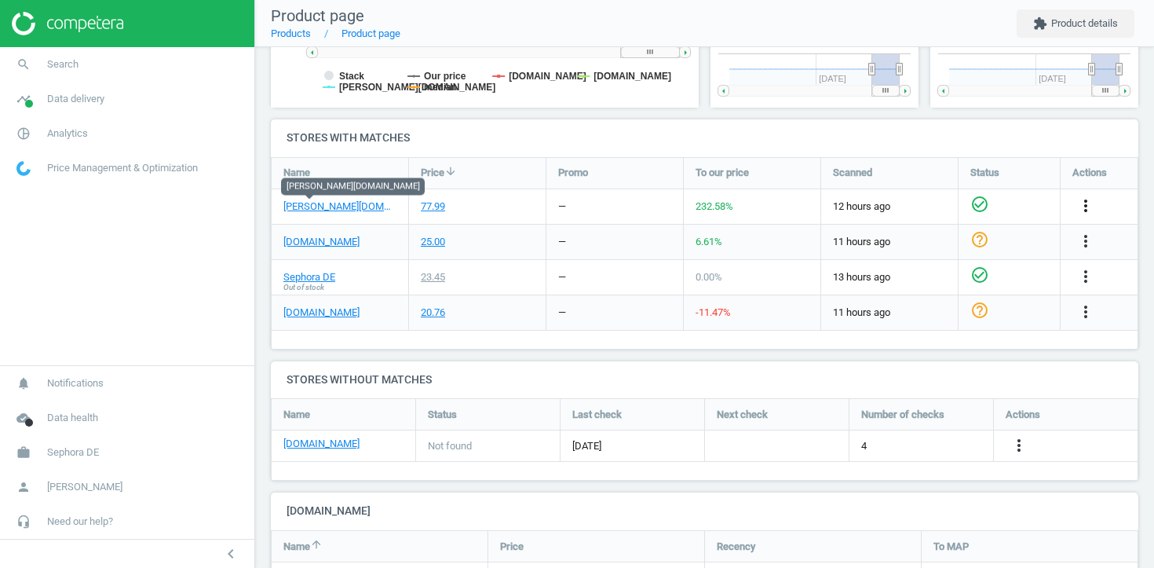
click at [1088, 206] on icon "more_vert" at bounding box center [1085, 205] width 19 height 19
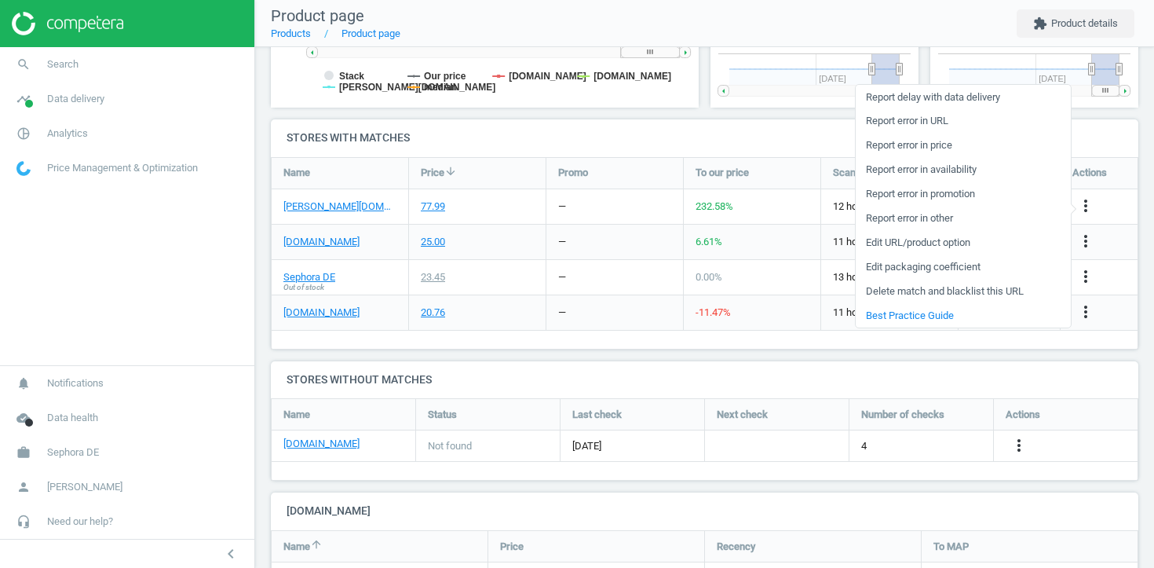
click at [929, 124] on link "Report error in URL" at bounding box center [963, 121] width 215 height 24
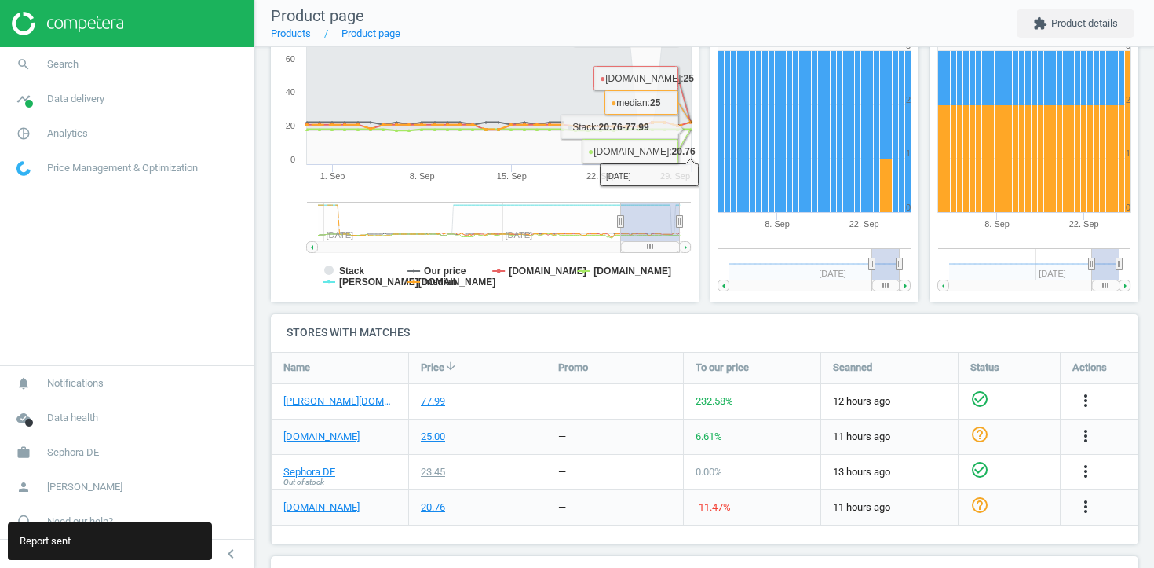
scroll to position [283, 0]
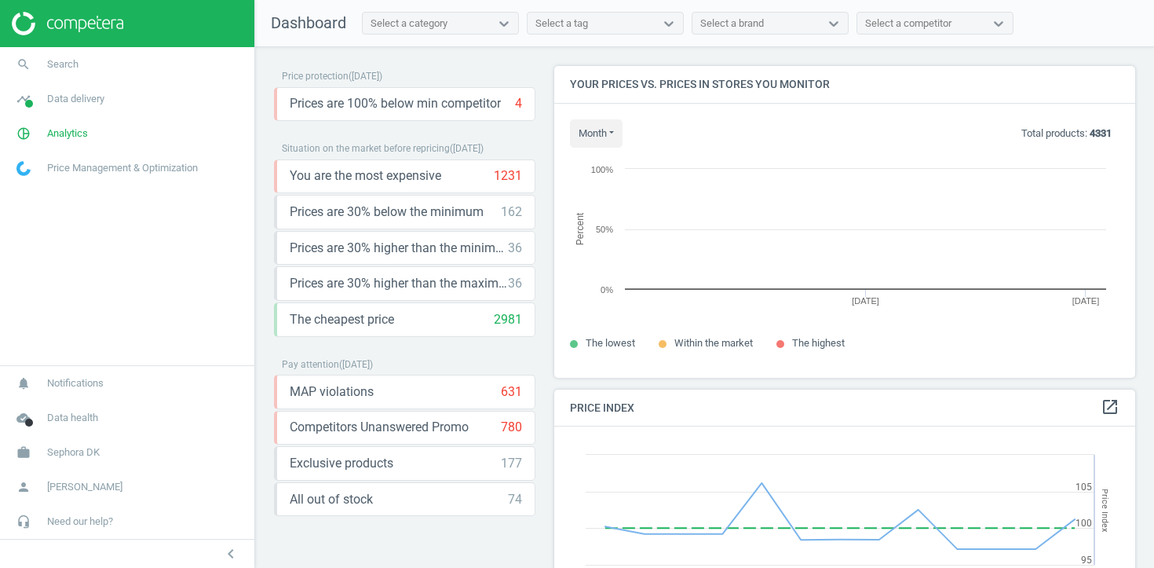
scroll to position [362, 582]
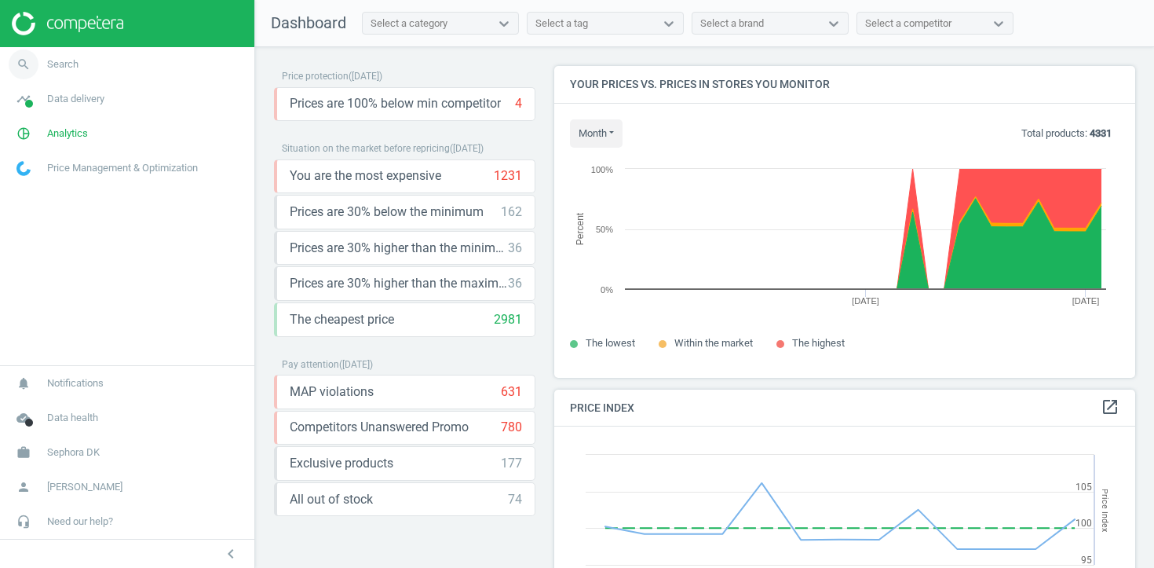
click at [169, 71] on link "search Search" at bounding box center [127, 64] width 254 height 35
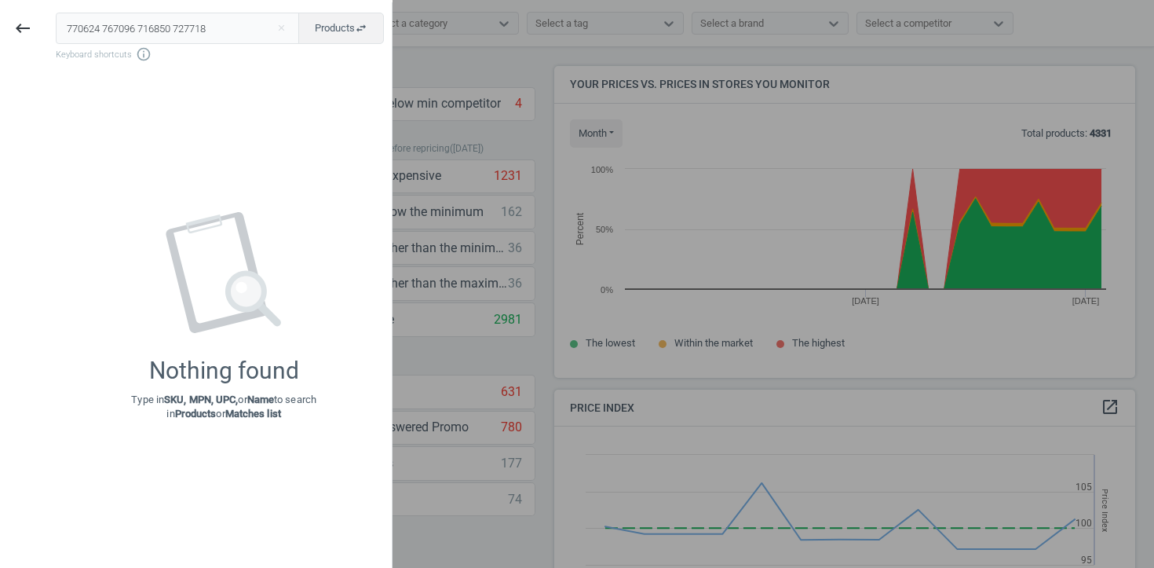
type input "770624 767096 716850 727718"
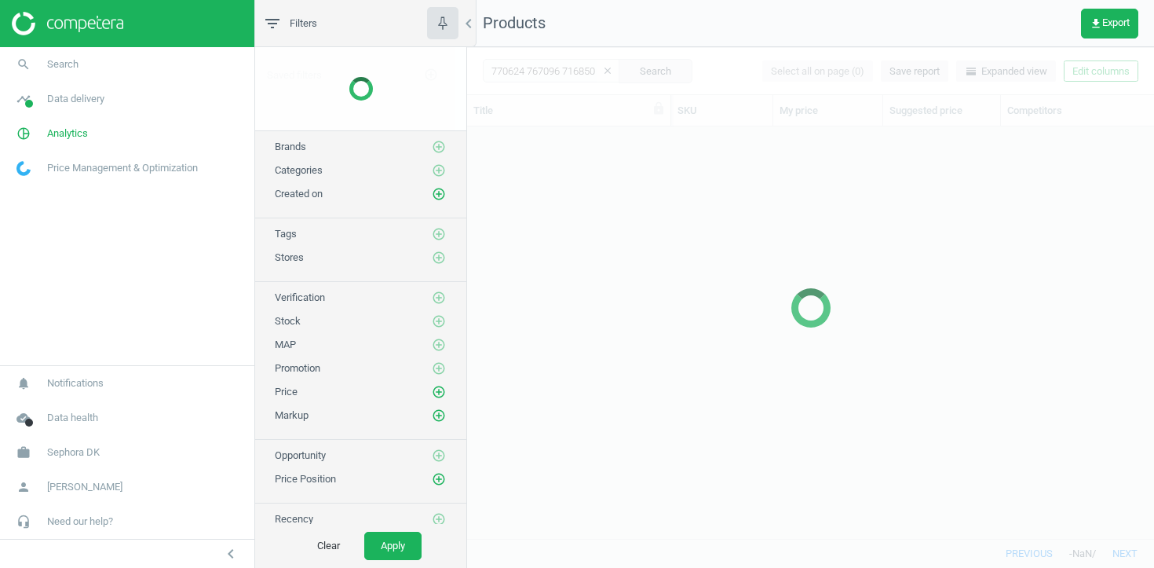
scroll to position [411, 687]
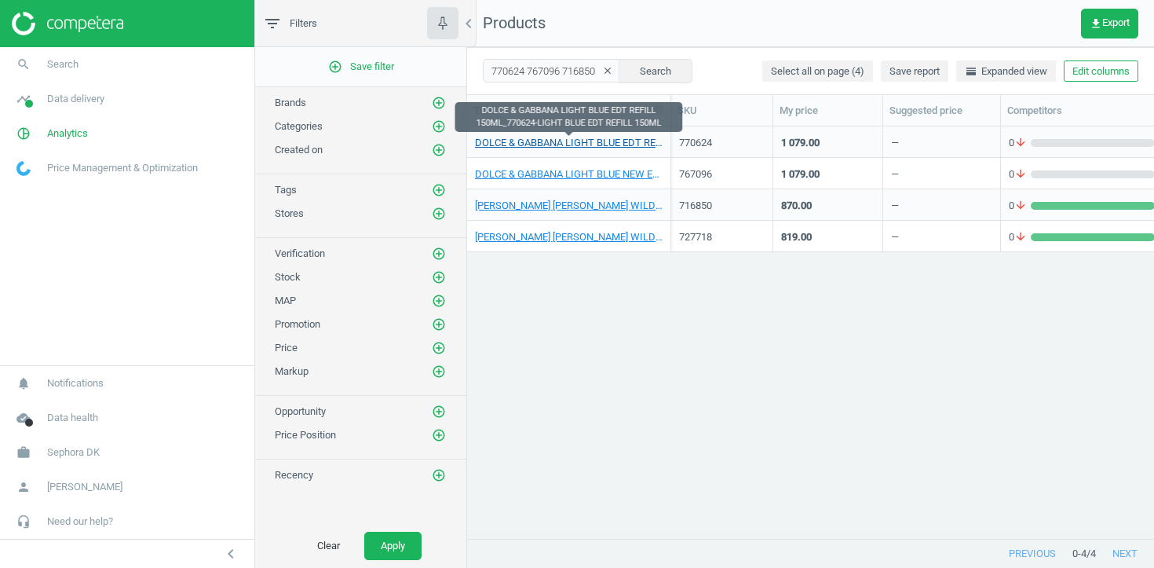
click at [535, 148] on link "DOLCE & GABBANA LIGHT BLUE EDT REFILL 150ML_770624-LIGHT BLUE EDT REFILL 150ML" at bounding box center [569, 143] width 188 height 14
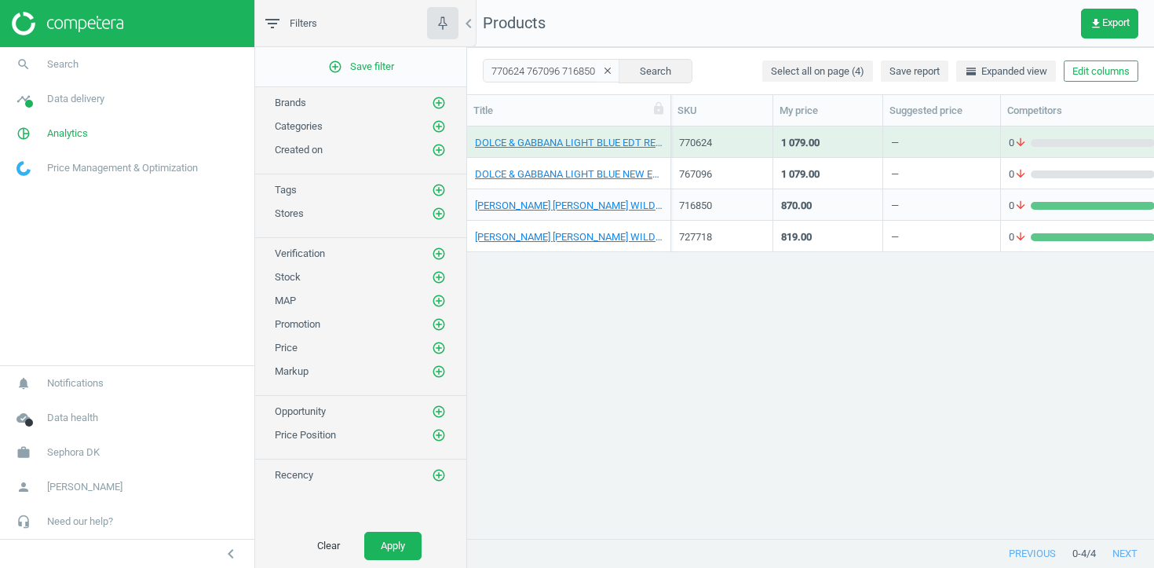
click at [535, 163] on div "DOLCE & GABBANA LIGHT BLUE NEW EDT 100 ML_767096-NEW LB EDT 100ML" at bounding box center [569, 172] width 188 height 27
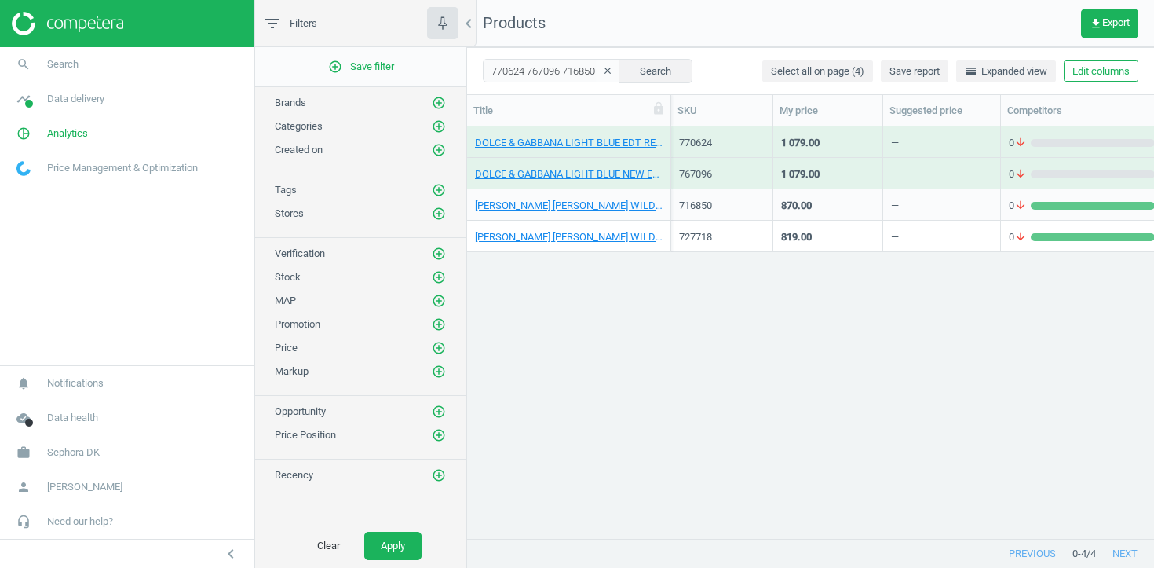
click at [535, 164] on div "DOLCE & GABBANA LIGHT BLUE NEW EDT 100 ML_767096-NEW LB EDT 100ML" at bounding box center [569, 172] width 188 height 27
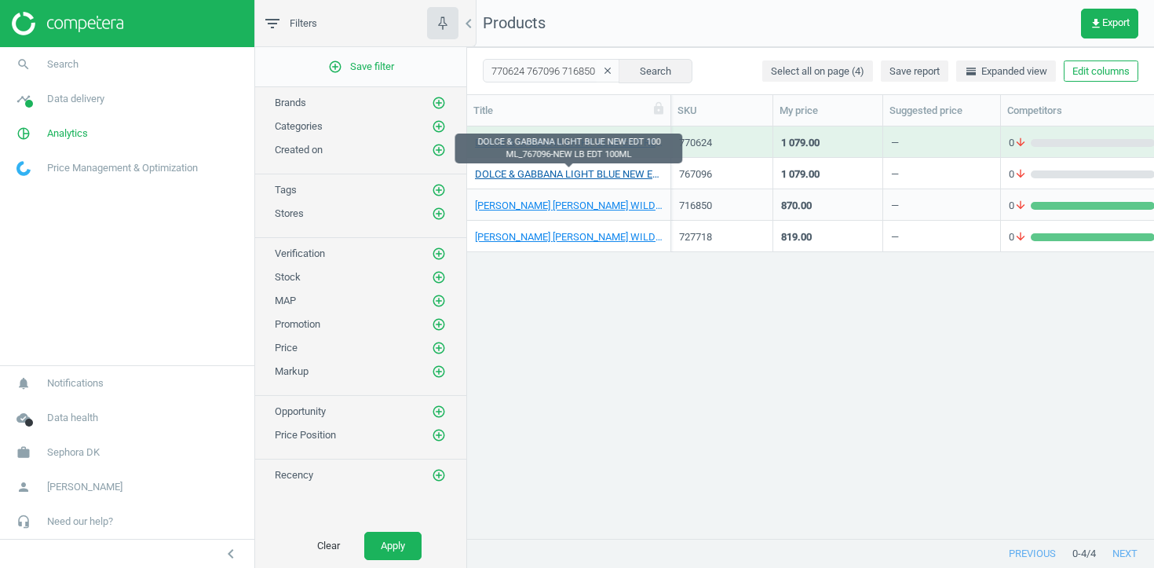
click at [535, 169] on link "DOLCE & GABBANA LIGHT BLUE NEW EDT 100 ML_767096-NEW LB EDT 100ML" at bounding box center [569, 174] width 188 height 14
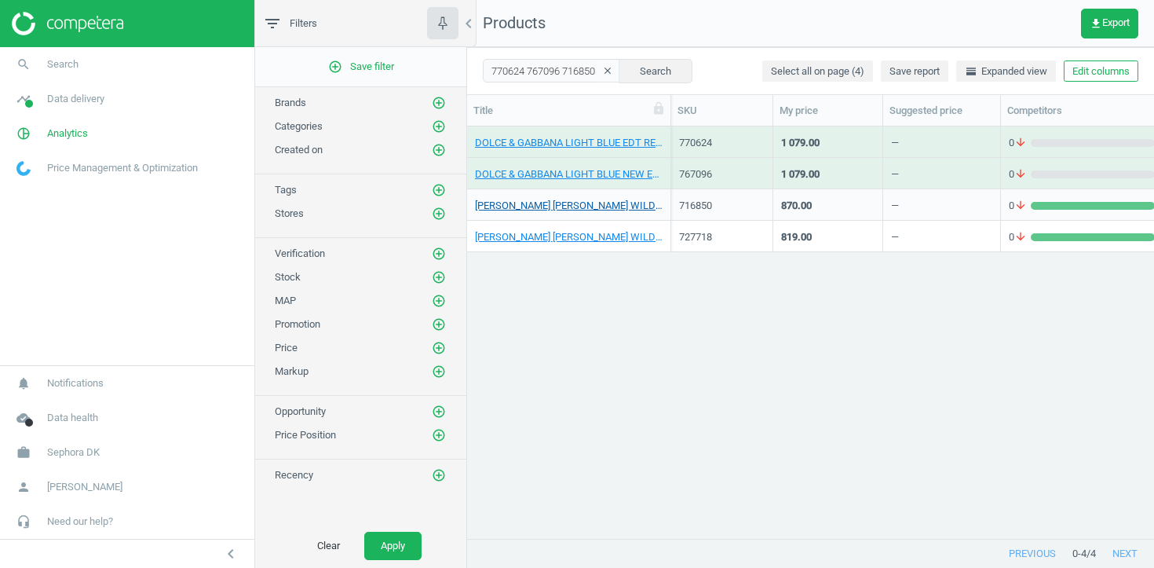
click at [546, 200] on link "MARC JACOBS DAISY WILD EDP 100 ML_716850-DAISY WILD EDP 100 ML" at bounding box center [569, 206] width 188 height 14
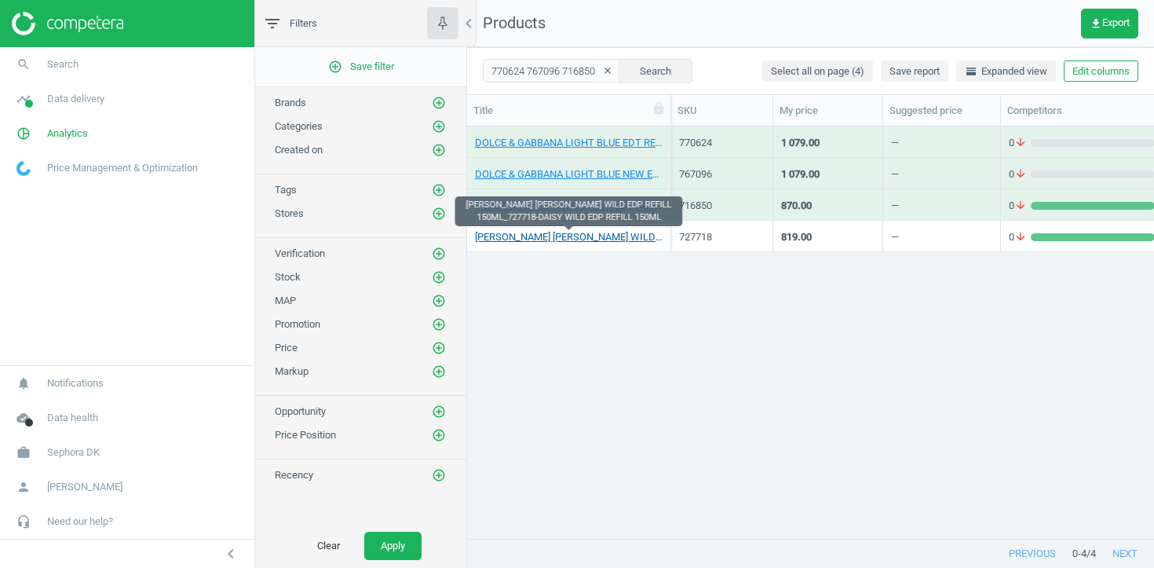
click at [550, 235] on link "MARC JACOBS DAISY WILD EDP REFILL 150ML_727718-DAISY WILD EDP REFILL 150ML" at bounding box center [569, 237] width 188 height 14
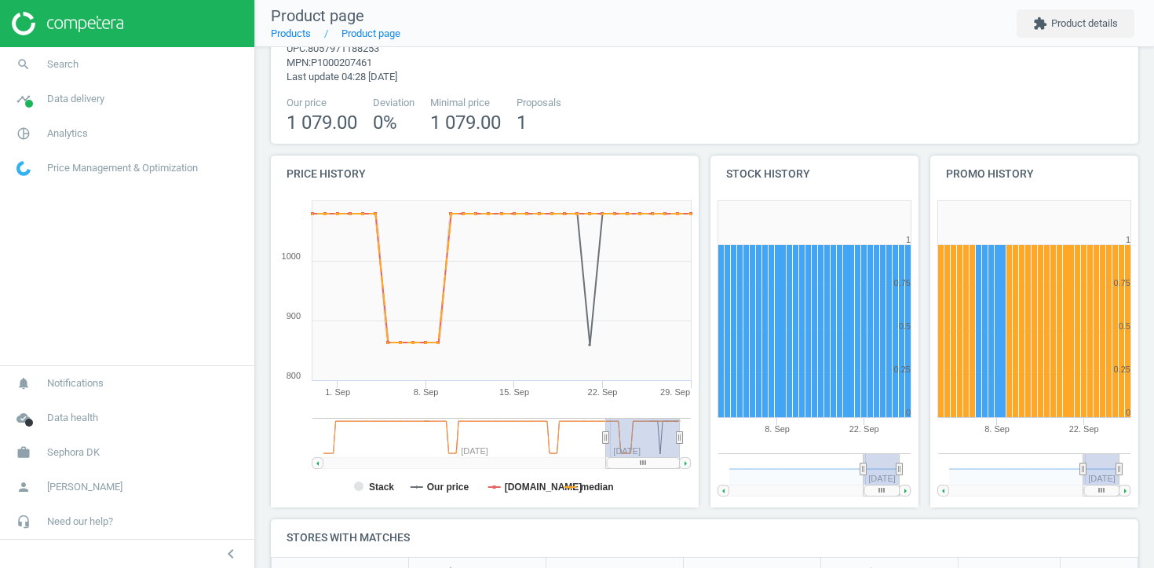
scroll to position [236, 0]
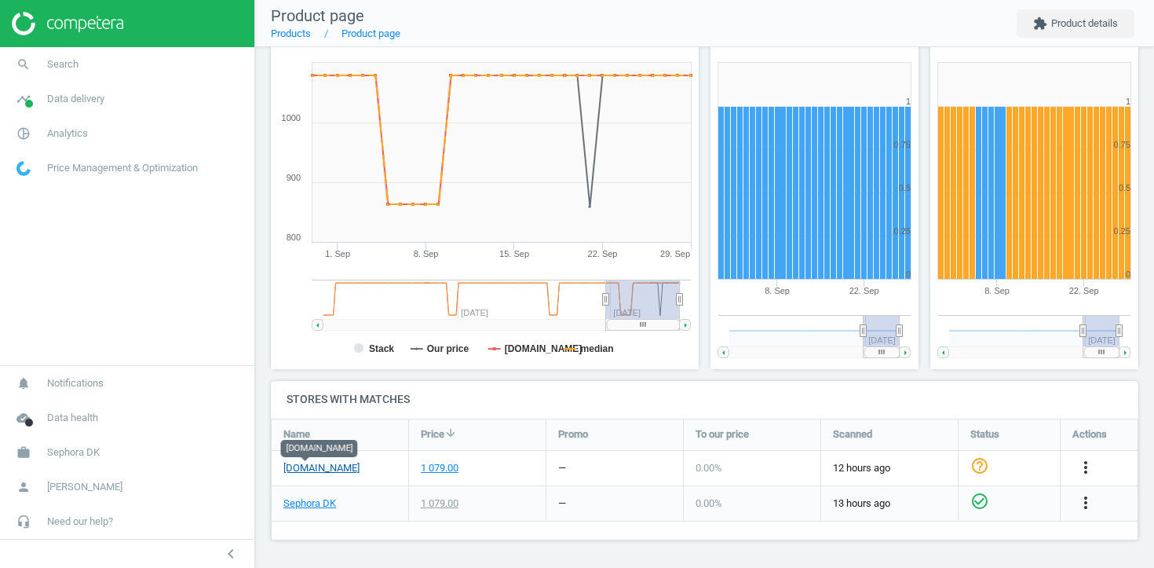
click at [311, 467] on link "[DOMAIN_NAME]" at bounding box center [321, 468] width 76 height 14
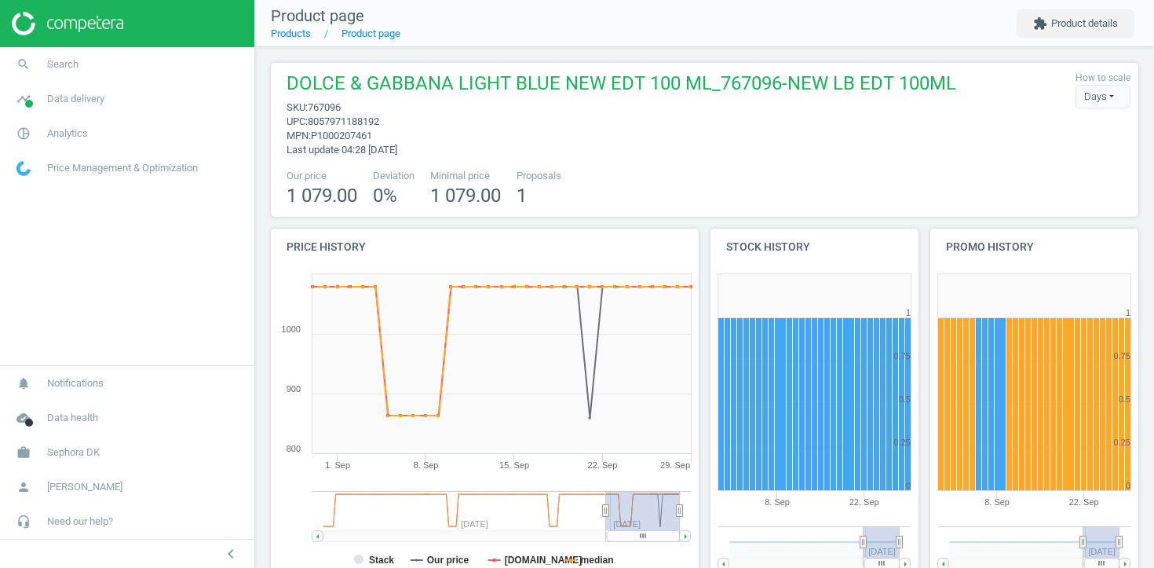
scroll to position [210, 0]
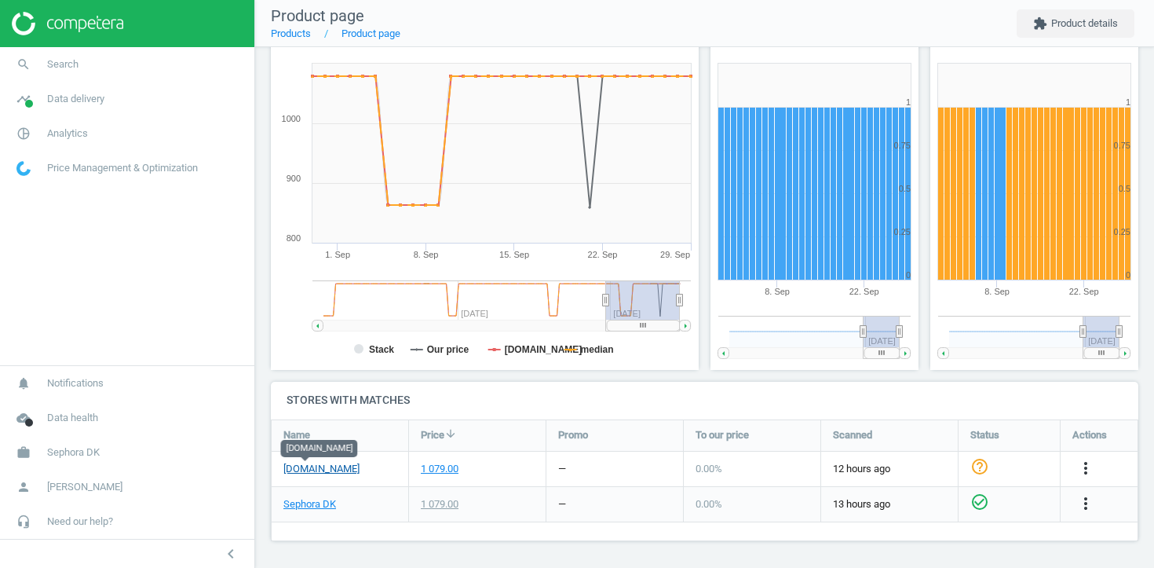
click at [318, 469] on link "[DOMAIN_NAME]" at bounding box center [321, 469] width 76 height 14
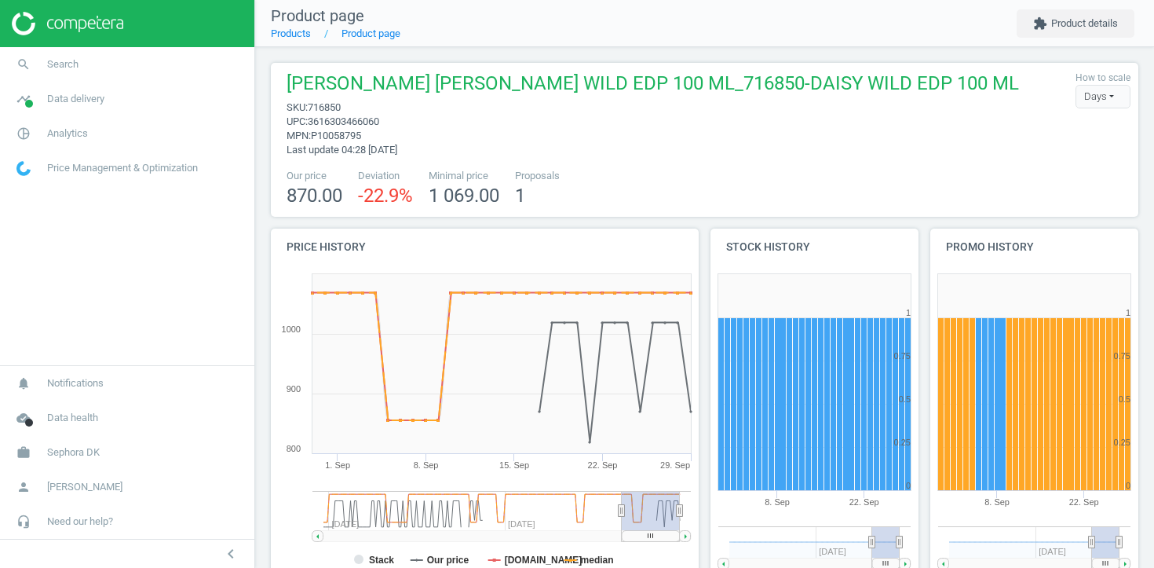
scroll to position [210, 0]
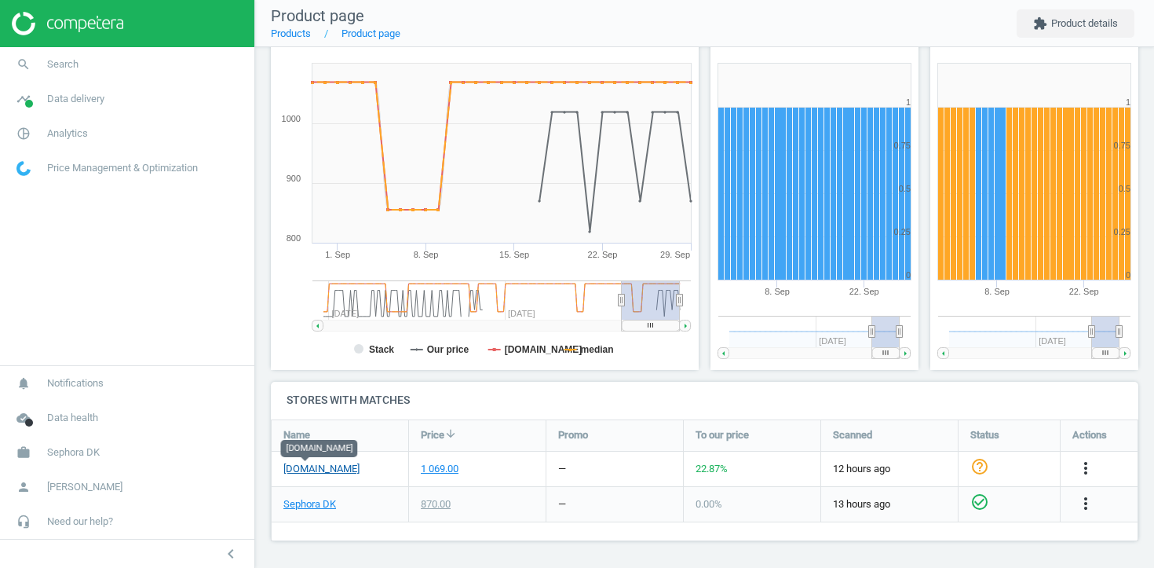
click at [304, 470] on link "[DOMAIN_NAME]" at bounding box center [321, 469] width 76 height 14
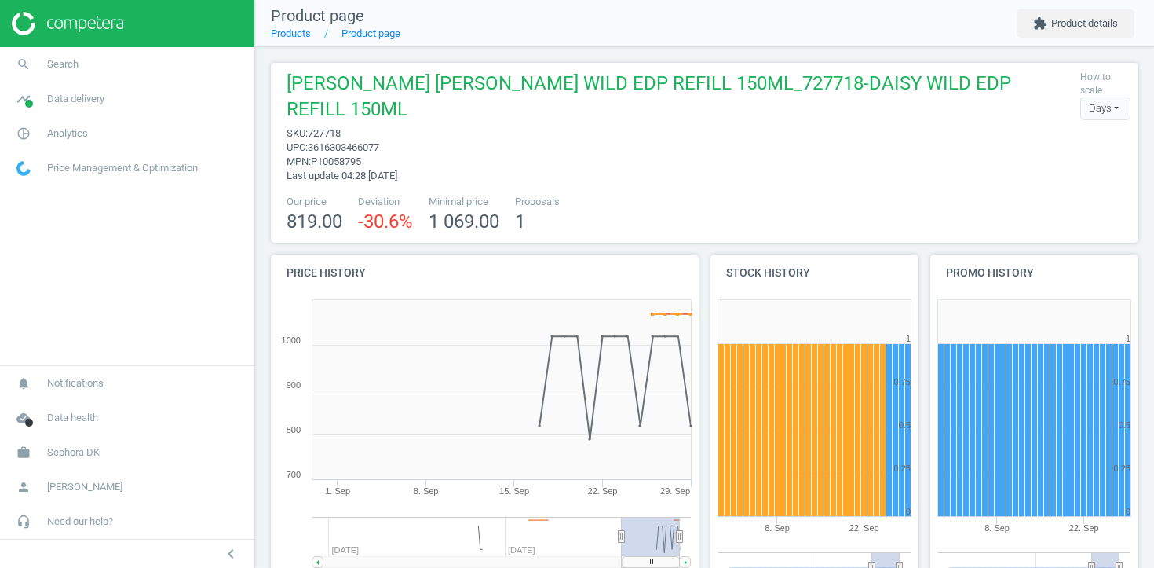
scroll to position [210, 0]
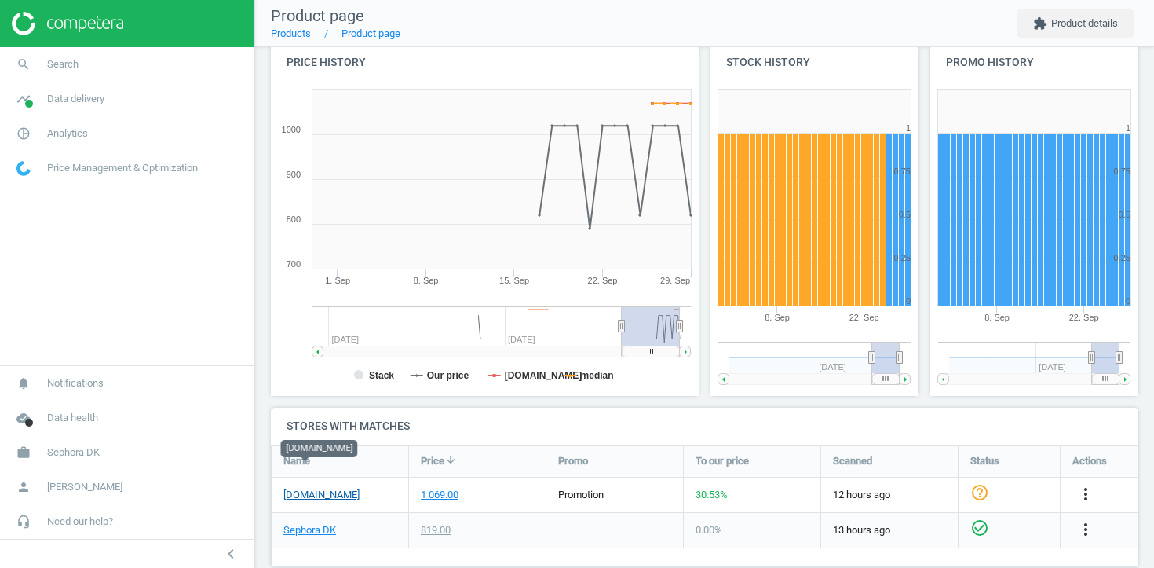
click at [293, 488] on link "matas.dk" at bounding box center [321, 495] width 76 height 14
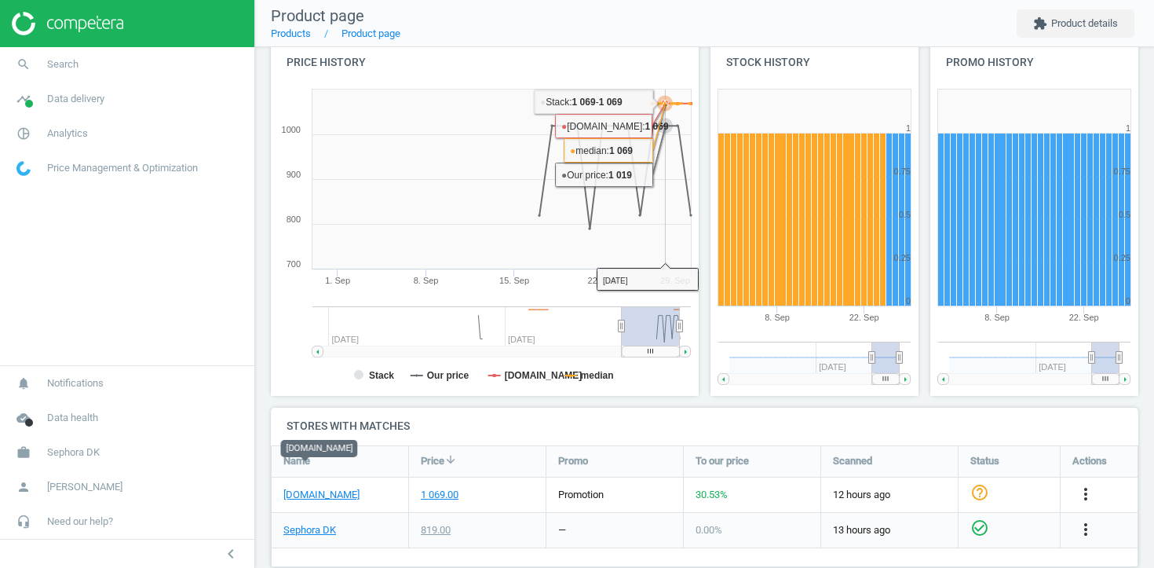
scroll to position [0, 0]
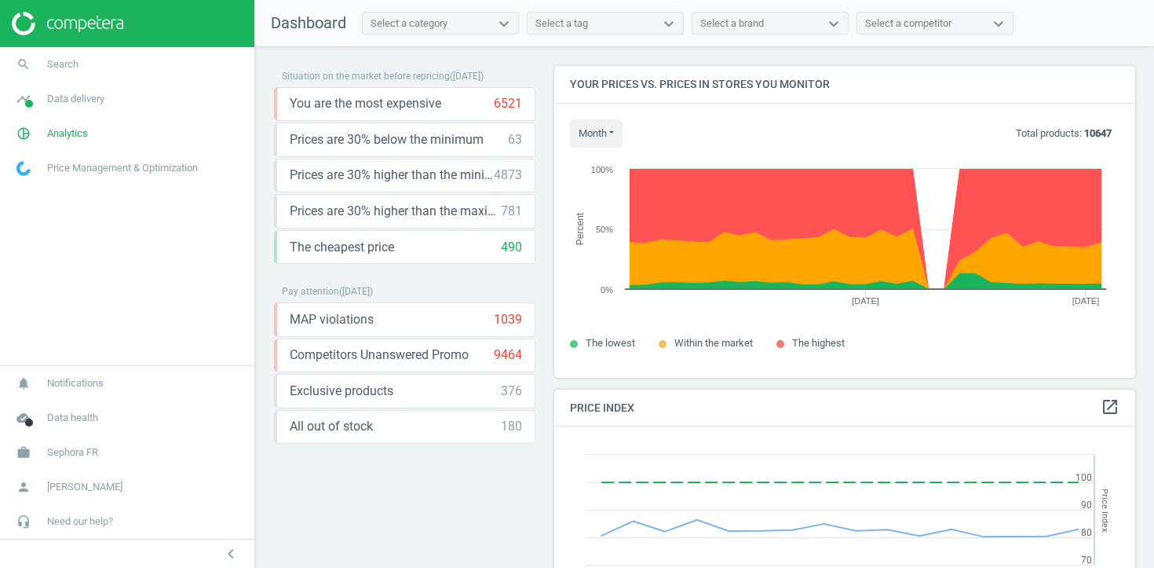
scroll to position [313, 582]
click at [126, 64] on link "search Search" at bounding box center [127, 64] width 254 height 35
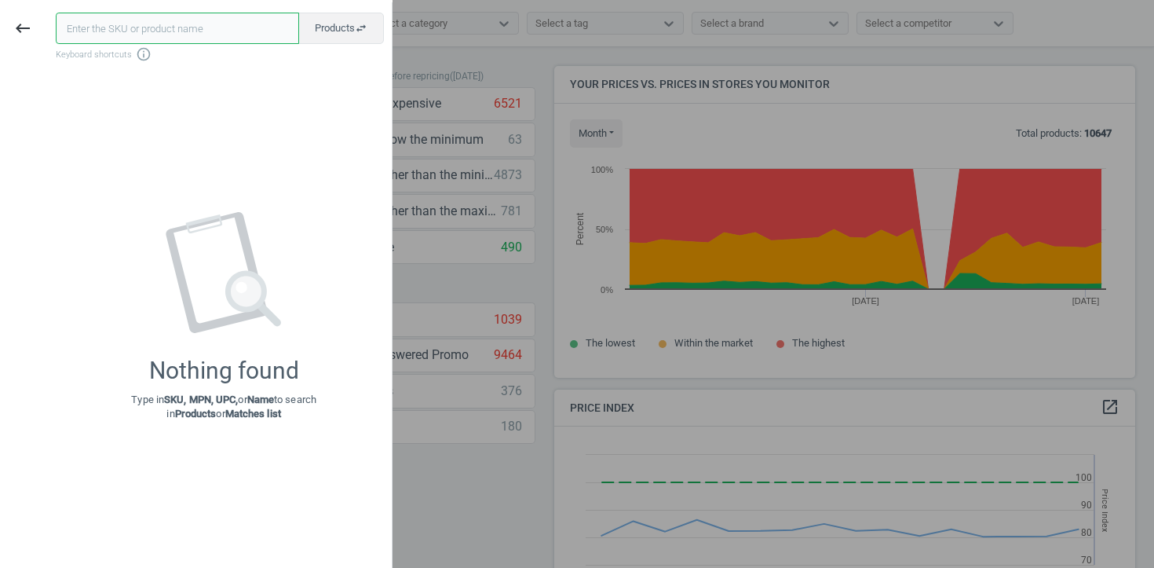
click at [160, 25] on input "text" at bounding box center [177, 28] width 243 height 31
paste input "530778 530779 659718 659719 159533 159532 355444 355443"
type input "530778 530779 659718 659719 159533 159532 355444 355443"
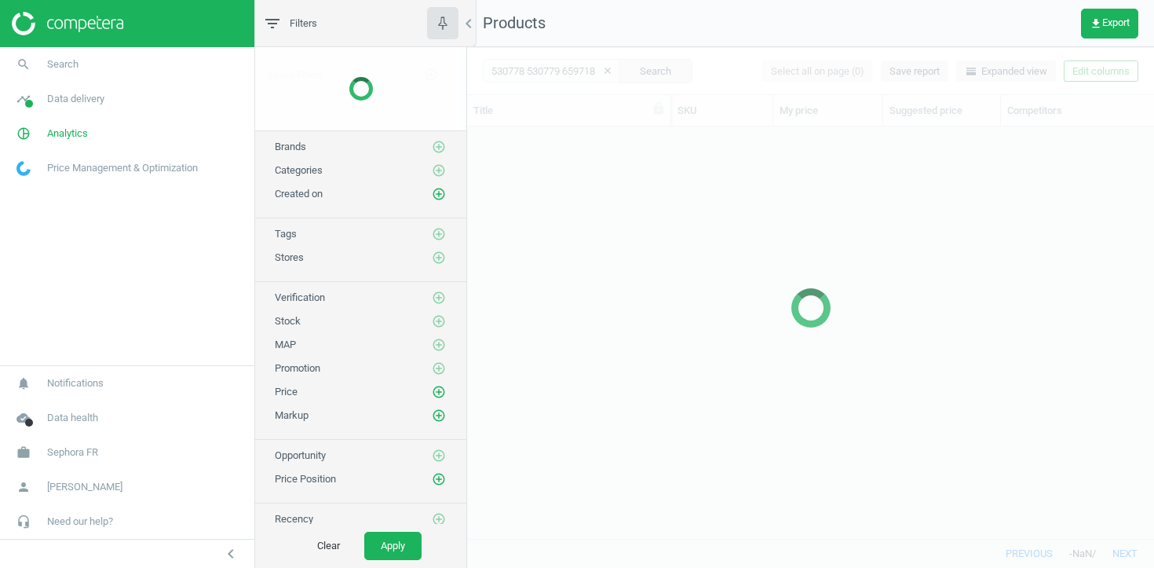
scroll to position [411, 687]
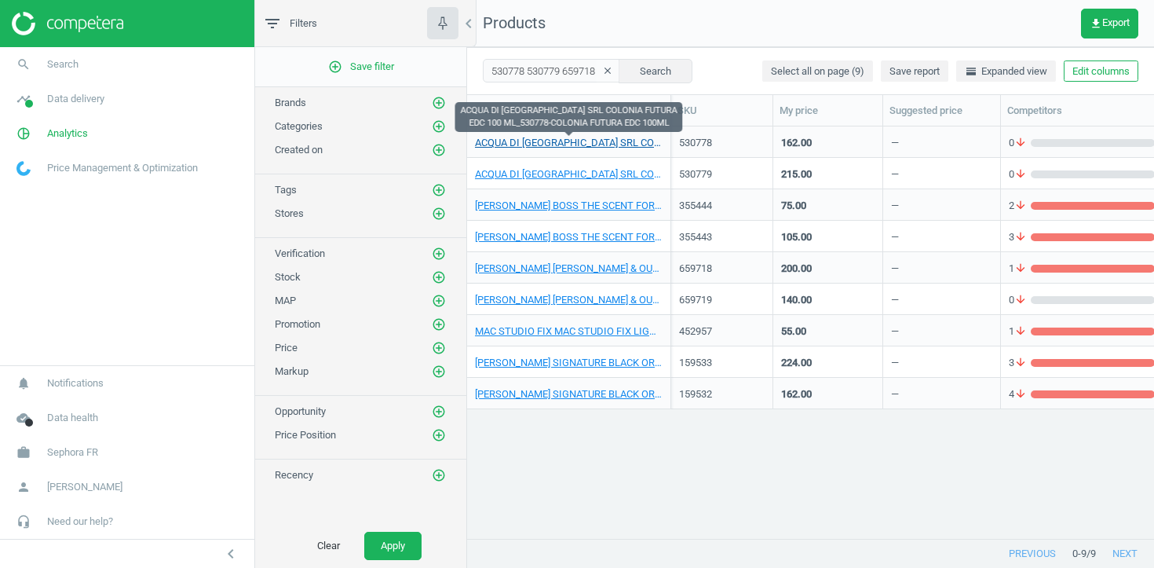
click at [599, 141] on link "ACQUA DI PARMA SRL COLONIA FUTURA EDC 100 ML_530778-COLONIA FUTURA EDC 100ML" at bounding box center [569, 143] width 188 height 14
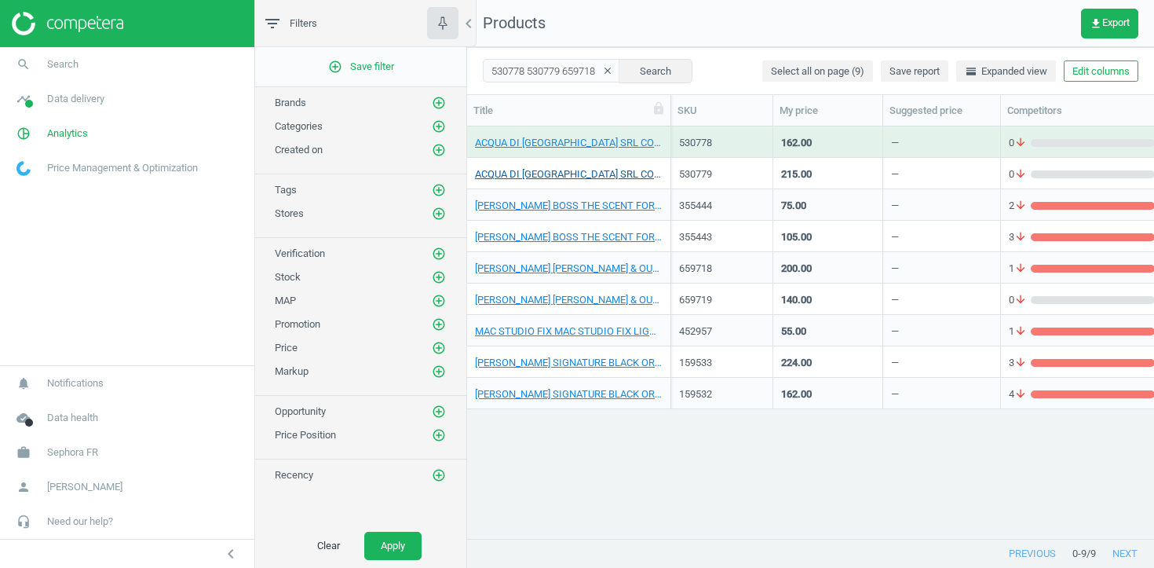
click at [593, 171] on link "ACQUA DI PARMA SRL COLONIA FUTURA EDC 180 ML_530779-COLONIA FUTURA EDC 180ML" at bounding box center [569, 174] width 188 height 14
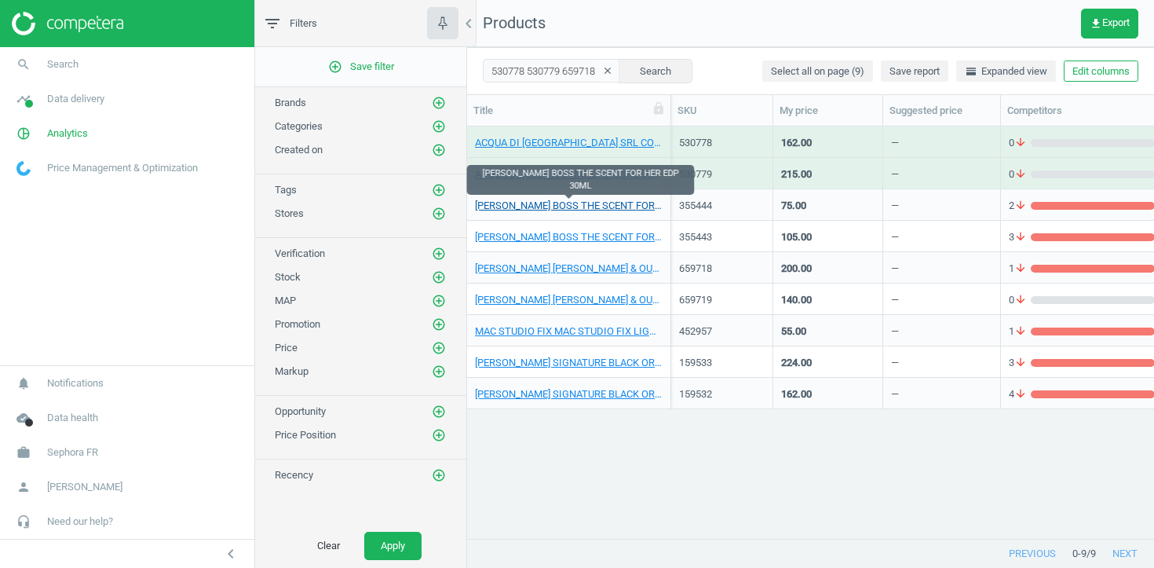
click at [583, 204] on link "HUGO BOSS THE SCENT FOR HER EDP 30ML" at bounding box center [569, 206] width 188 height 14
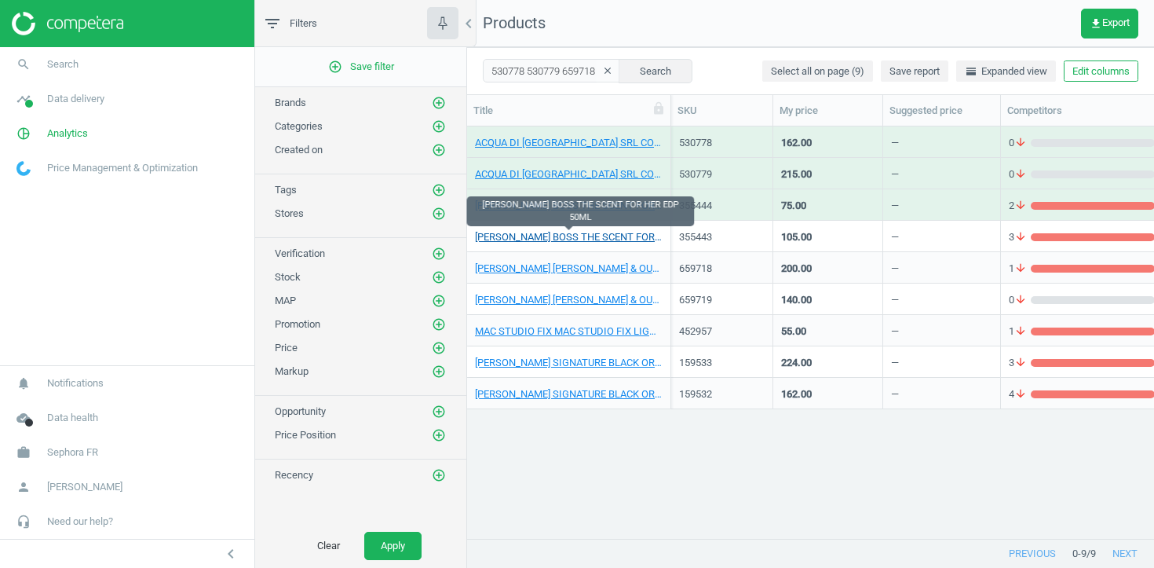
click at [580, 239] on link "HUGO BOSS THE SCENT FOR HER EDP 50ML" at bounding box center [569, 237] width 188 height 14
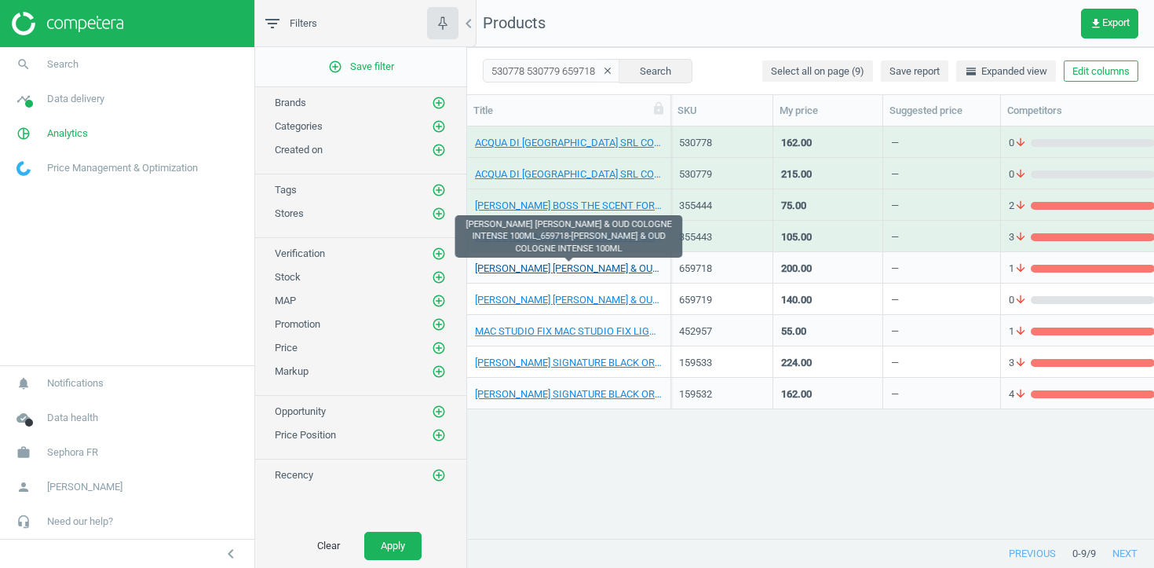
click at [572, 266] on link "JO MALONE VELVET ROSE & OUD COLOGNE INTENSE 100ML_659718-VELVET ROSE & OUD COLO…" at bounding box center [569, 268] width 188 height 14
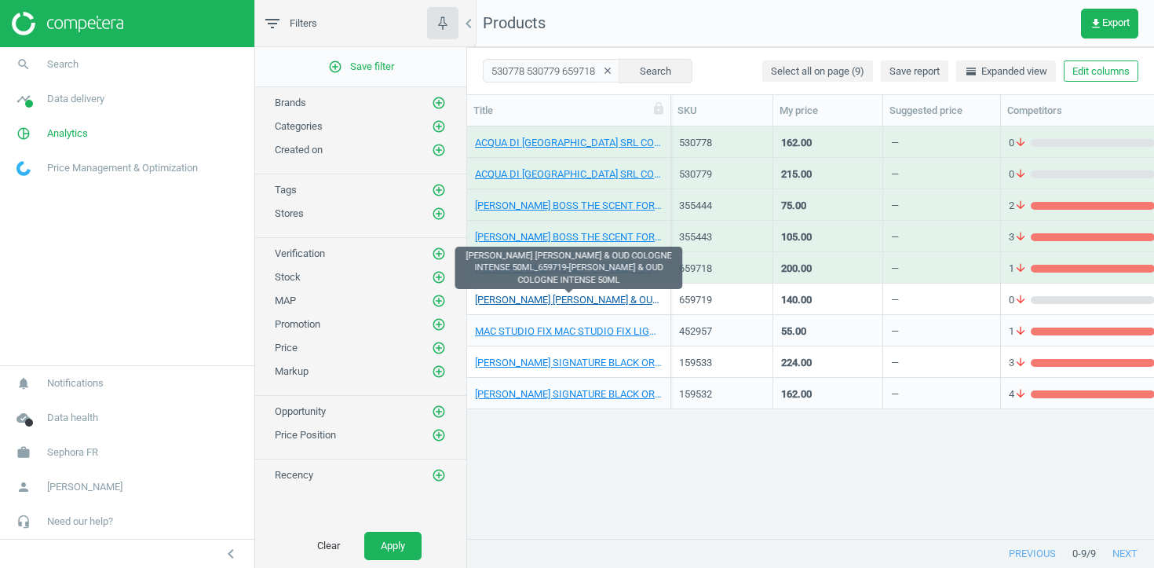
click at [572, 298] on link "JO MALONE VELVET ROSE & OUD COLOGNE INTENSE 50ML_659719-VELVET ROSE & OUD COLOG…" at bounding box center [569, 300] width 188 height 14
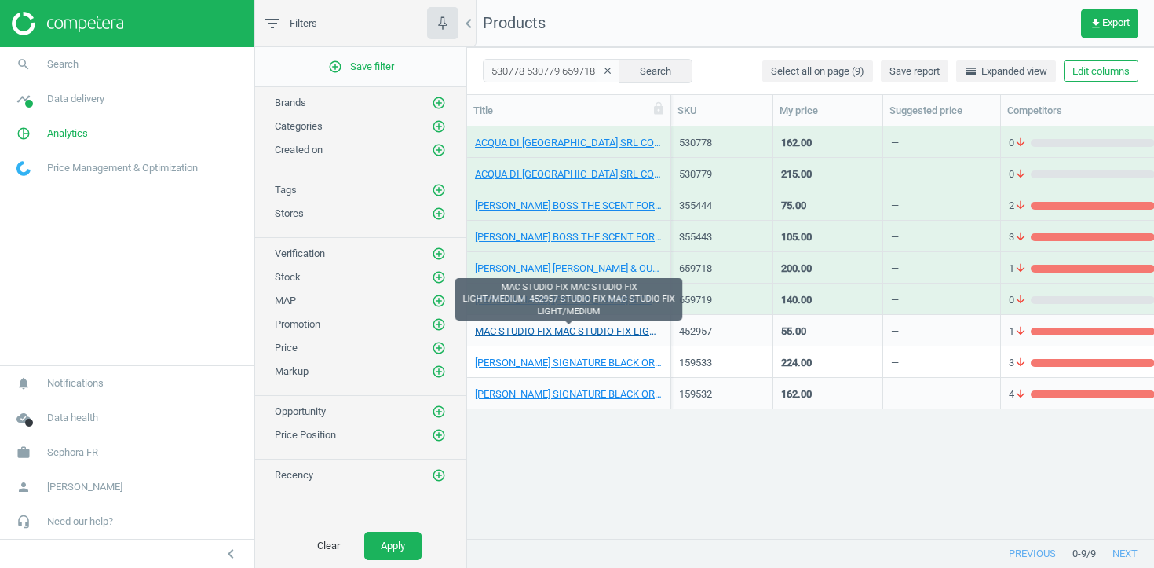
click at [572, 330] on link "MAC STUDIO FIX MAC STUDIO FIX LIGHT/MEDIUM_452957-STUDIO FIX MAC STUDIO FIX LIG…" at bounding box center [569, 331] width 188 height 14
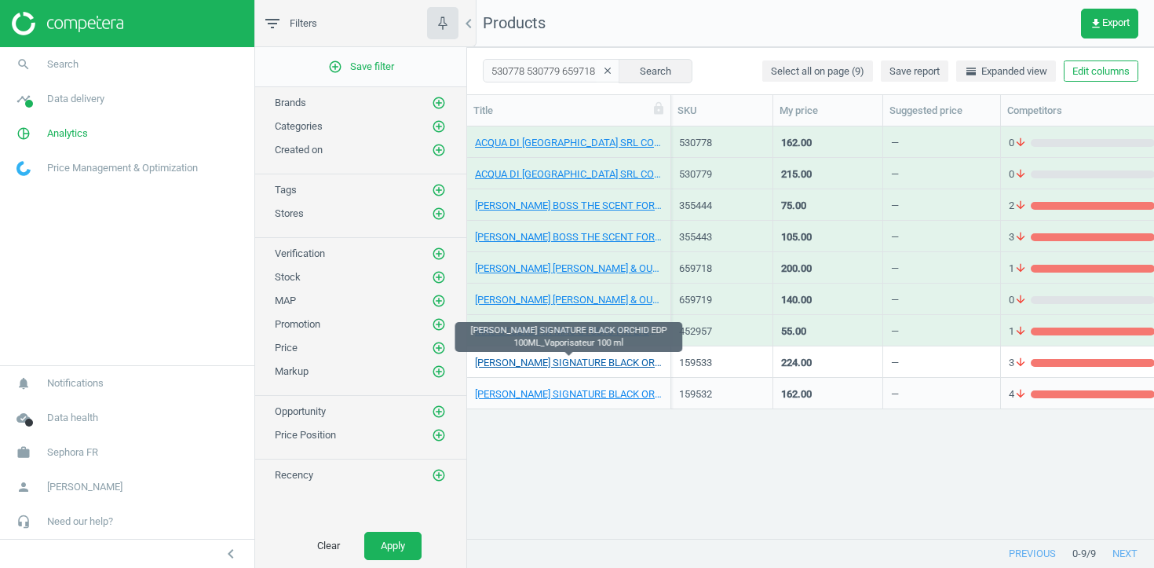
click at [569, 362] on link "TOM FORD SIGNATURE BLACK ORCHID EDP 100ML_Vaporisateur 100 ml" at bounding box center [569, 363] width 188 height 14
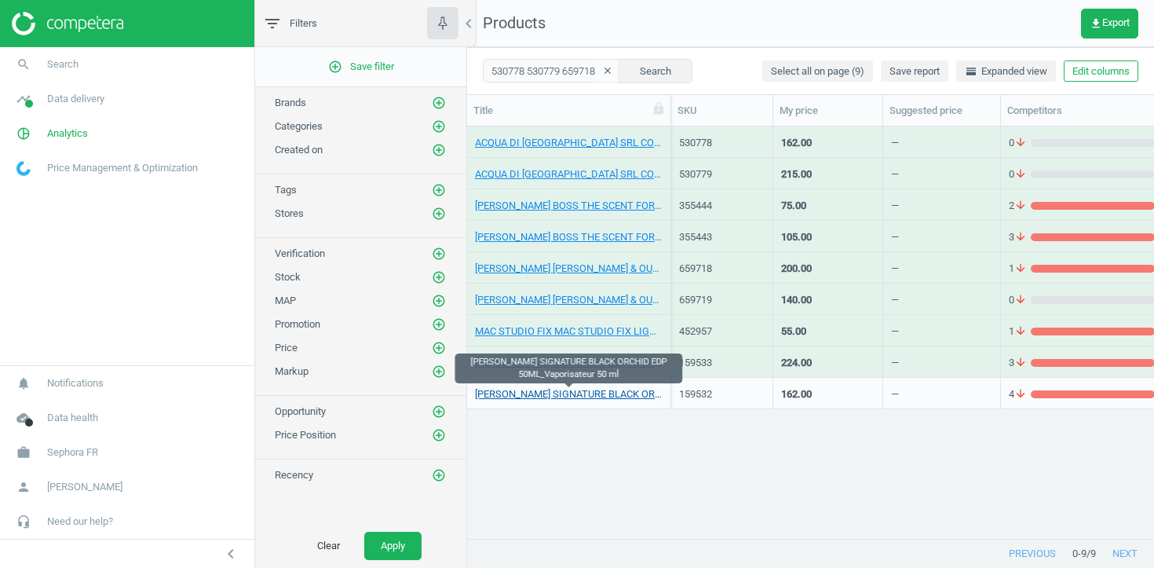
click at [568, 395] on link "TOM FORD SIGNATURE BLACK ORCHID EDP 50ML_Vaporisateur 50 ml" at bounding box center [569, 394] width 188 height 14
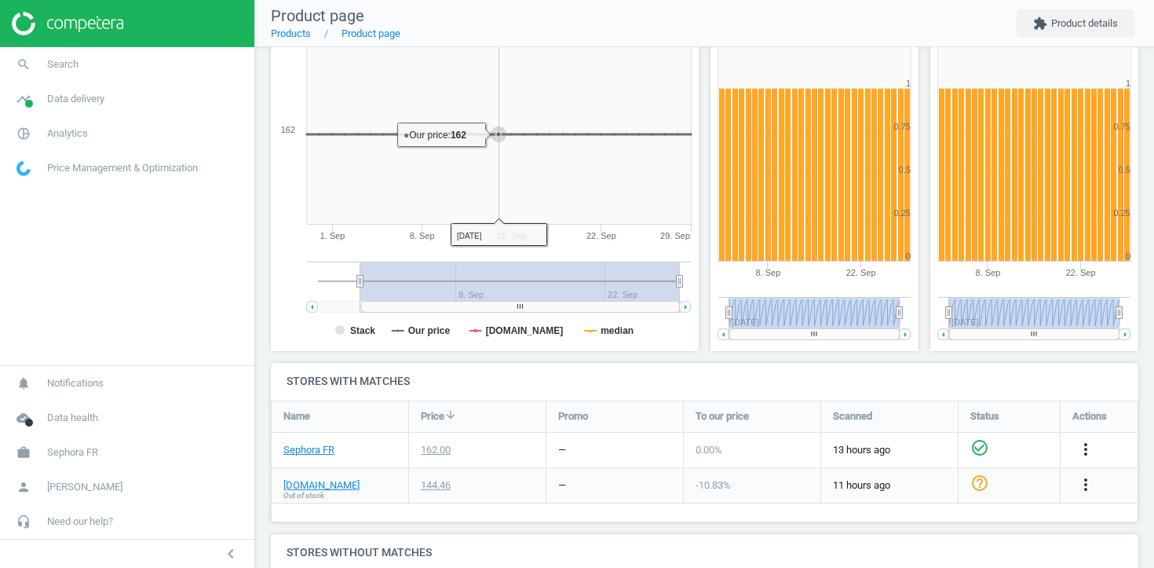
scroll to position [378, 0]
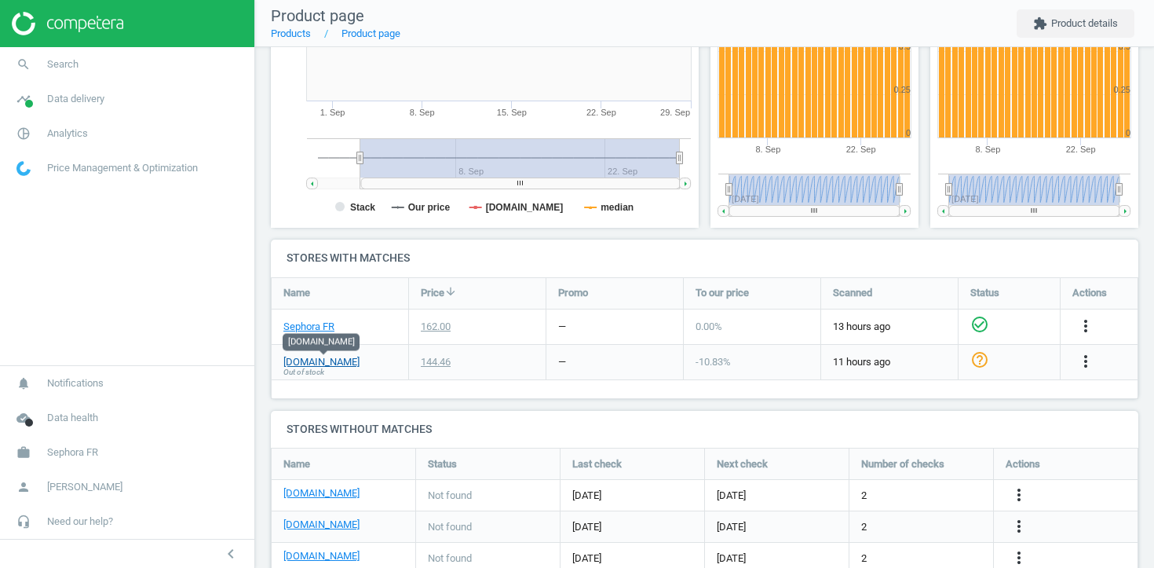
click at [326, 357] on link "[DOMAIN_NAME]" at bounding box center [321, 362] width 76 height 14
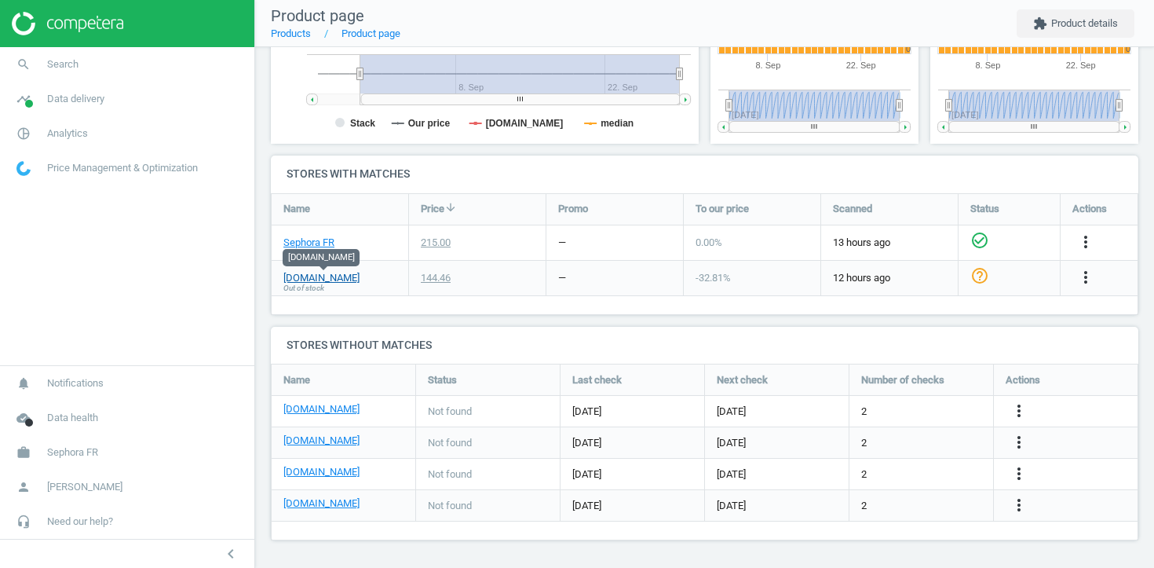
click at [327, 281] on link "[DOMAIN_NAME]" at bounding box center [321, 278] width 76 height 14
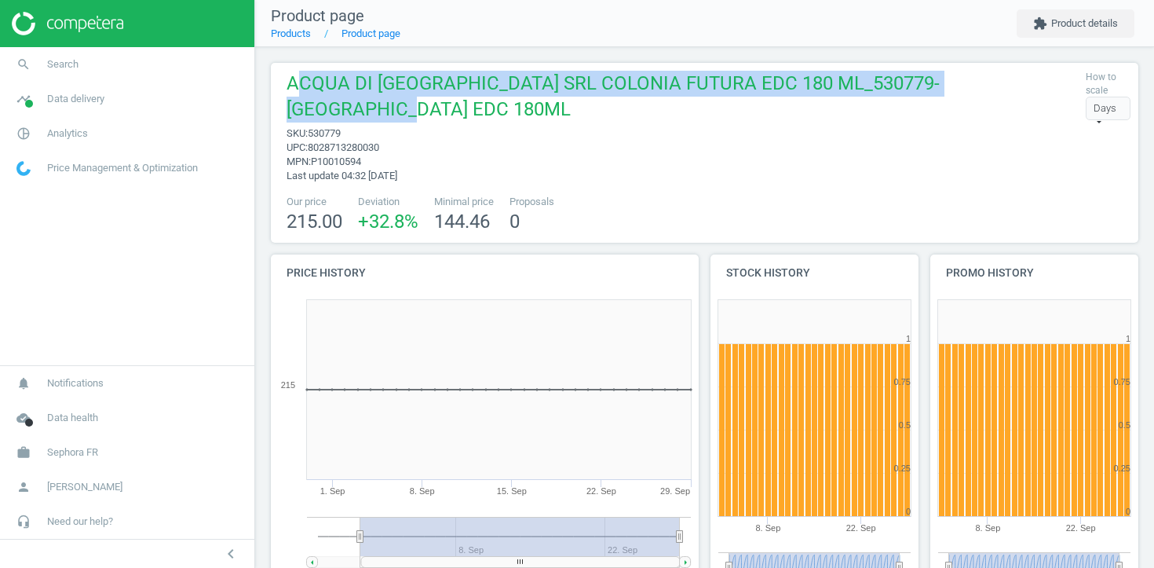
drag, startPoint x: 303, startPoint y: 77, endPoint x: 372, endPoint y: 108, distance: 75.9
click at [372, 108] on span "ACQUA DI PARMA SRL COLONIA FUTURA EDC 180 ML_530779-COLONIA FUTURA EDC 180ML" at bounding box center [682, 99] width 791 height 56
click at [433, 105] on span "ACQUA DI PARMA SRL COLONIA FUTURA EDC 180 ML_530779-COLONIA FUTURA EDC 180ML" at bounding box center [682, 99] width 791 height 56
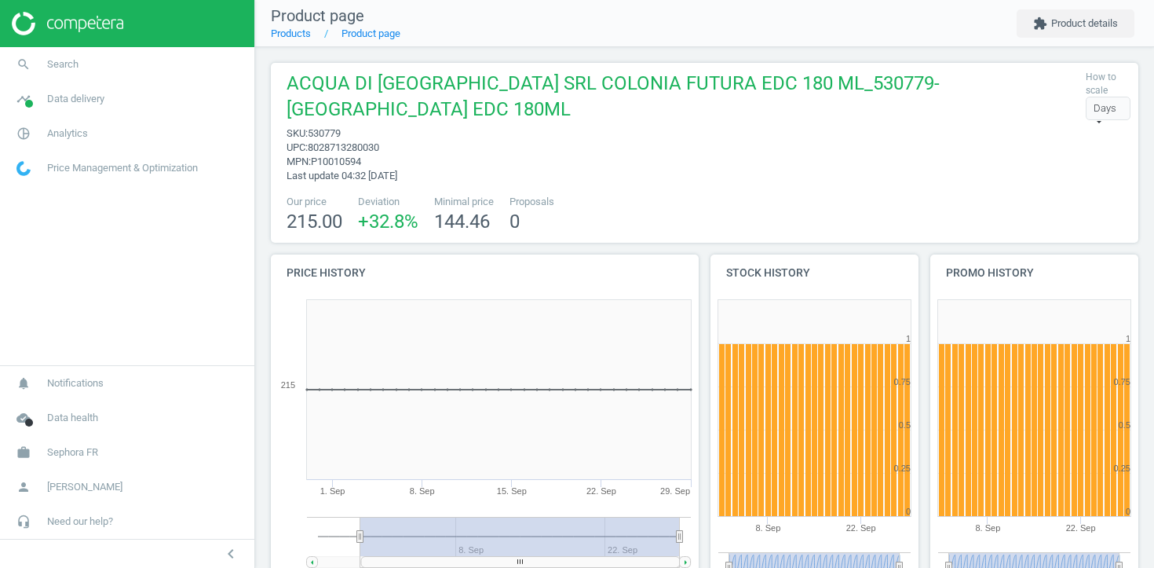
click at [402, 94] on span "ACQUA DI PARMA SRL COLONIA FUTURA EDC 180 ML_530779-COLONIA FUTURA EDC 180ML" at bounding box center [682, 99] width 791 height 56
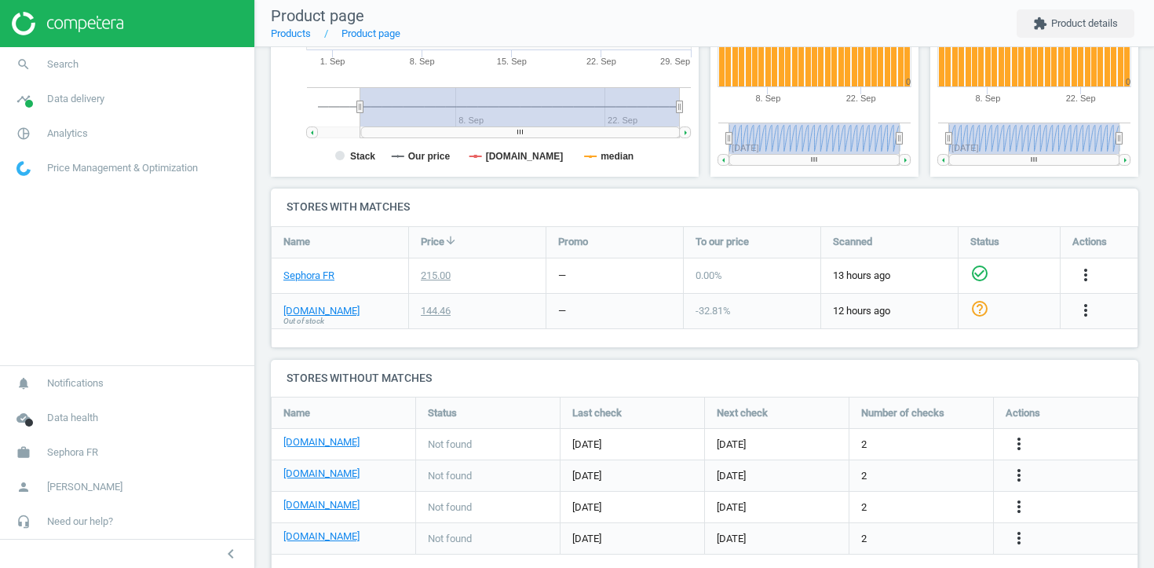
scroll to position [462, 0]
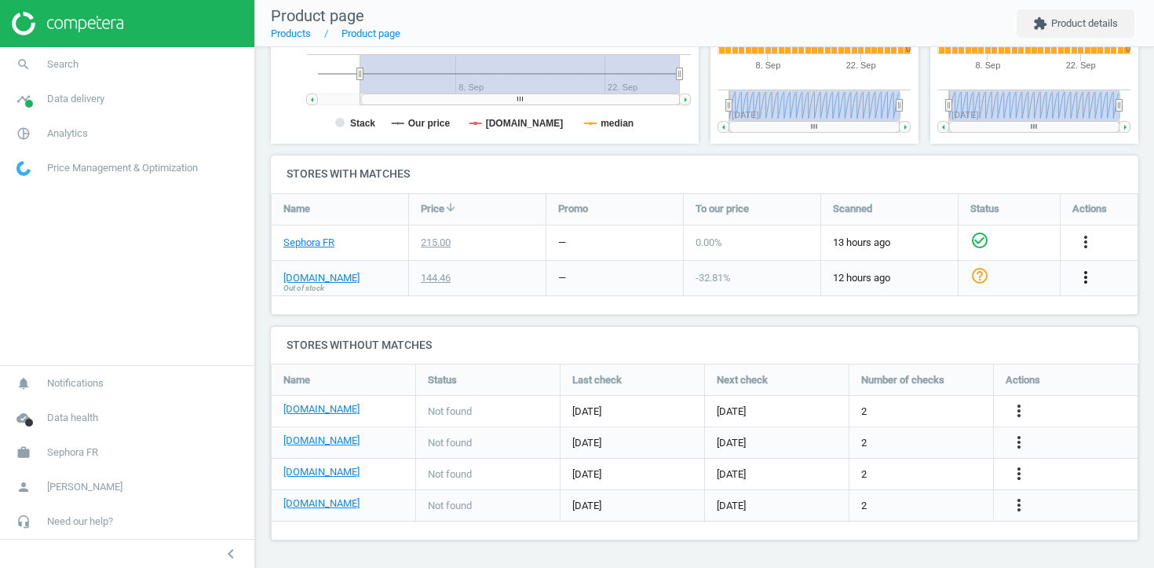
click at [1086, 279] on icon "more_vert" at bounding box center [1085, 277] width 19 height 19
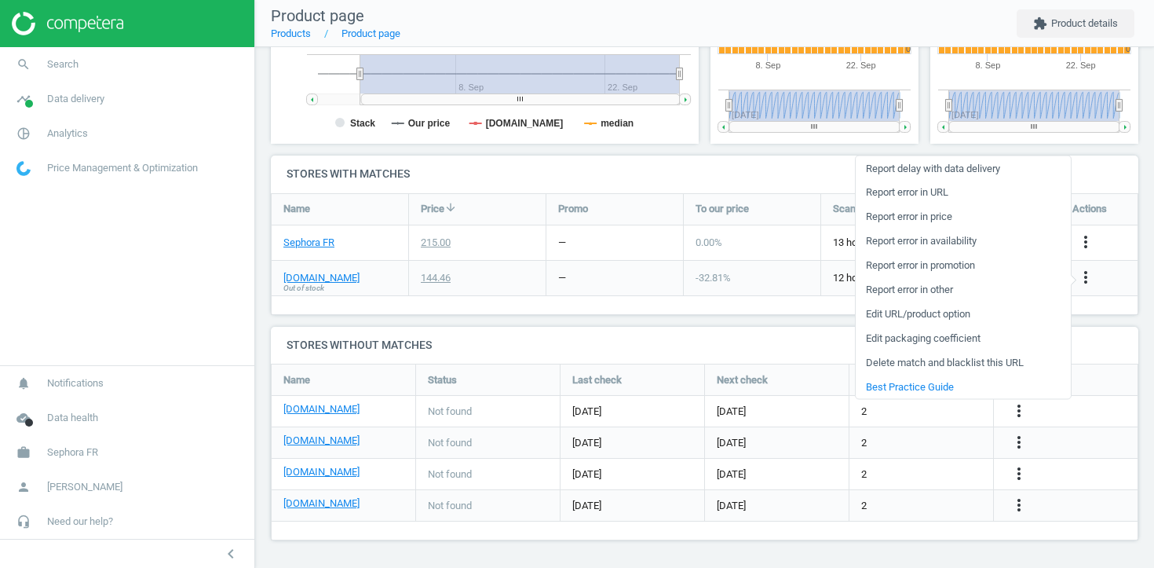
click at [923, 198] on link "Report error in URL" at bounding box center [963, 192] width 215 height 24
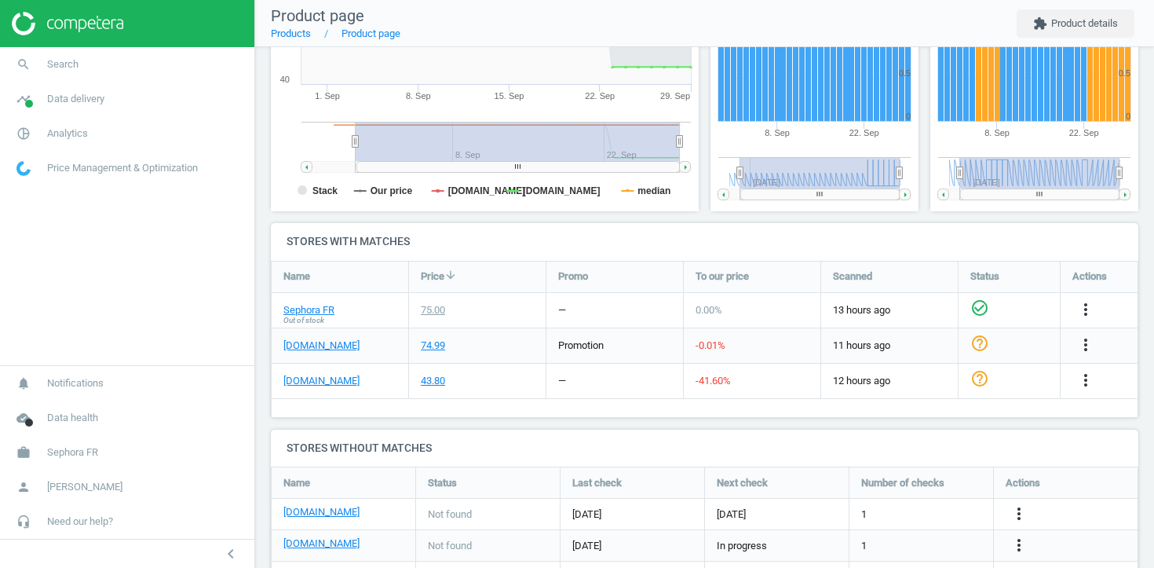
click at [324, 388] on div "[DOMAIN_NAME]" at bounding box center [340, 381] width 137 height 35
click at [324, 384] on link "[DOMAIN_NAME]" at bounding box center [321, 381] width 76 height 14
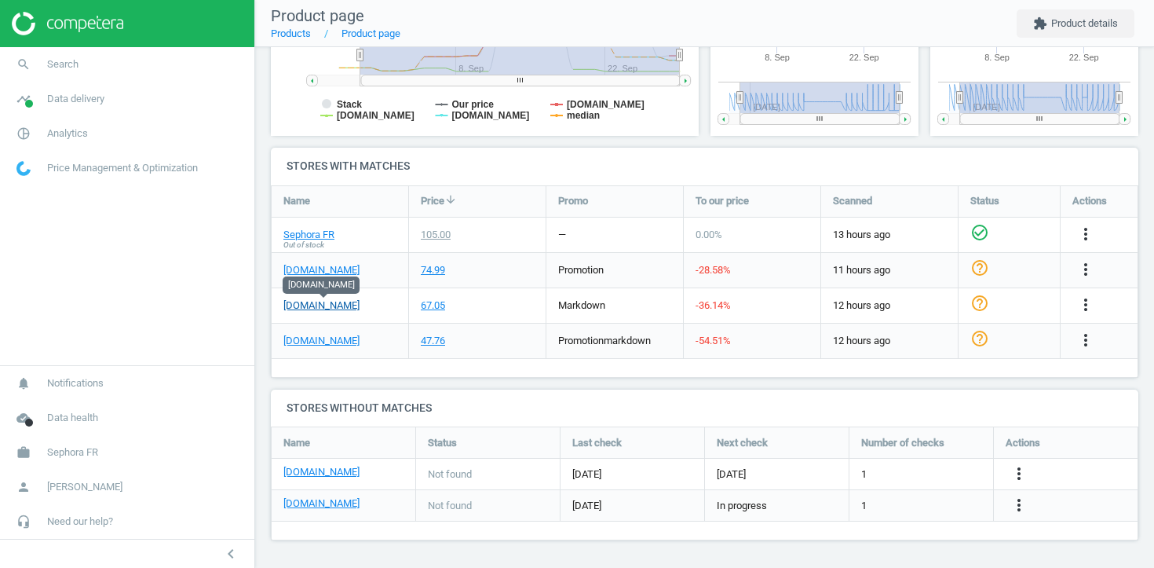
click at [312, 303] on link "[DOMAIN_NAME]" at bounding box center [321, 305] width 76 height 14
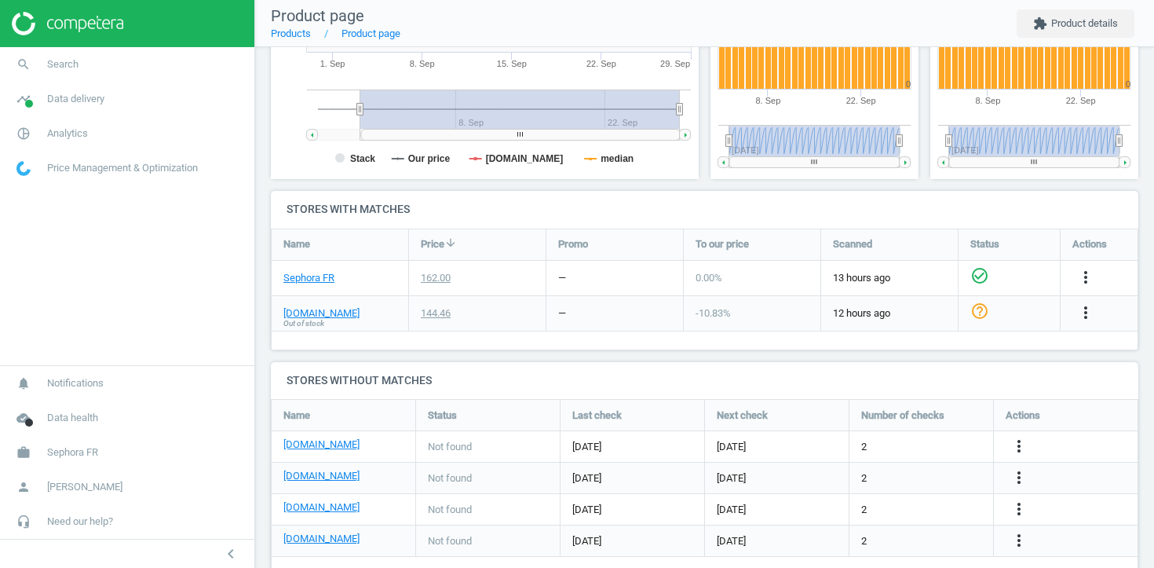
scroll to position [462, 0]
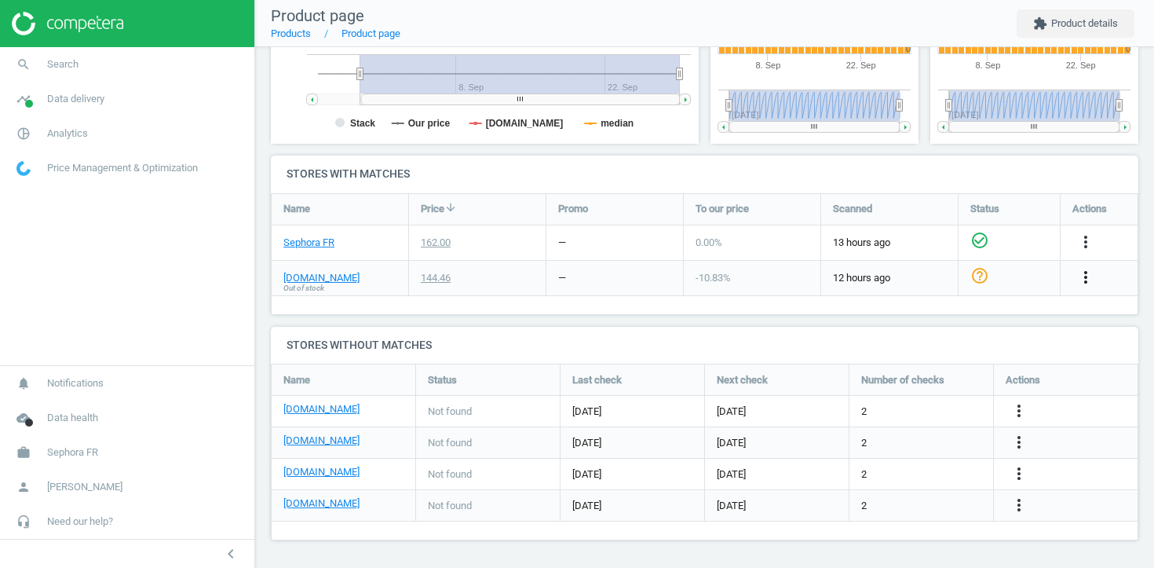
click at [1080, 275] on icon "more_vert" at bounding box center [1085, 277] width 19 height 19
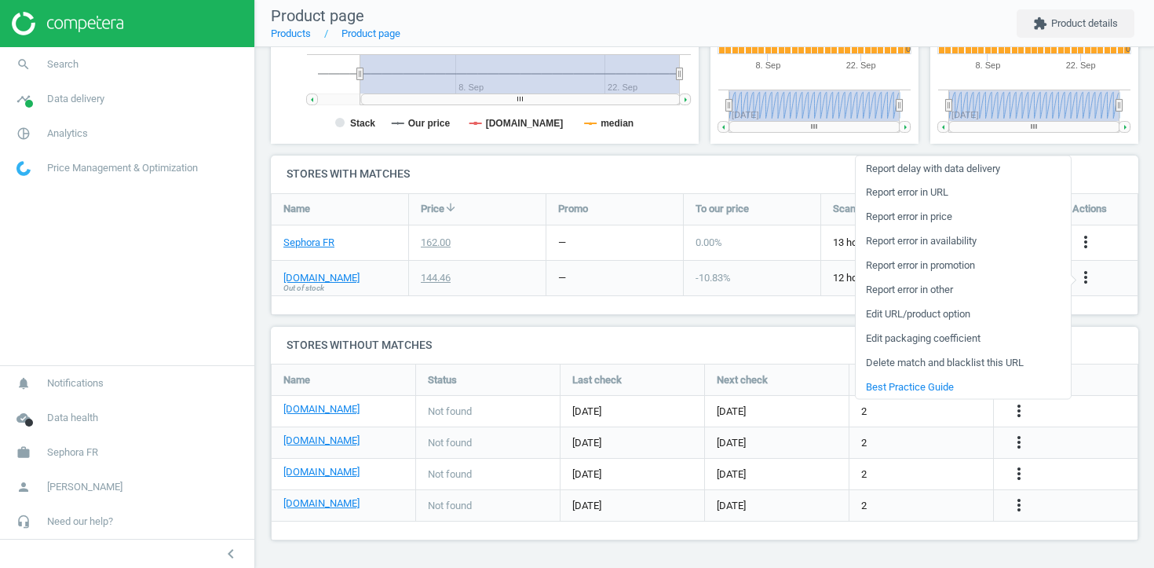
click at [947, 218] on link "Report error in price" at bounding box center [963, 216] width 215 height 24
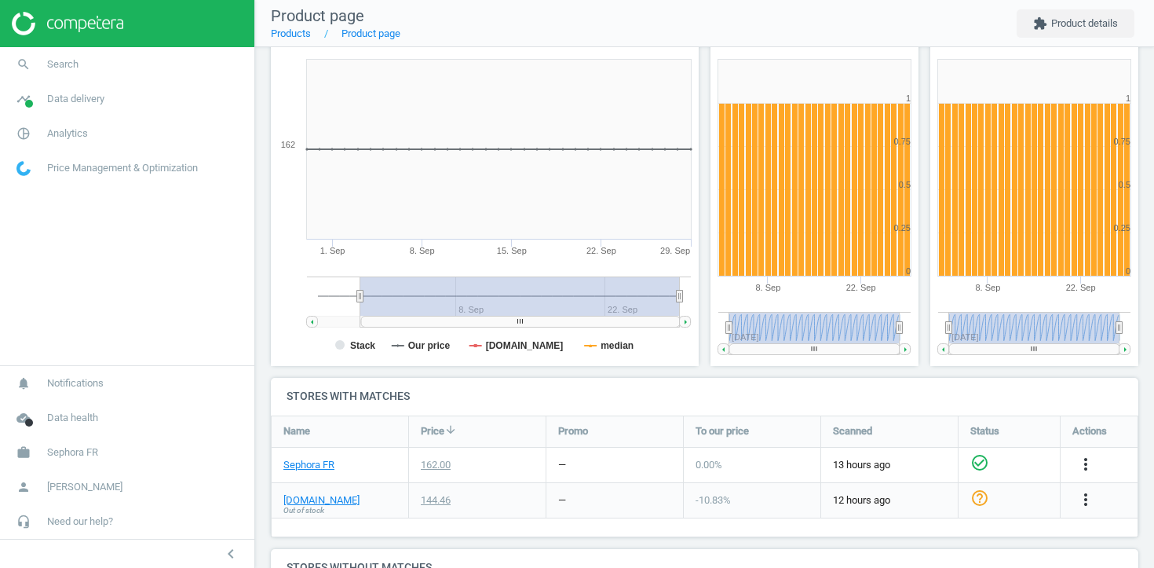
scroll to position [0, 0]
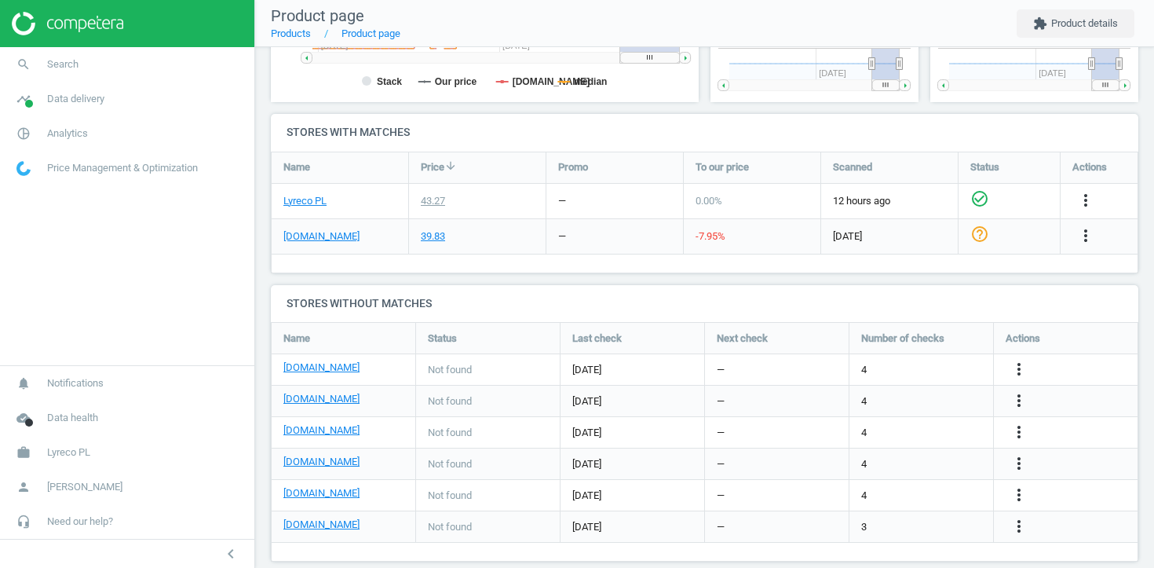
scroll to position [448, 0]
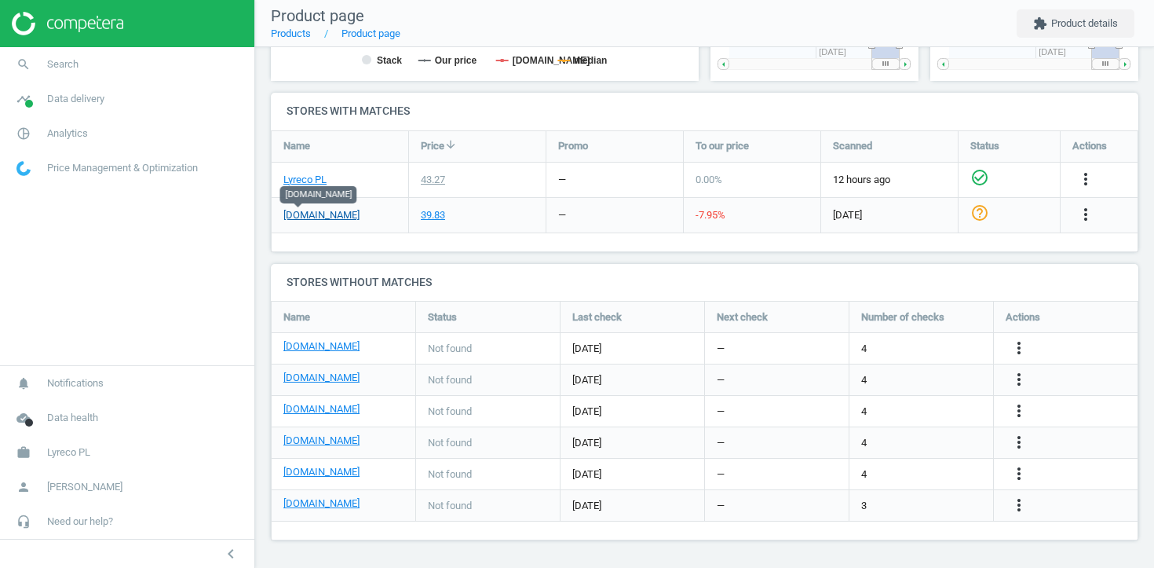
click at [309, 217] on link "ofix.pl" at bounding box center [321, 215] width 76 height 14
drag, startPoint x: 345, startPoint y: 216, endPoint x: 272, endPoint y: 216, distance: 73.0
click at [272, 216] on div "ofix.pl" at bounding box center [340, 215] width 137 height 35
copy link "ofix.pl"
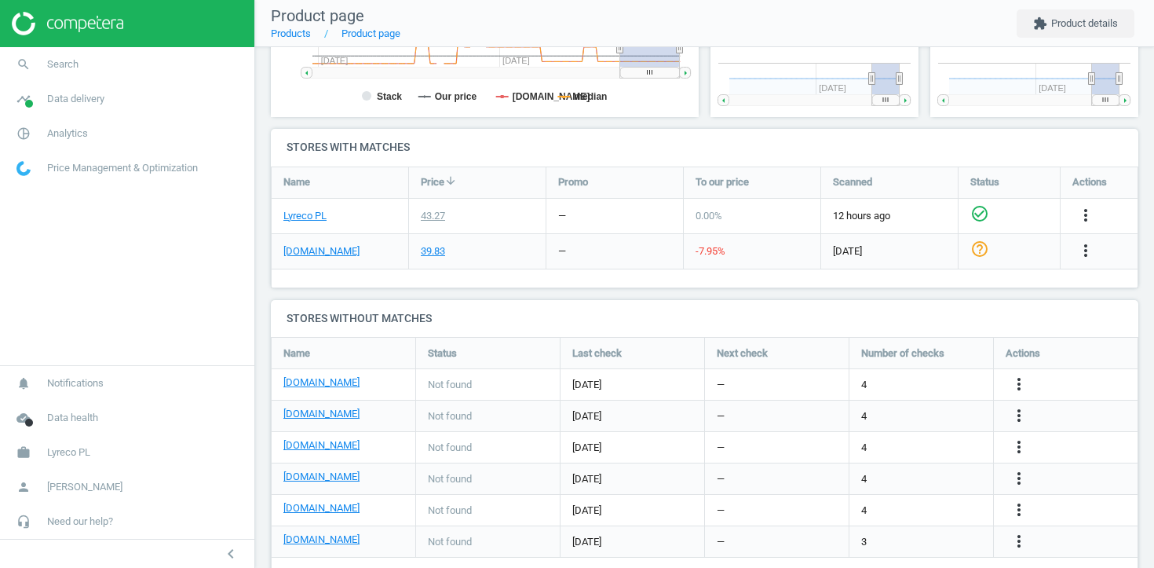
scroll to position [471, 0]
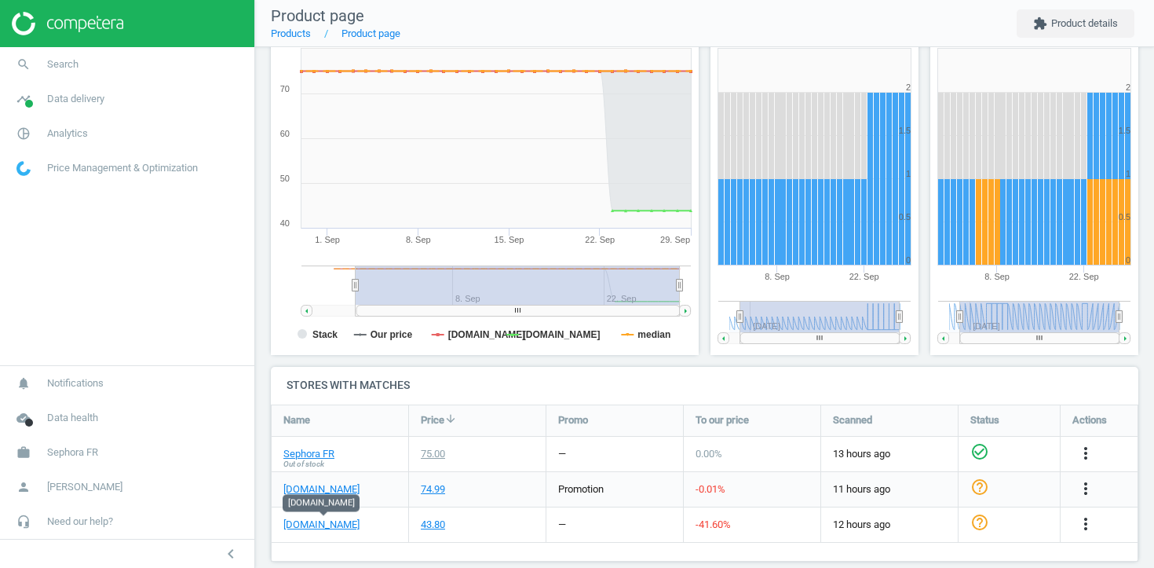
scroll to position [280, 0]
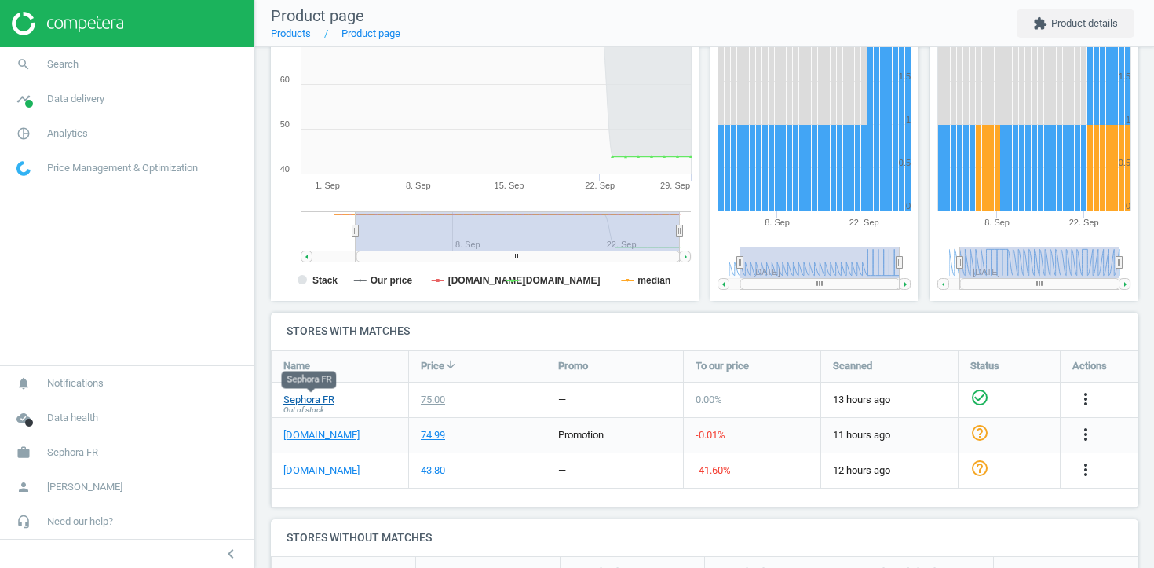
click at [317, 400] on link "Sephora FR" at bounding box center [308, 400] width 51 height 14
click at [313, 433] on link "nocibe.fr" at bounding box center [321, 435] width 76 height 14
click at [1080, 470] on icon "more_vert" at bounding box center [1085, 469] width 19 height 19
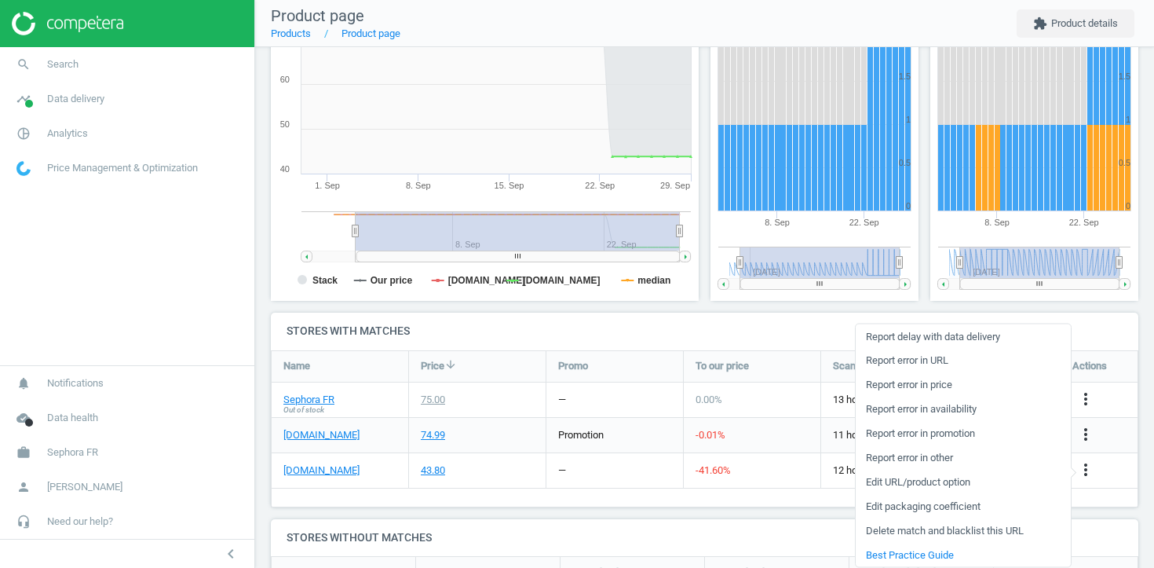
click at [941, 358] on link "Report error in URL" at bounding box center [963, 360] width 215 height 24
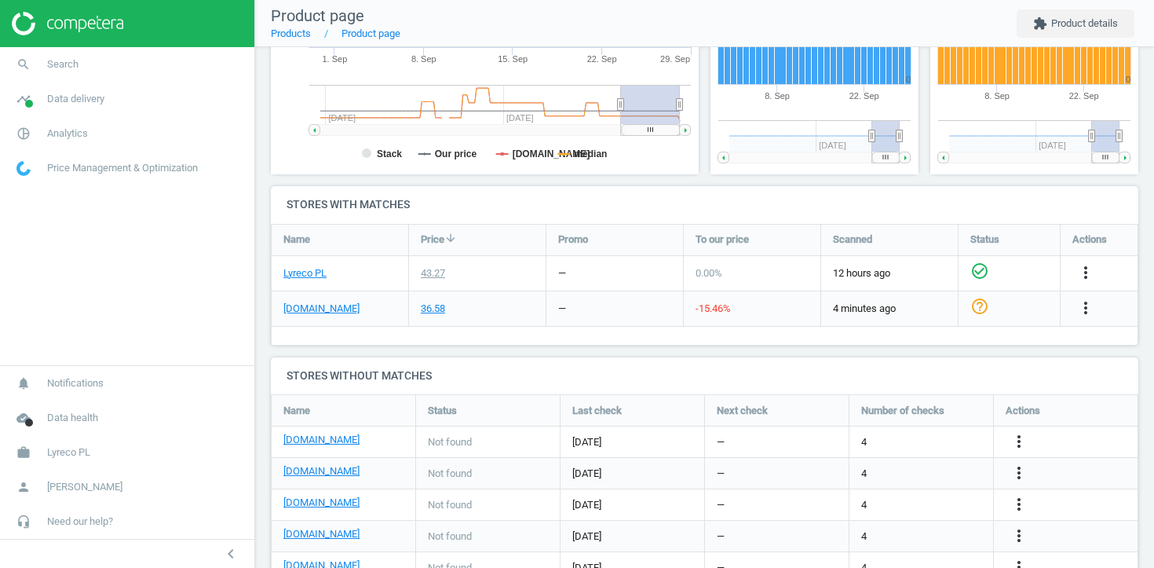
scroll to position [471, 0]
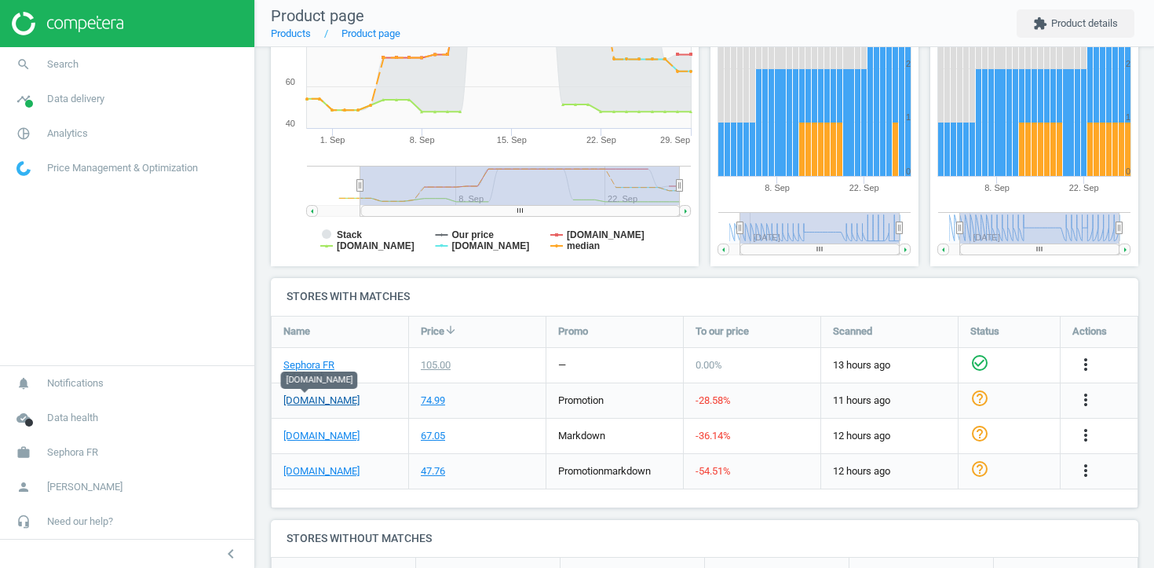
click at [299, 397] on link "[DOMAIN_NAME]" at bounding box center [321, 400] width 76 height 14
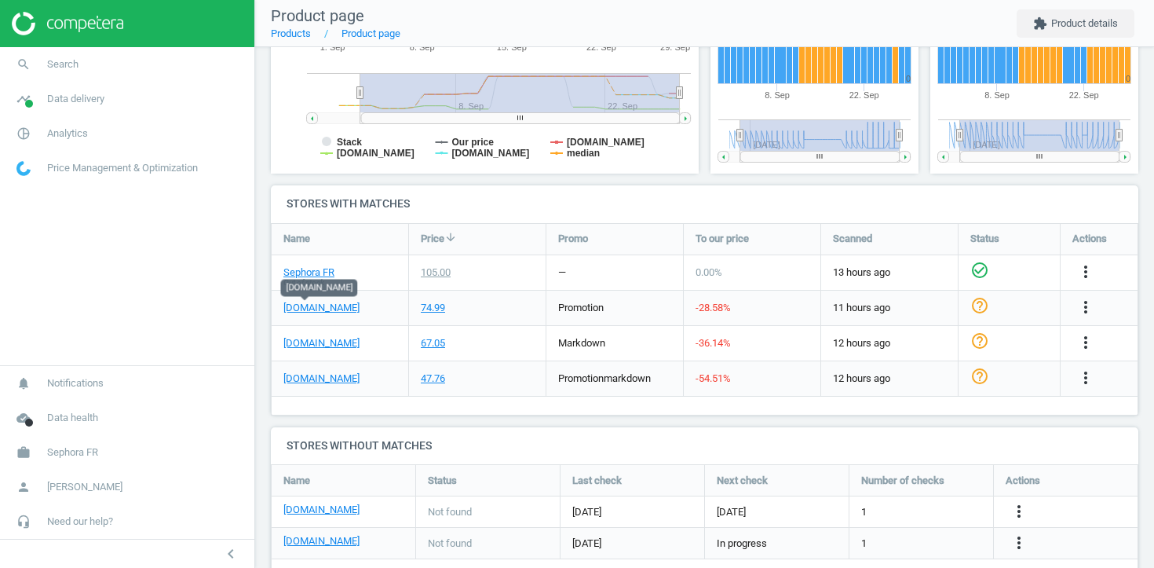
scroll to position [444, 0]
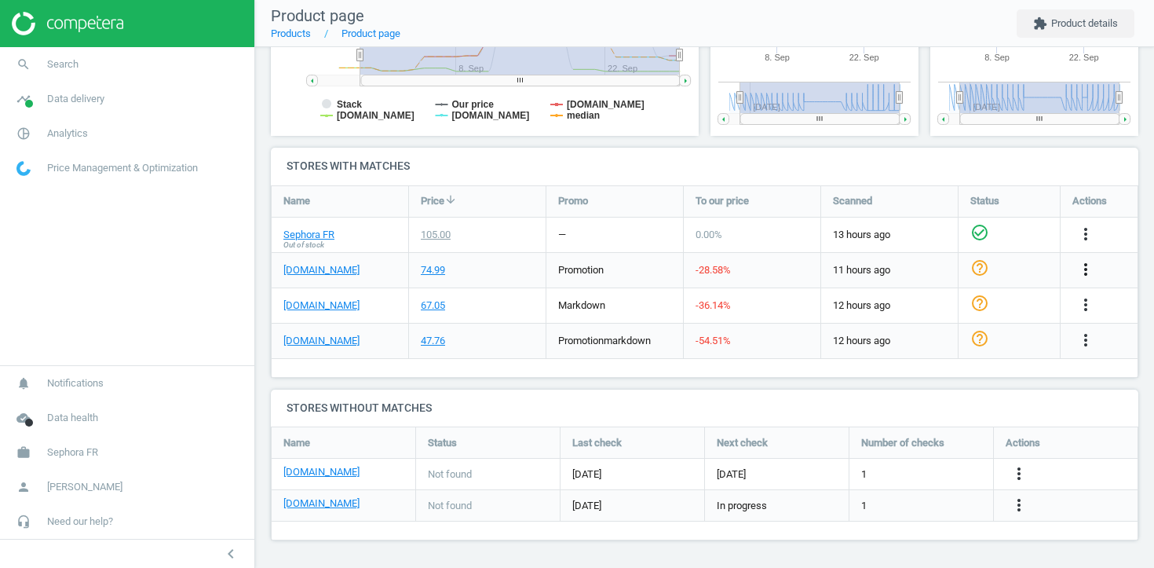
click at [1087, 267] on icon "more_vert" at bounding box center [1085, 269] width 19 height 19
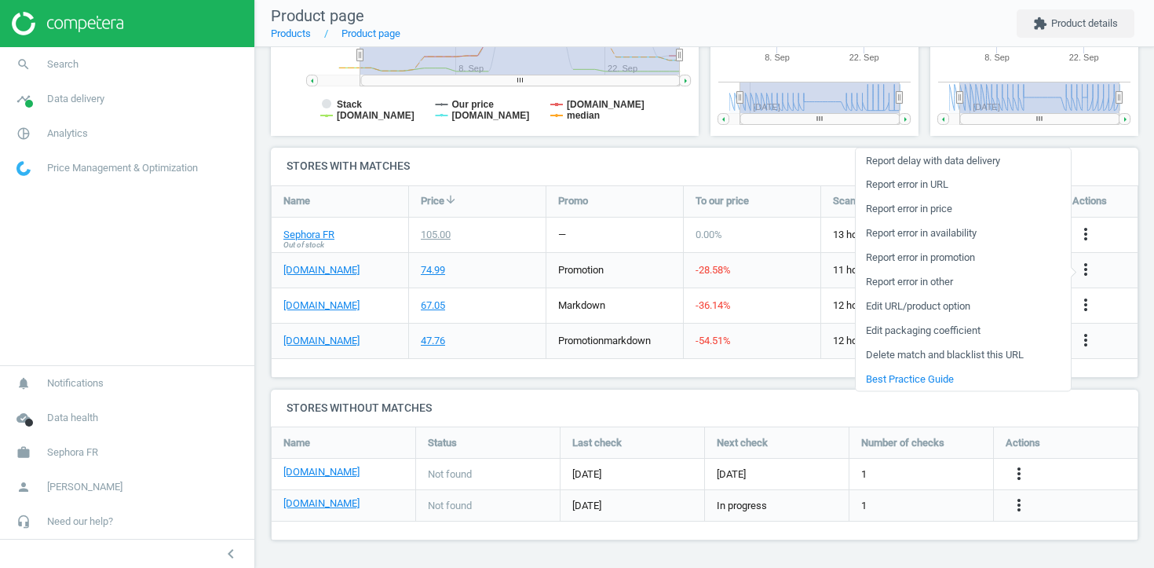
click at [726, 272] on span "-28.58 %" at bounding box center [713, 270] width 35 height 12
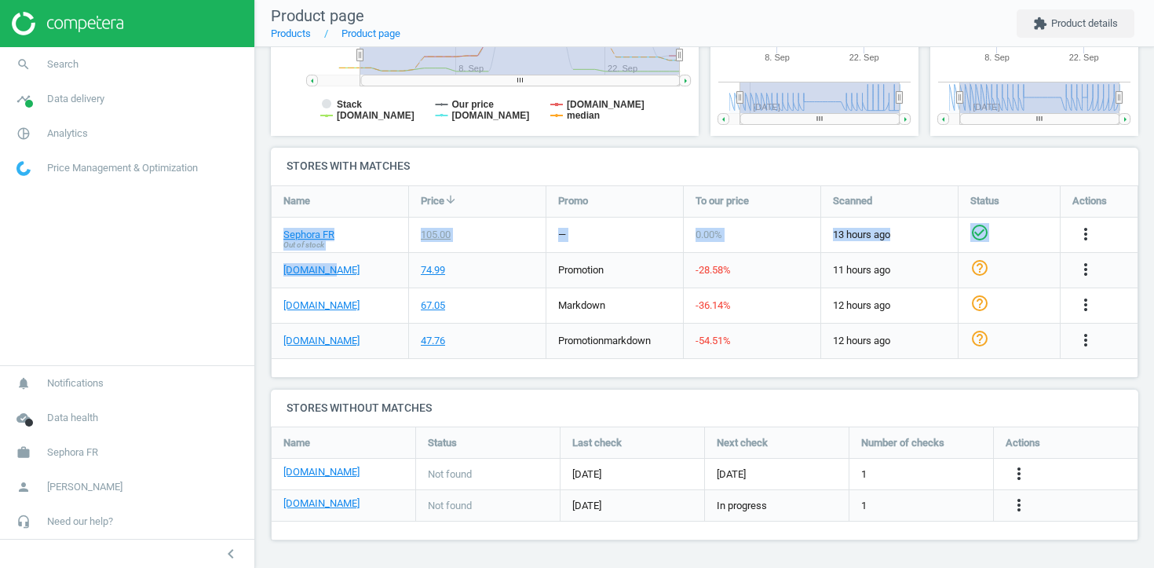
drag, startPoint x: 349, startPoint y: 264, endPoint x: 260, endPoint y: 264, distance: 88.7
click at [260, 264] on div "HUGO BOSS THE SCENT FOR HER EDP 50ML sku : 355443 upc : 8005610298894 mpn : P27…" at bounding box center [704, 85] width 899 height 965
click at [364, 265] on div "[DOMAIN_NAME]" at bounding box center [340, 270] width 137 height 35
drag, startPoint x: 331, startPoint y: 272, endPoint x: 276, endPoint y: 272, distance: 55.0
click at [276, 272] on div "[DOMAIN_NAME]" at bounding box center [340, 270] width 137 height 35
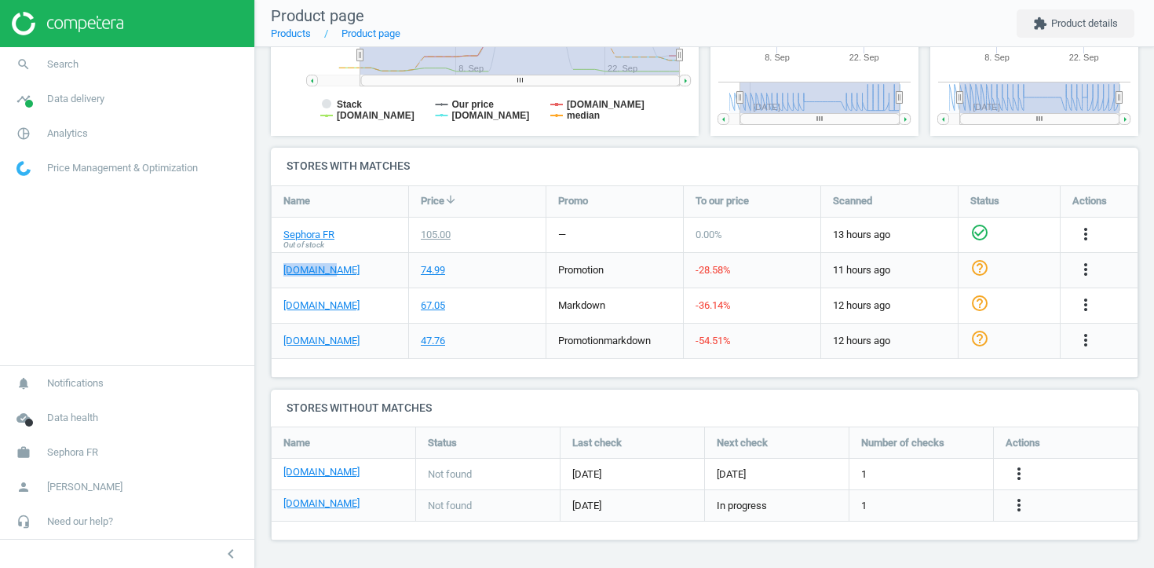
copy link "[DOMAIN_NAME]"
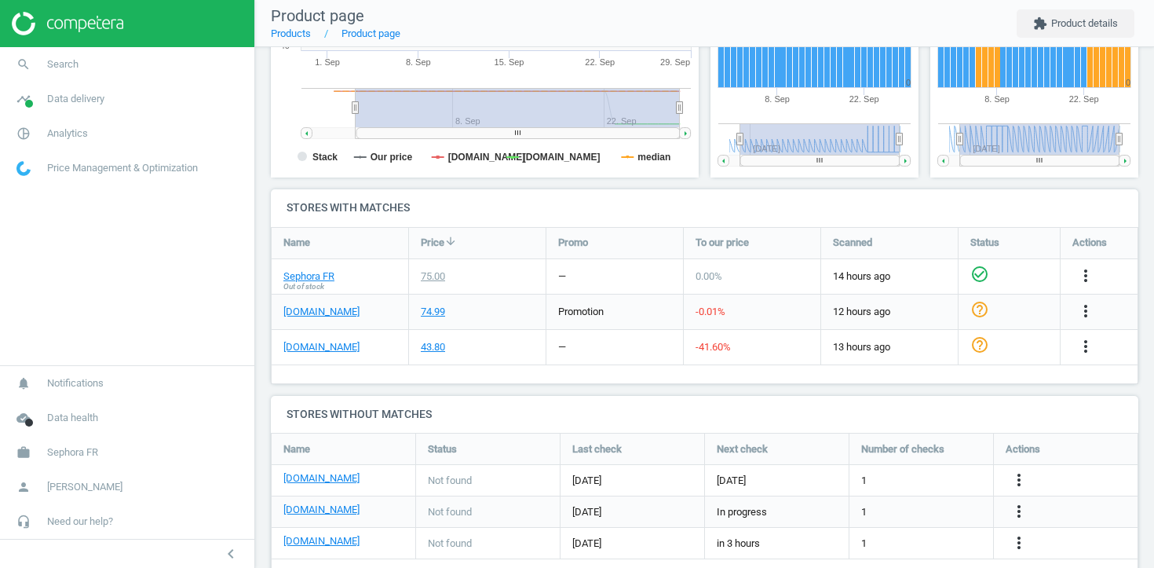
scroll to position [440, 0]
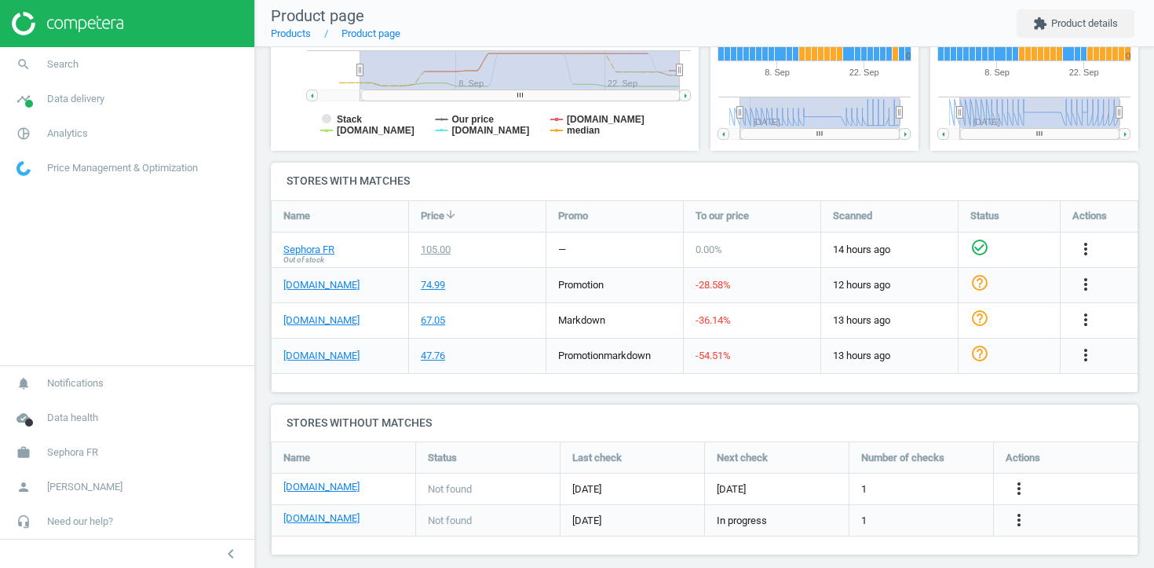
scroll to position [444, 0]
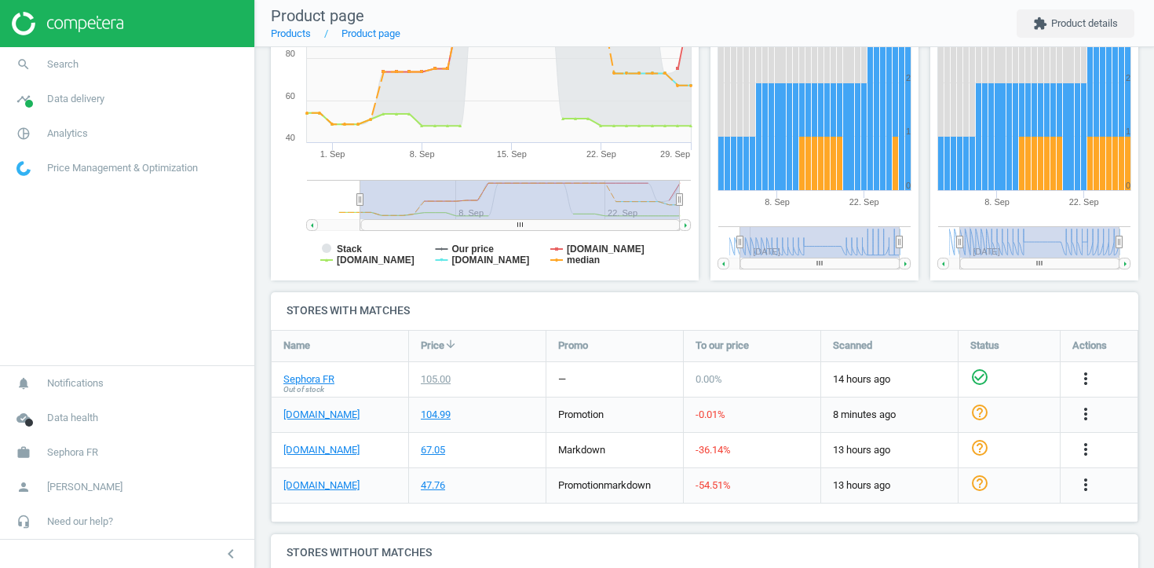
scroll to position [444, 0]
